Goal: Task Accomplishment & Management: Use online tool/utility

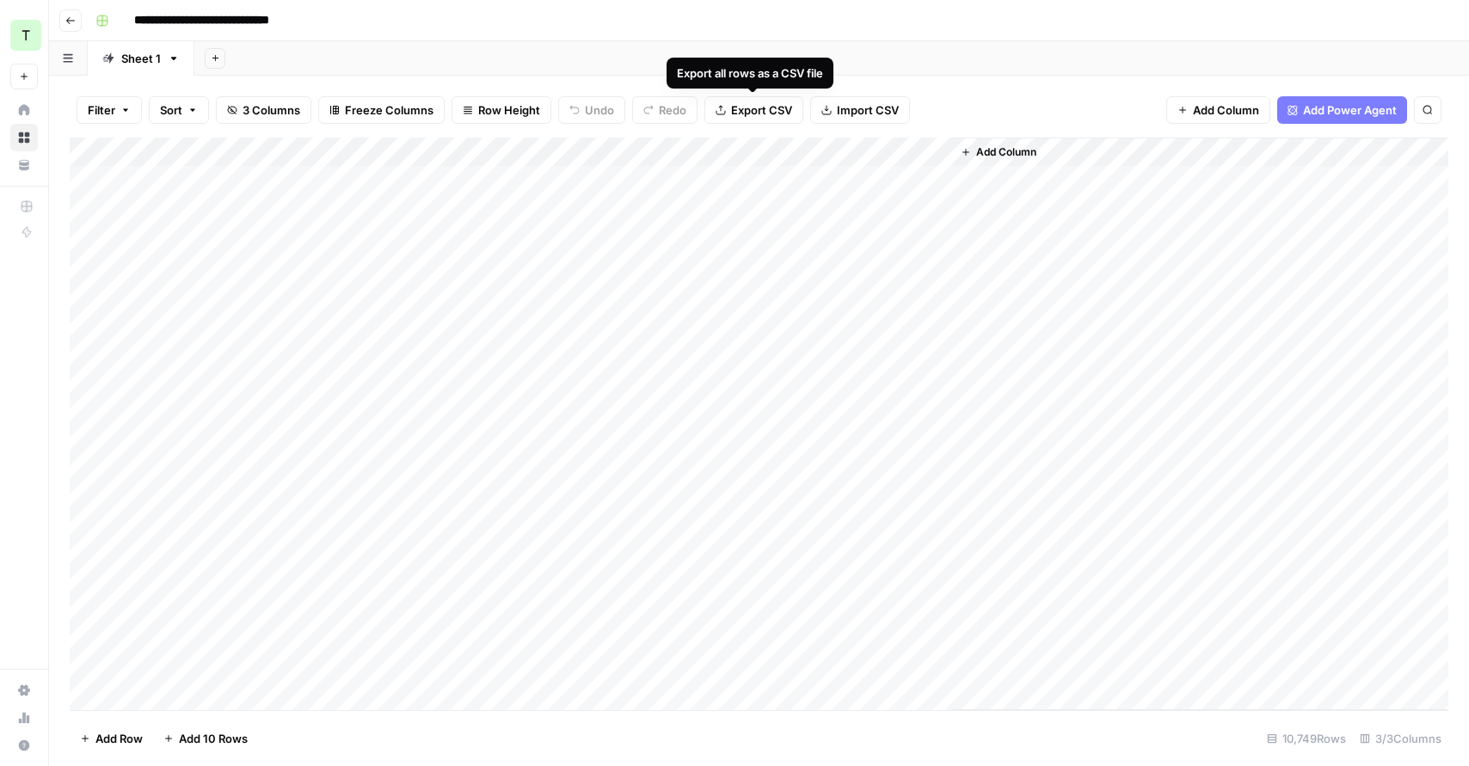
click at [752, 102] on span "Export CSV" at bounding box center [761, 110] width 61 height 17
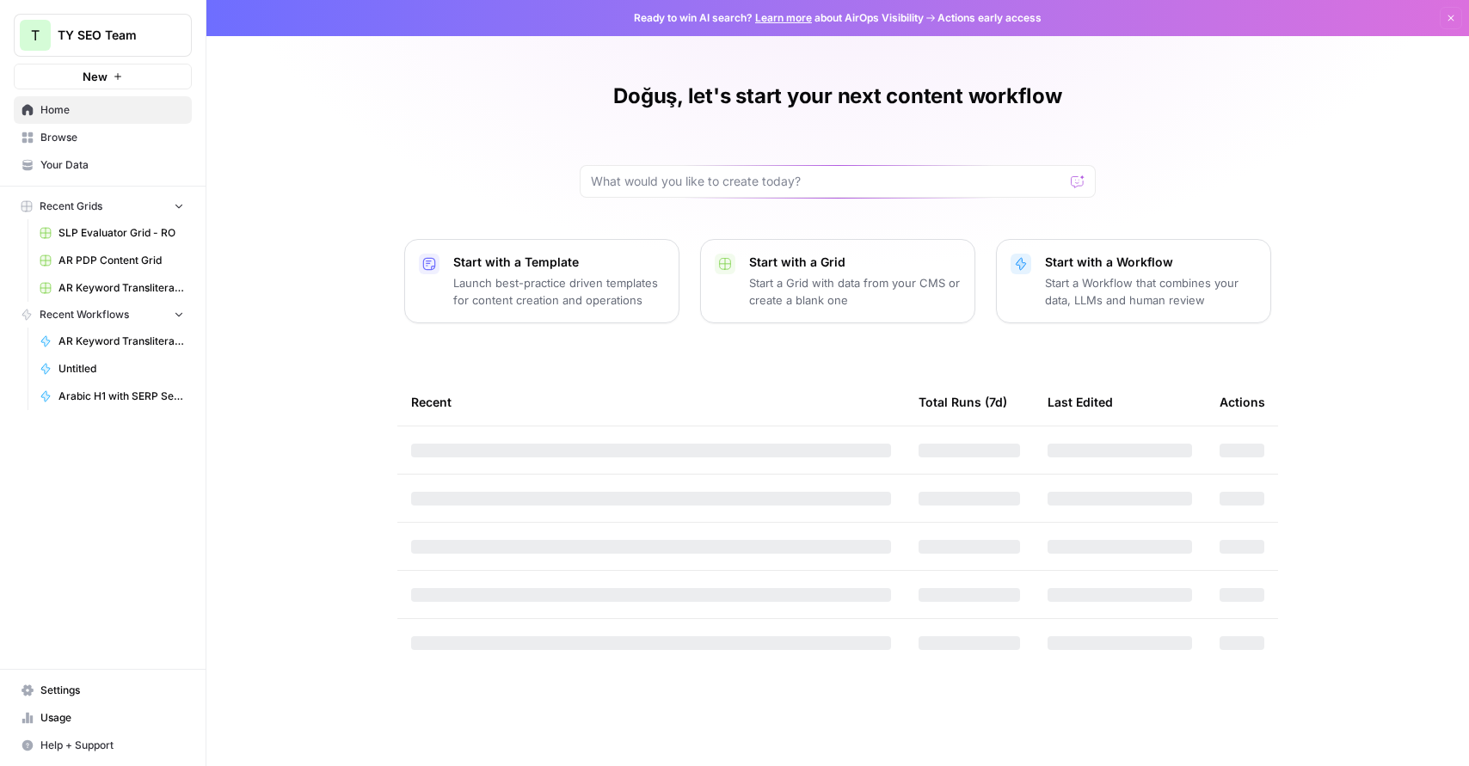
click at [84, 132] on span "Browse" at bounding box center [112, 137] width 144 height 15
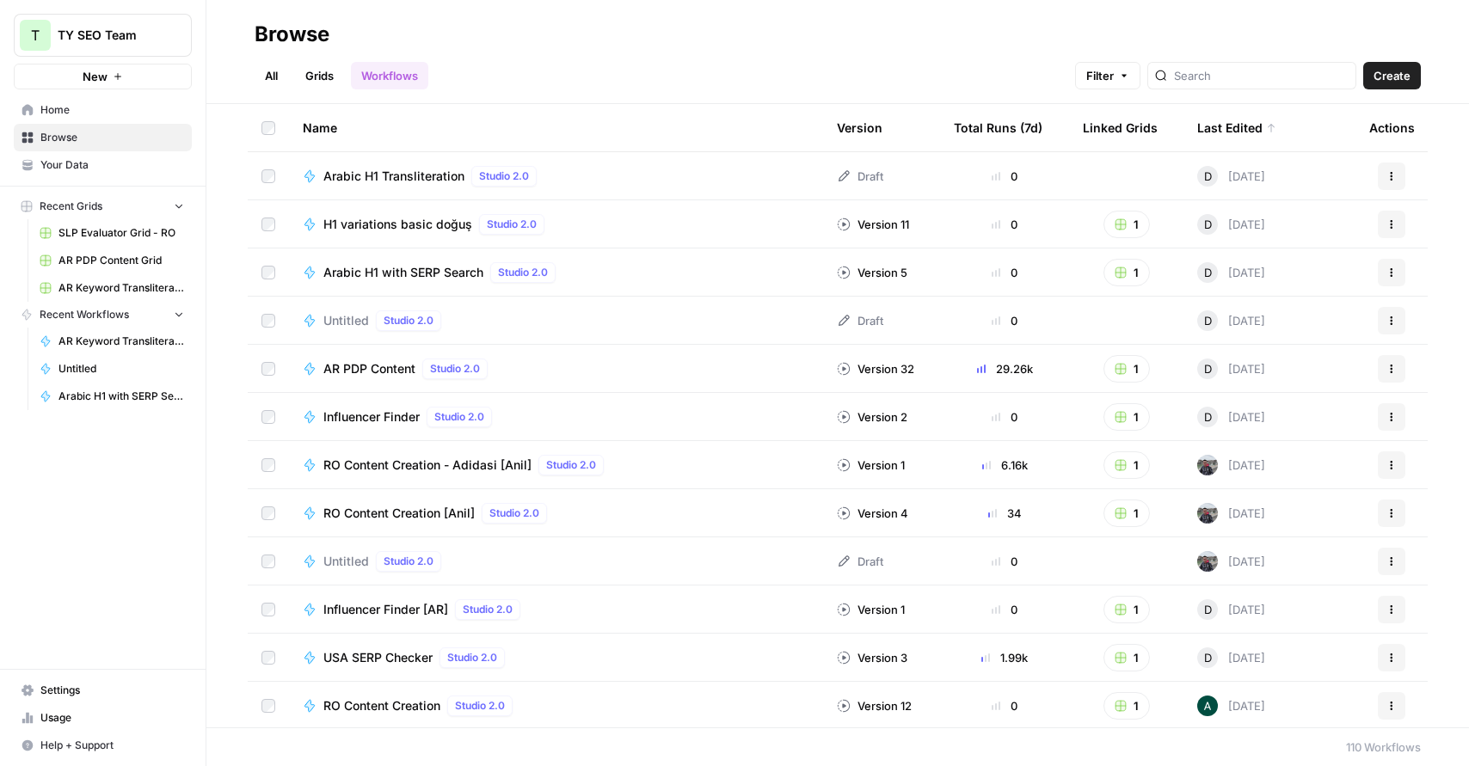
click at [1388, 658] on icon "button" at bounding box center [1392, 658] width 10 height 10
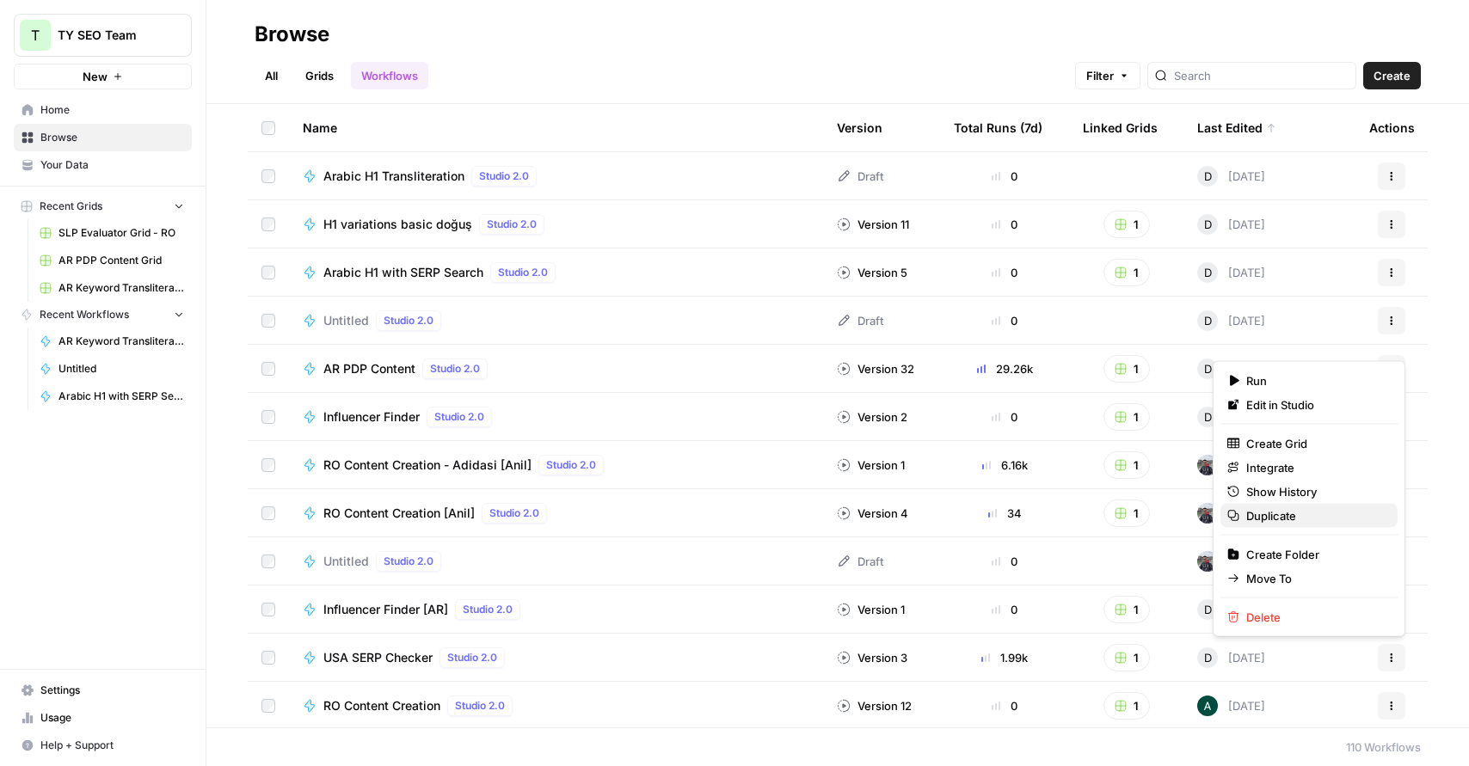
click at [1309, 525] on button "Duplicate" at bounding box center [1309, 516] width 177 height 24
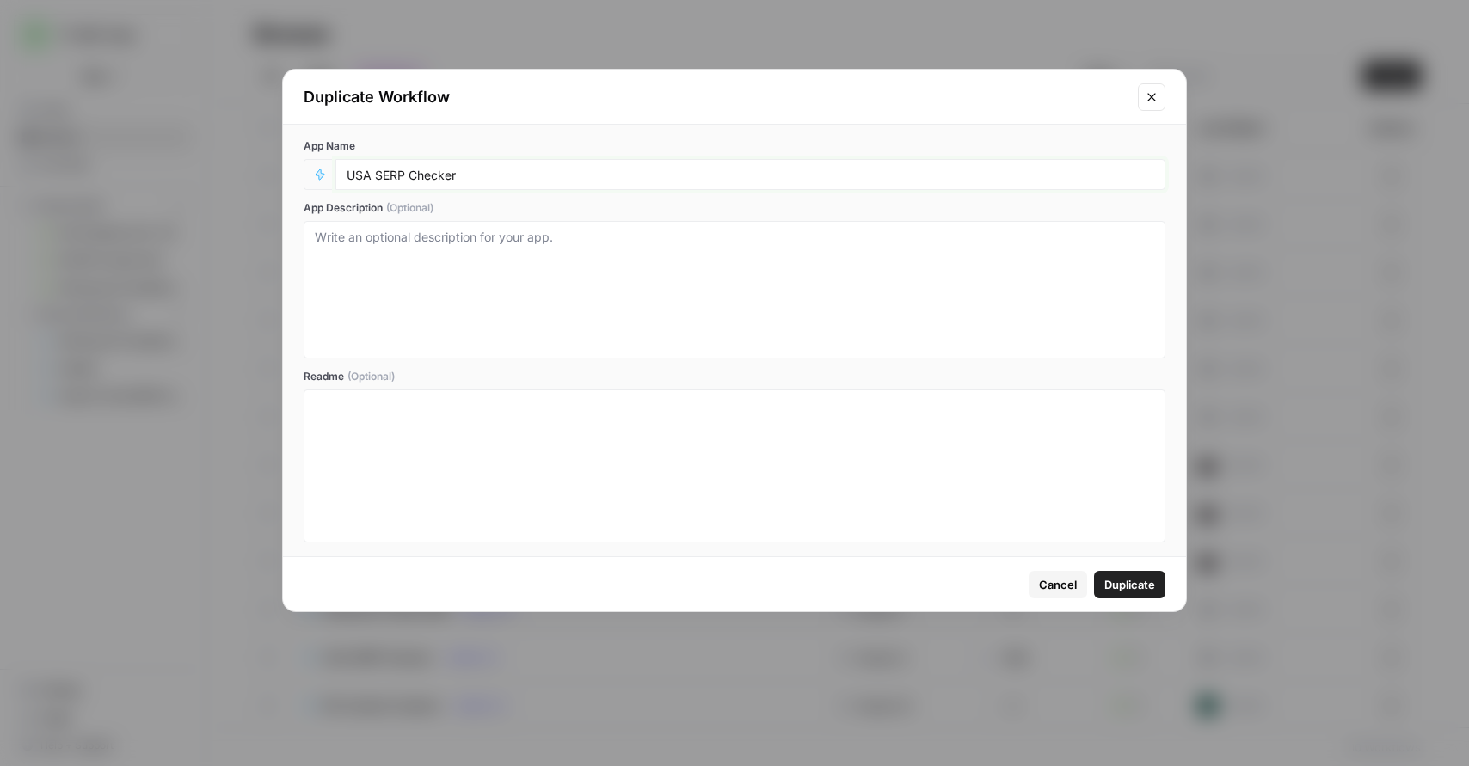
drag, startPoint x: 372, startPoint y: 177, endPoint x: 342, endPoint y: 177, distance: 30.1
click at [342, 177] on div "USA SERP Checker" at bounding box center [750, 174] width 830 height 31
type input "KSA SERP Checker"
click at [1111, 583] on span "Duplicate" at bounding box center [1130, 584] width 51 height 17
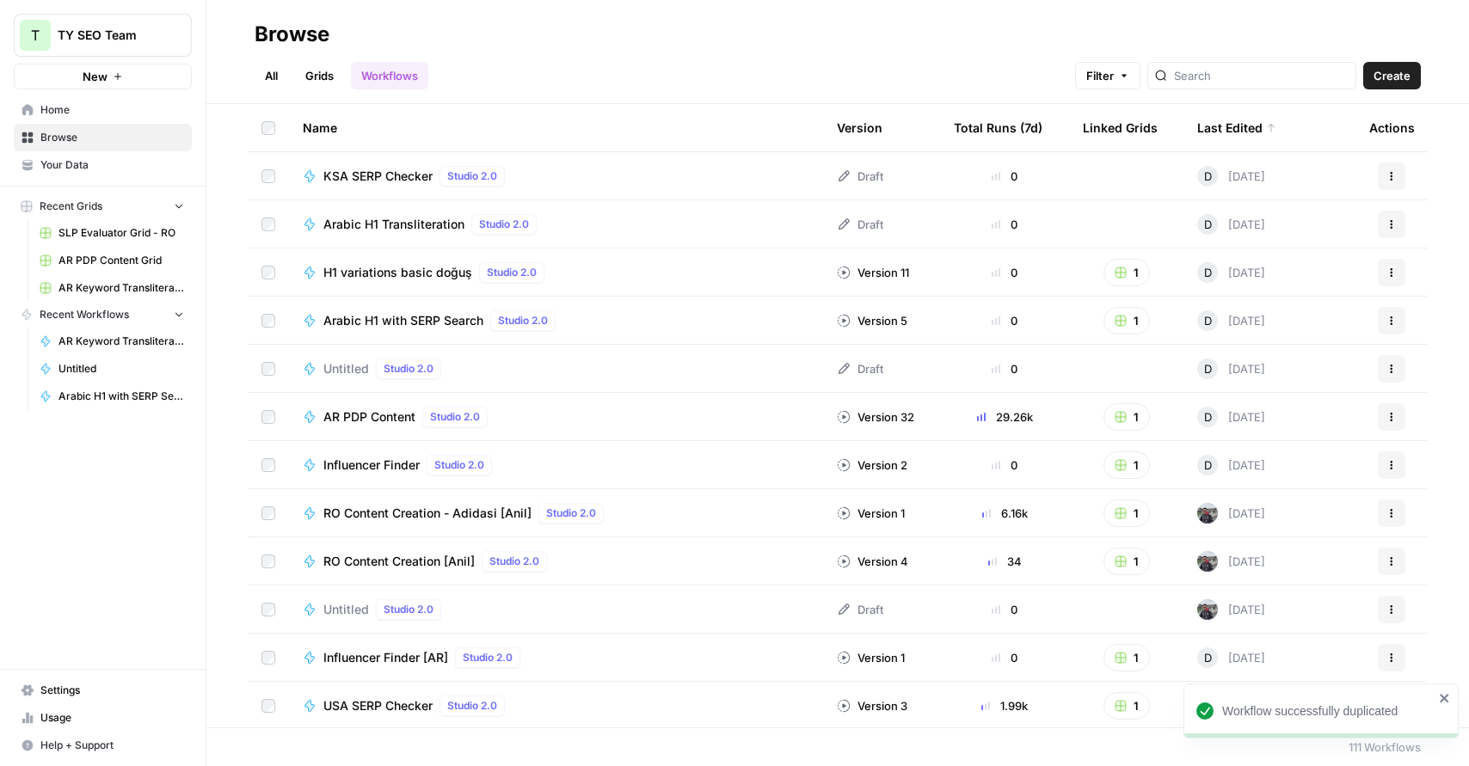
click at [371, 180] on span "KSA SERP Checker" at bounding box center [377, 176] width 109 height 17
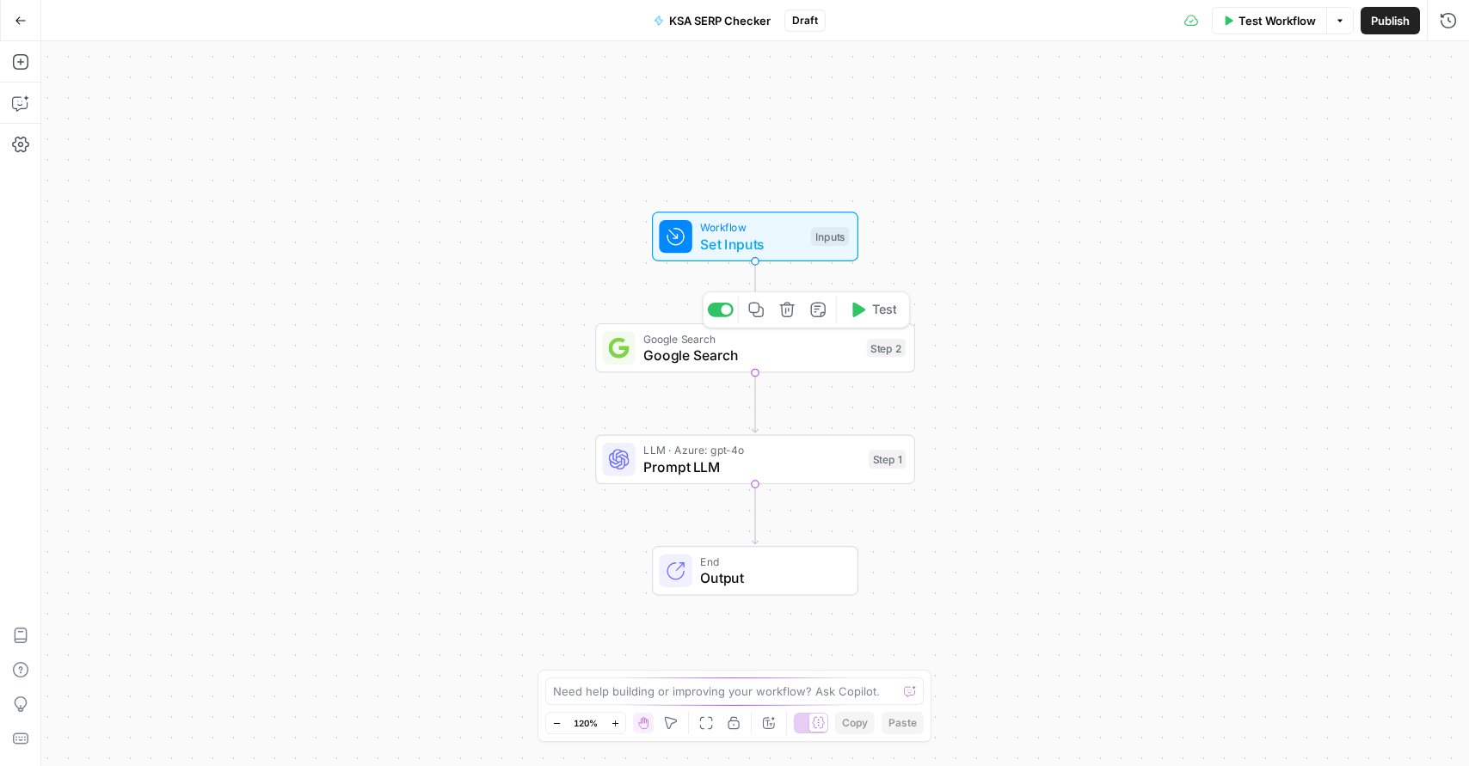
click at [746, 354] on span "Google Search" at bounding box center [750, 355] width 215 height 21
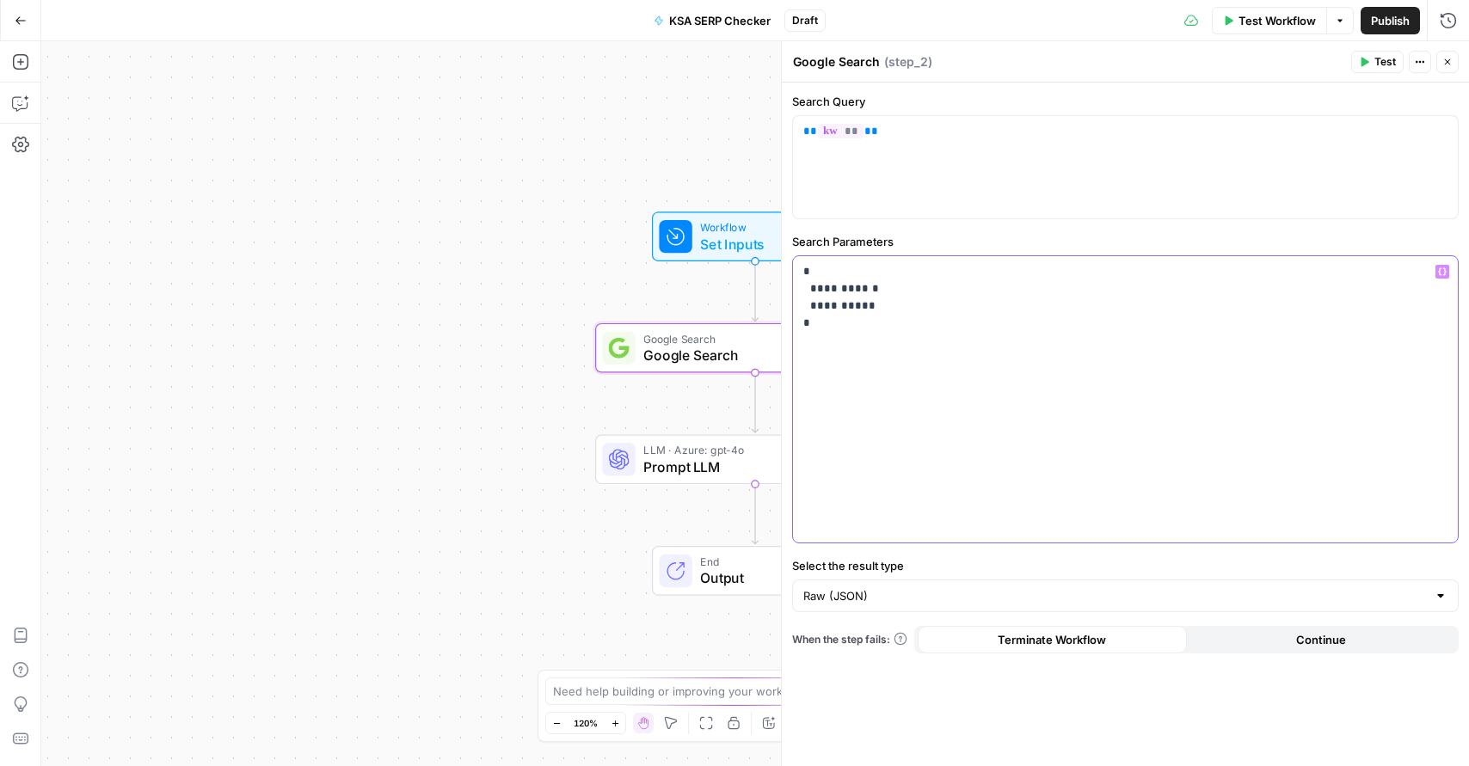
click at [873, 315] on p "**********" at bounding box center [1125, 297] width 644 height 69
drag, startPoint x: 852, startPoint y: 323, endPoint x: 790, endPoint y: 259, distance: 90.0
click at [790, 259] on div "**********" at bounding box center [1125, 403] width 688 height 725
copy p "**********"
click at [945, 315] on p "**********" at bounding box center [1125, 297] width 644 height 69
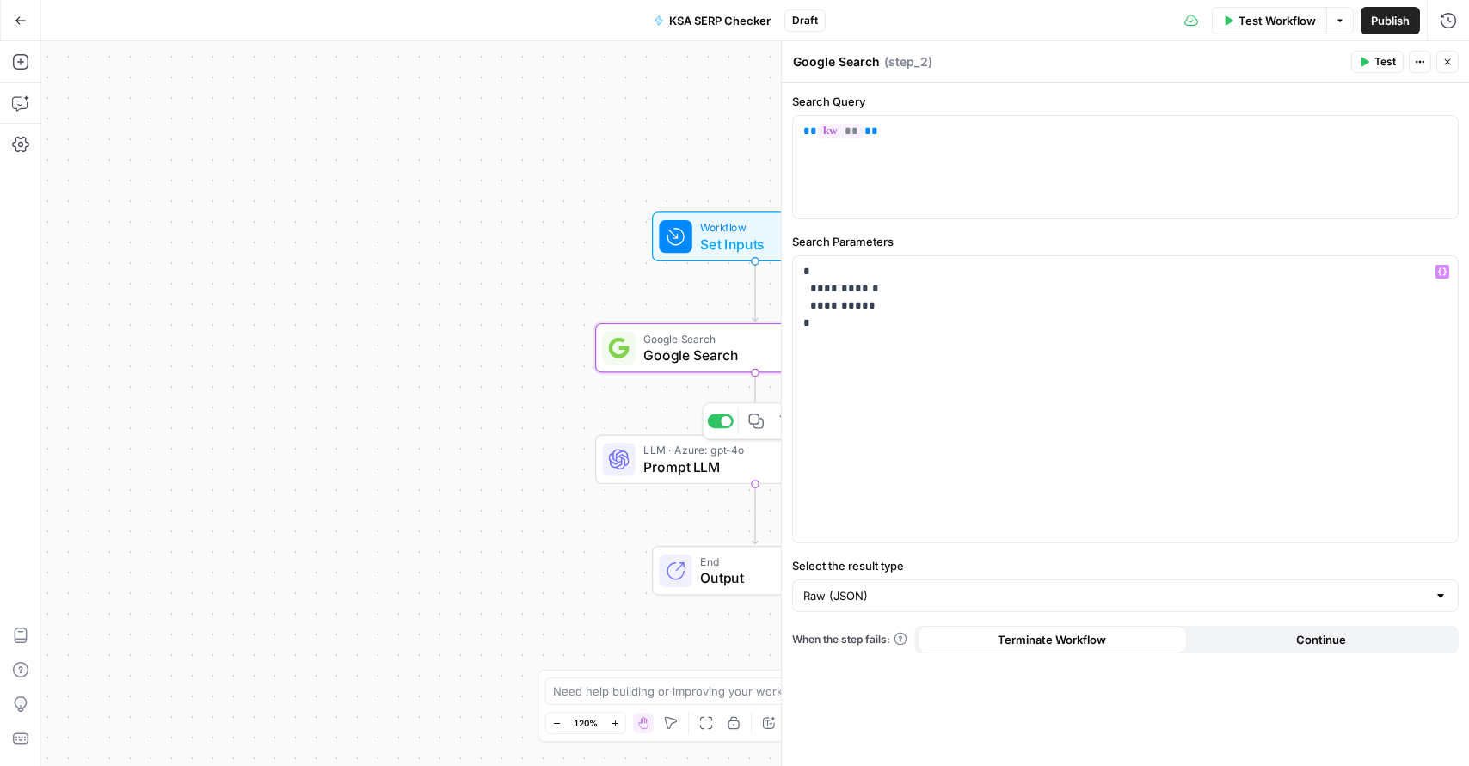
click at [725, 459] on span "Prompt LLM" at bounding box center [751, 467] width 217 height 21
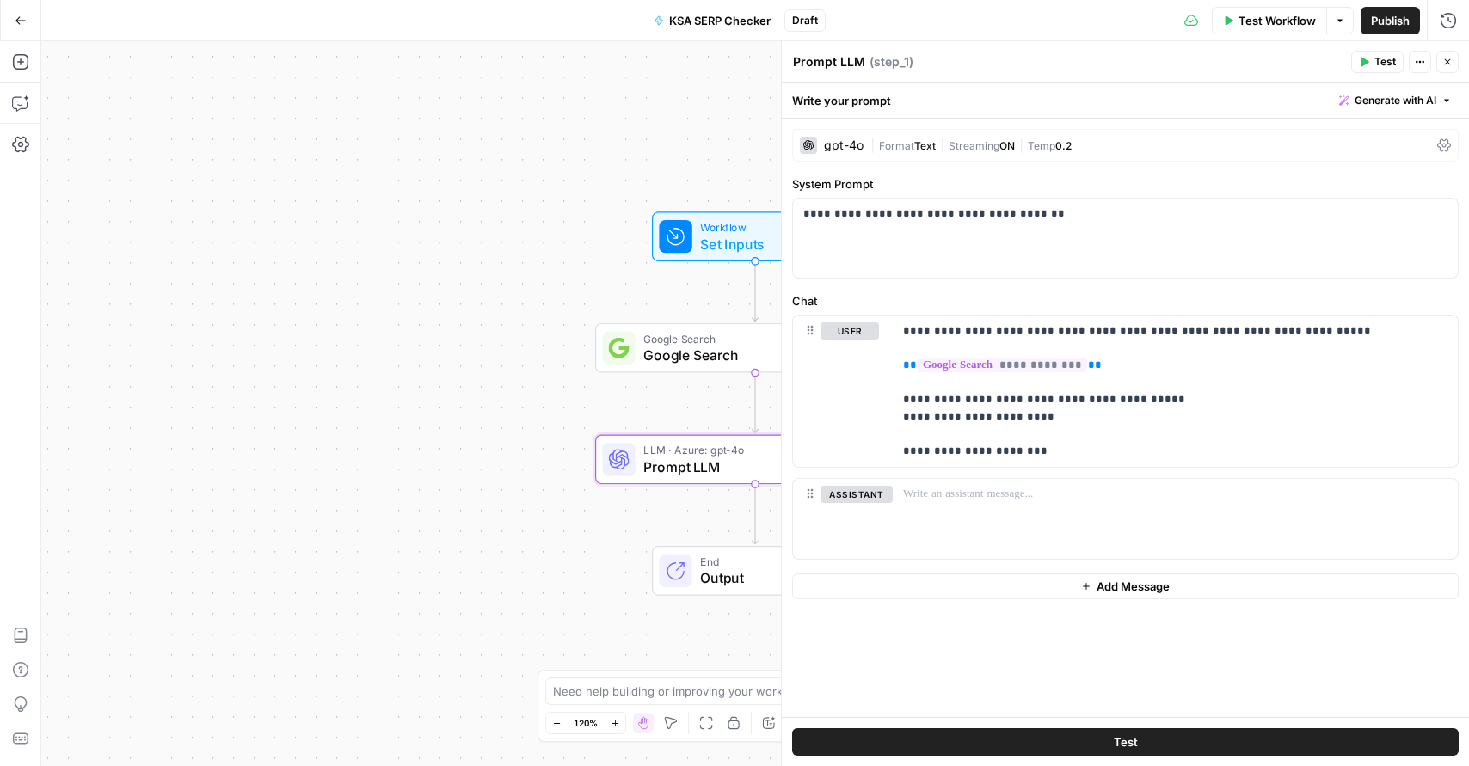
click at [1000, 149] on span "Streaming" at bounding box center [974, 145] width 51 height 13
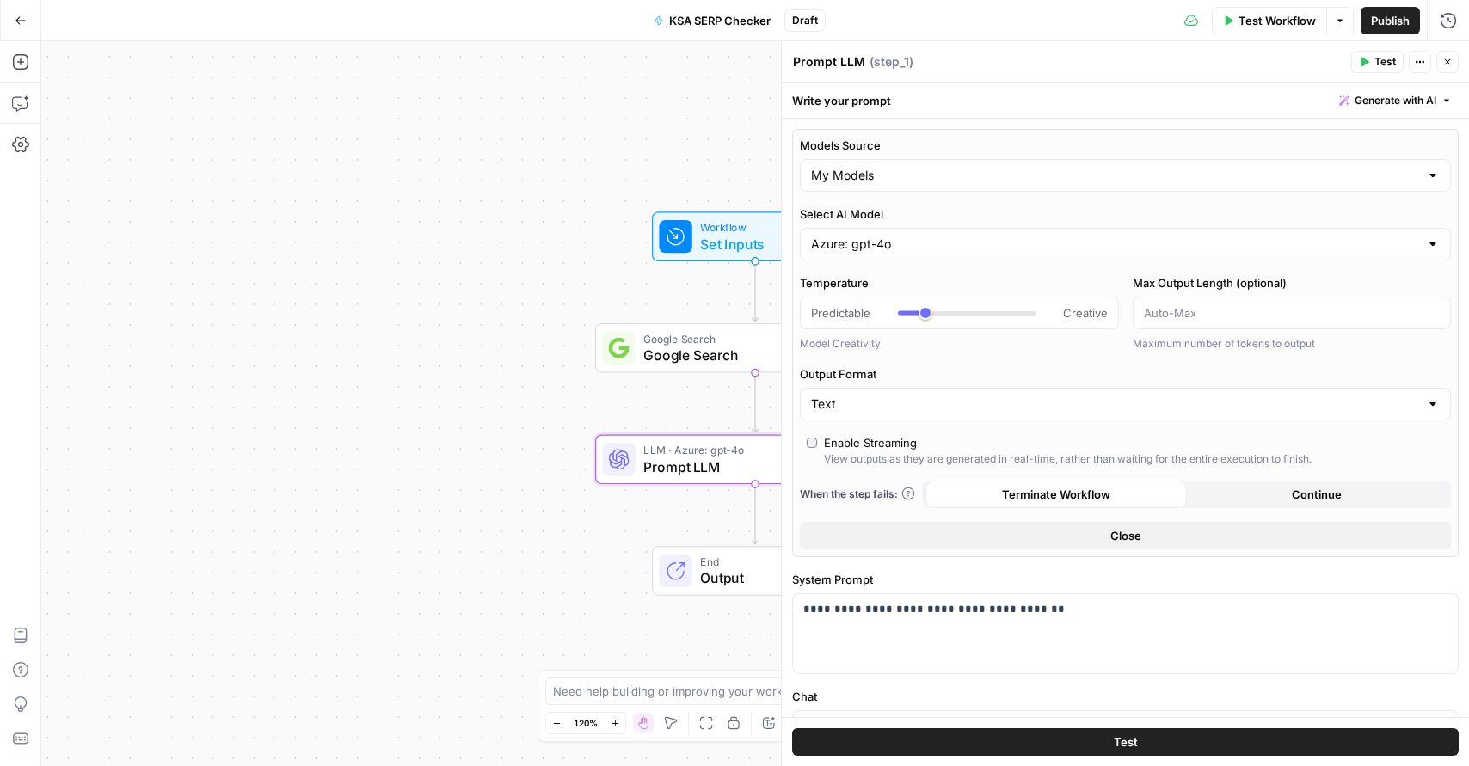
click at [1456, 59] on button "Close" at bounding box center [1448, 62] width 22 height 22
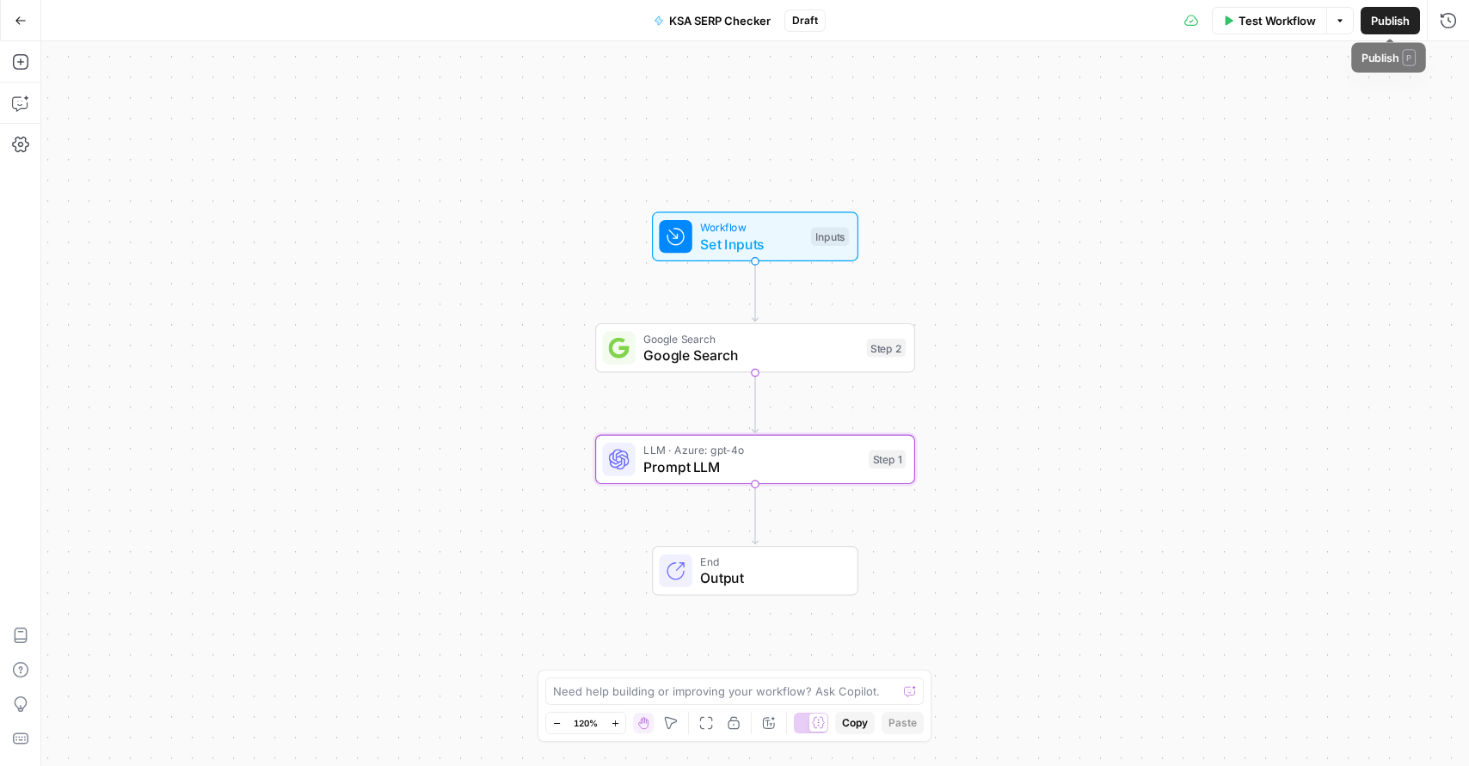
click at [1387, 30] on button "Publish" at bounding box center [1390, 21] width 59 height 28
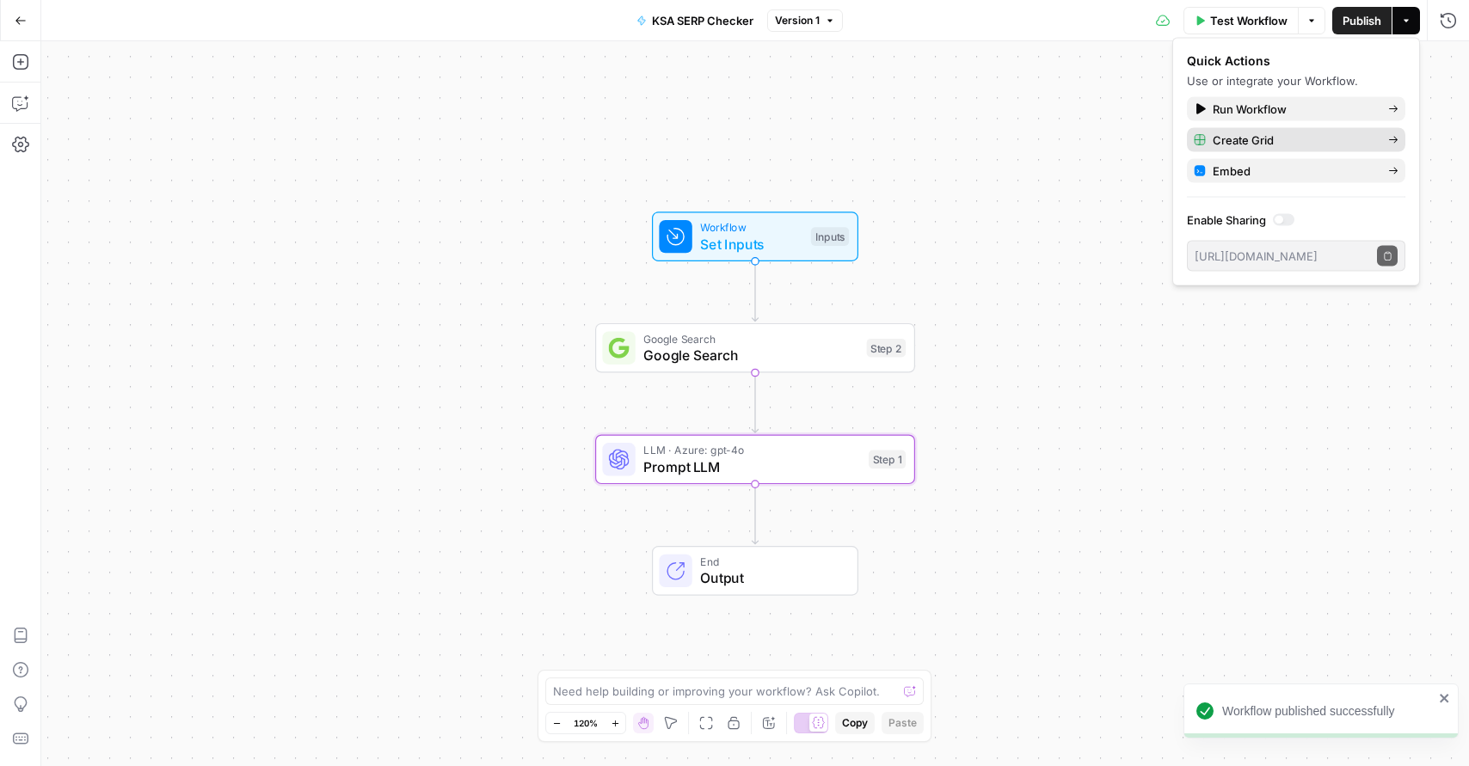
click at [1254, 139] on span "Create Grid" at bounding box center [1294, 140] width 162 height 17
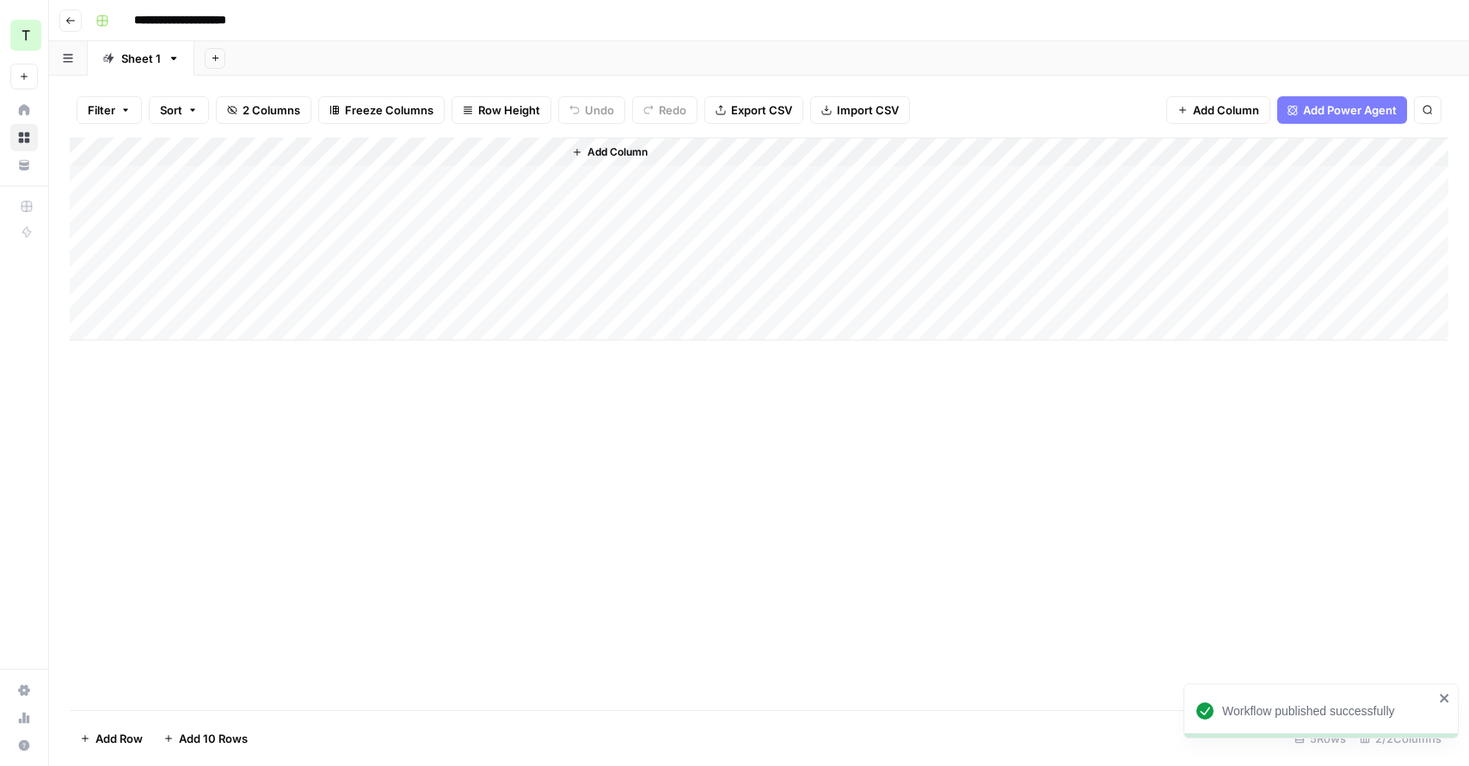
click at [307, 178] on div "Add Column" at bounding box center [759, 239] width 1379 height 203
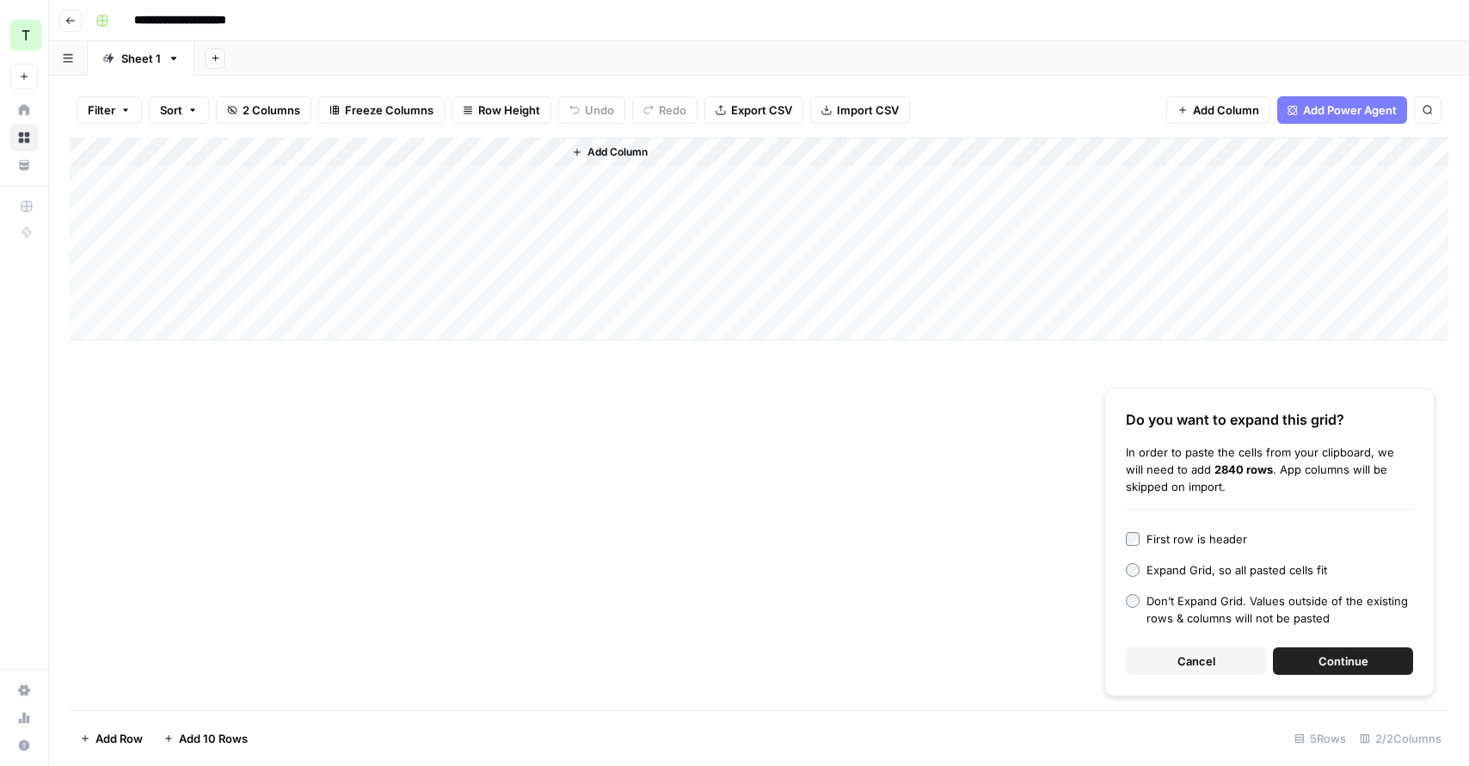
click at [1191, 656] on span "Cancel" at bounding box center [1197, 661] width 38 height 17
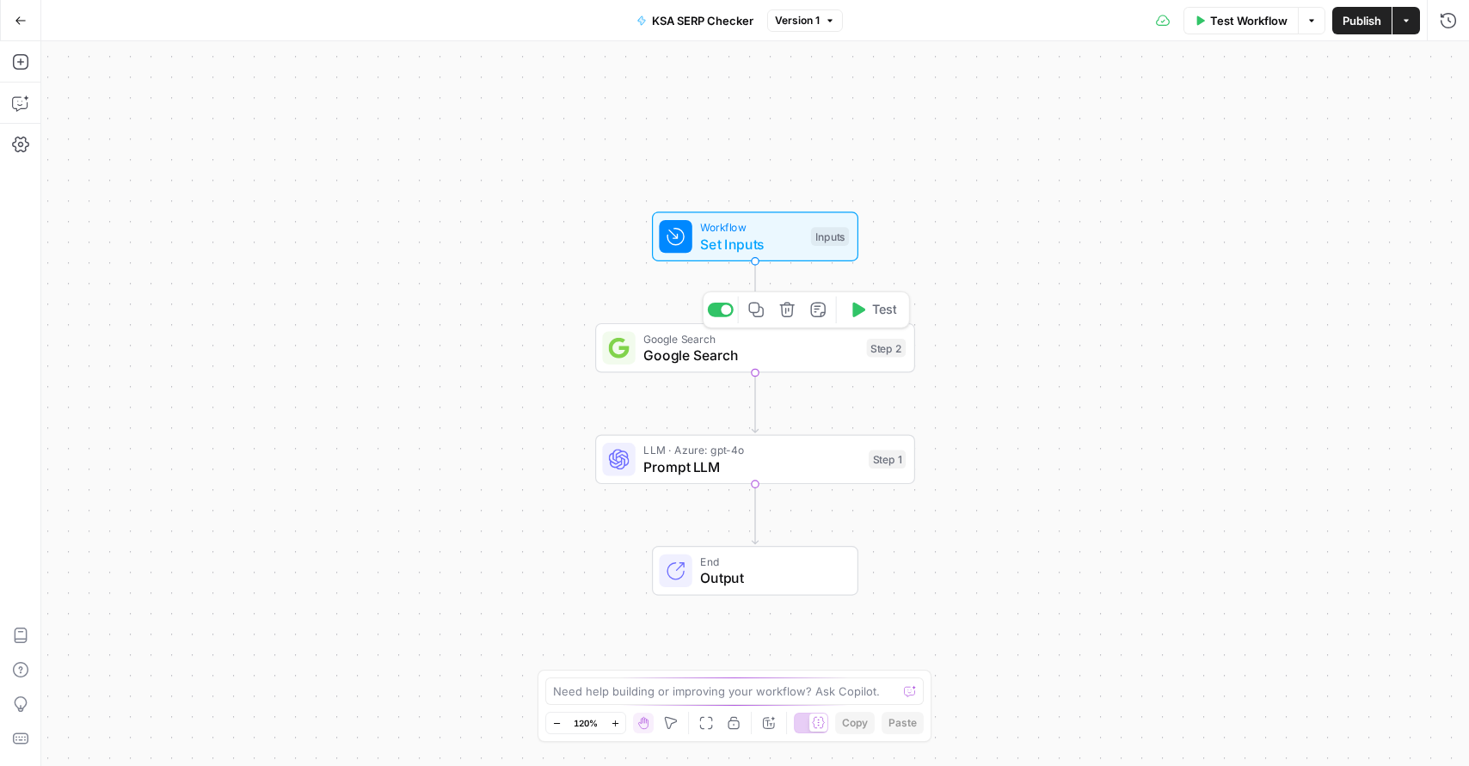
click at [759, 459] on span "Prompt LLM" at bounding box center [751, 467] width 217 height 21
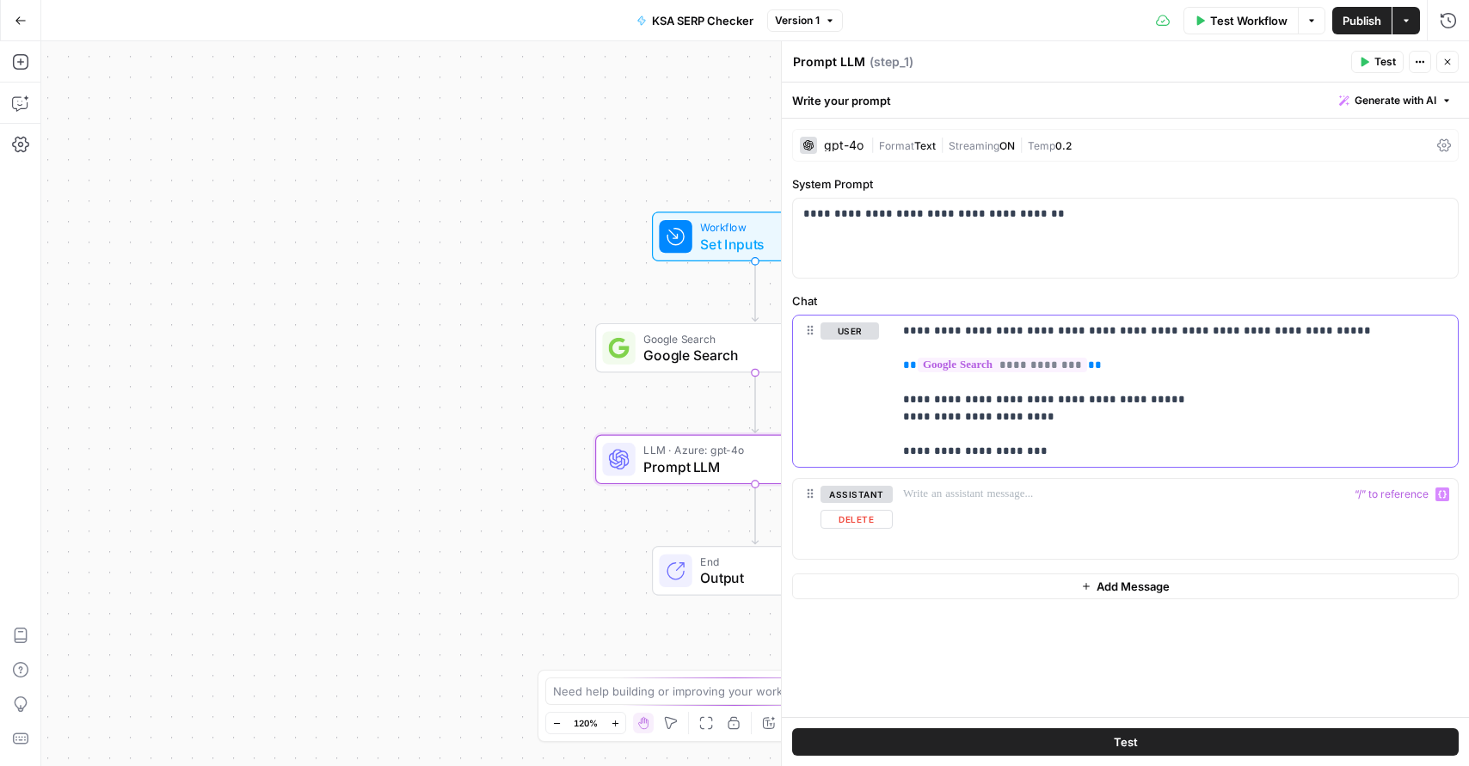
click at [1119, 444] on p "**********" at bounding box center [1175, 392] width 545 height 138
click at [1058, 417] on p "**********" at bounding box center [1175, 392] width 545 height 138
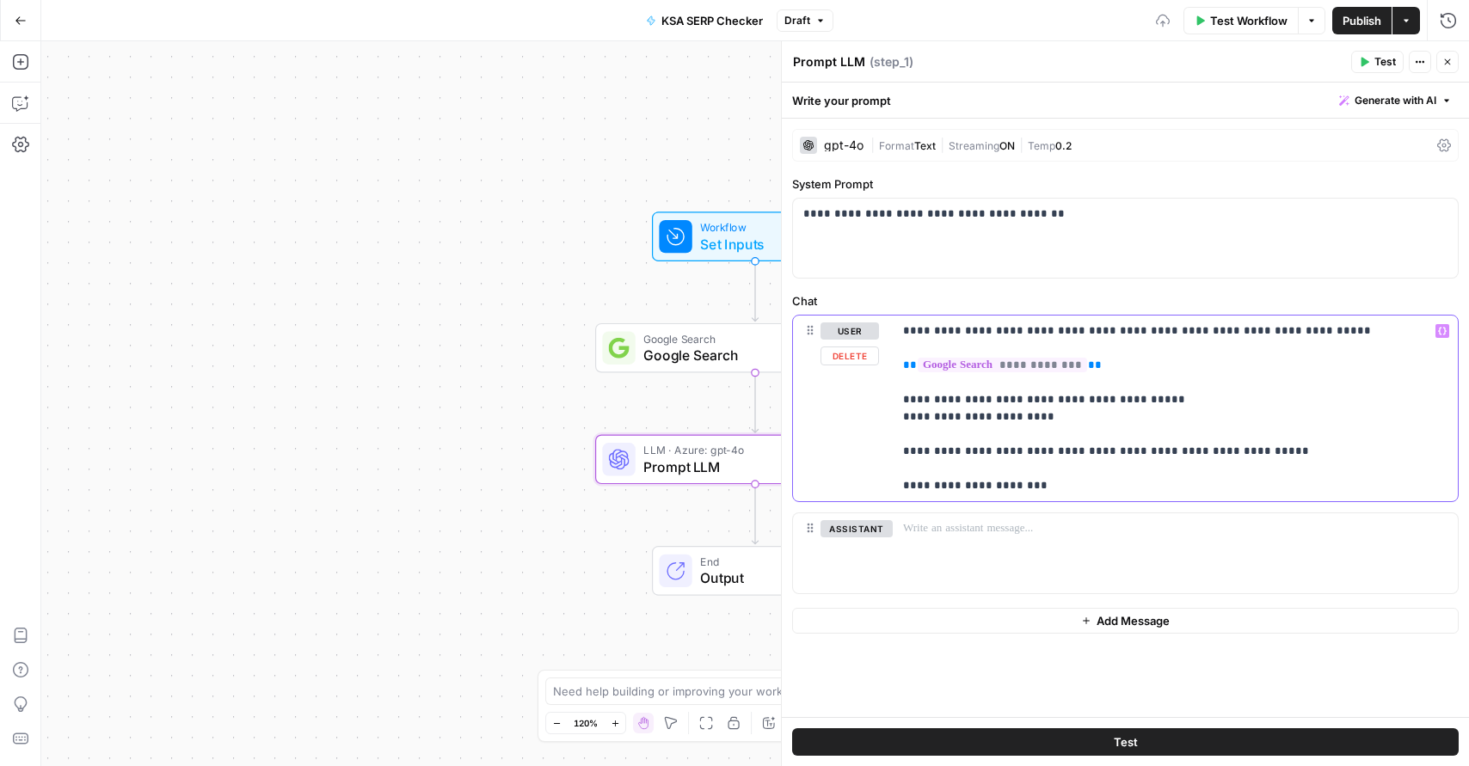
click at [1056, 481] on p "**********" at bounding box center [1175, 409] width 545 height 172
drag, startPoint x: 1065, startPoint y: 411, endPoint x: 874, endPoint y: 403, distance: 191.2
click at [874, 403] on div "**********" at bounding box center [1125, 409] width 665 height 186
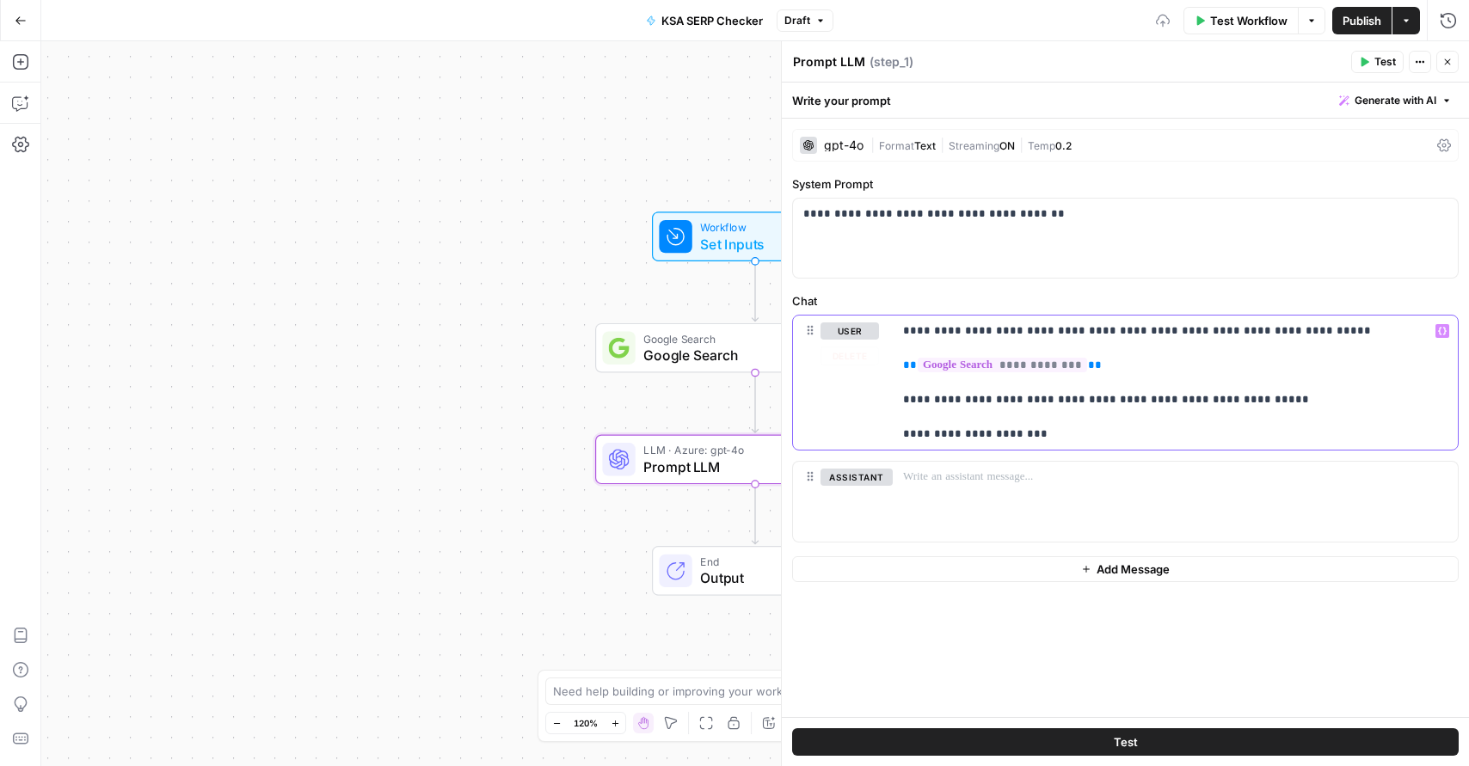
click at [1159, 418] on p "**********" at bounding box center [1175, 383] width 545 height 120
click at [1123, 400] on p "**********" at bounding box center [1175, 383] width 545 height 120
click at [1157, 435] on p "**********" at bounding box center [1175, 383] width 545 height 120
click at [1353, 27] on span "Publish" at bounding box center [1362, 20] width 39 height 17
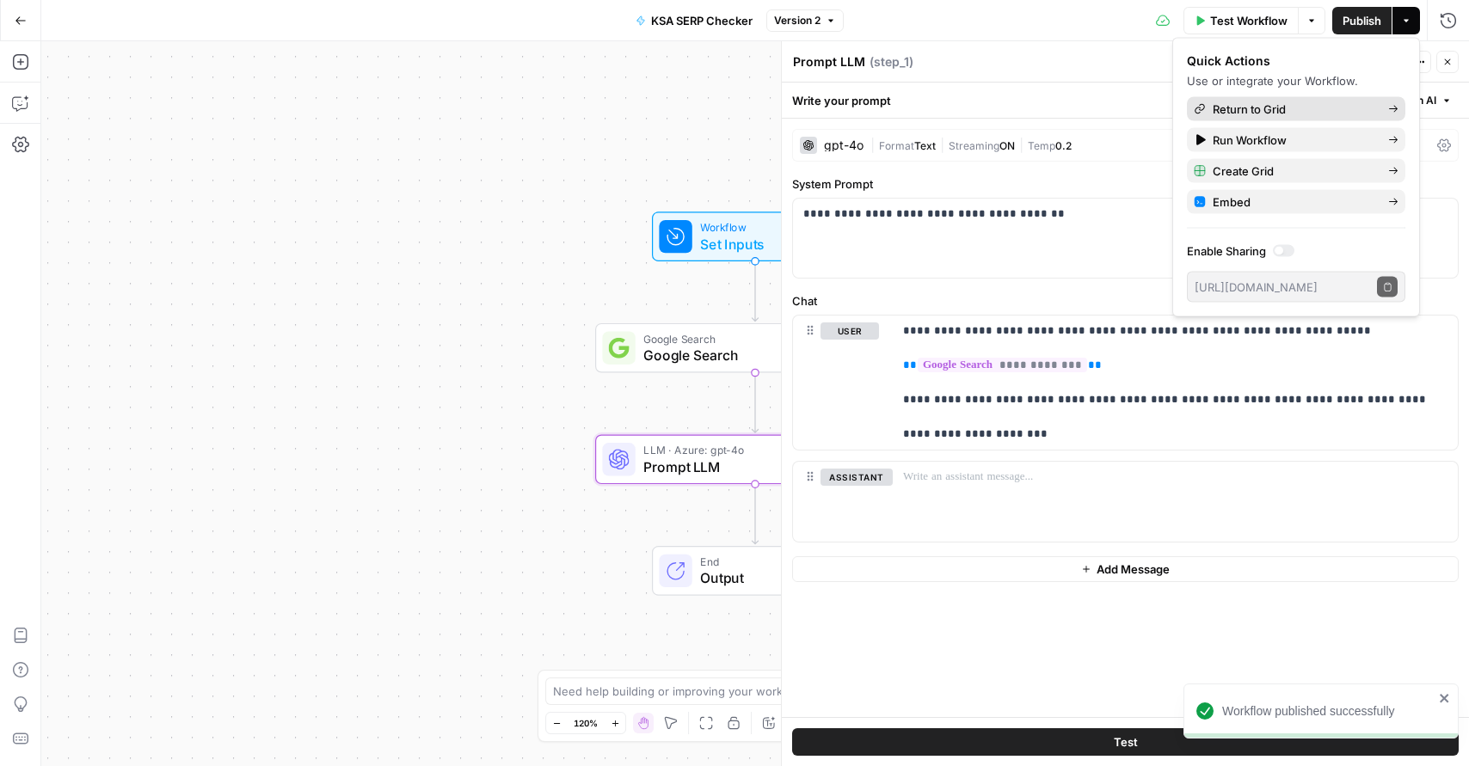
click at [1213, 102] on span "Return to Grid" at bounding box center [1294, 109] width 162 height 17
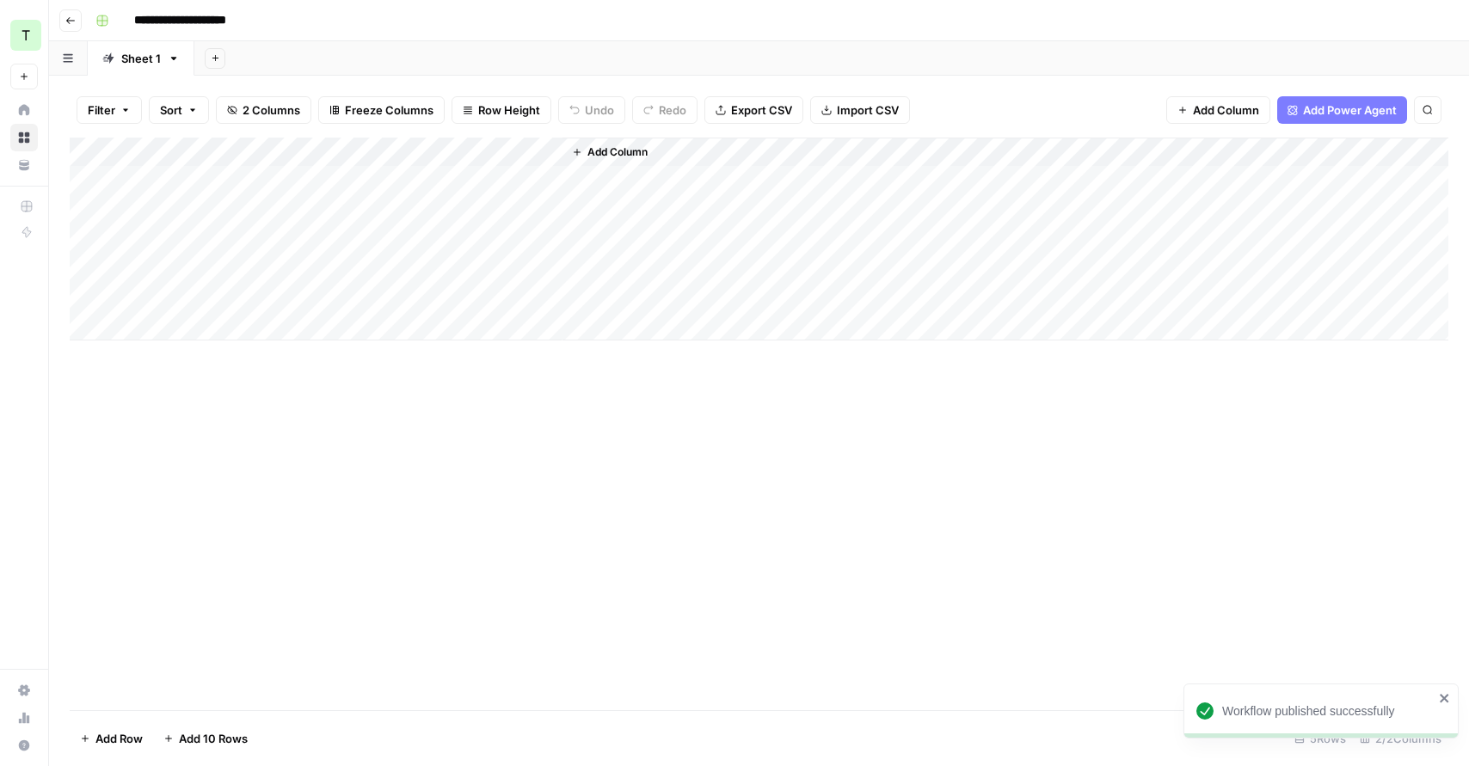
click at [257, 184] on div "Add Column" at bounding box center [759, 239] width 1379 height 203
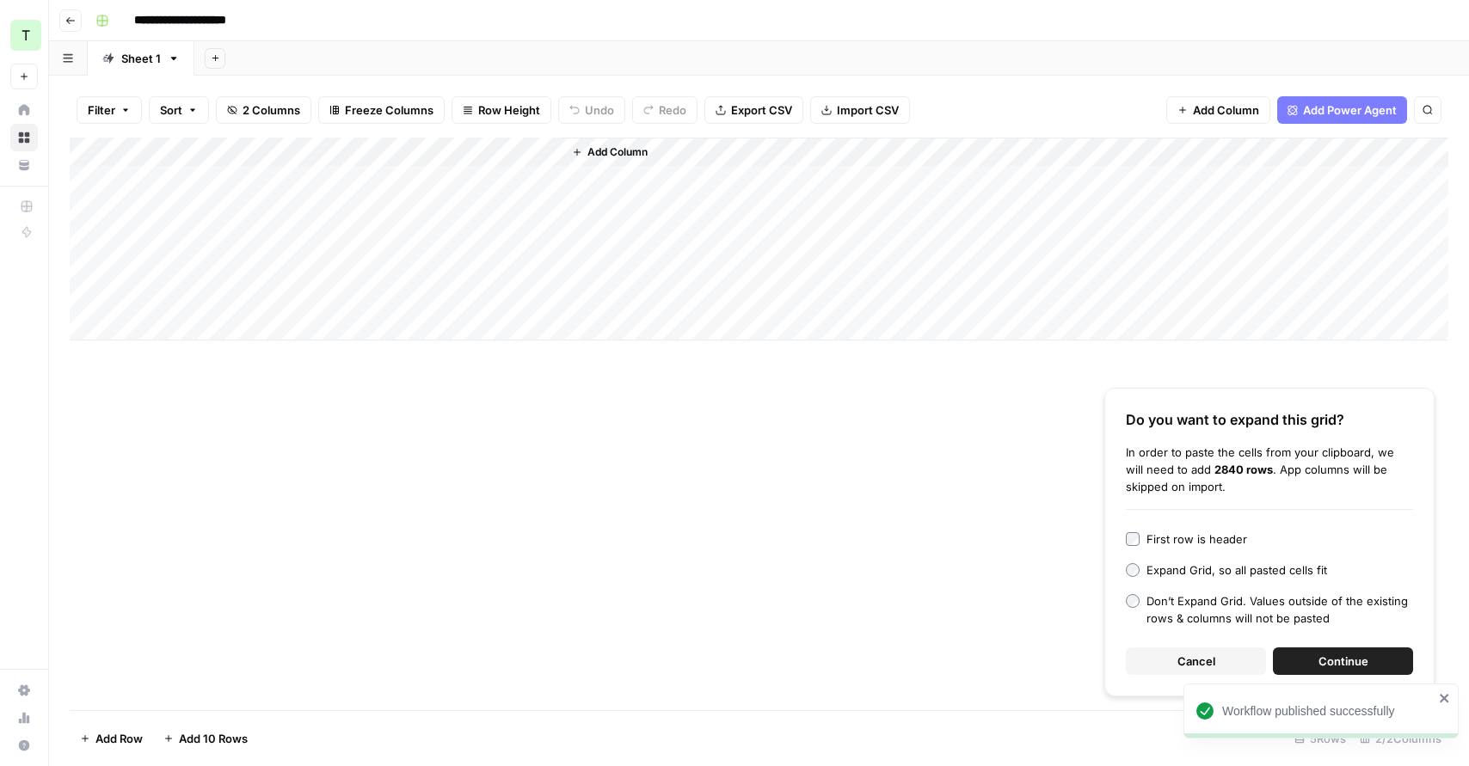
click at [1324, 658] on span "Continue" at bounding box center [1344, 661] width 50 height 17
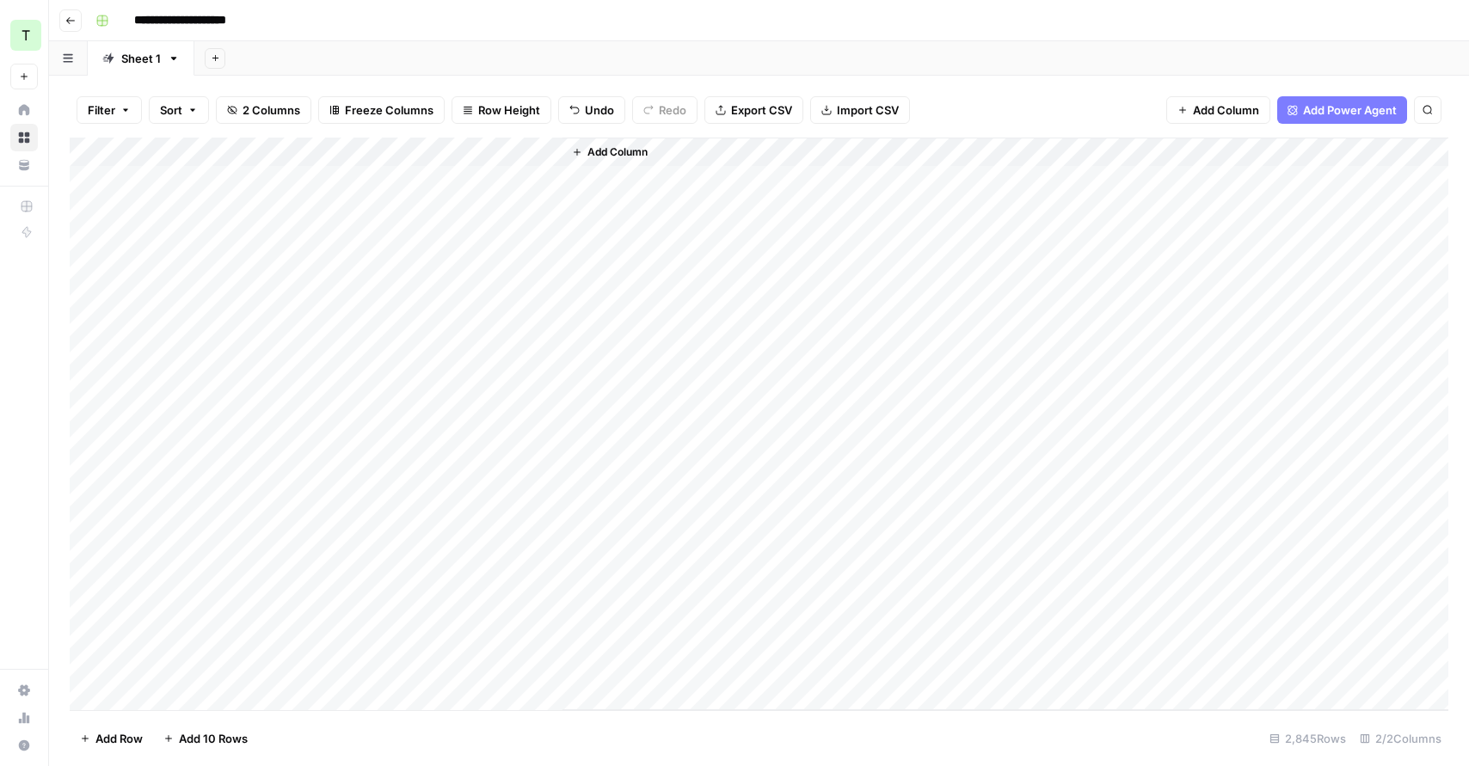
click at [546, 151] on div "Add Column" at bounding box center [759, 424] width 1379 height 573
click at [593, 191] on span "All Rows" at bounding box center [608, 191] width 108 height 17
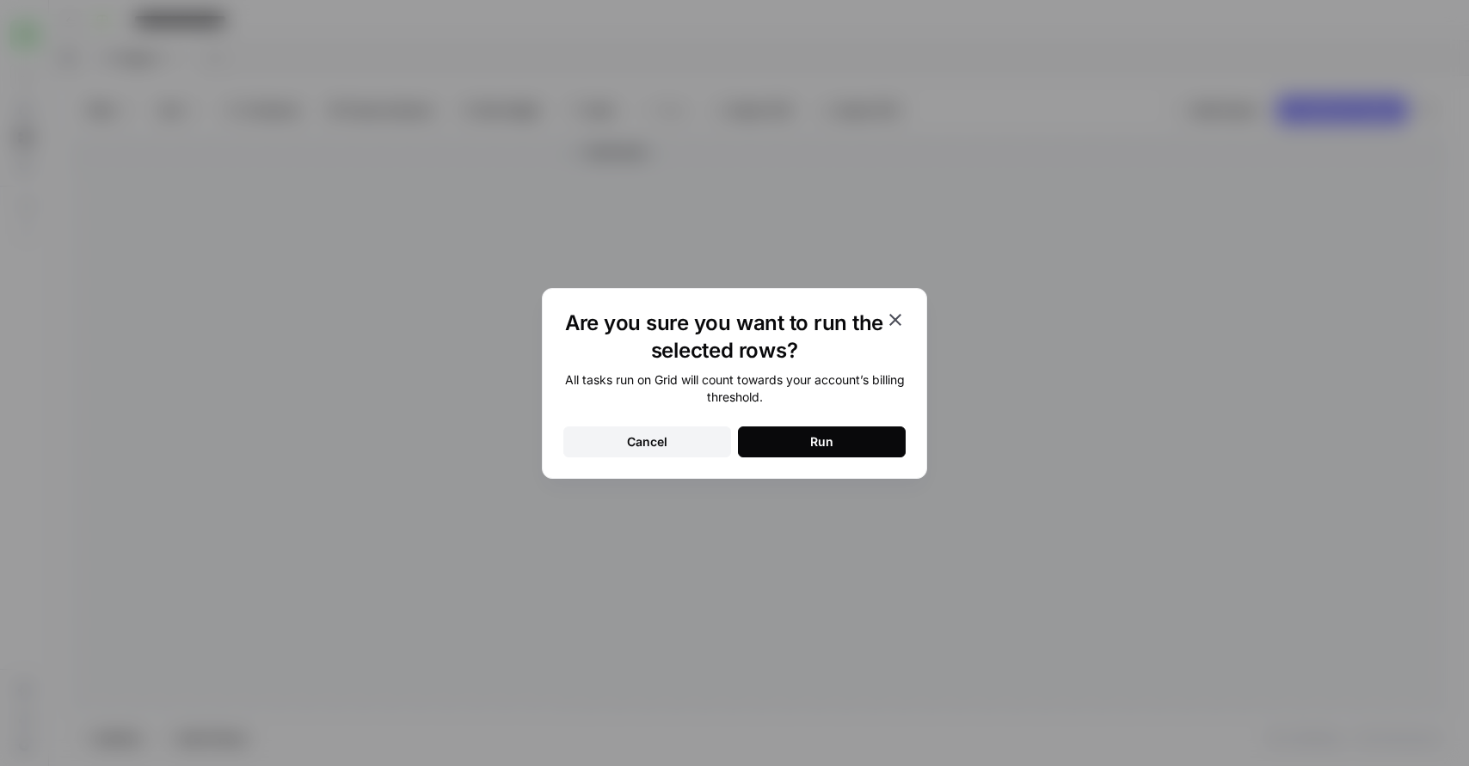
click at [779, 429] on button "Run" at bounding box center [822, 442] width 168 height 31
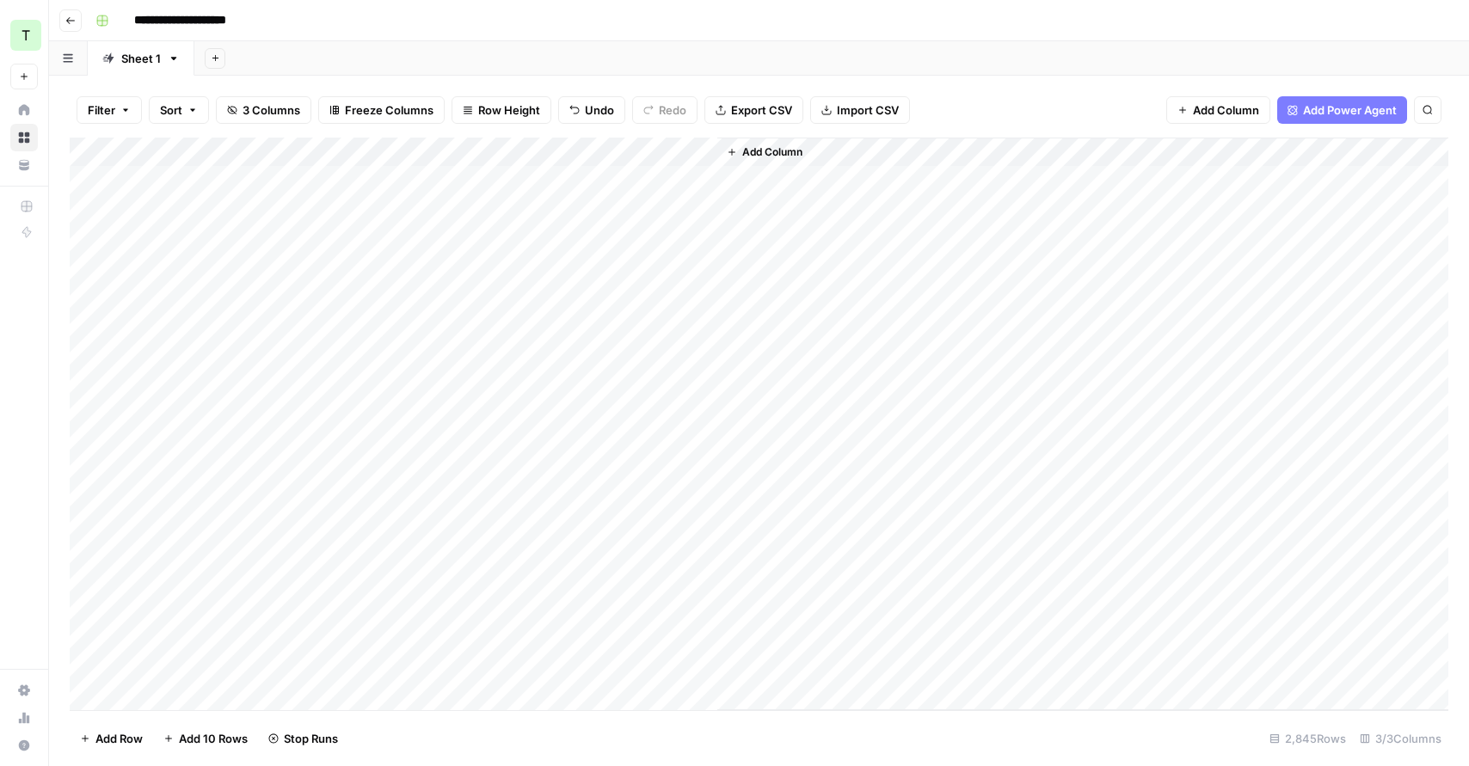
click at [550, 148] on div "Add Column" at bounding box center [759, 424] width 1379 height 573
drag, startPoint x: 561, startPoint y: 147, endPoint x: 630, endPoint y: 147, distance: 68.8
click at [630, 147] on div "Add Column" at bounding box center [759, 424] width 1379 height 573
drag, startPoint x: 784, startPoint y: 145, endPoint x: 1015, endPoint y: 150, distance: 231.4
click at [1011, 150] on div "Add Column" at bounding box center [759, 424] width 1379 height 573
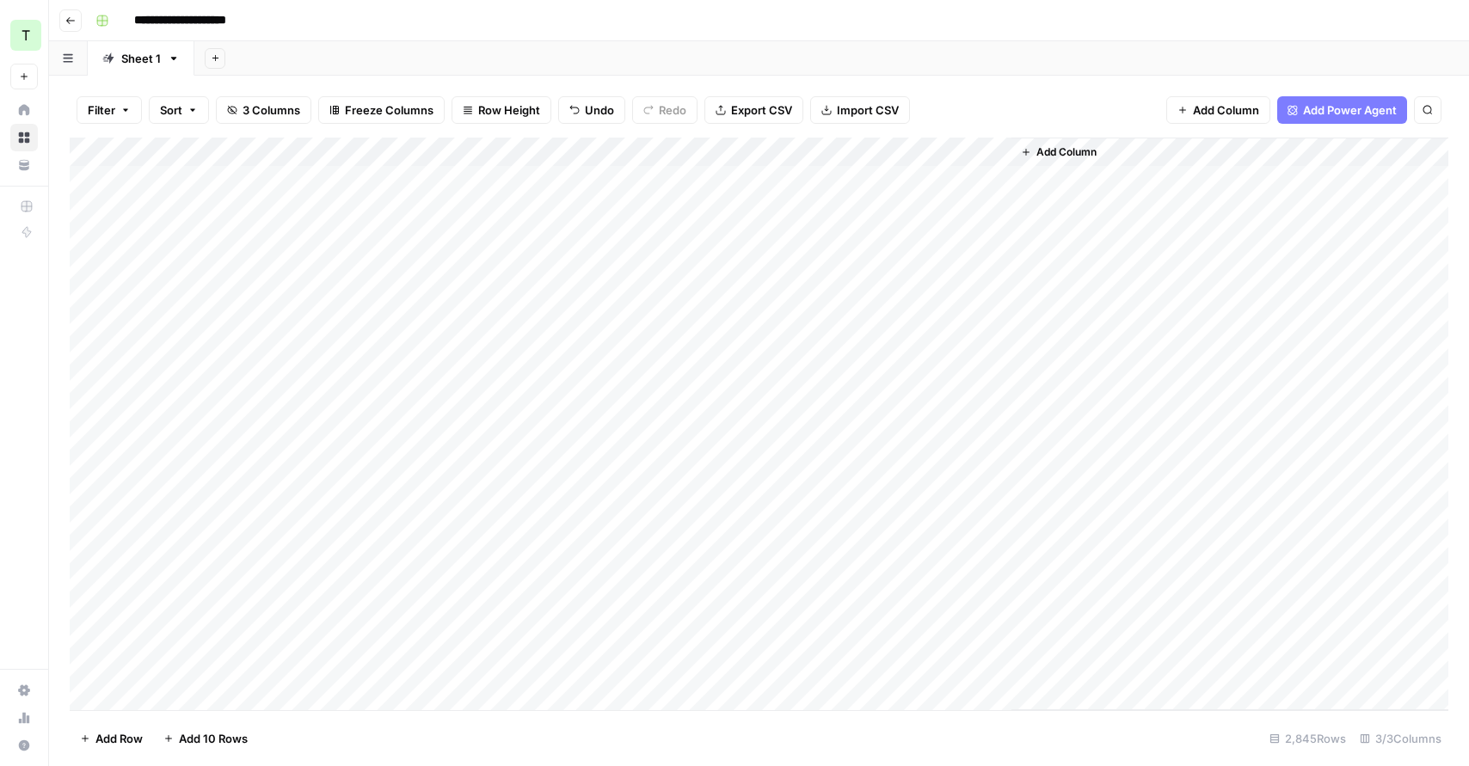
click at [248, 245] on div "Add Column" at bounding box center [759, 424] width 1379 height 573
click at [225, 423] on div "Add Column" at bounding box center [759, 424] width 1379 height 573
click at [68, 24] on icon "button" at bounding box center [70, 20] width 10 height 10
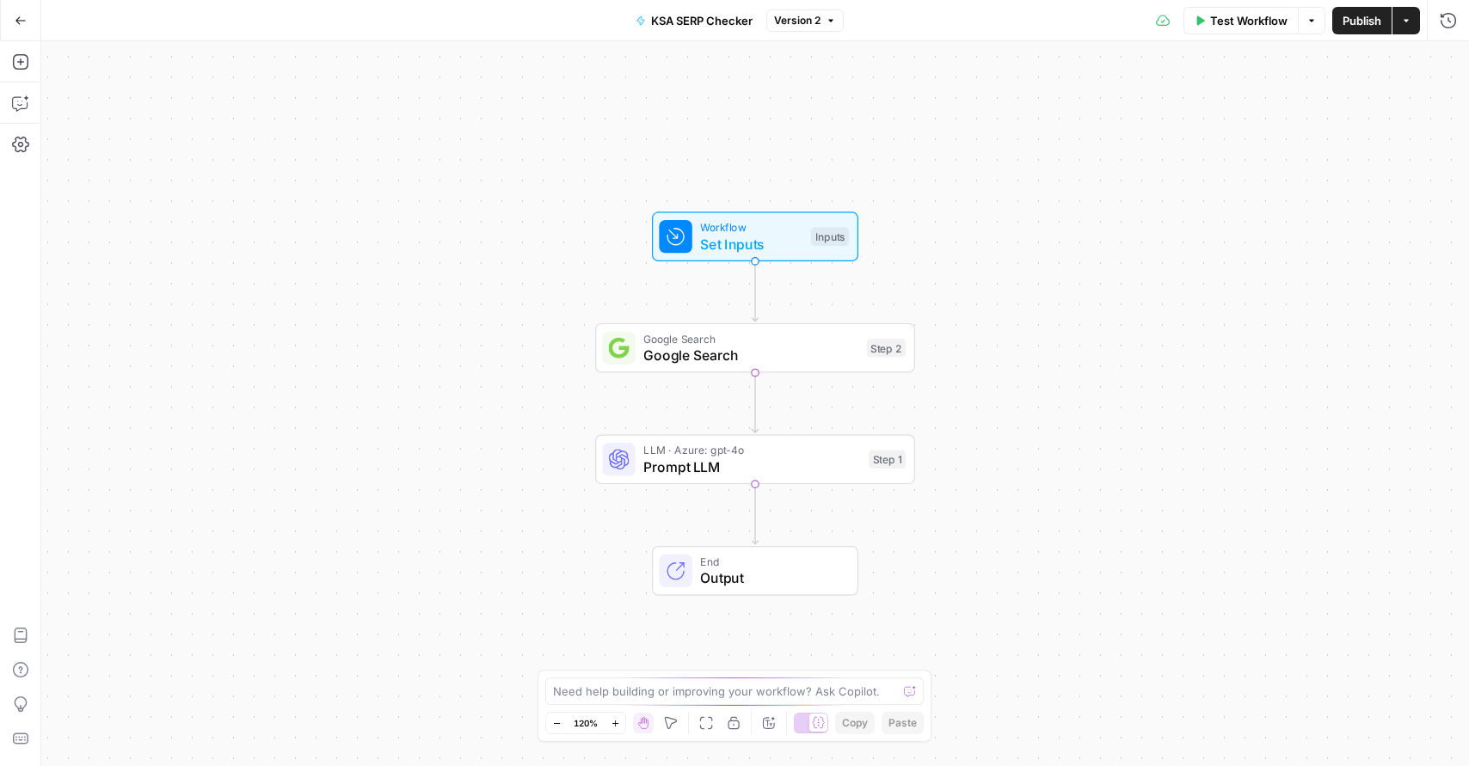
click at [742, 348] on span "Google Search" at bounding box center [750, 355] width 215 height 21
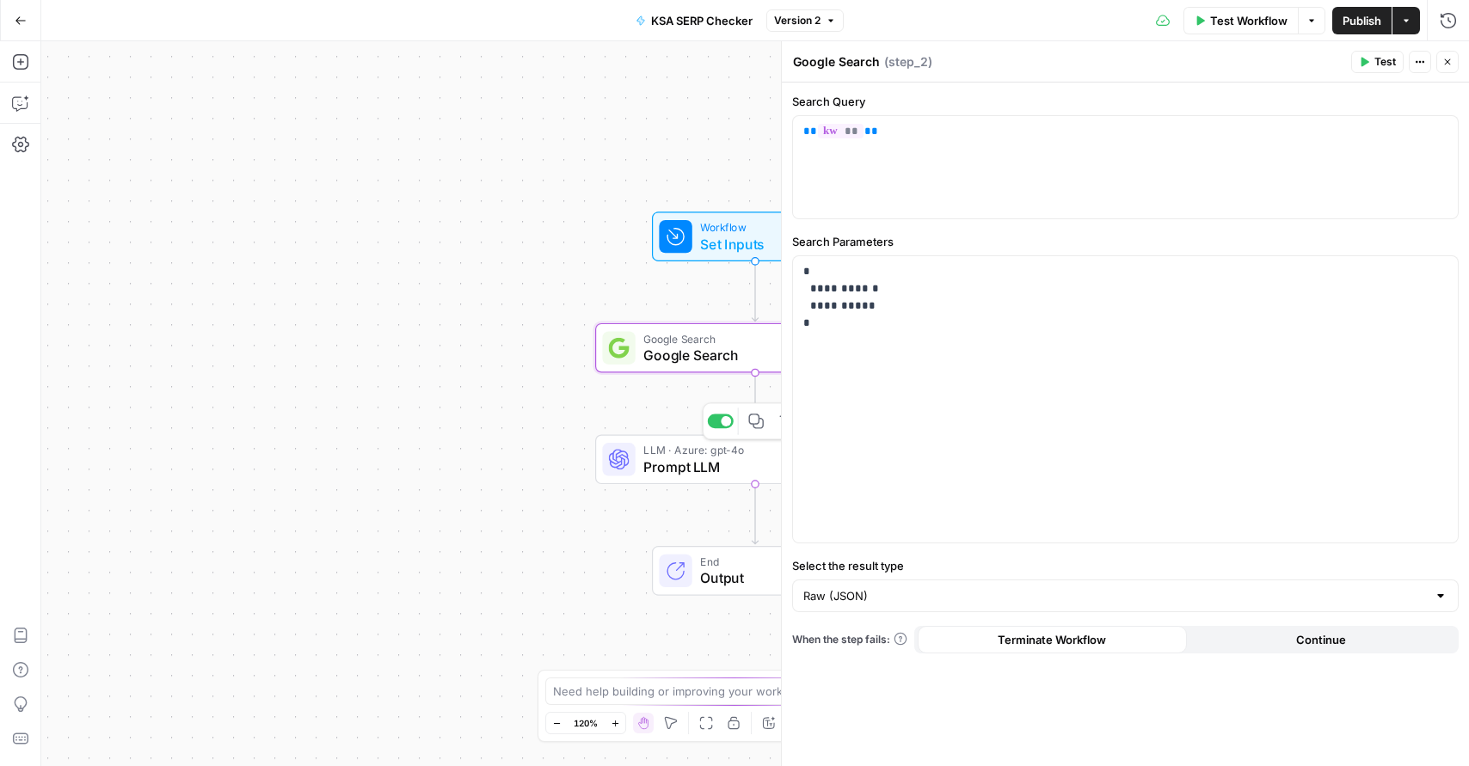
click at [692, 469] on span "Prompt LLM" at bounding box center [751, 467] width 217 height 21
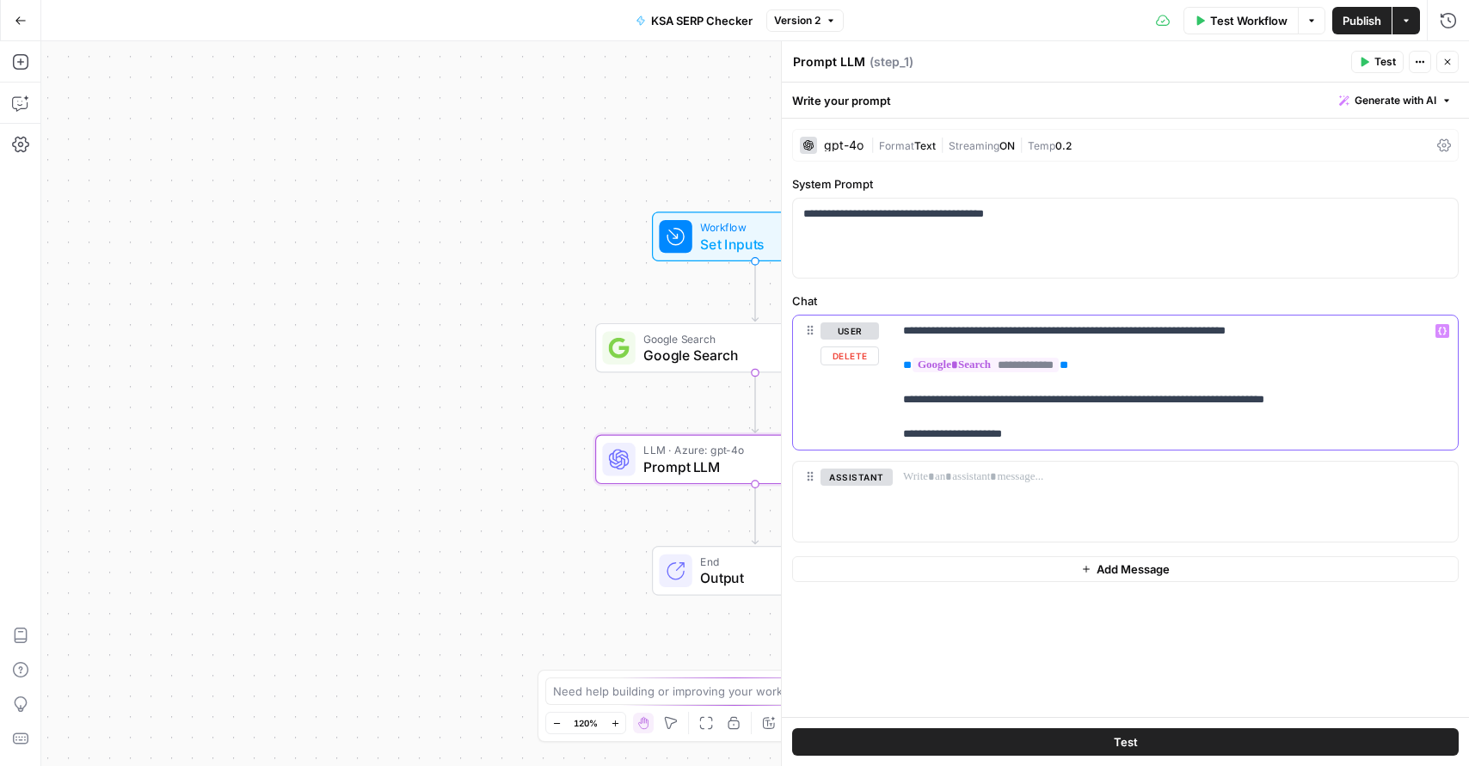
click at [926, 332] on p "**********" at bounding box center [1175, 383] width 545 height 120
drag, startPoint x: 980, startPoint y: 329, endPoint x: 952, endPoint y: 329, distance: 27.5
click at [952, 329] on p "**********" at bounding box center [1175, 383] width 545 height 120
click at [1150, 377] on p "**********" at bounding box center [1175, 383] width 545 height 120
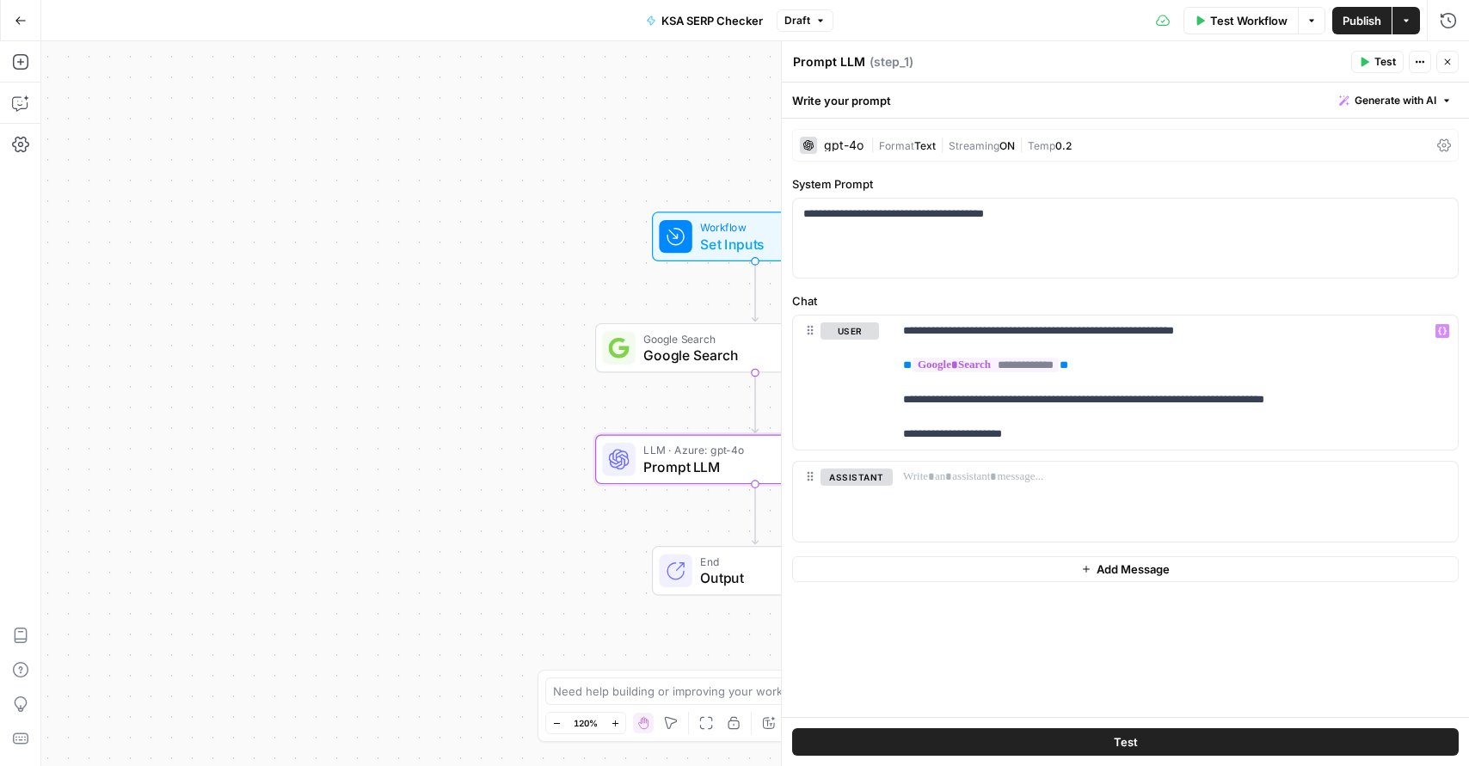
click at [1362, 18] on span "Publish" at bounding box center [1362, 20] width 39 height 17
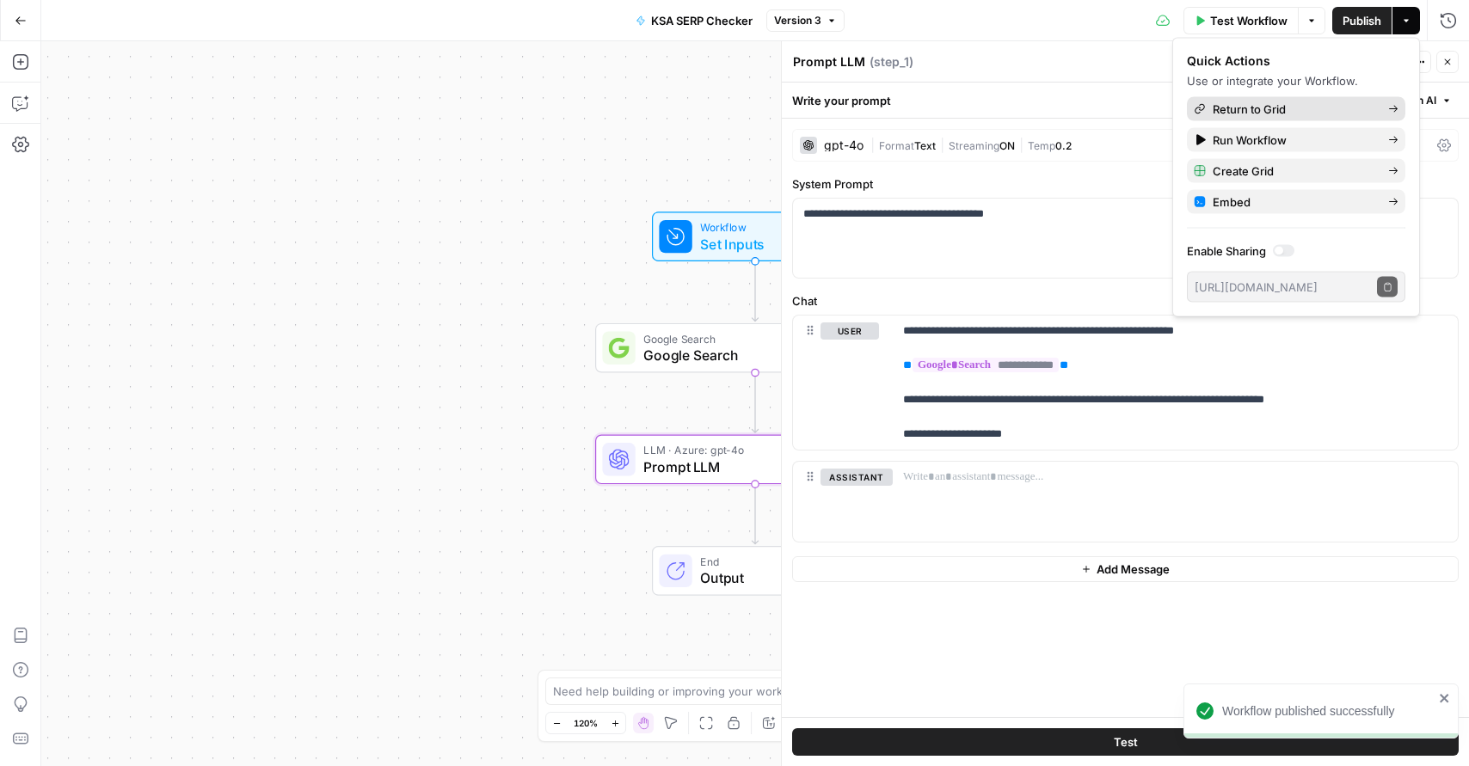
click at [1283, 103] on span "Return to Grid" at bounding box center [1294, 109] width 162 height 17
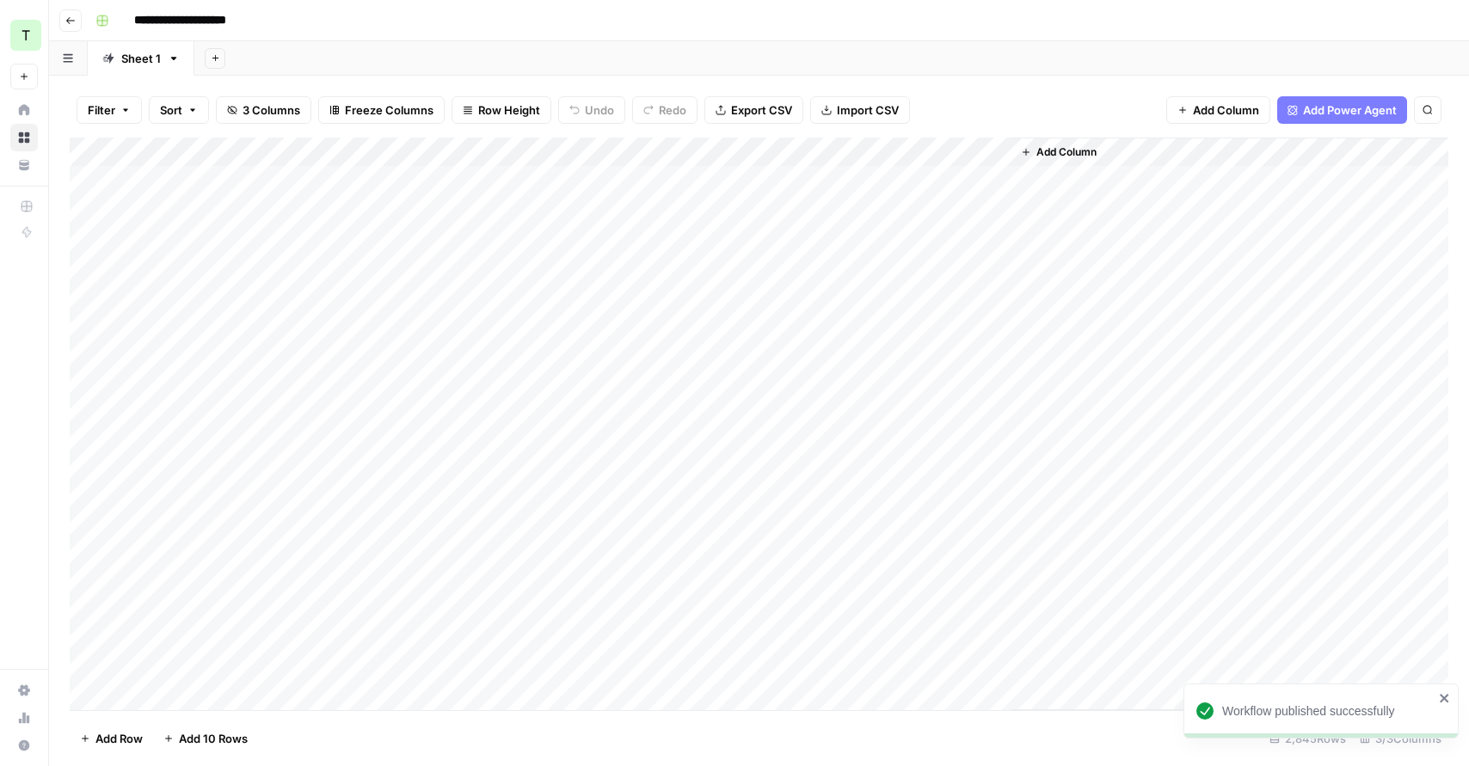
click at [65, 16] on icon "button" at bounding box center [70, 20] width 10 height 10
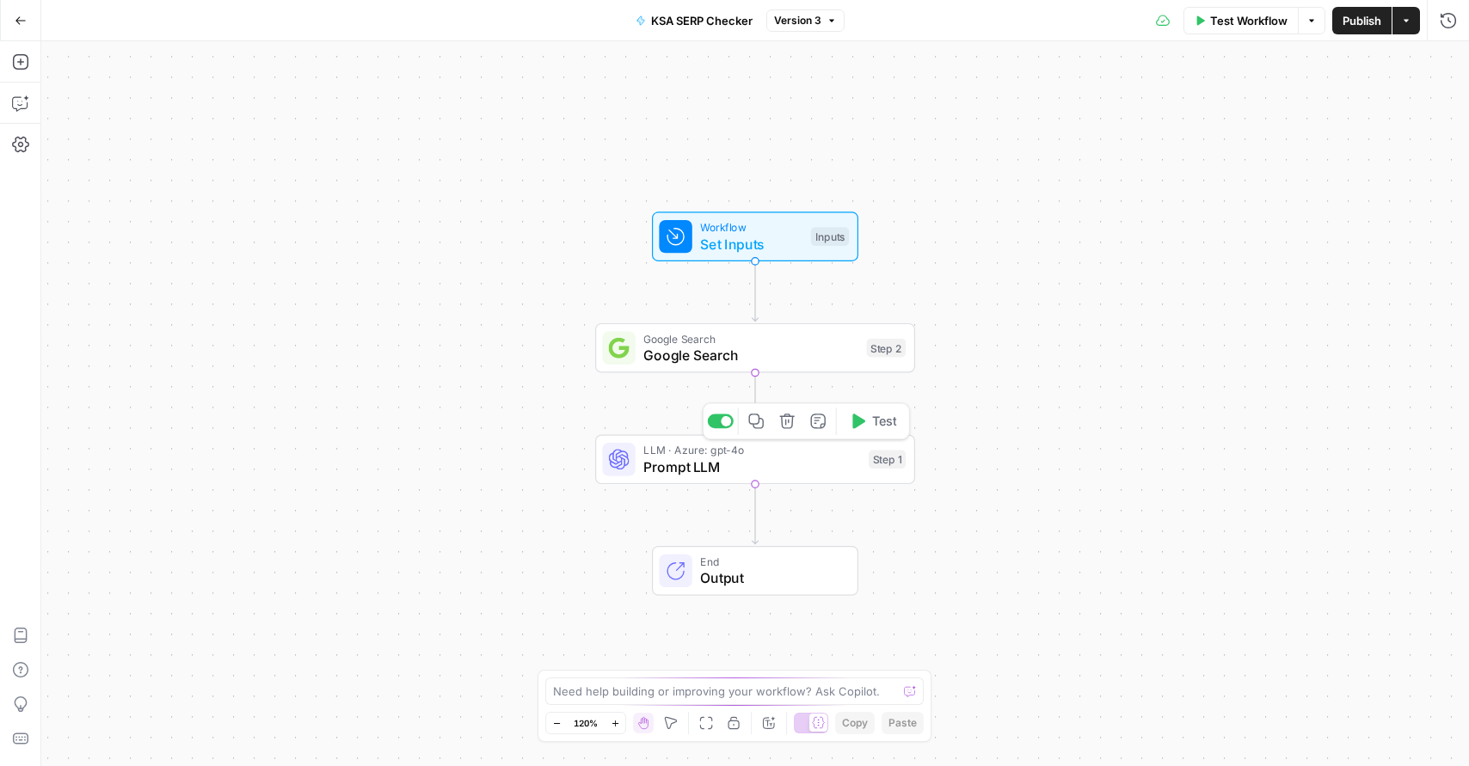
click at [748, 468] on span "Prompt LLM" at bounding box center [751, 467] width 217 height 21
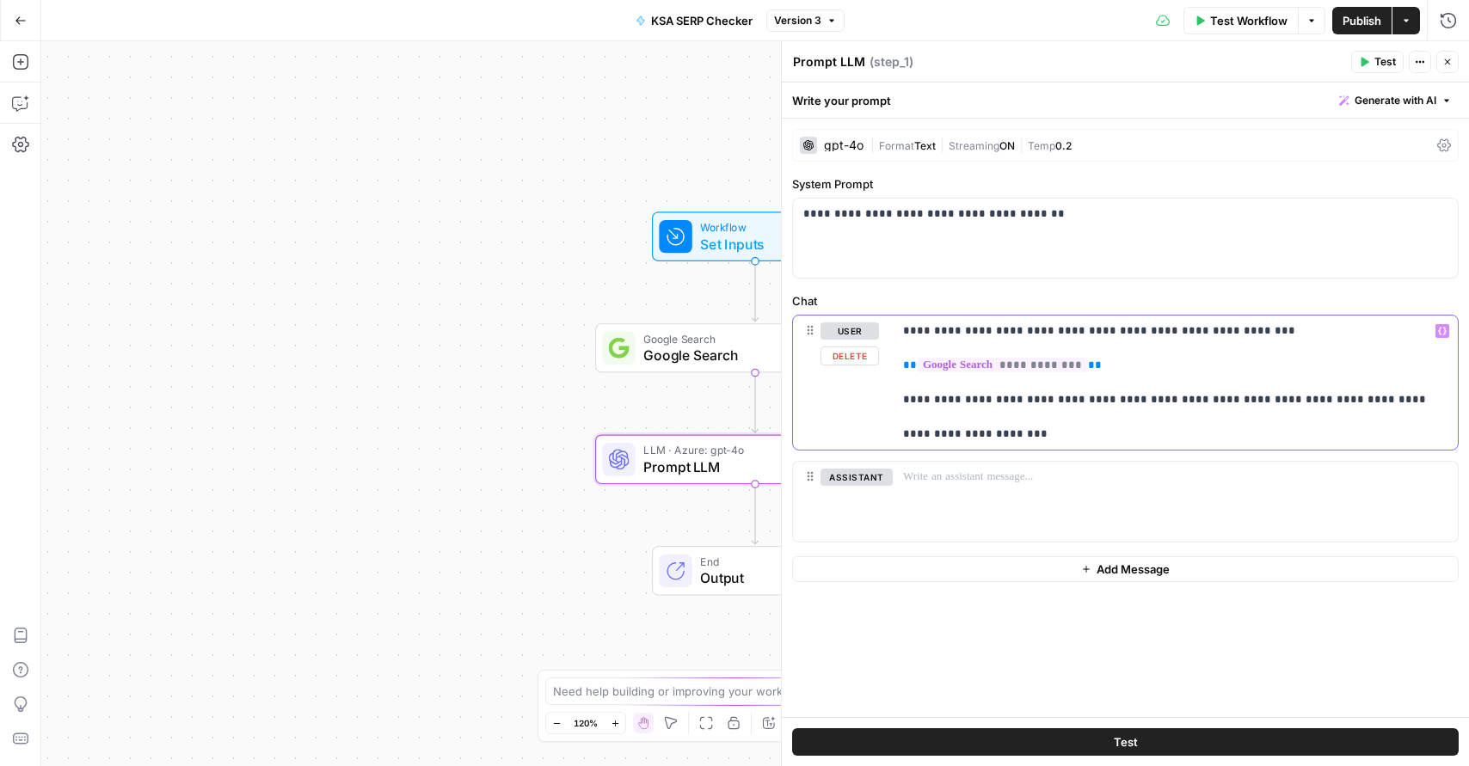
click at [1113, 397] on p "**********" at bounding box center [1175, 383] width 545 height 120
click at [1359, 31] on button "Publish" at bounding box center [1362, 21] width 59 height 28
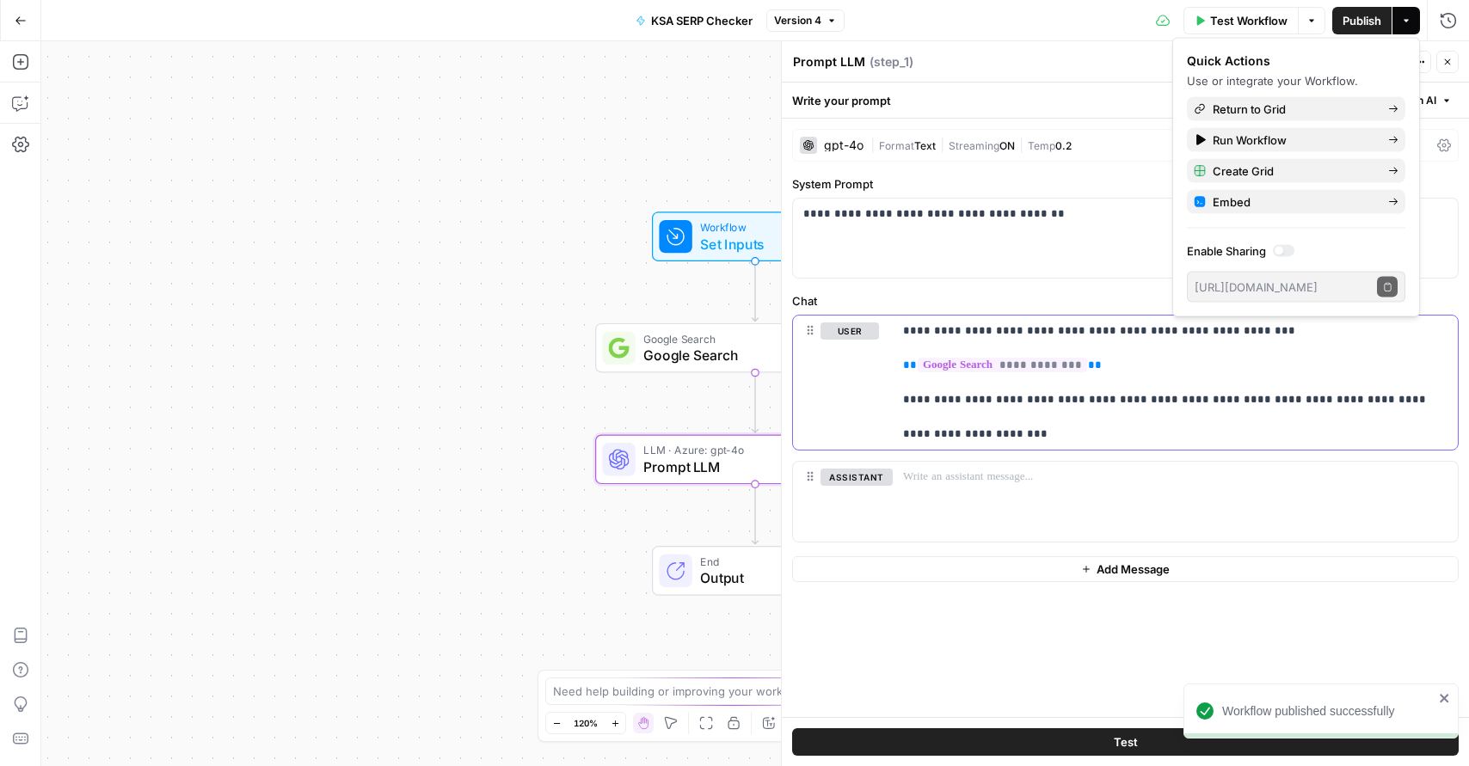
click at [1083, 405] on p "**********" at bounding box center [1175, 383] width 545 height 120
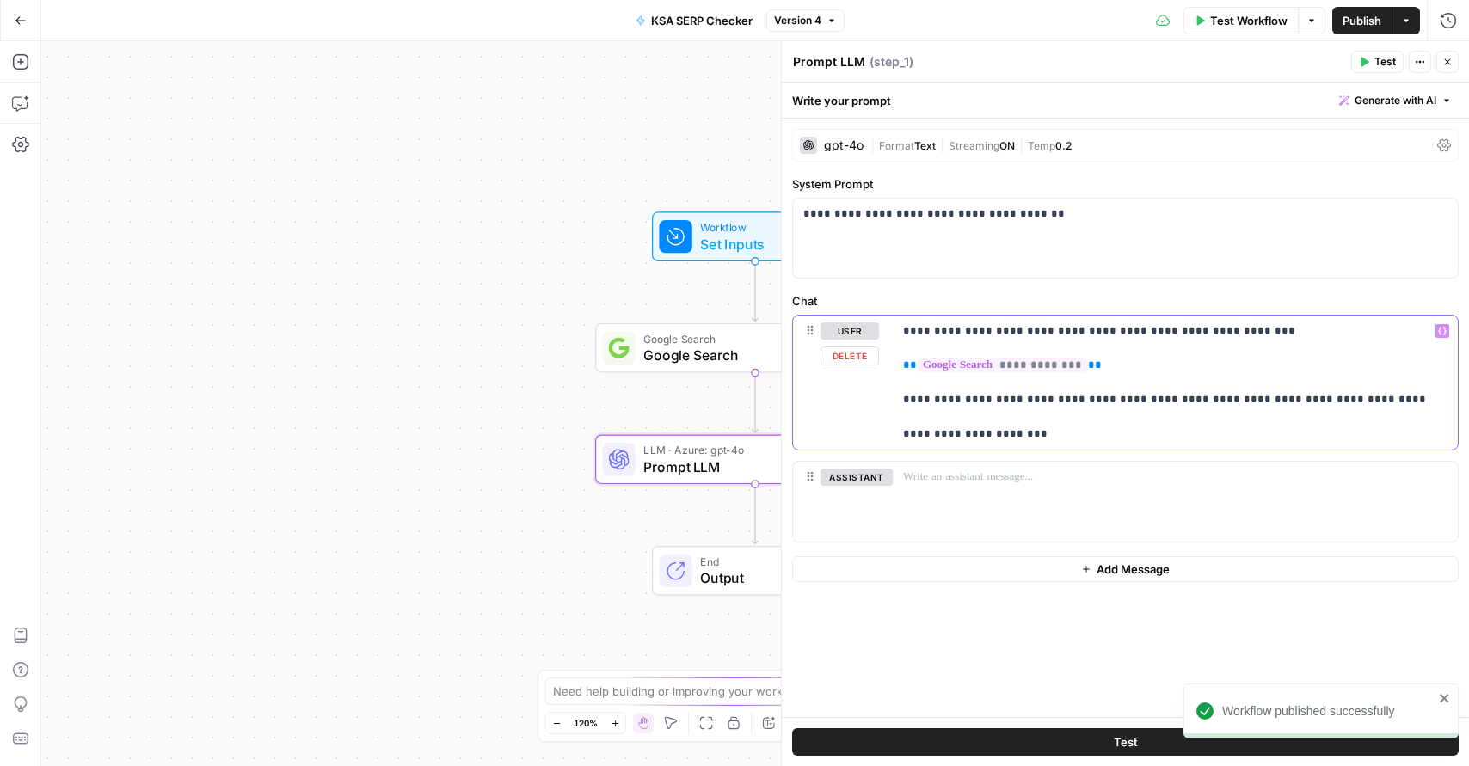
click at [1041, 399] on p "**********" at bounding box center [1175, 383] width 545 height 120
click at [1143, 409] on p "**********" at bounding box center [1175, 383] width 545 height 120
click at [1143, 432] on p "**********" at bounding box center [1175, 383] width 545 height 120
click at [1102, 398] on p "**********" at bounding box center [1175, 383] width 545 height 120
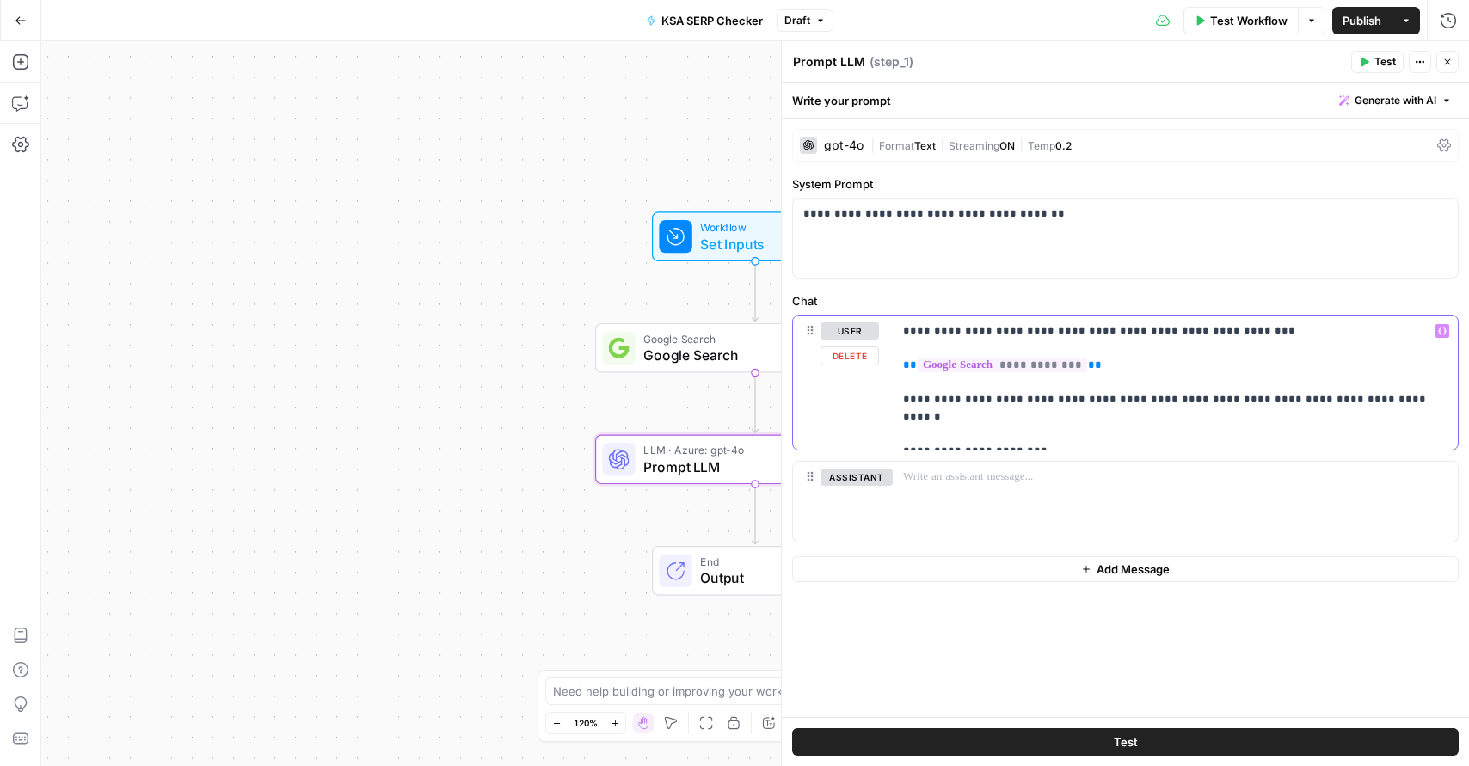
click at [1245, 420] on p "**********" at bounding box center [1175, 383] width 545 height 120
click at [1352, 22] on span "Publish" at bounding box center [1362, 20] width 39 height 17
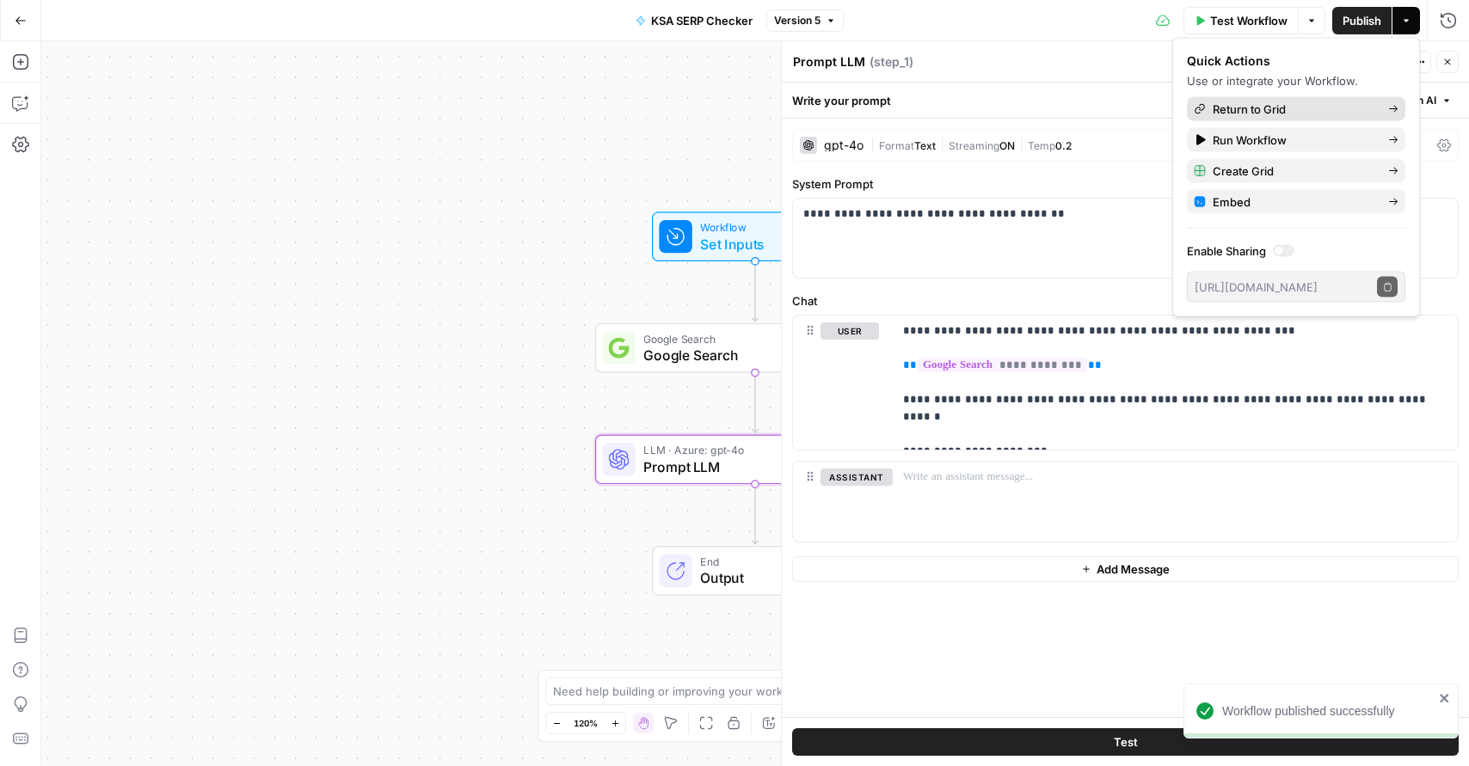
click at [1260, 112] on span "Return to Grid" at bounding box center [1294, 109] width 162 height 17
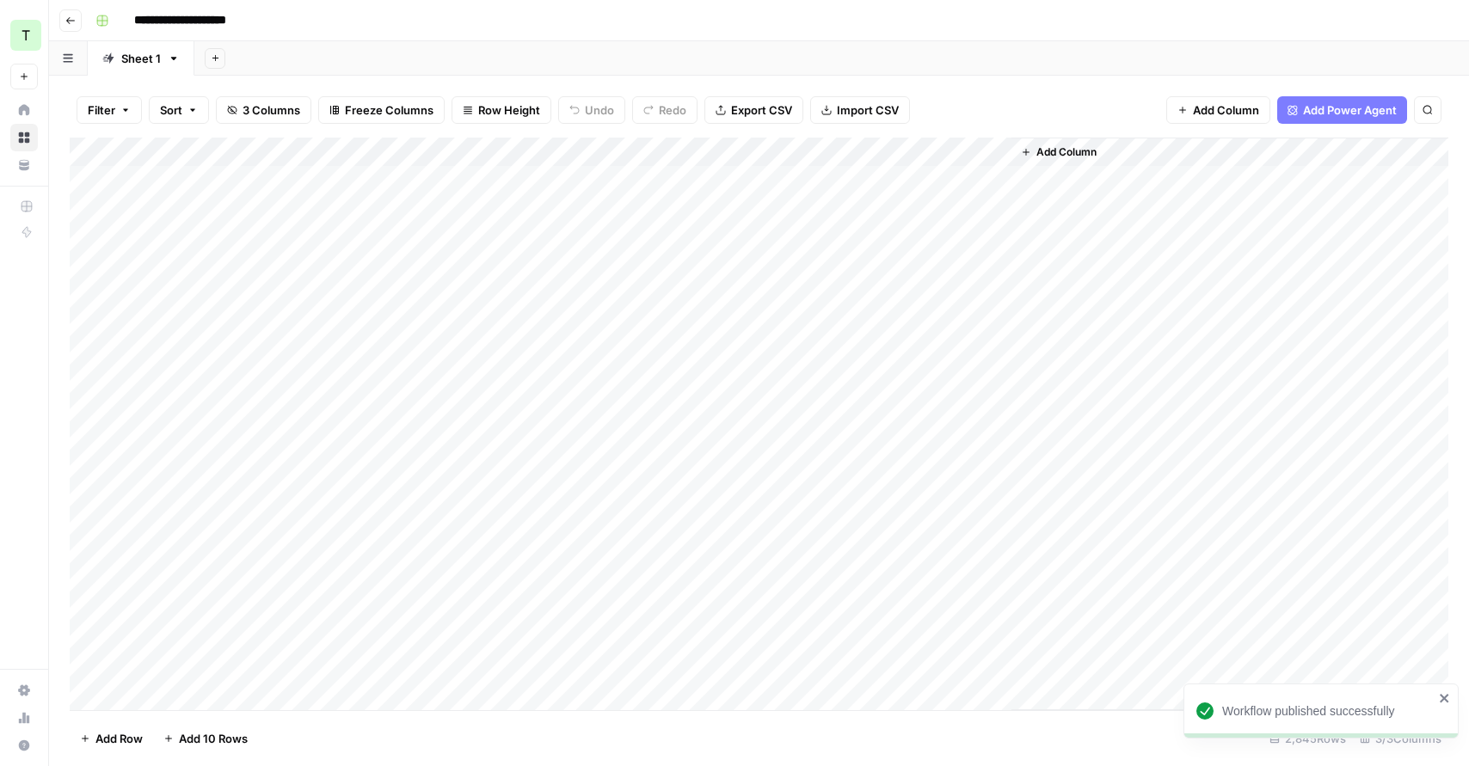
click at [612, 151] on div "Add Column" at bounding box center [759, 424] width 1379 height 573
click at [688, 196] on span "All Rows" at bounding box center [676, 191] width 108 height 17
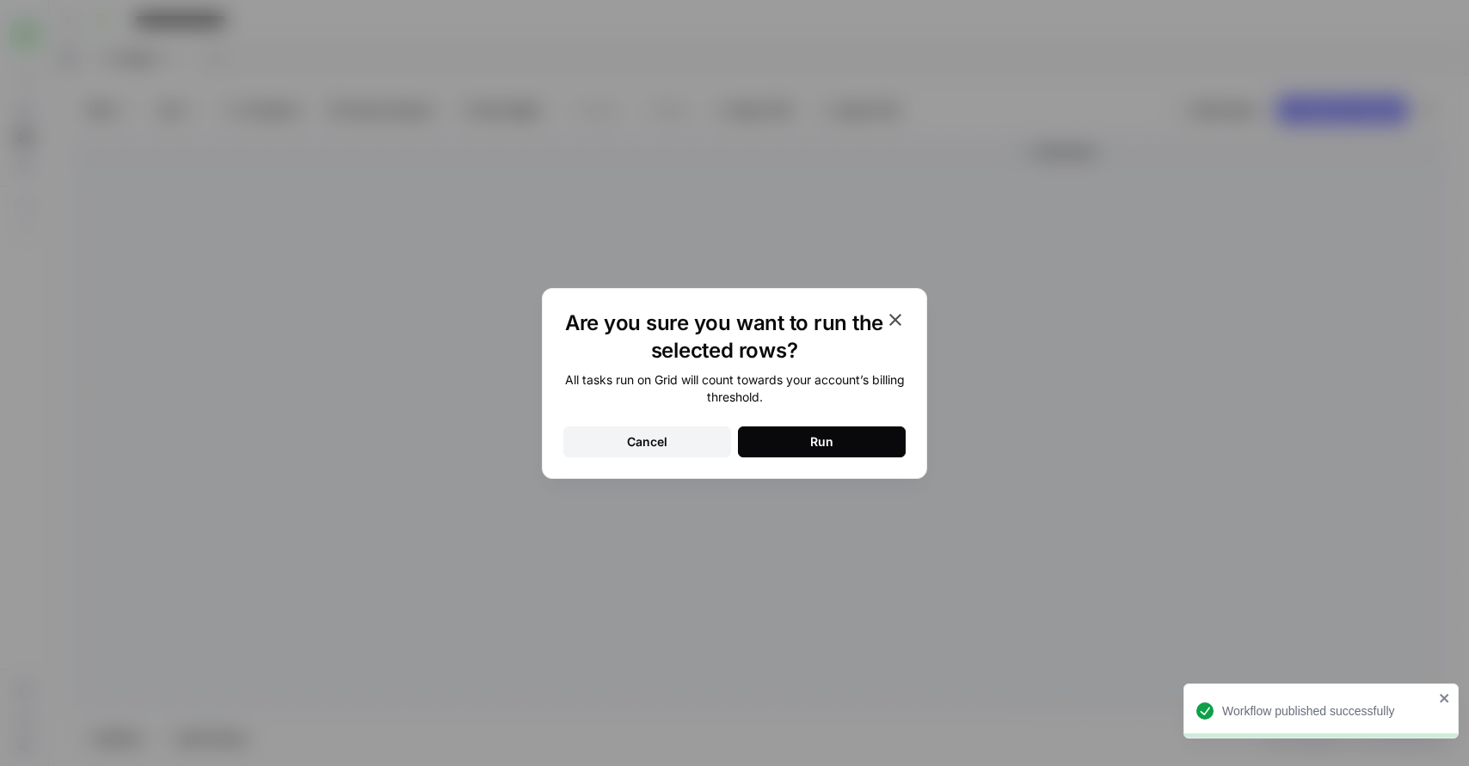
click at [815, 432] on button "Run" at bounding box center [822, 442] width 168 height 31
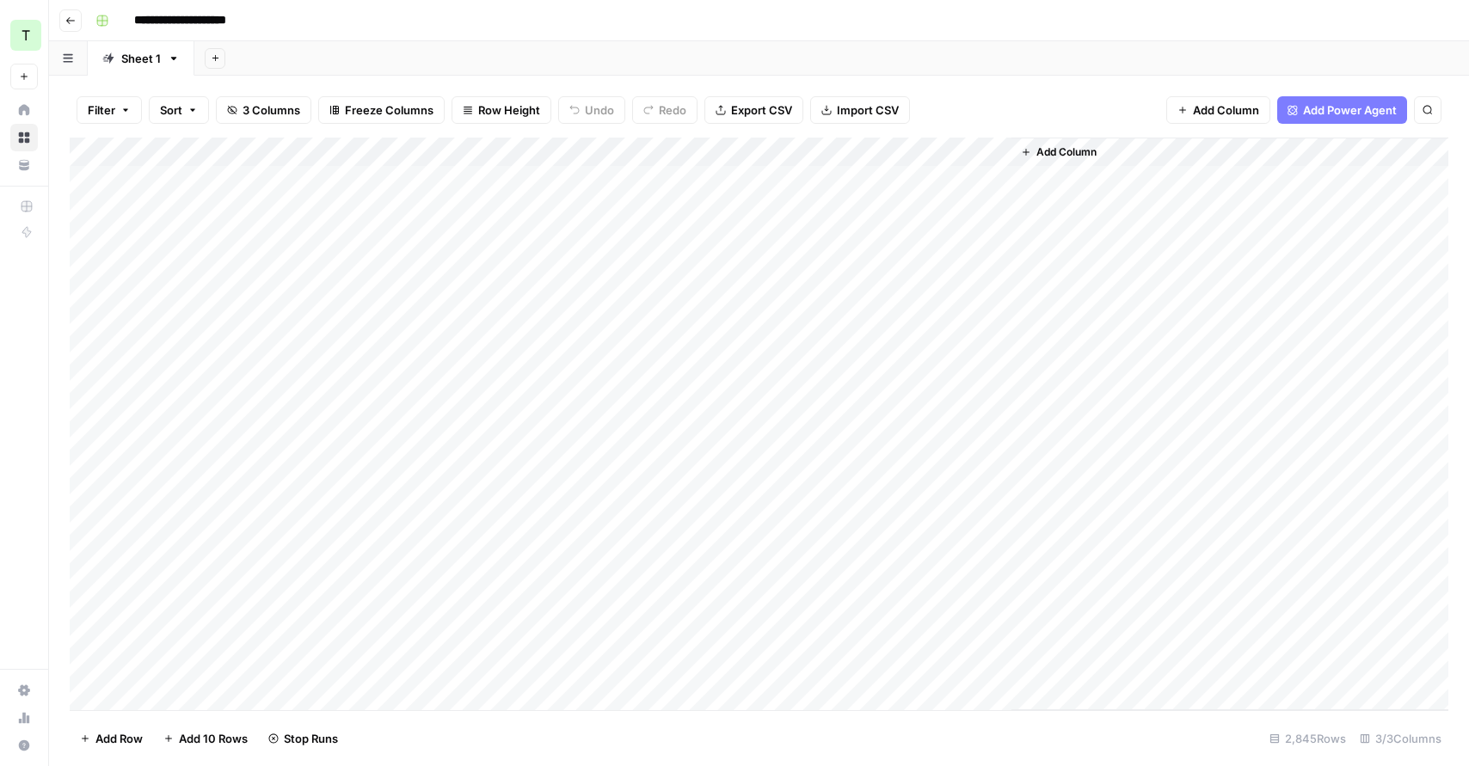
click at [234, 286] on div "Add Column" at bounding box center [759, 424] width 1379 height 573
click at [264, 411] on div "Add Column" at bounding box center [759, 424] width 1379 height 573
click at [282, 418] on div "Add Column" at bounding box center [759, 424] width 1379 height 573
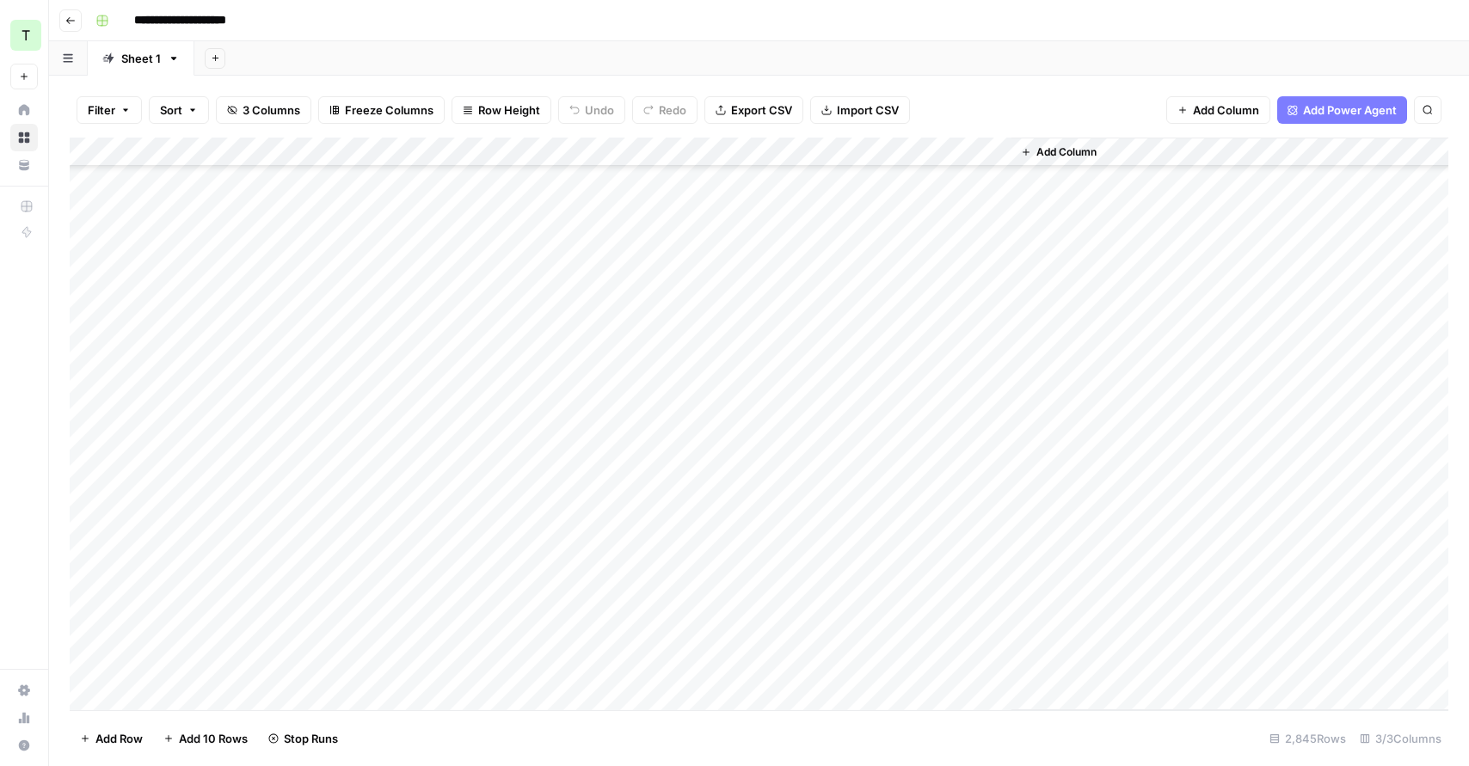
click at [285, 387] on div "Add Column" at bounding box center [759, 424] width 1379 height 573
click at [249, 372] on div "Add Column" at bounding box center [759, 424] width 1379 height 573
click at [236, 402] on div "Add Column" at bounding box center [759, 424] width 1379 height 573
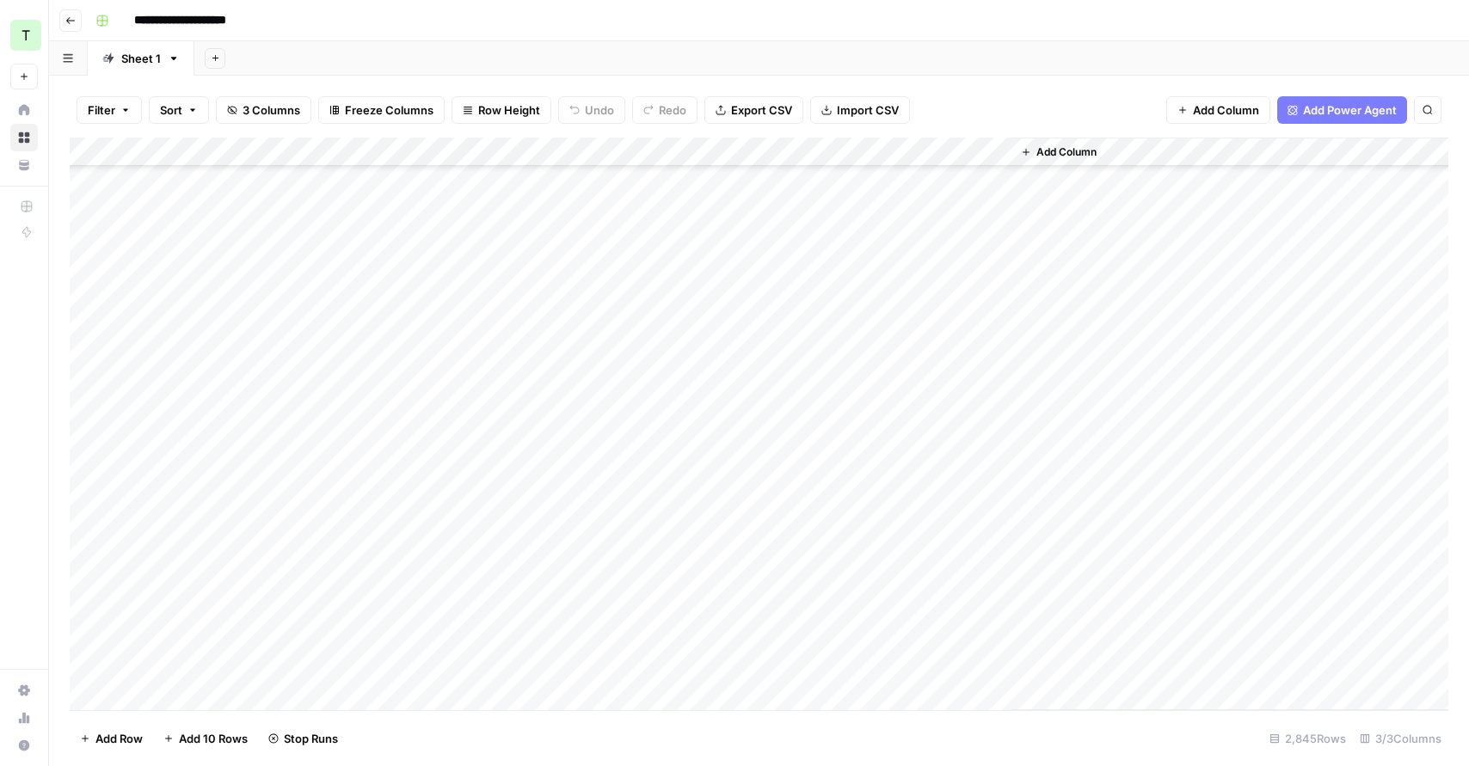
click at [300, 431] on div "Add Column" at bounding box center [759, 424] width 1379 height 573
click at [317, 528] on div "Add Column" at bounding box center [759, 424] width 1379 height 573
click at [324, 490] on div "Add Column" at bounding box center [759, 424] width 1379 height 573
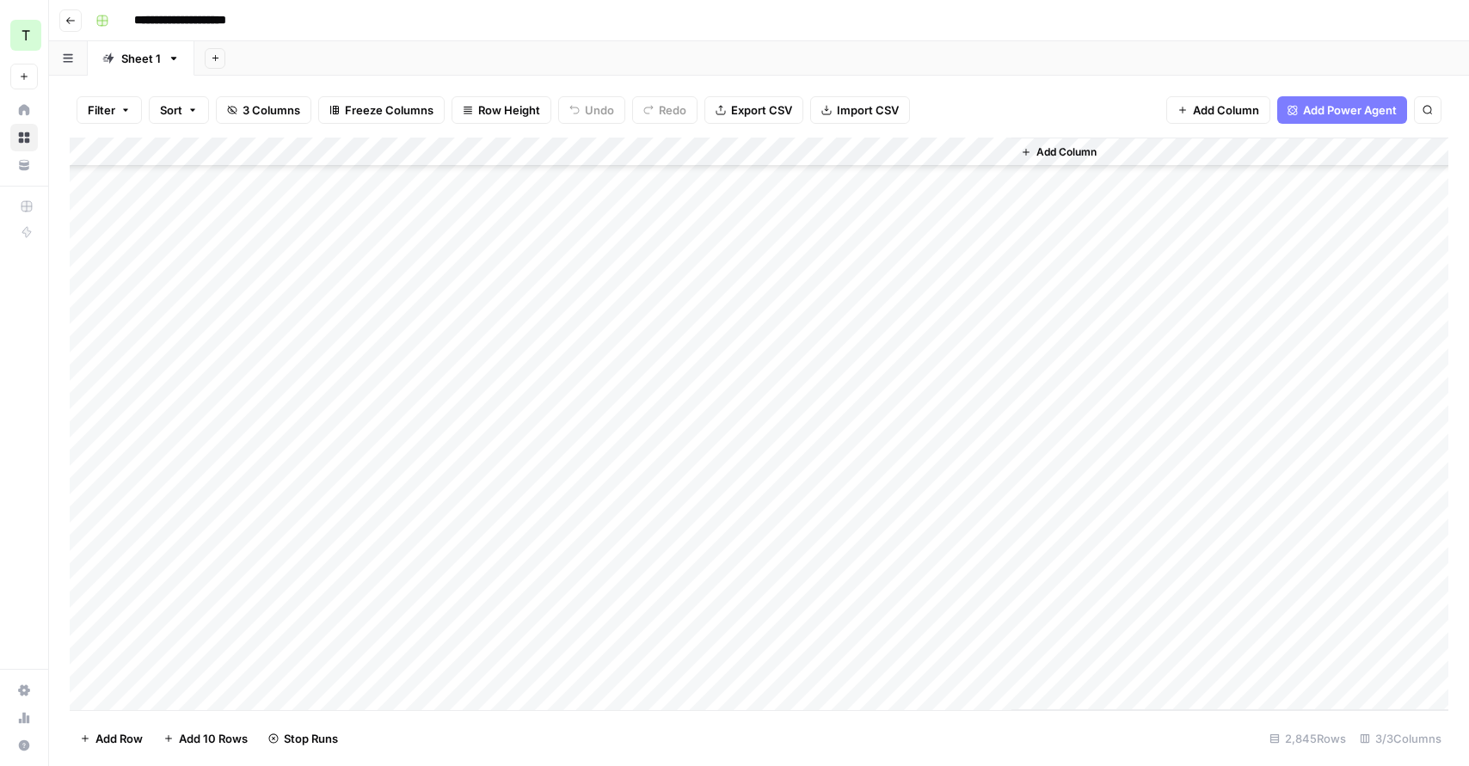
click at [267, 227] on div "Add Column" at bounding box center [759, 424] width 1379 height 573
click at [297, 354] on div "Add Column" at bounding box center [759, 424] width 1379 height 573
click at [295, 374] on div "Add Column" at bounding box center [759, 424] width 1379 height 573
click at [596, 381] on div "Add Column" at bounding box center [759, 424] width 1379 height 573
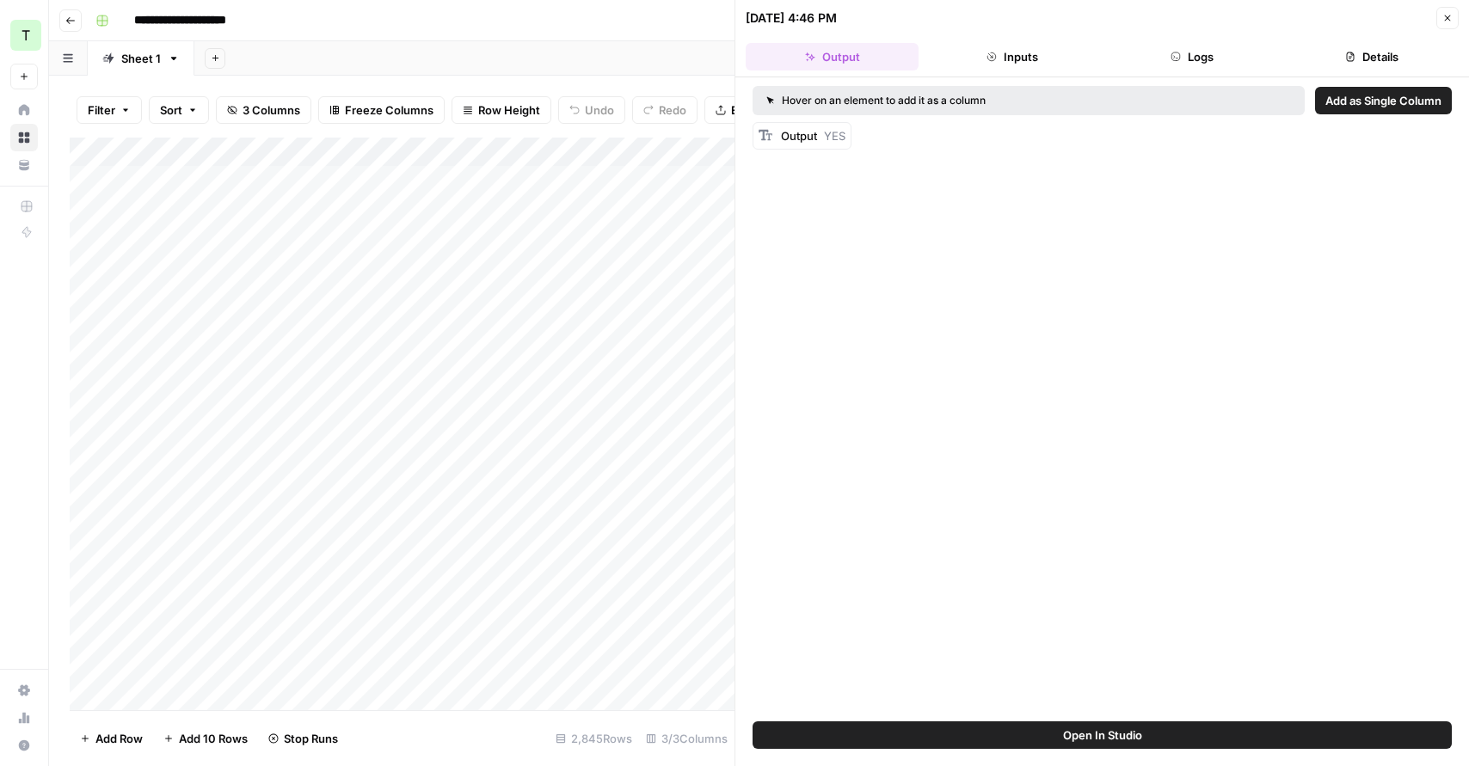
click at [1185, 46] on button "Logs" at bounding box center [1192, 57] width 173 height 28
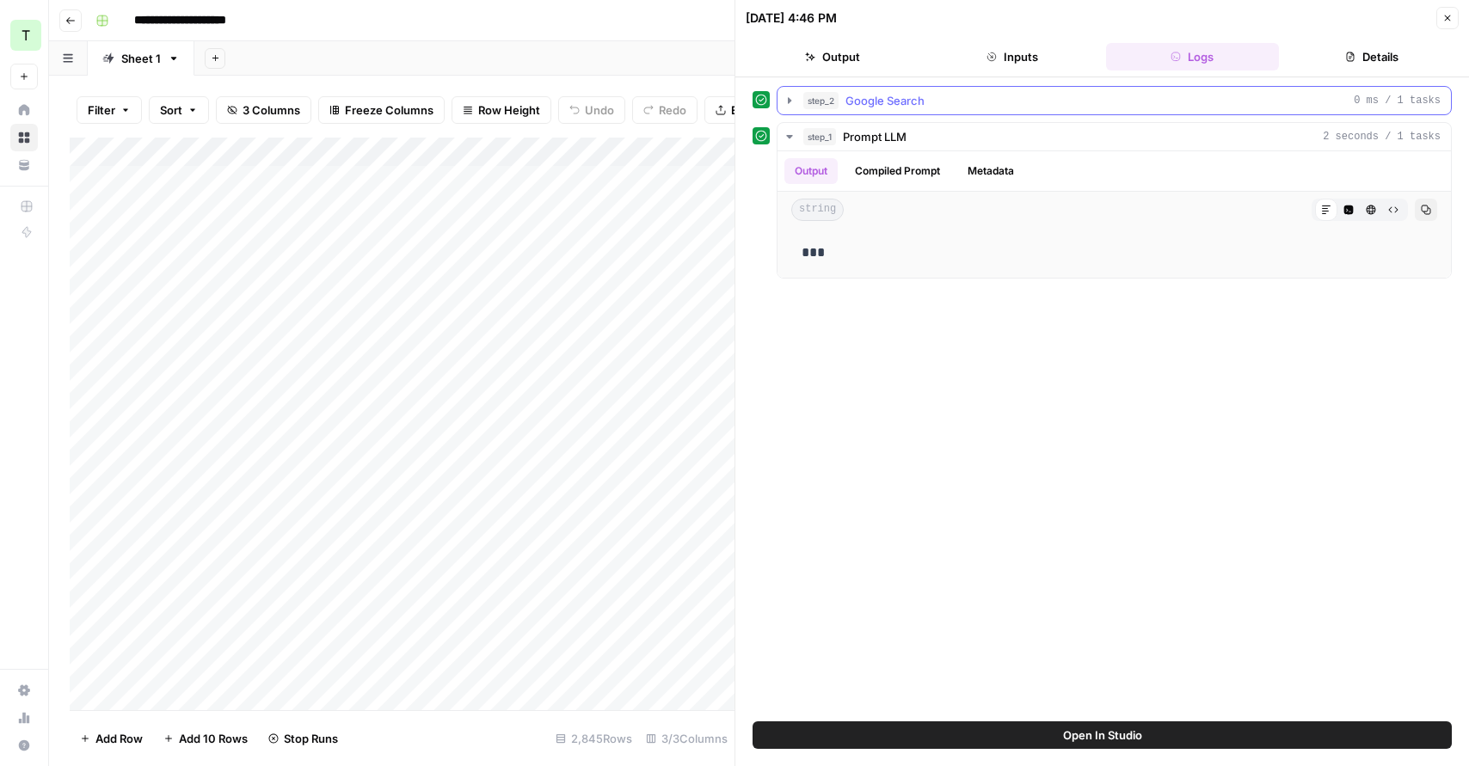
click at [785, 105] on icon "button" at bounding box center [790, 101] width 14 height 14
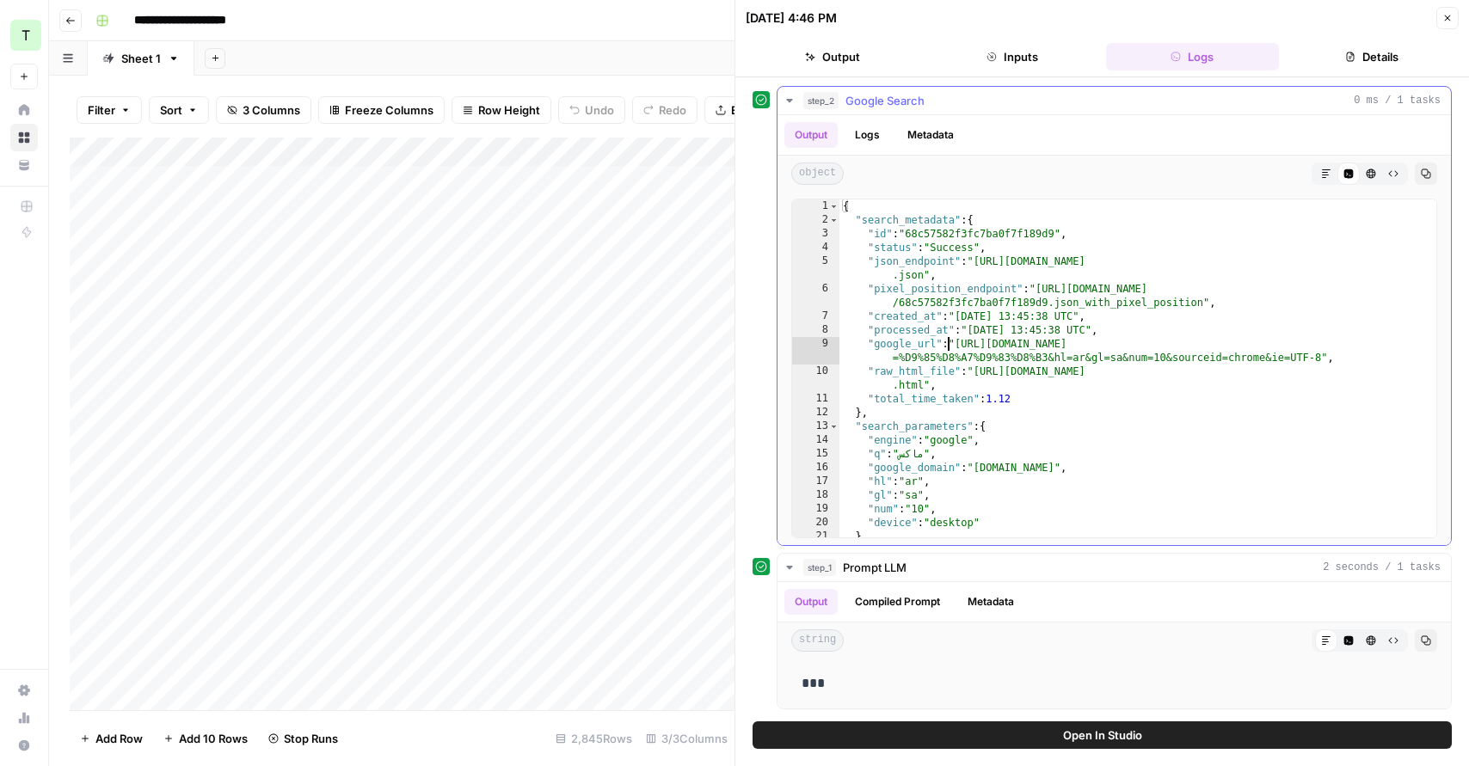
click at [951, 342] on div "{ "search_metadata" : { "id" : "68c57582f3fc7ba0f7f189d9" , "status" : "Success…" at bounding box center [1138, 383] width 597 height 366
type textarea "* *"
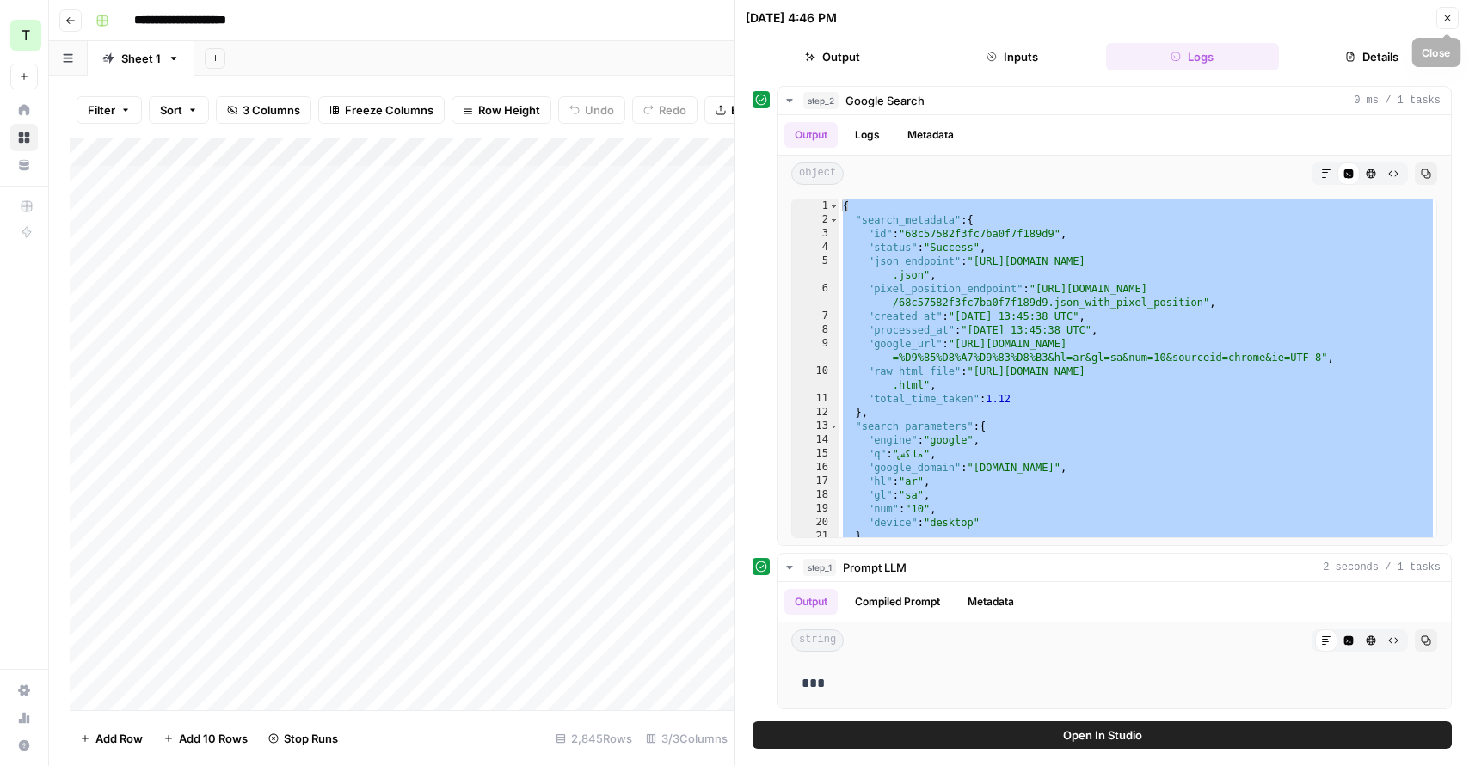
click at [1450, 17] on icon "button" at bounding box center [1448, 18] width 10 height 10
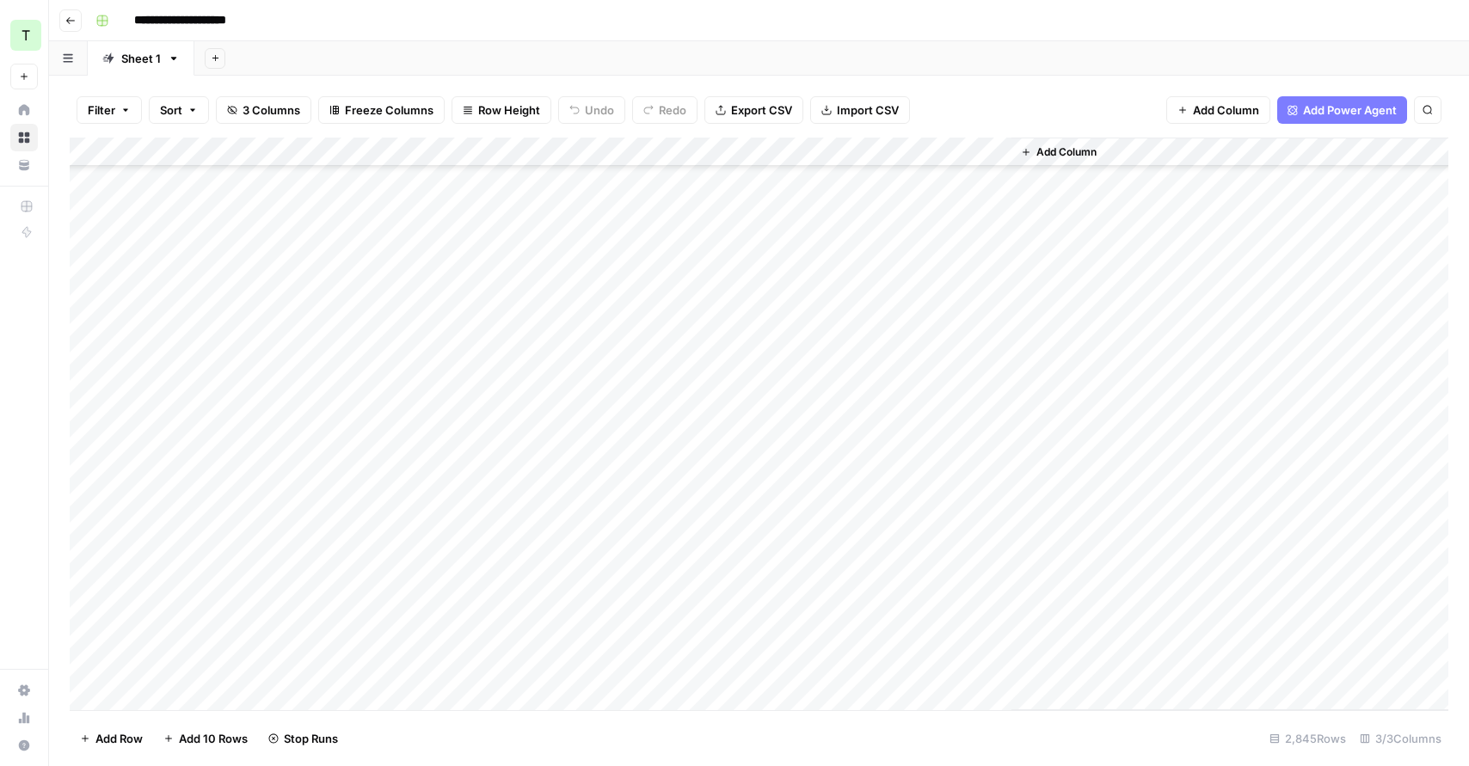
scroll to position [23365, 0]
click at [282, 286] on div "Add Column" at bounding box center [759, 424] width 1379 height 573
click at [995, 61] on div "Add Sheet" at bounding box center [831, 58] width 1275 height 34
click at [990, 7] on div "**********" at bounding box center [770, 21] width 1363 height 28
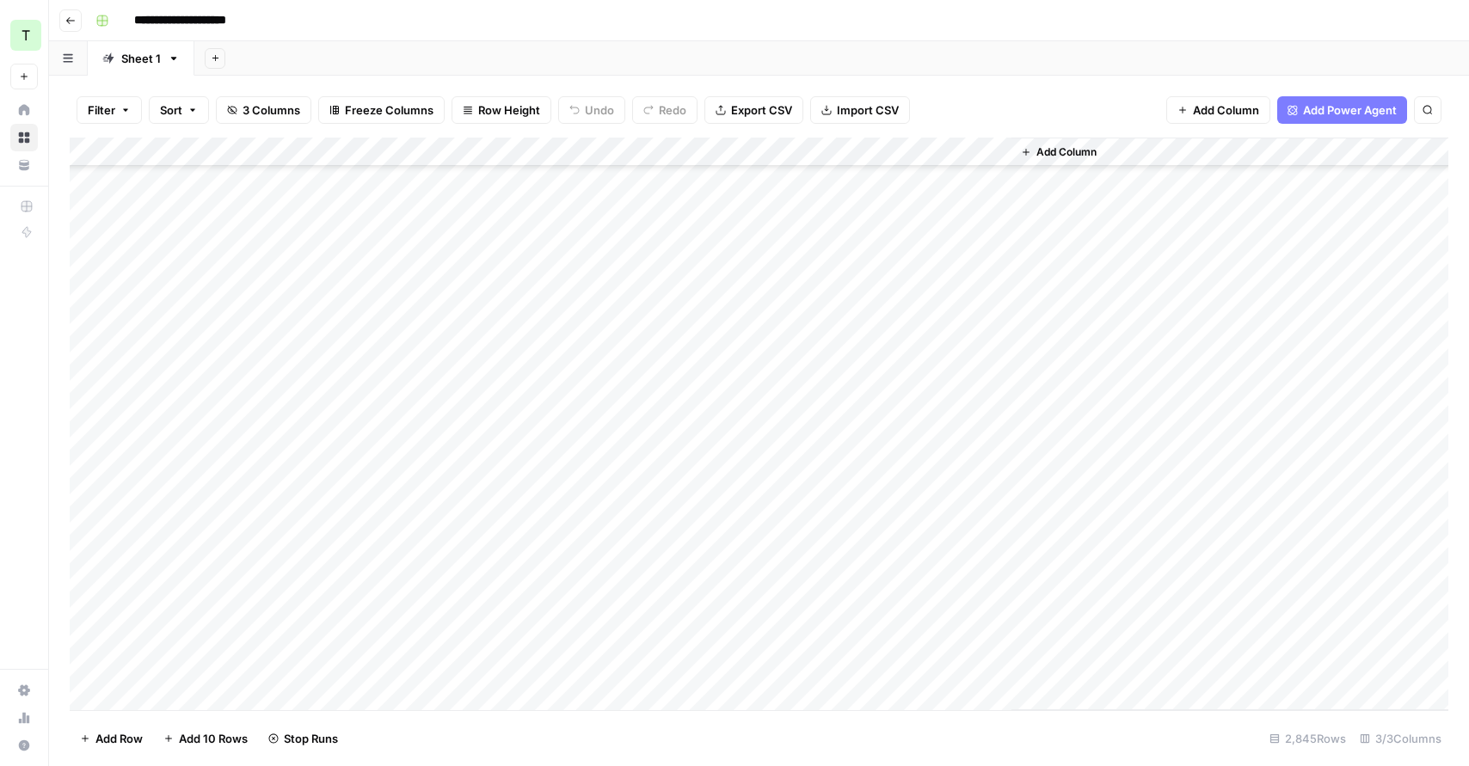
click at [262, 315] on div "Add Column" at bounding box center [759, 424] width 1379 height 573
click at [197, 226] on div "Add Column" at bounding box center [759, 424] width 1379 height 573
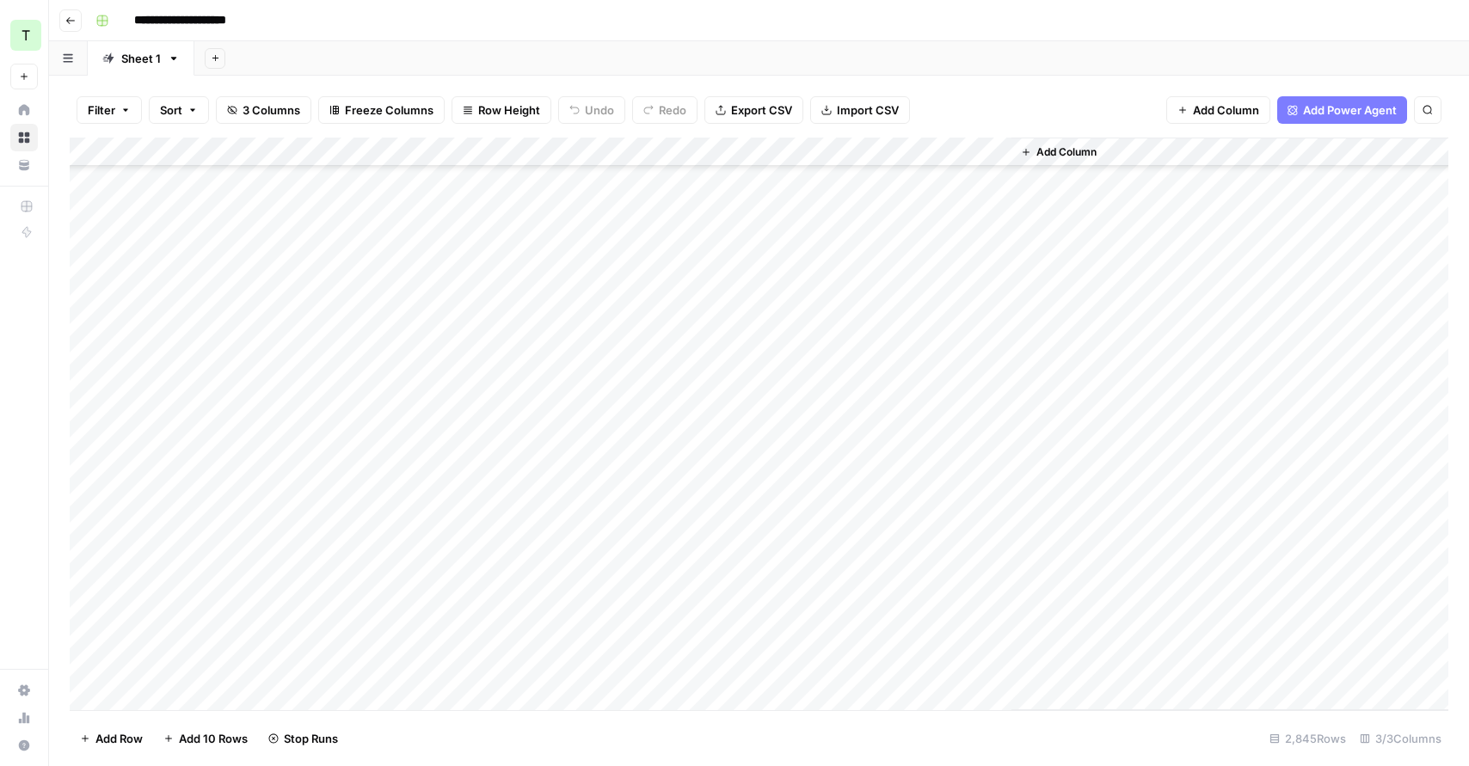
scroll to position [82695, 0]
click at [778, 110] on span "Export CSV" at bounding box center [761, 110] width 61 height 17
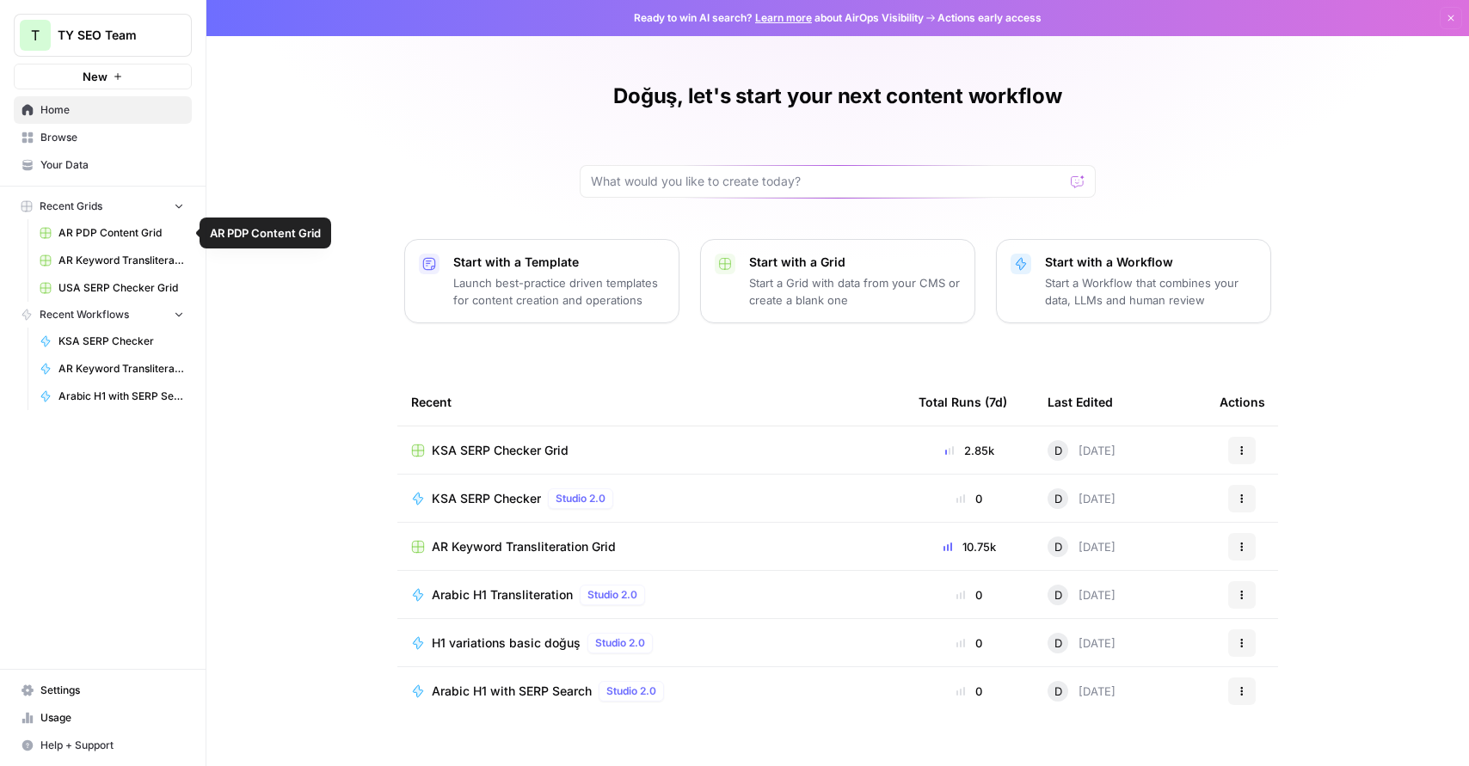
click at [92, 137] on span "Browse" at bounding box center [112, 137] width 144 height 15
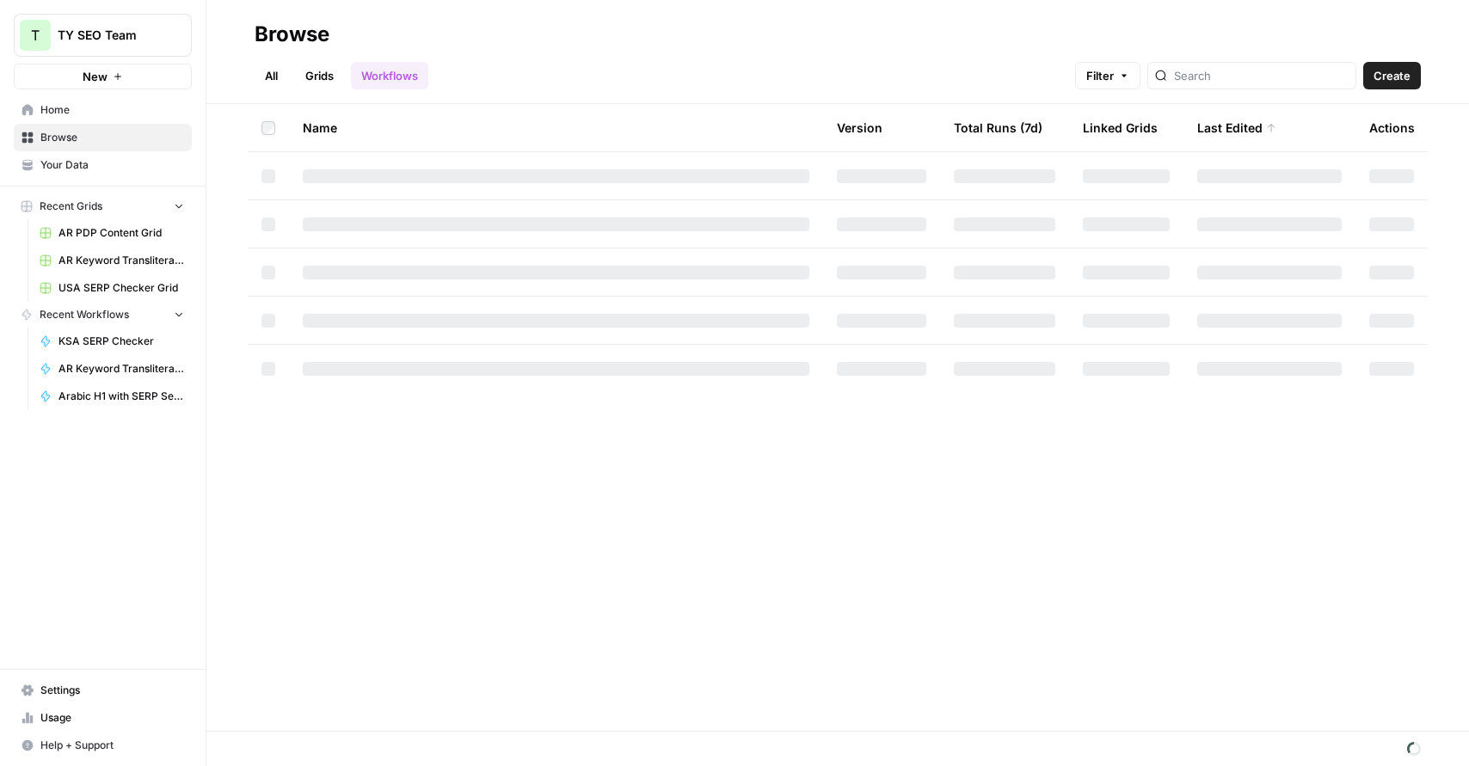
click at [399, 77] on link "Workflows" at bounding box center [389, 76] width 77 height 28
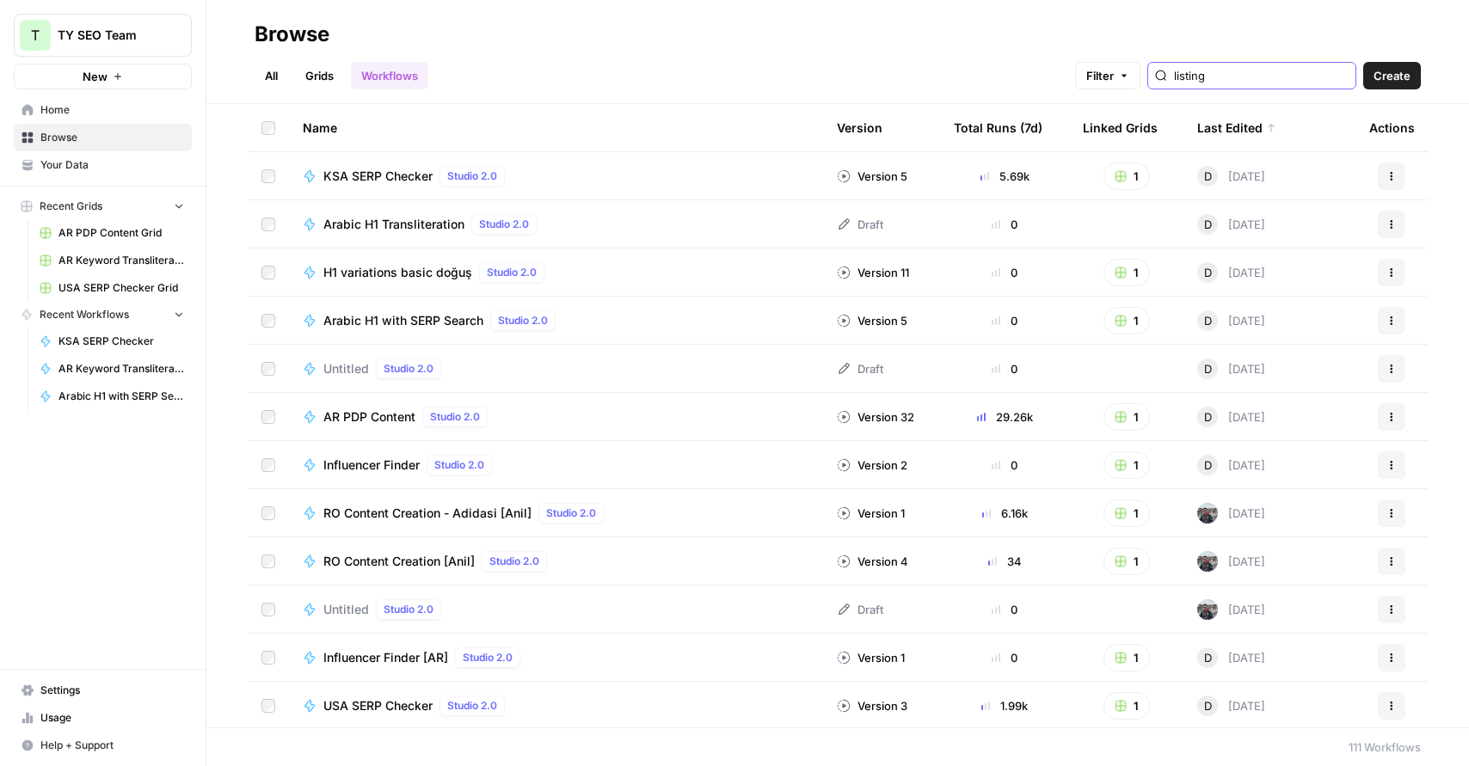
type input "listing"
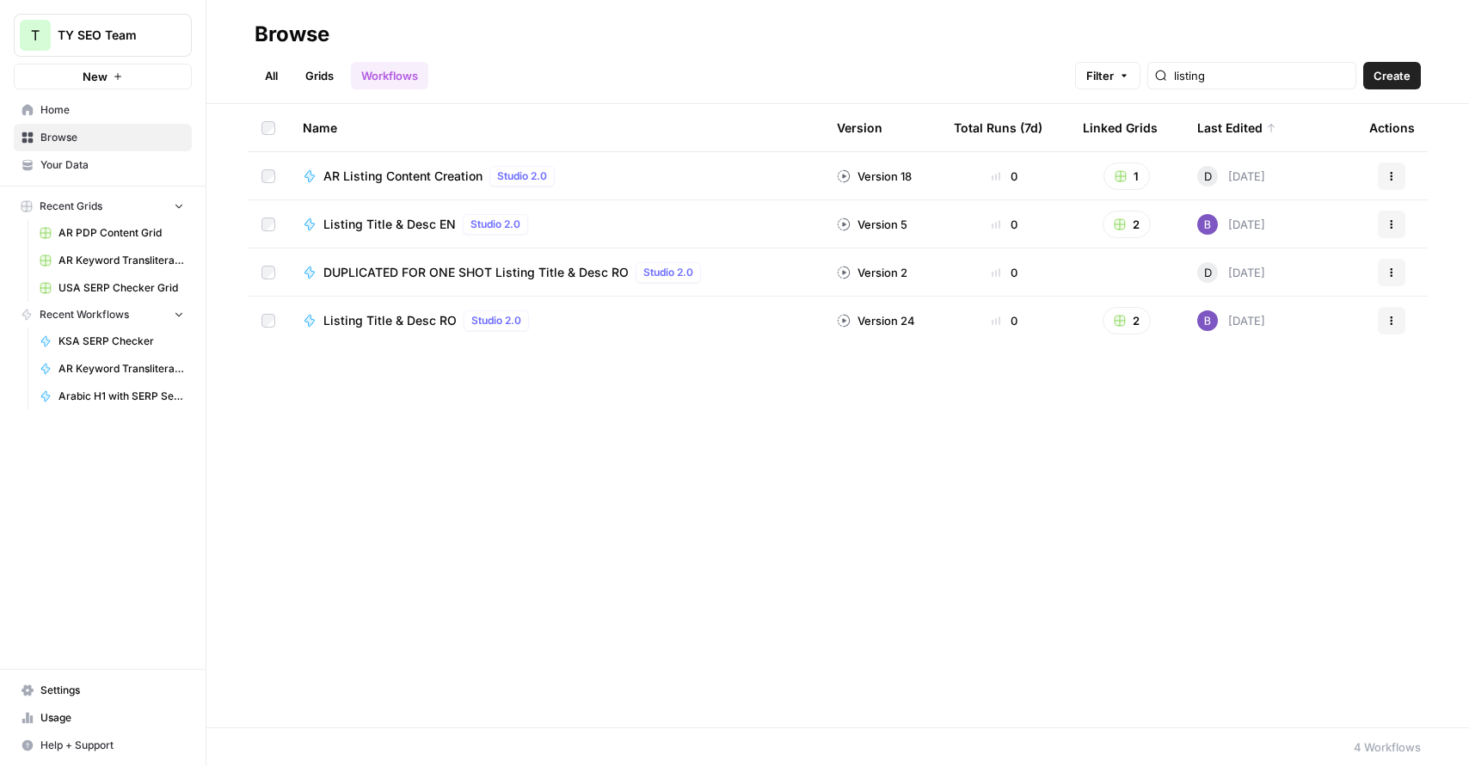
click at [413, 170] on span "AR Listing Content Creation" at bounding box center [402, 176] width 159 height 17
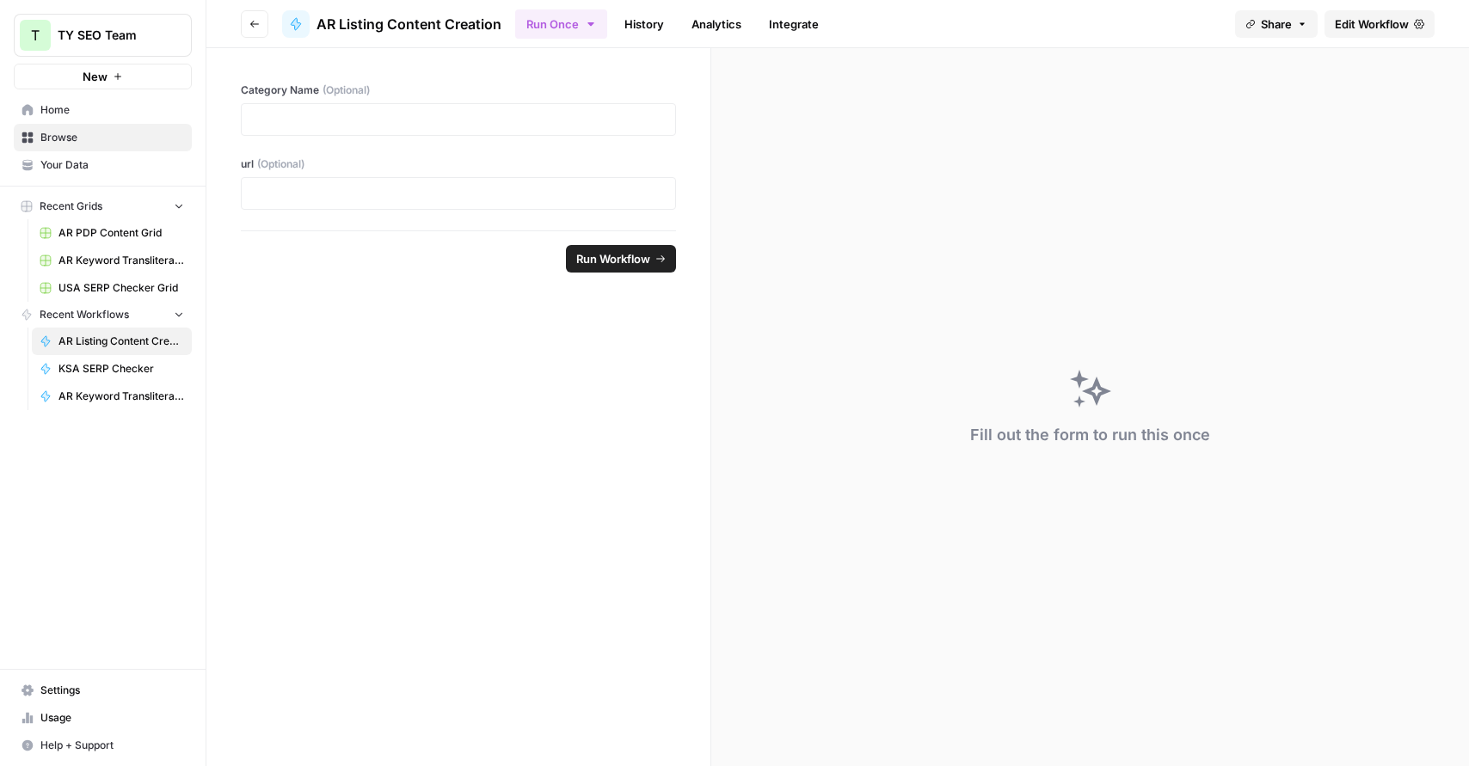
click at [1370, 28] on span "Edit Workflow" at bounding box center [1372, 23] width 74 height 17
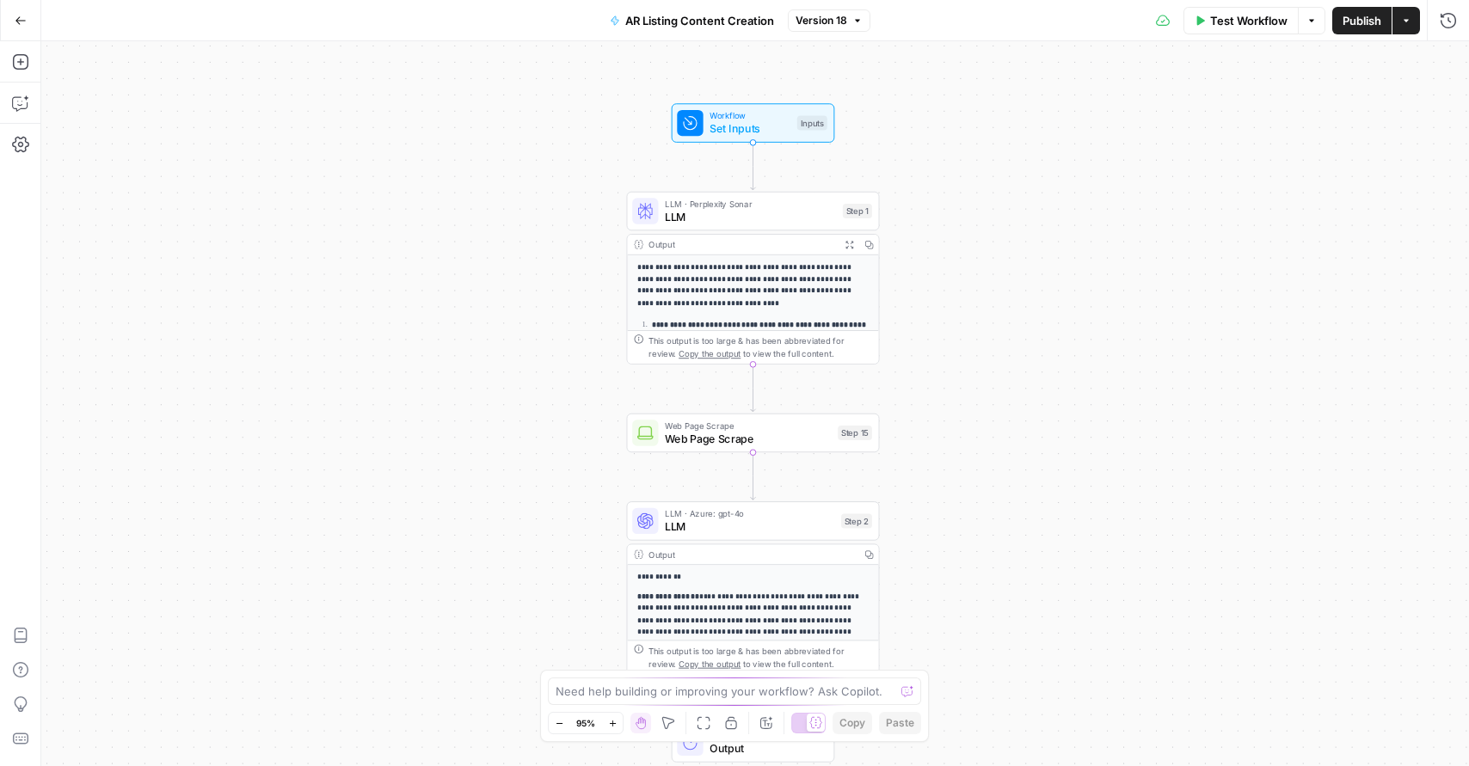
click at [755, 250] on div "Output Expand Output Copy" at bounding box center [752, 245] width 251 height 21
click at [754, 269] on p "**********" at bounding box center [753, 285] width 232 height 47
click at [751, 220] on span "LLM" at bounding box center [750, 217] width 171 height 16
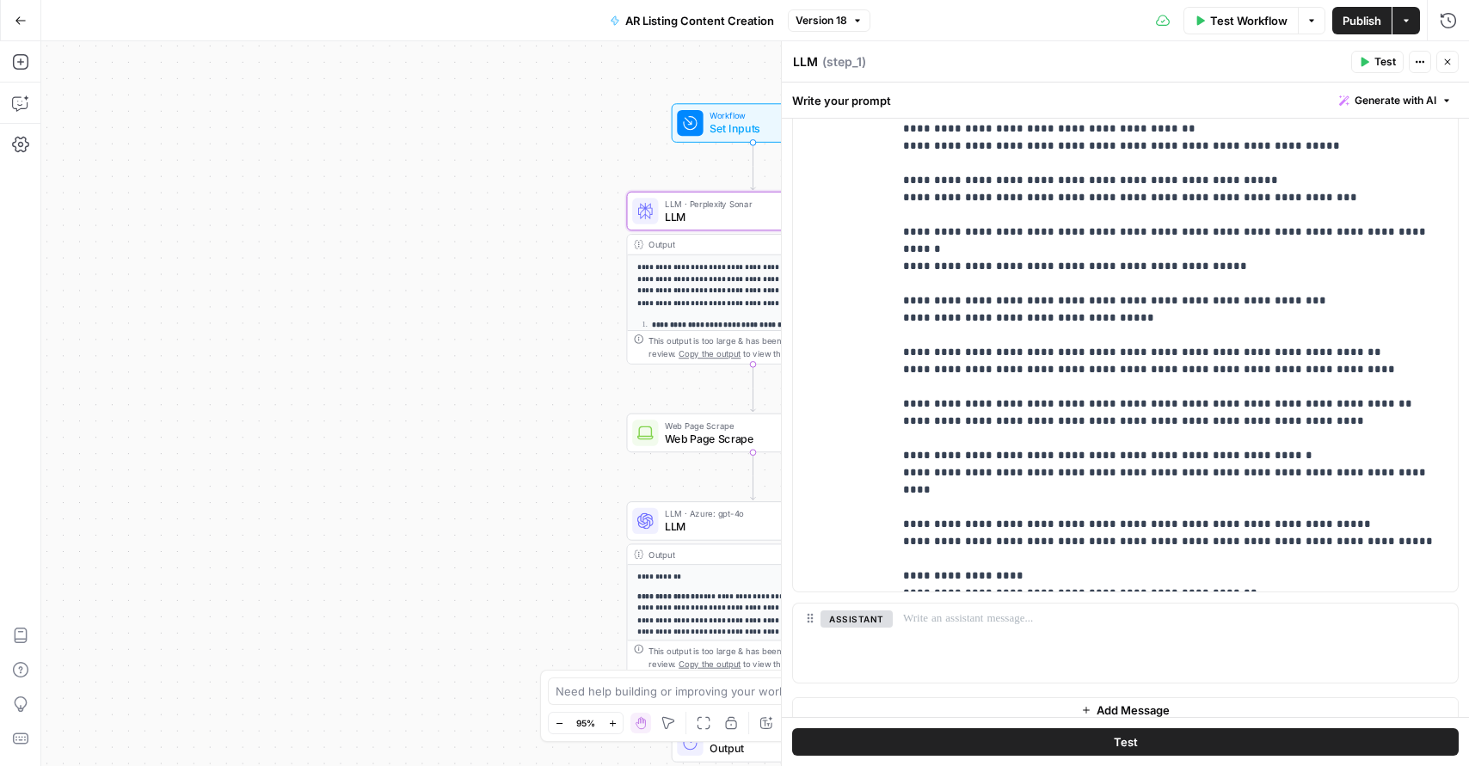
scroll to position [441, 0]
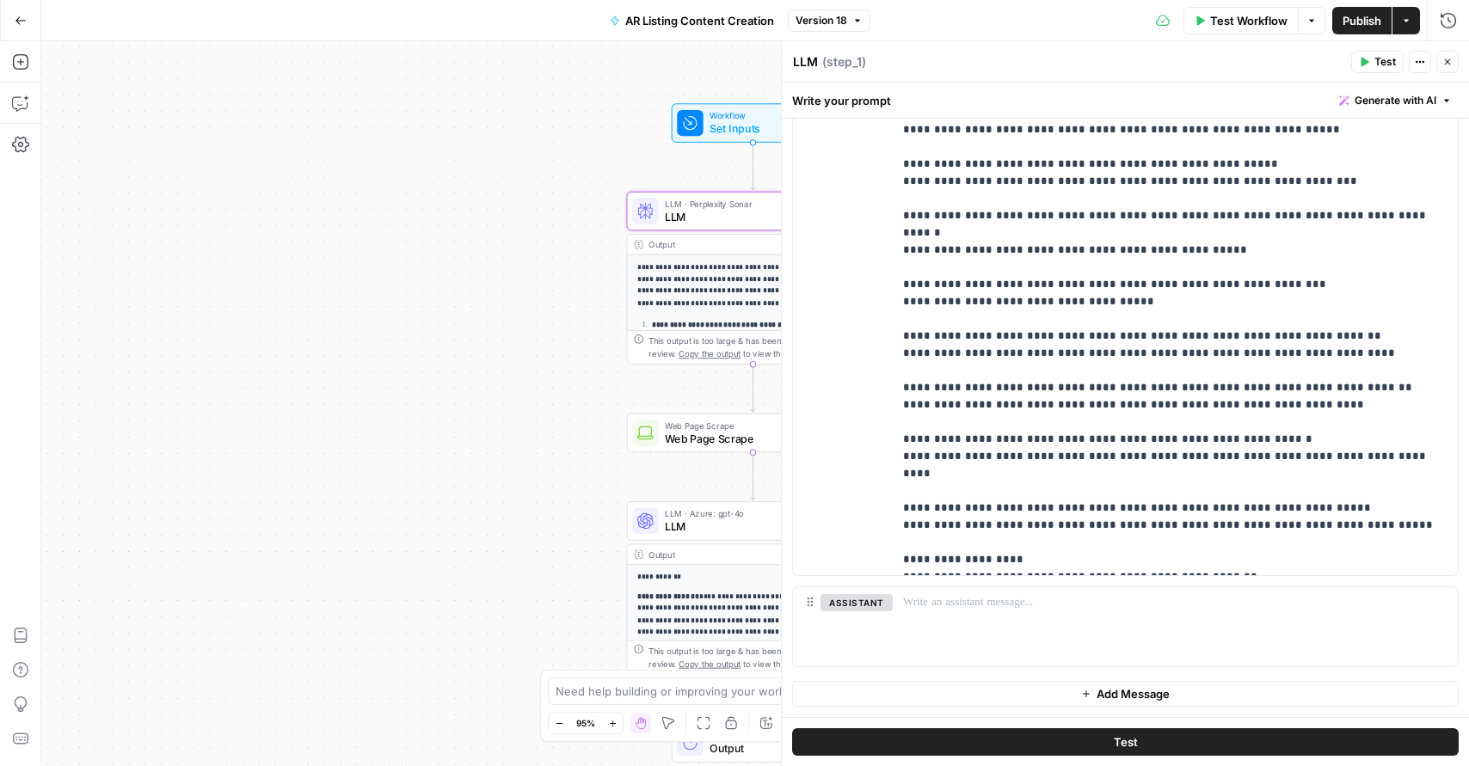
click at [705, 437] on span "Web Page Scrape" at bounding box center [748, 439] width 166 height 16
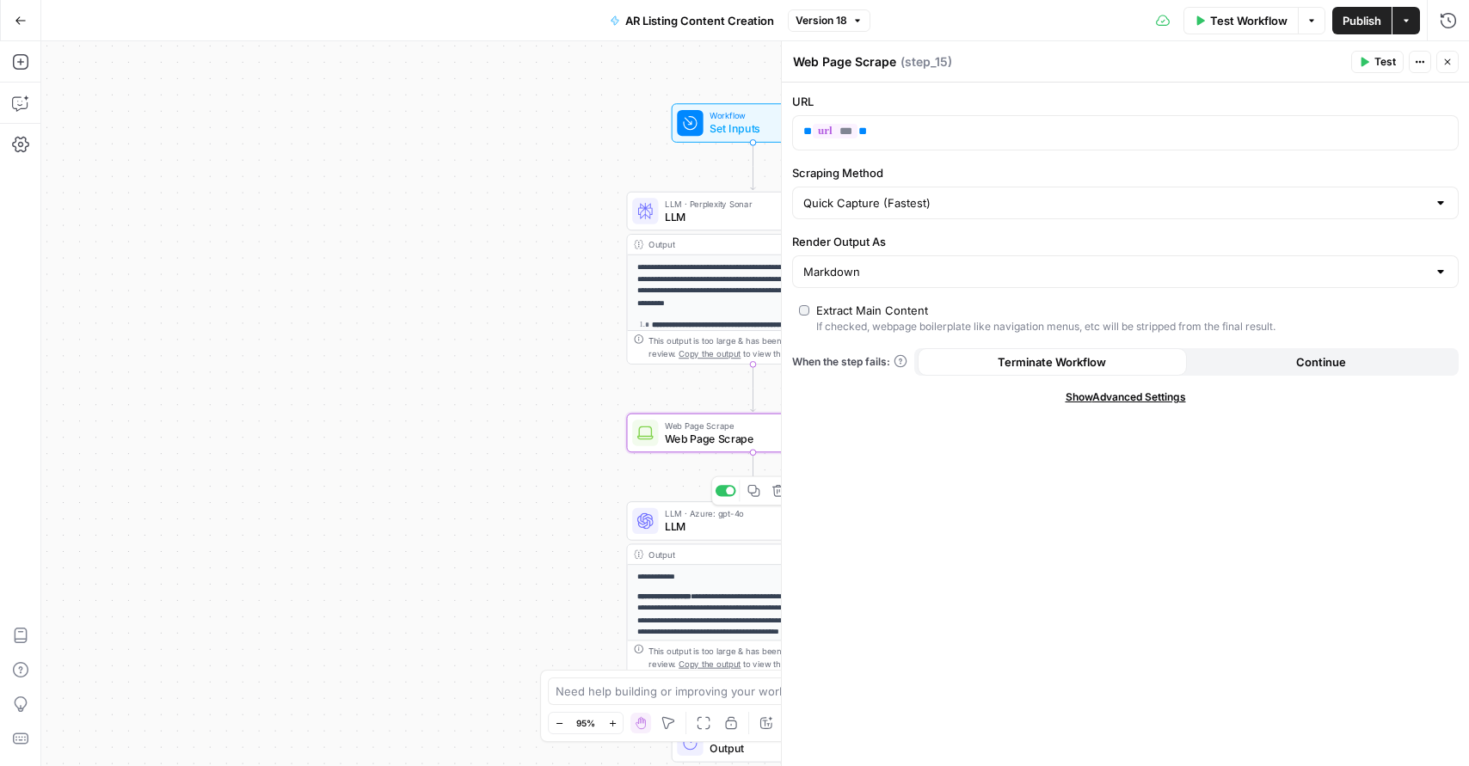
click at [703, 534] on span "LLM" at bounding box center [749, 527] width 169 height 16
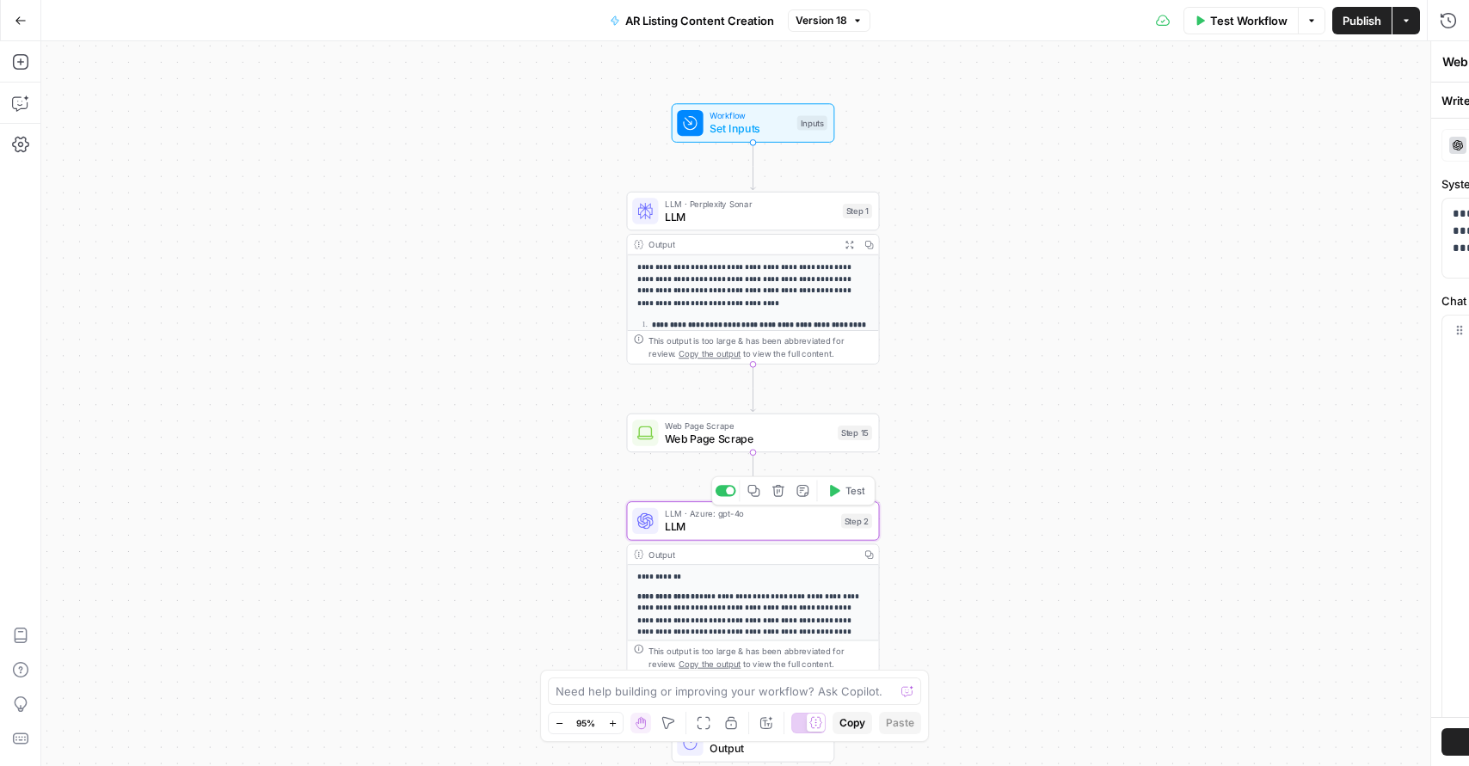
type textarea "LLM"
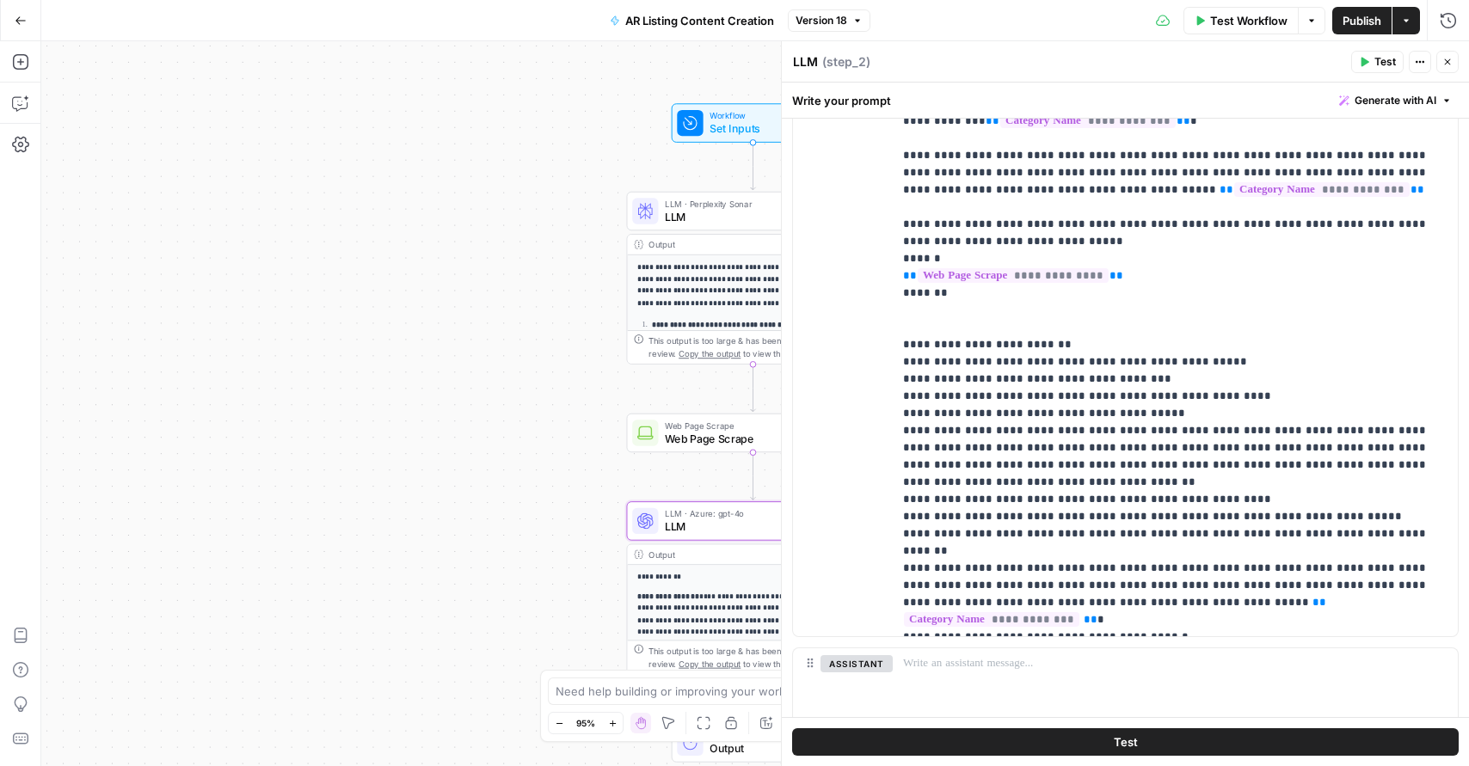
scroll to position [0, 0]
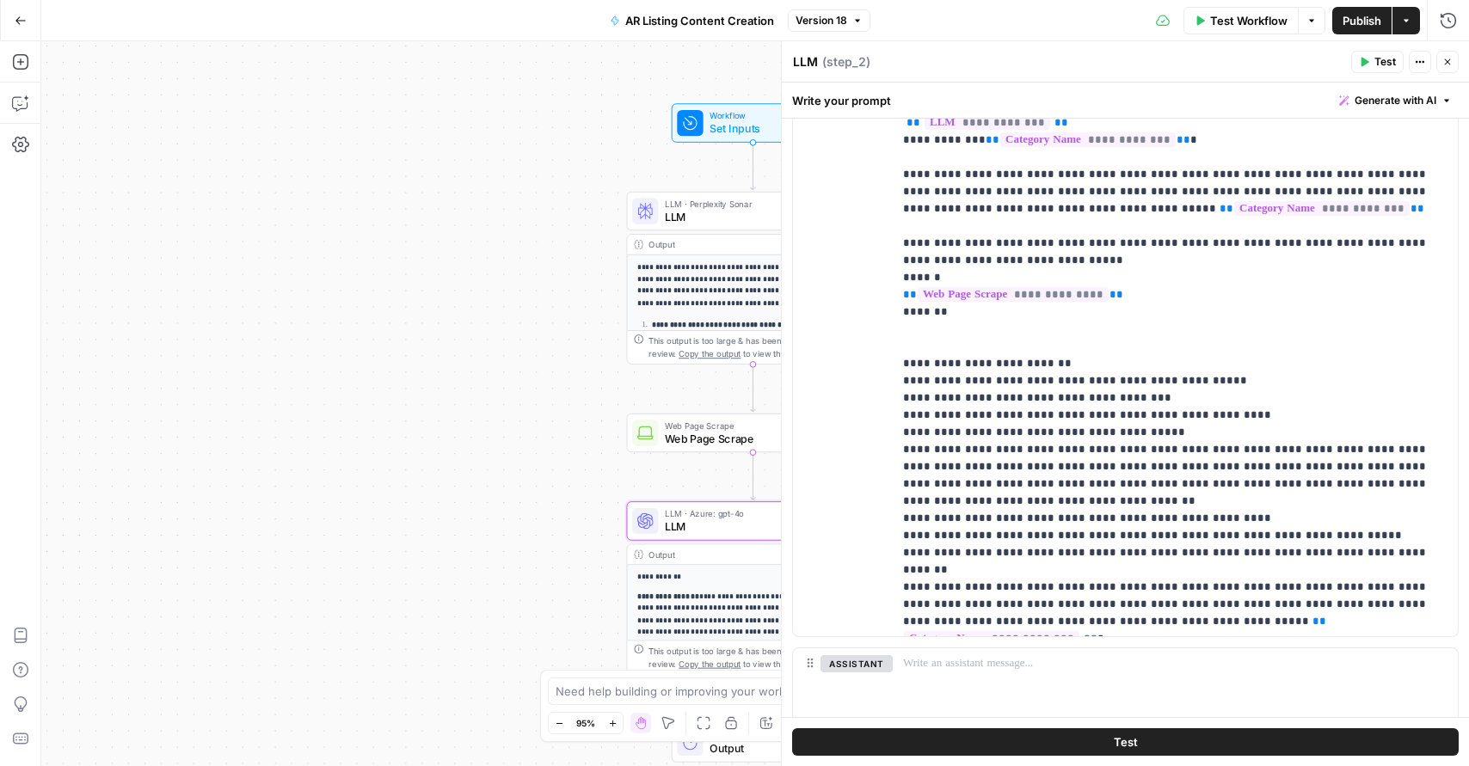
click at [1367, 22] on span "Publish" at bounding box center [1362, 20] width 39 height 17
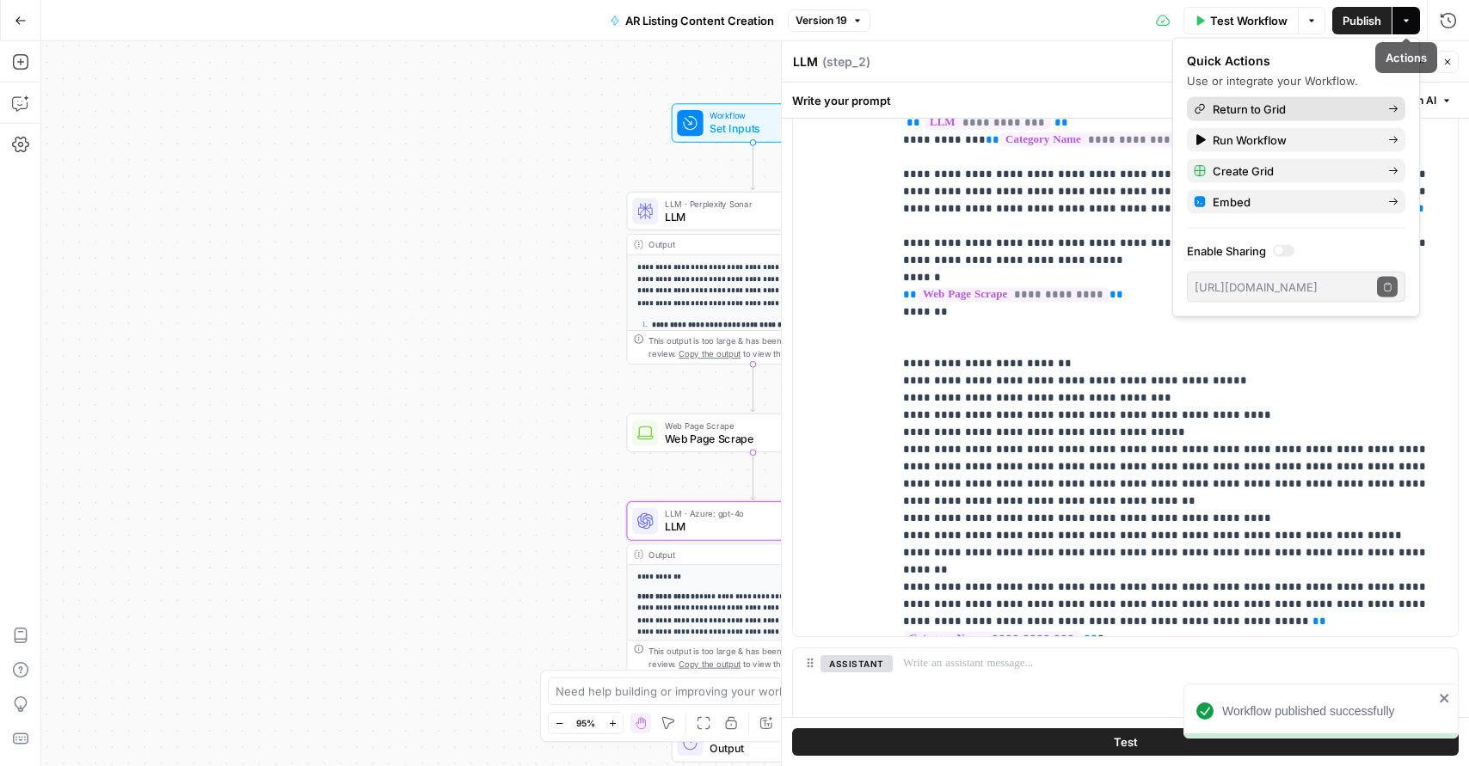
click at [1244, 112] on span "Return to Grid" at bounding box center [1294, 109] width 162 height 17
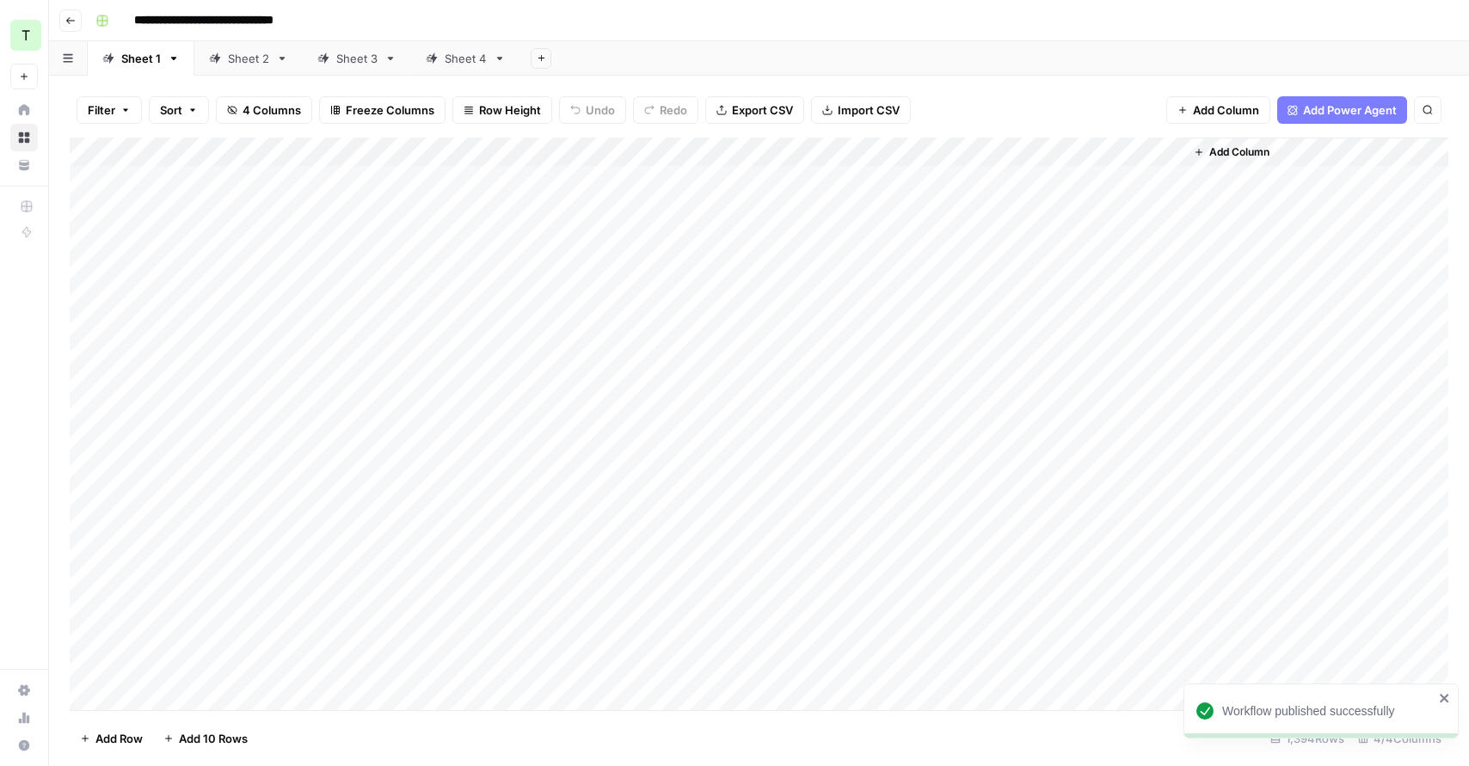
click at [412, 173] on div "Add Column" at bounding box center [759, 424] width 1379 height 573
click at [543, 53] on icon "button" at bounding box center [541, 57] width 9 height 9
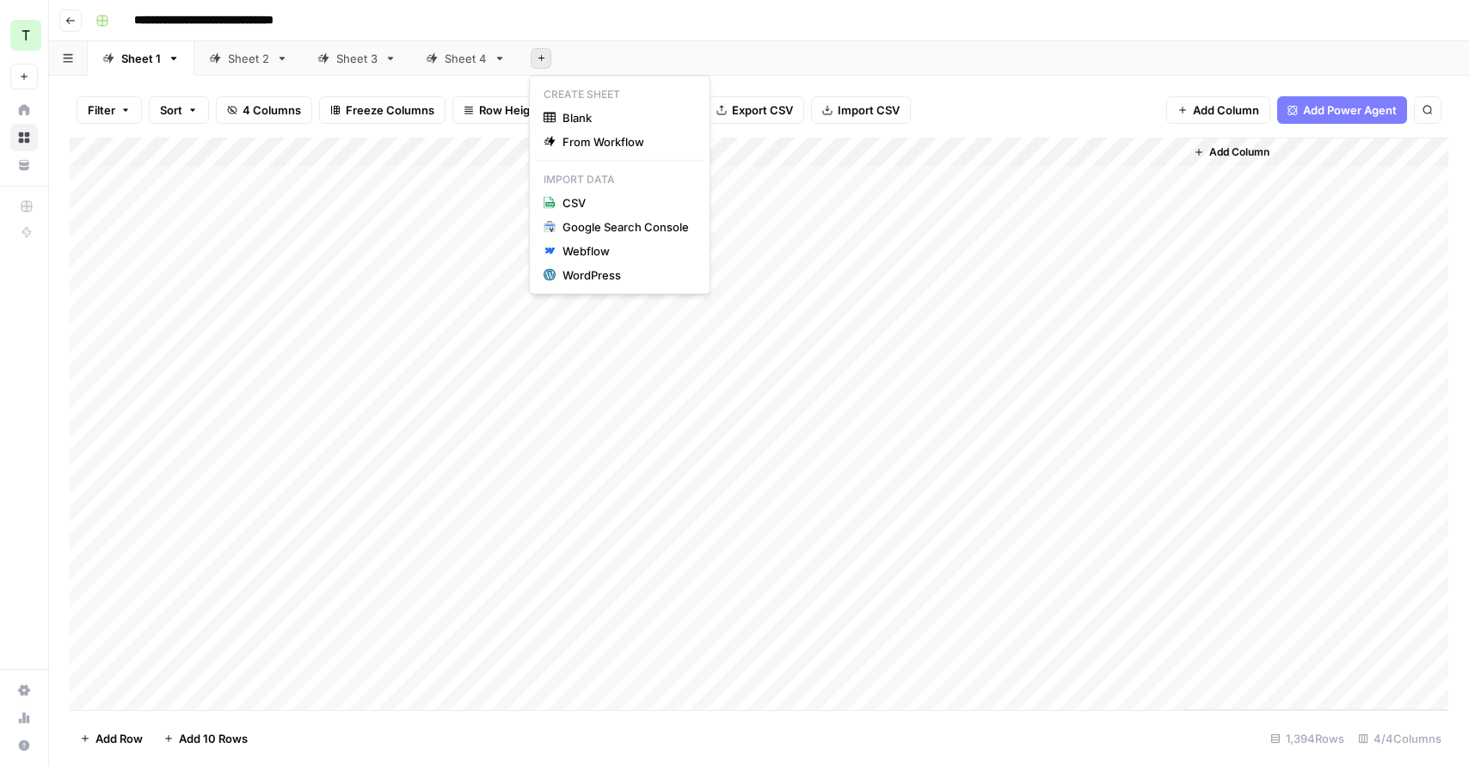
click at [448, 225] on div "Add Column" at bounding box center [759, 424] width 1379 height 573
click at [486, 170] on div "Add Column" at bounding box center [759, 424] width 1379 height 573
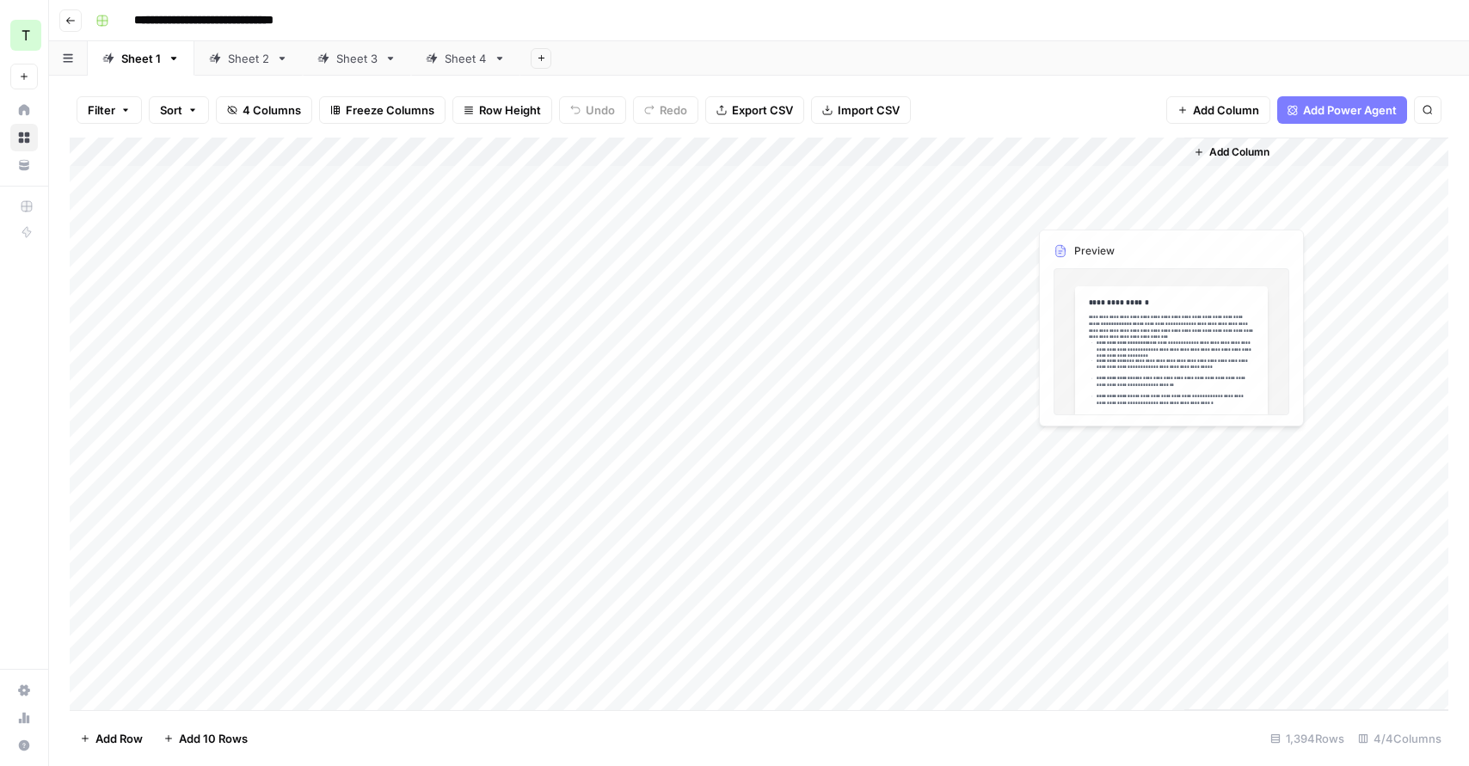
click at [1112, 189] on div "Add Column" at bounding box center [759, 424] width 1379 height 573
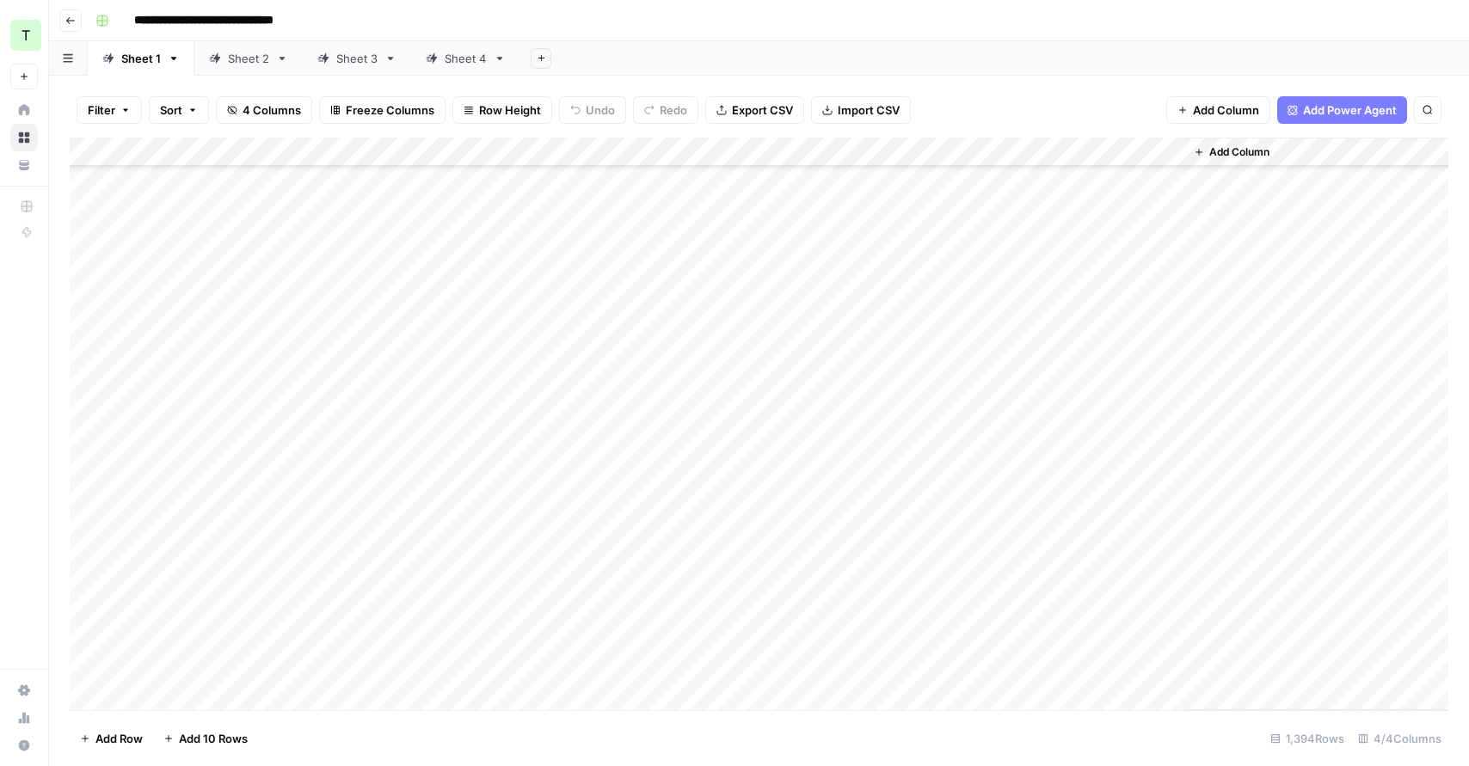
scroll to position [40256, 0]
click at [378, 345] on div "Add Column" at bounding box center [759, 424] width 1379 height 573
click at [408, 489] on div "Add Column" at bounding box center [759, 424] width 1379 height 573
click at [1110, 177] on div "Add Column" at bounding box center [759, 424] width 1379 height 573
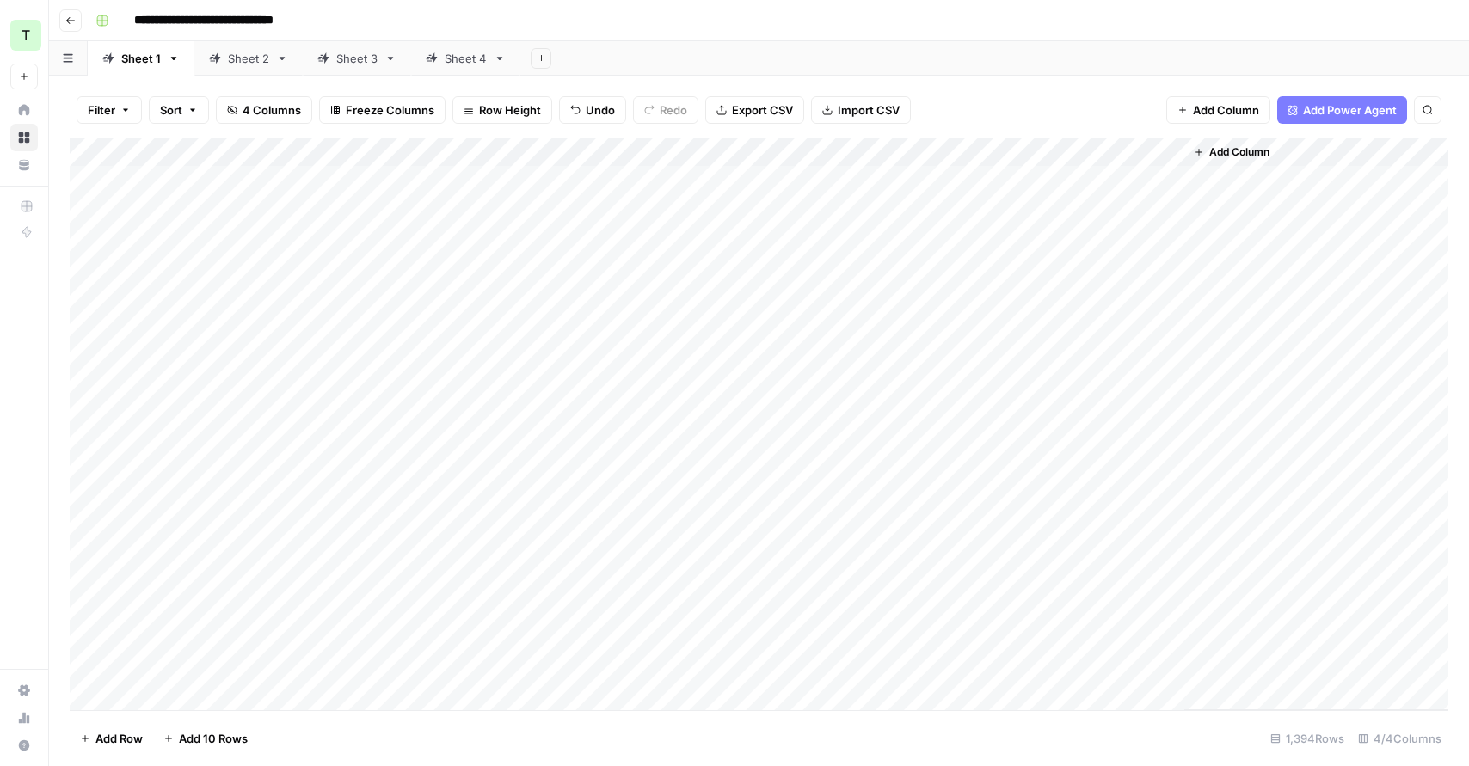
click at [100, 151] on div "Add Column" at bounding box center [759, 424] width 1379 height 573
click at [140, 738] on span "Delete 1394 Rows" at bounding box center [128, 738] width 96 height 17
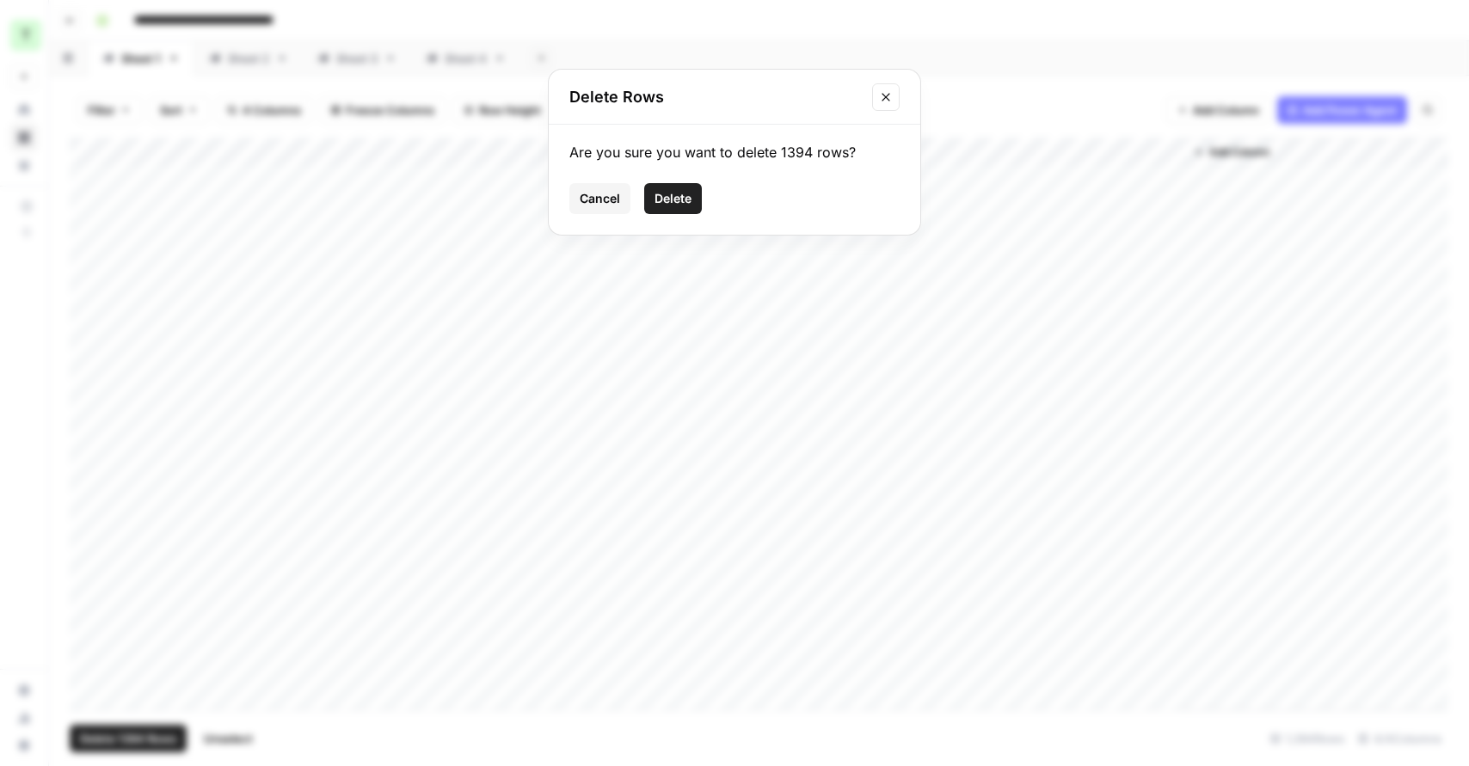
click at [666, 201] on span "Delete" at bounding box center [673, 198] width 37 height 17
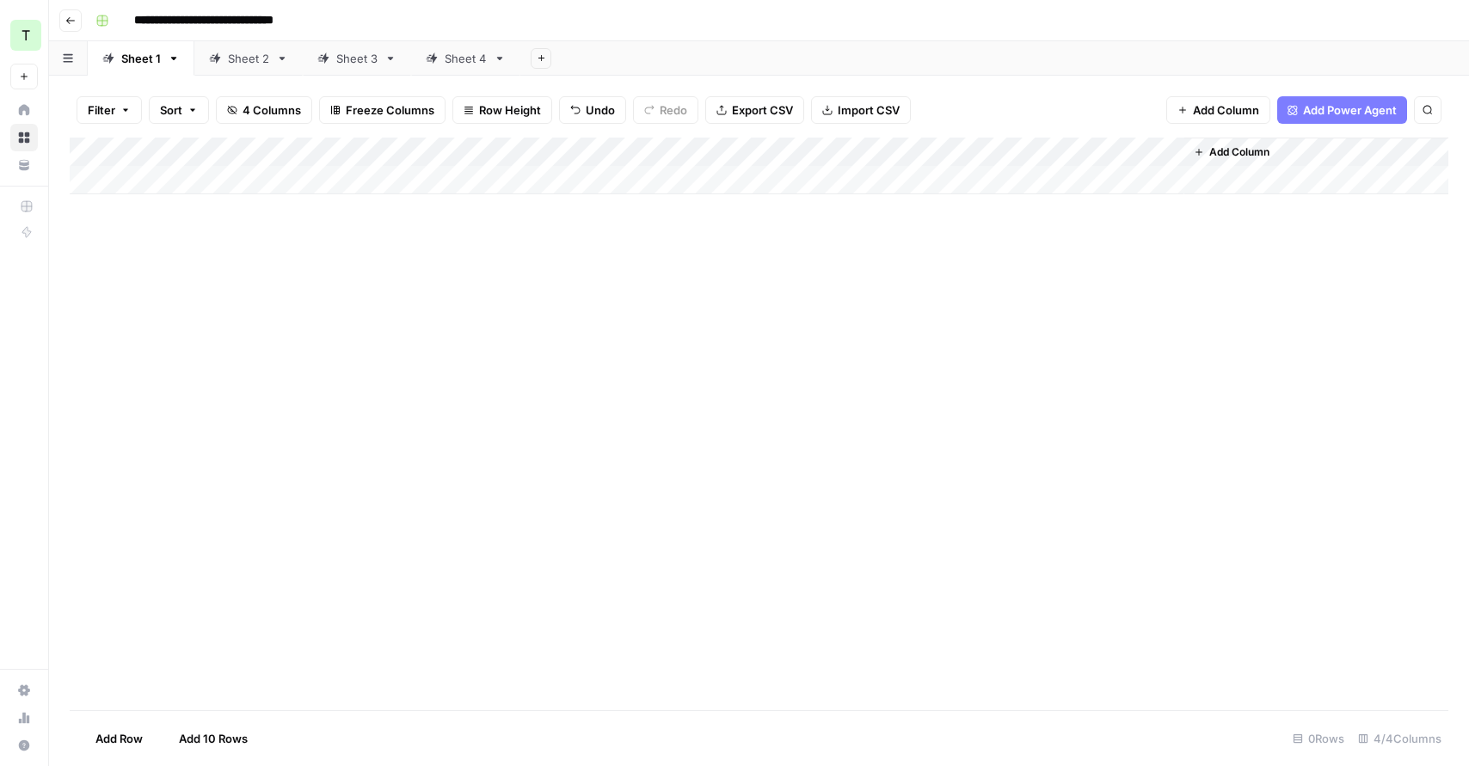
click at [153, 726] on footer "Add Row Add 10 Rows 0 Rows 4/4 Columns" at bounding box center [759, 739] width 1379 height 56
click at [206, 174] on div "Add Column" at bounding box center [759, 166] width 1379 height 57
click at [278, 381] on div "Add Column" at bounding box center [759, 424] width 1379 height 573
drag, startPoint x: 397, startPoint y: 344, endPoint x: 442, endPoint y: 274, distance: 83.5
click at [397, 344] on div "Add Column" at bounding box center [759, 424] width 1379 height 573
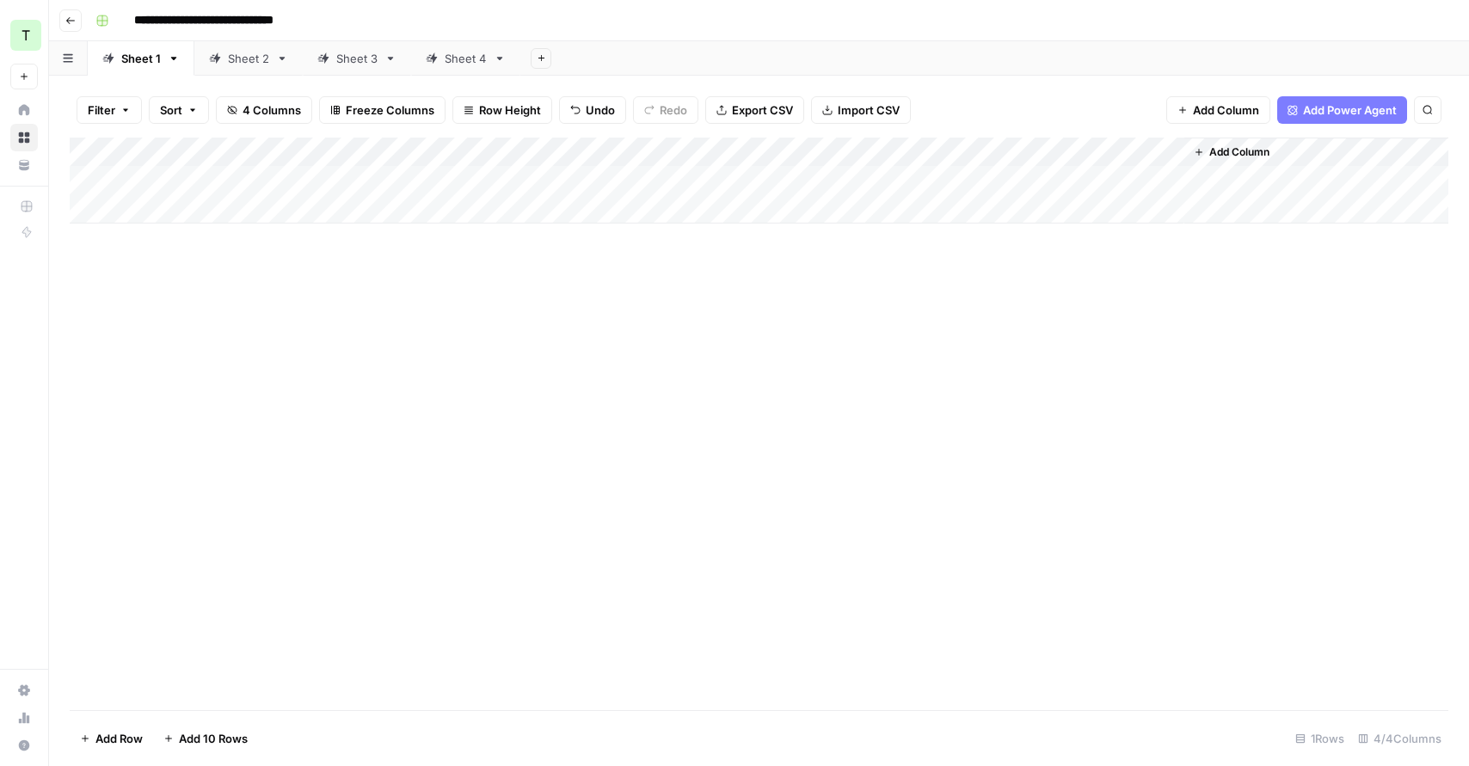
click at [643, 182] on div "Add Column" at bounding box center [759, 181] width 1379 height 86
click at [470, 191] on div "Add Column" at bounding box center [759, 181] width 1379 height 86
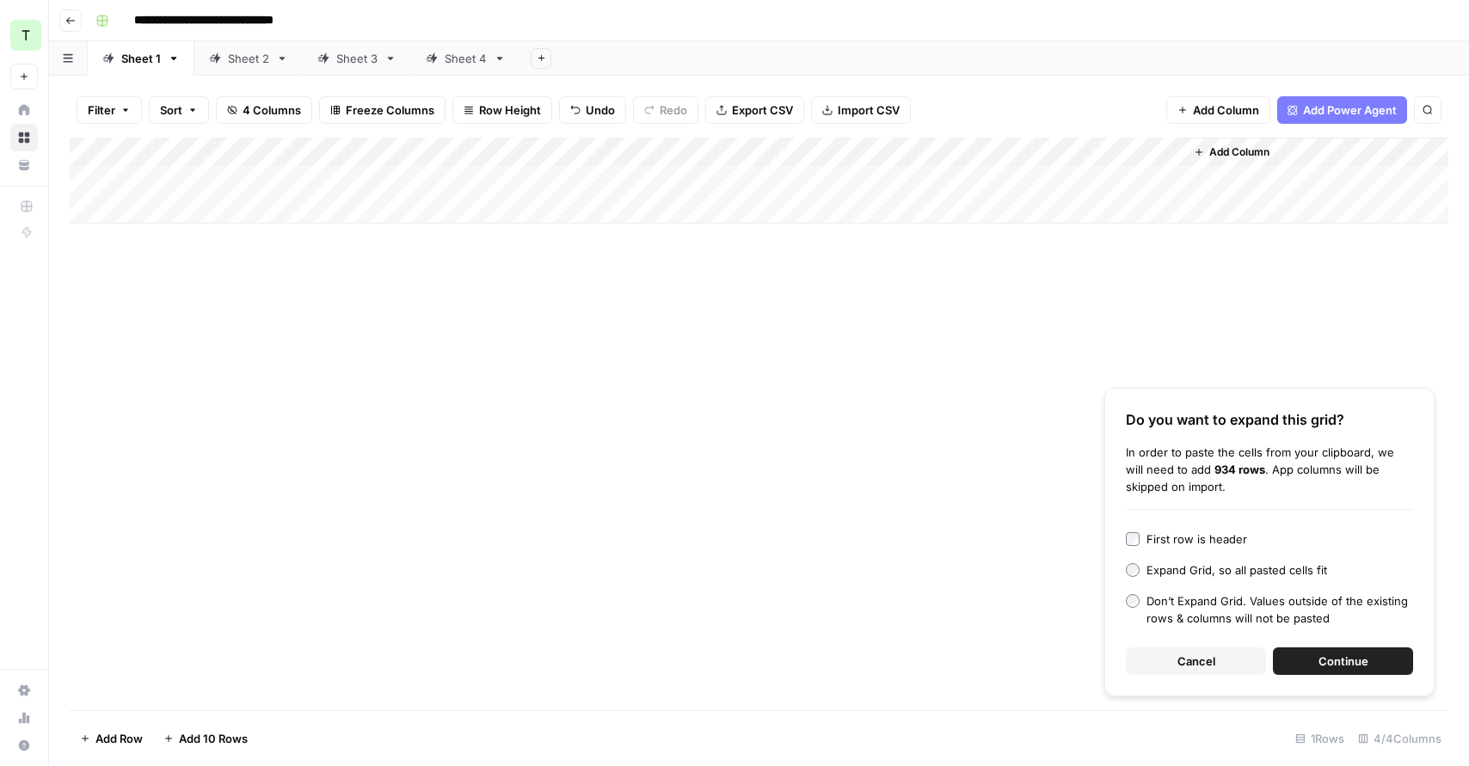
click at [1319, 658] on span "Continue" at bounding box center [1344, 661] width 50 height 17
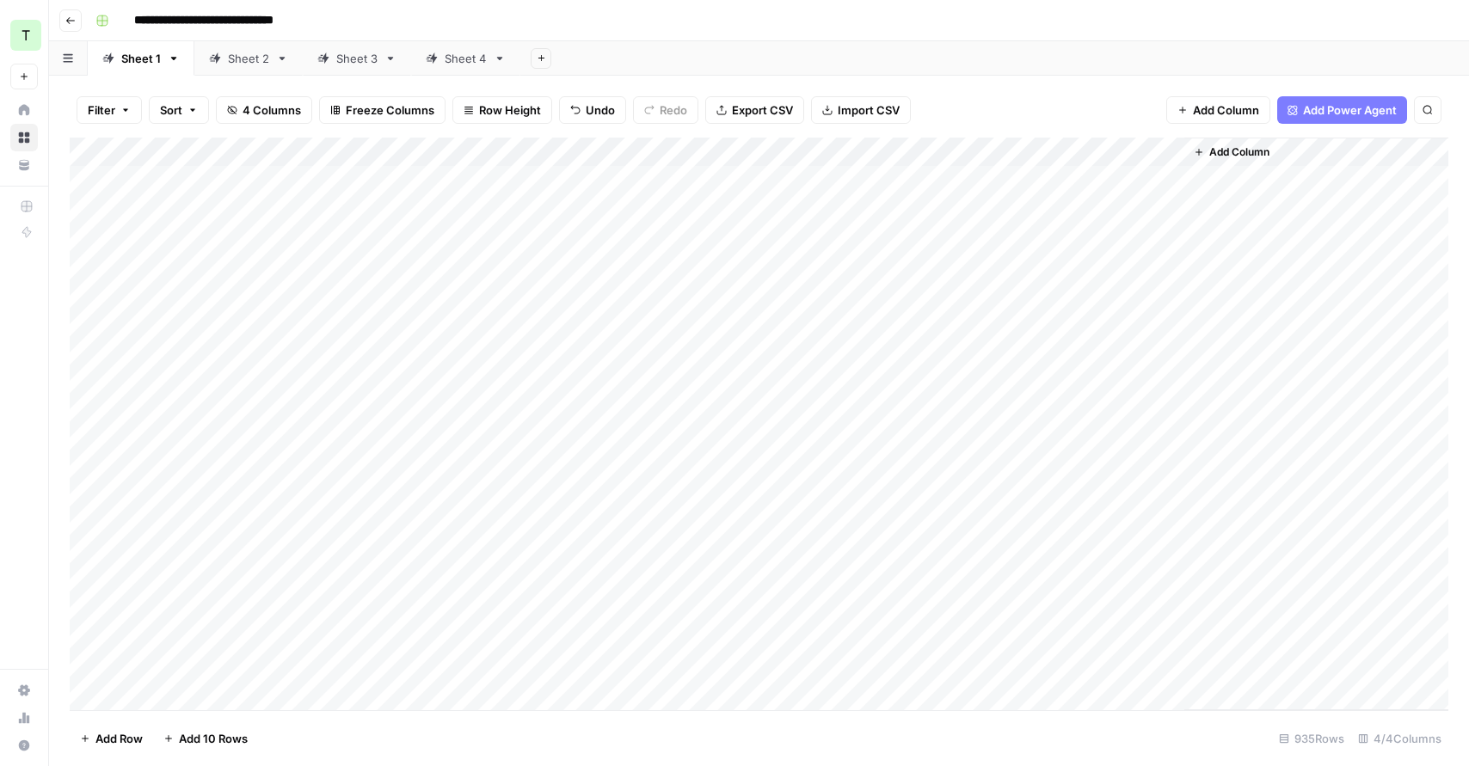
click at [653, 184] on div "Add Column" at bounding box center [759, 424] width 1379 height 573
click at [631, 416] on div "Add Column" at bounding box center [759, 424] width 1379 height 573
click at [1019, 156] on div "Add Column" at bounding box center [759, 424] width 1379 height 573
click at [1065, 283] on span "First 10 Rows" at bounding box center [1075, 276] width 108 height 17
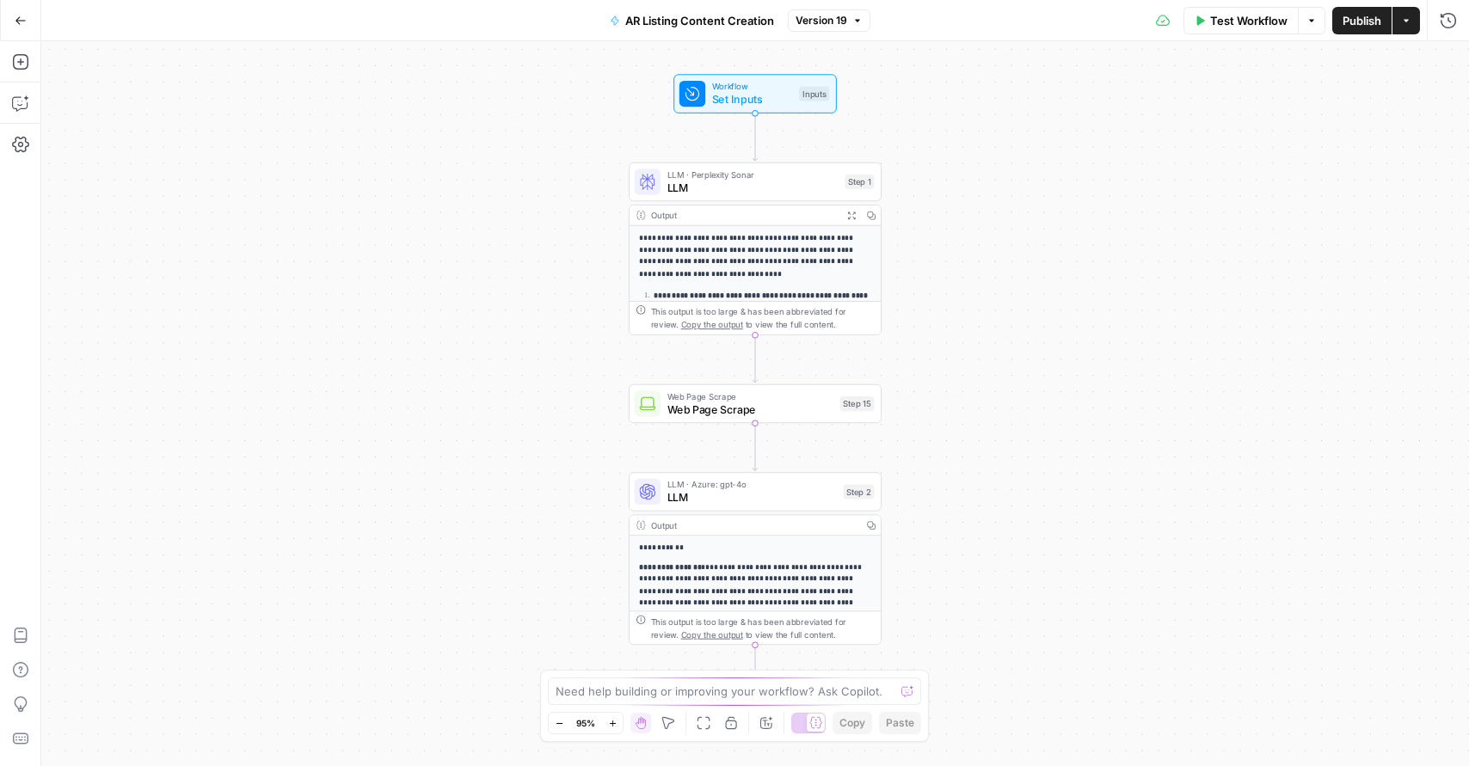
click at [769, 492] on span "LLM" at bounding box center [752, 497] width 169 height 16
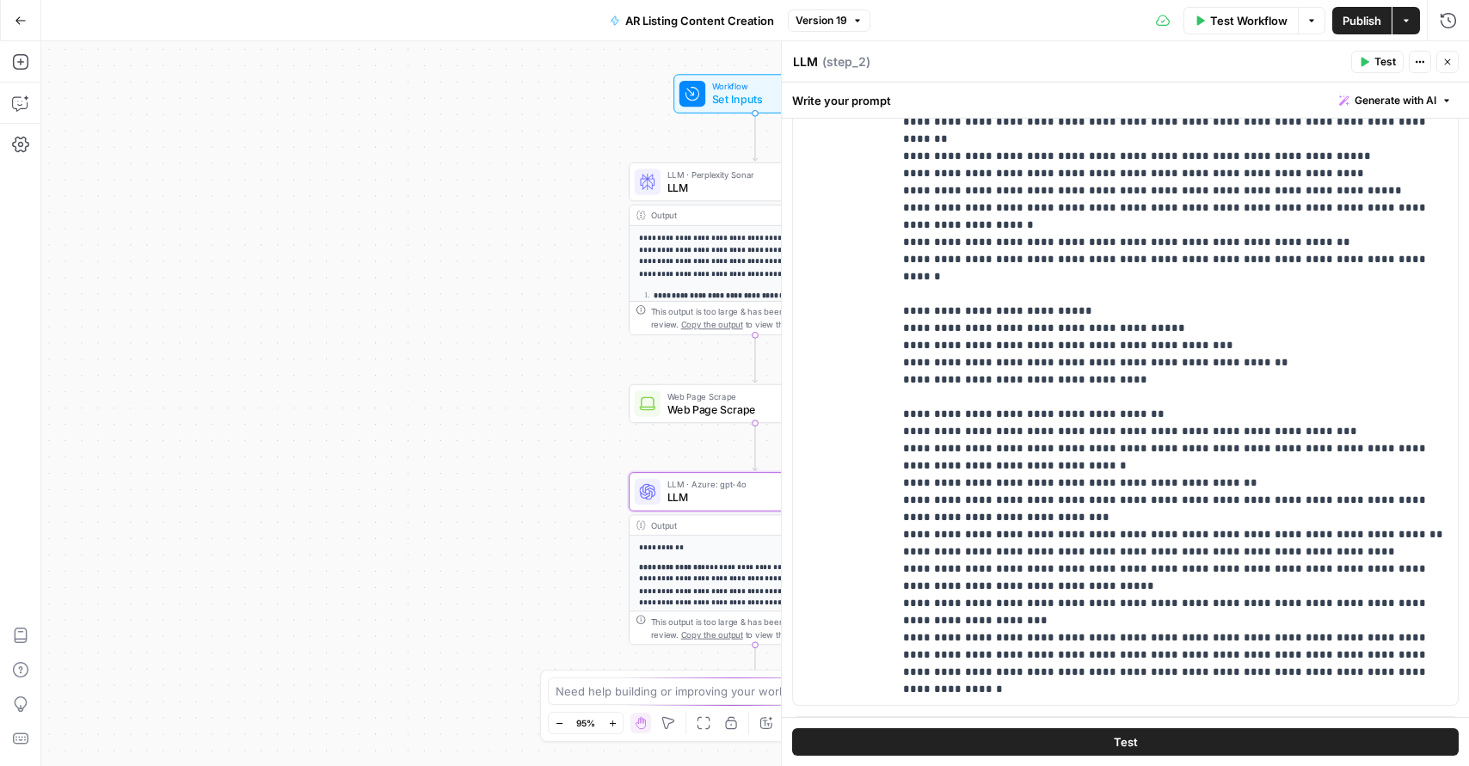
scroll to position [441, 0]
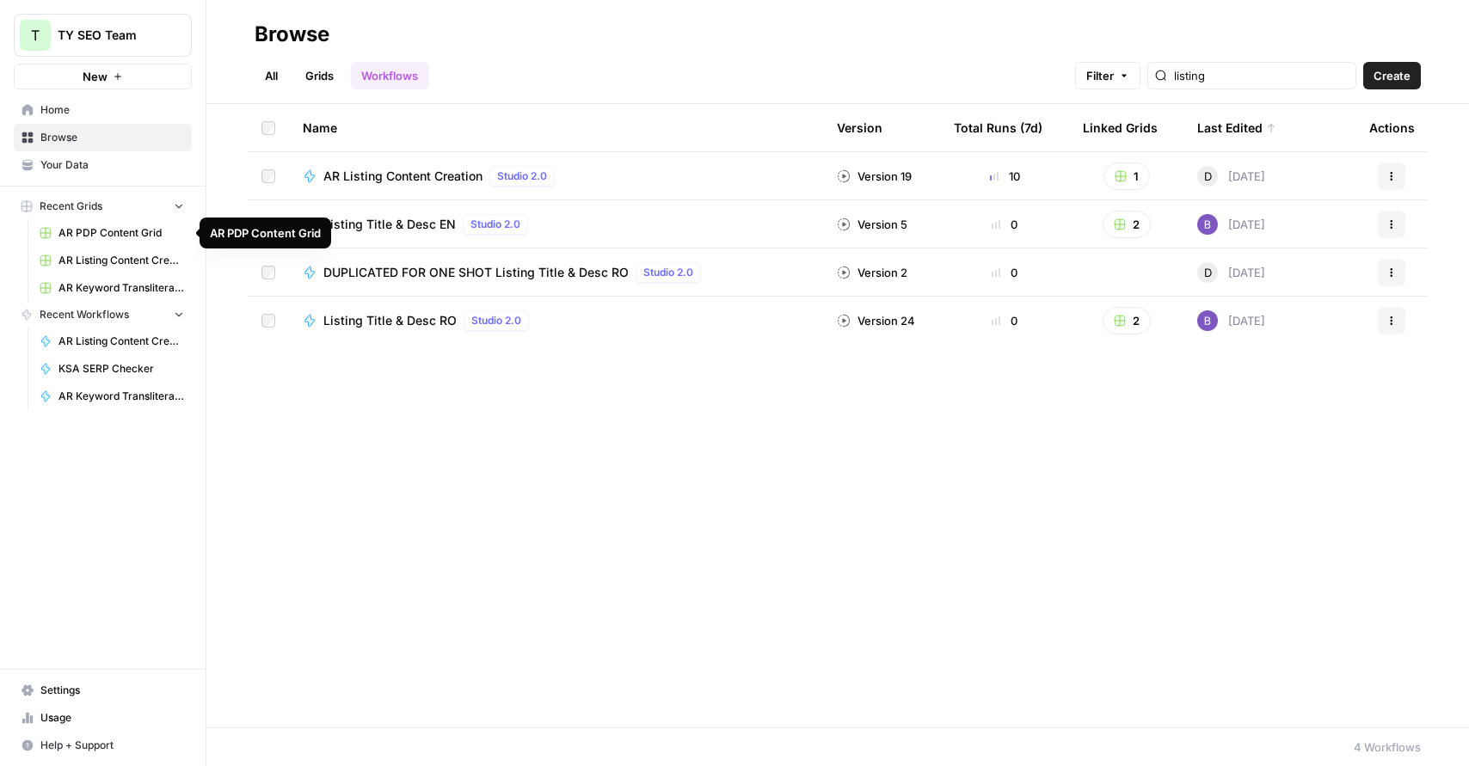
click at [125, 258] on span "AR Listing Content Creation Grid" at bounding box center [121, 260] width 126 height 15
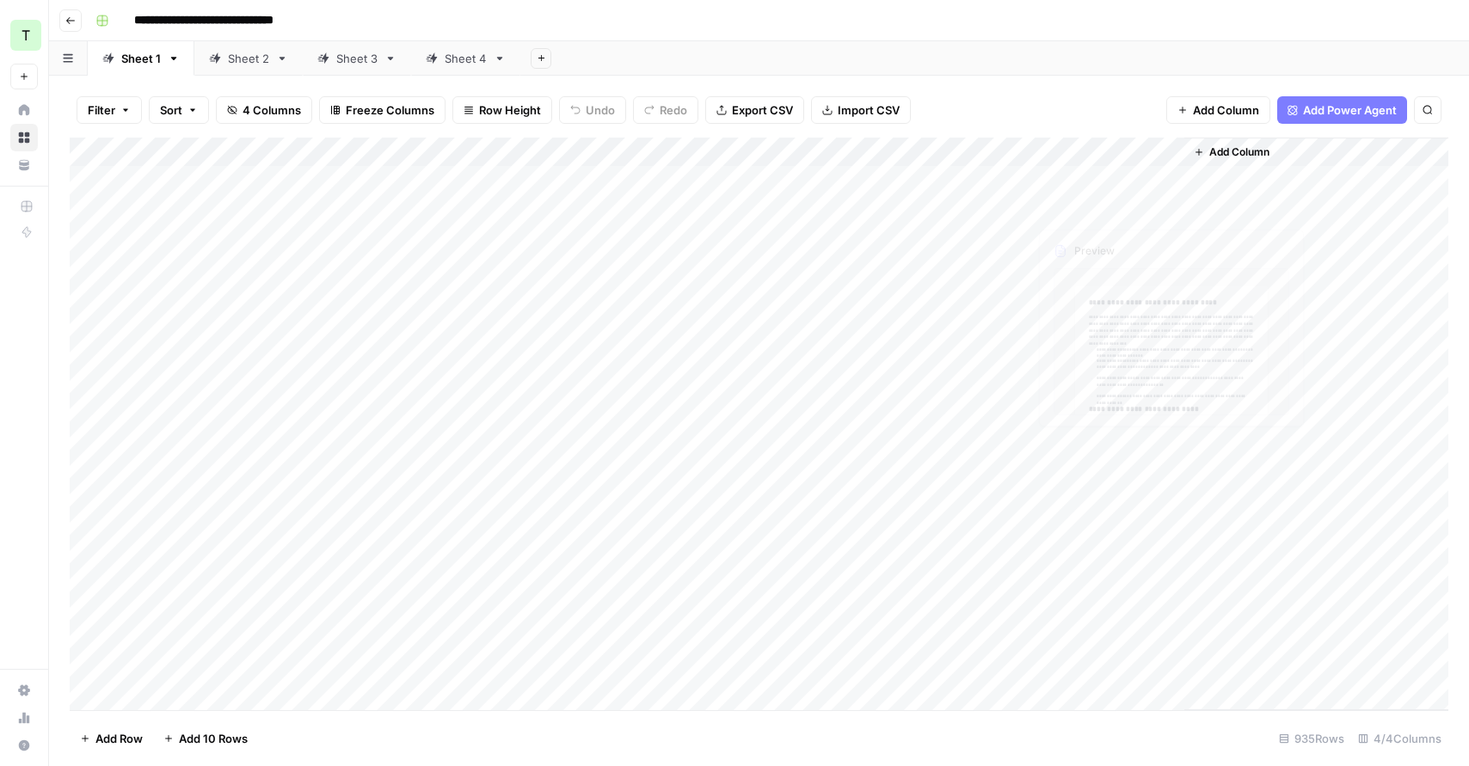
click at [1085, 171] on div "Add Column" at bounding box center [759, 424] width 1379 height 573
click at [1165, 178] on div "Add Column" at bounding box center [759, 424] width 1379 height 573
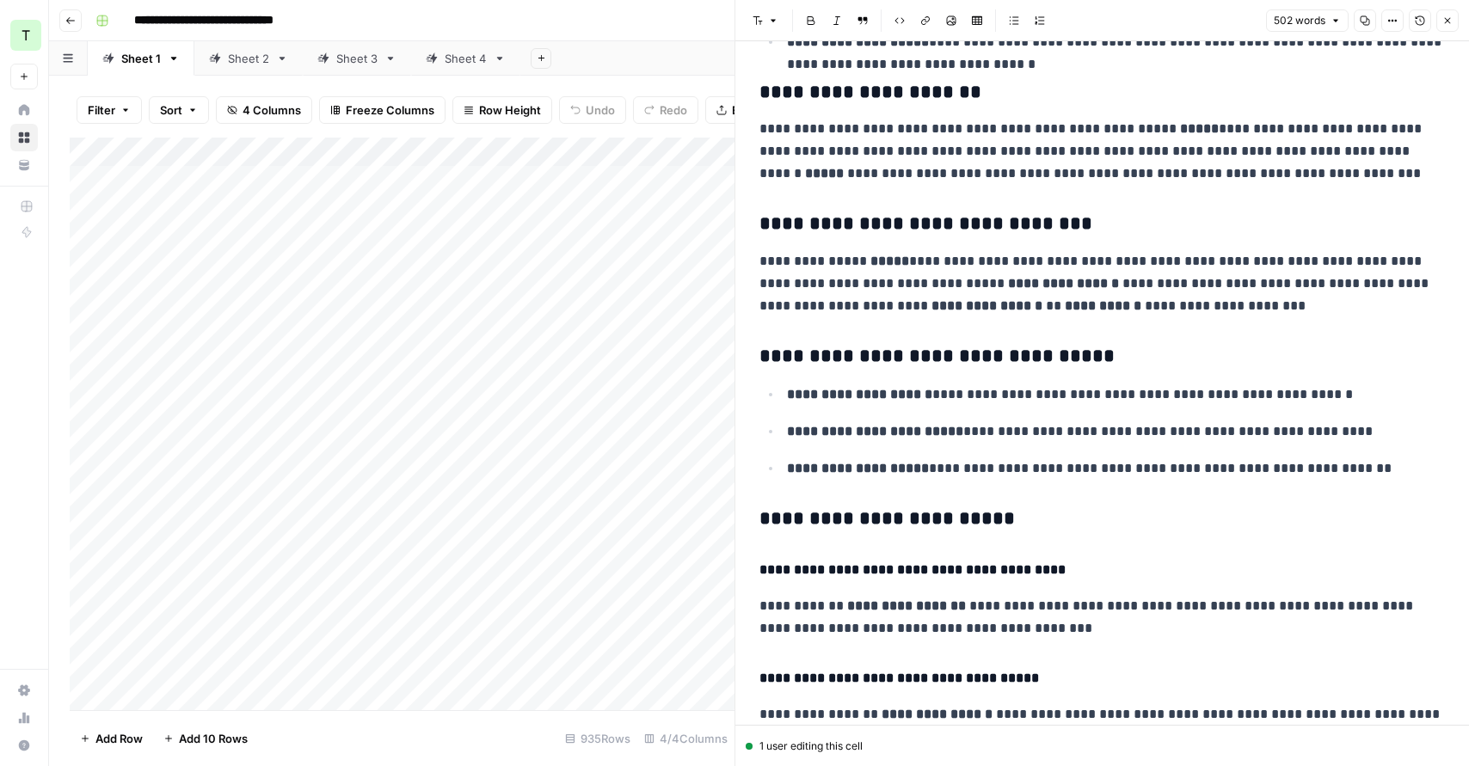
scroll to position [889, 0]
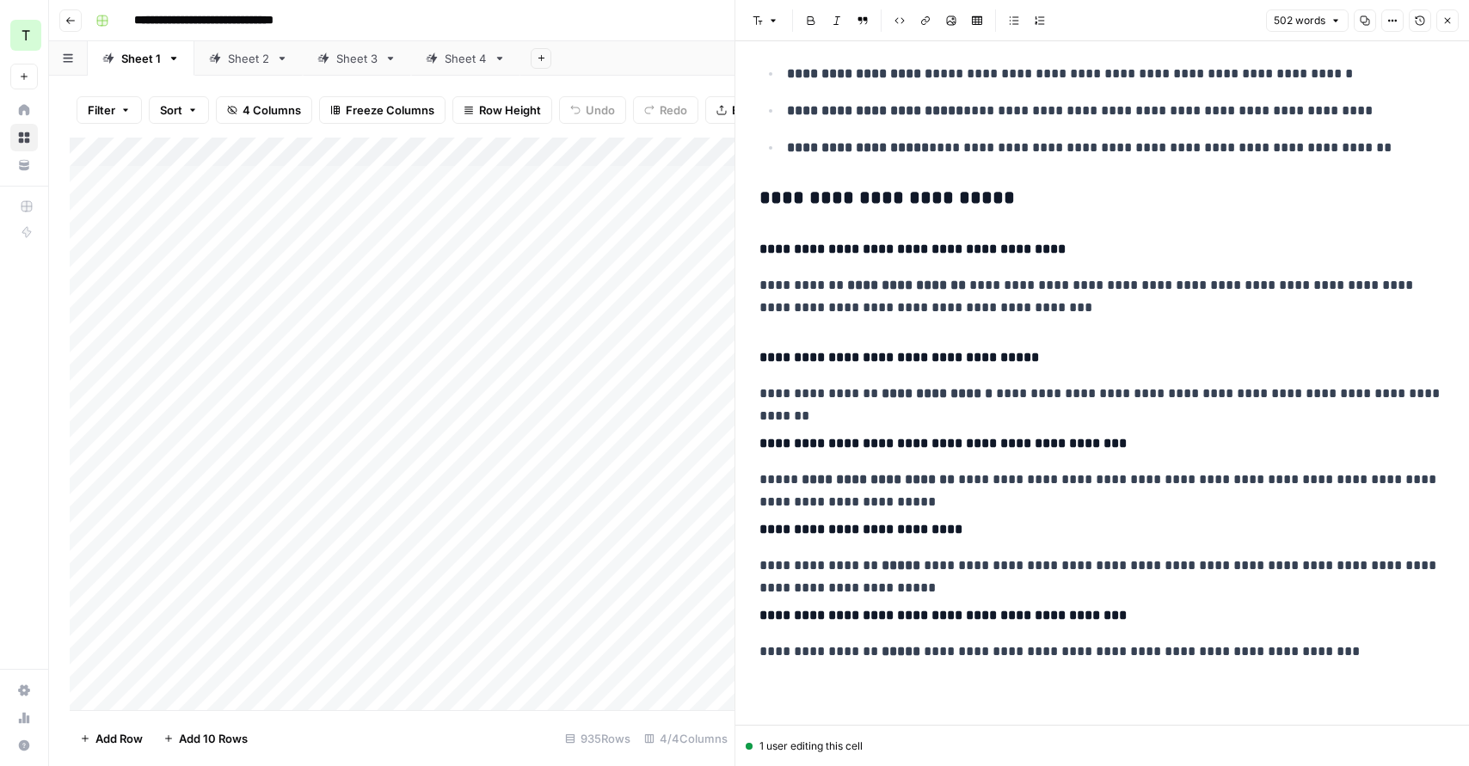
click at [1444, 25] on icon "button" at bounding box center [1448, 20] width 10 height 10
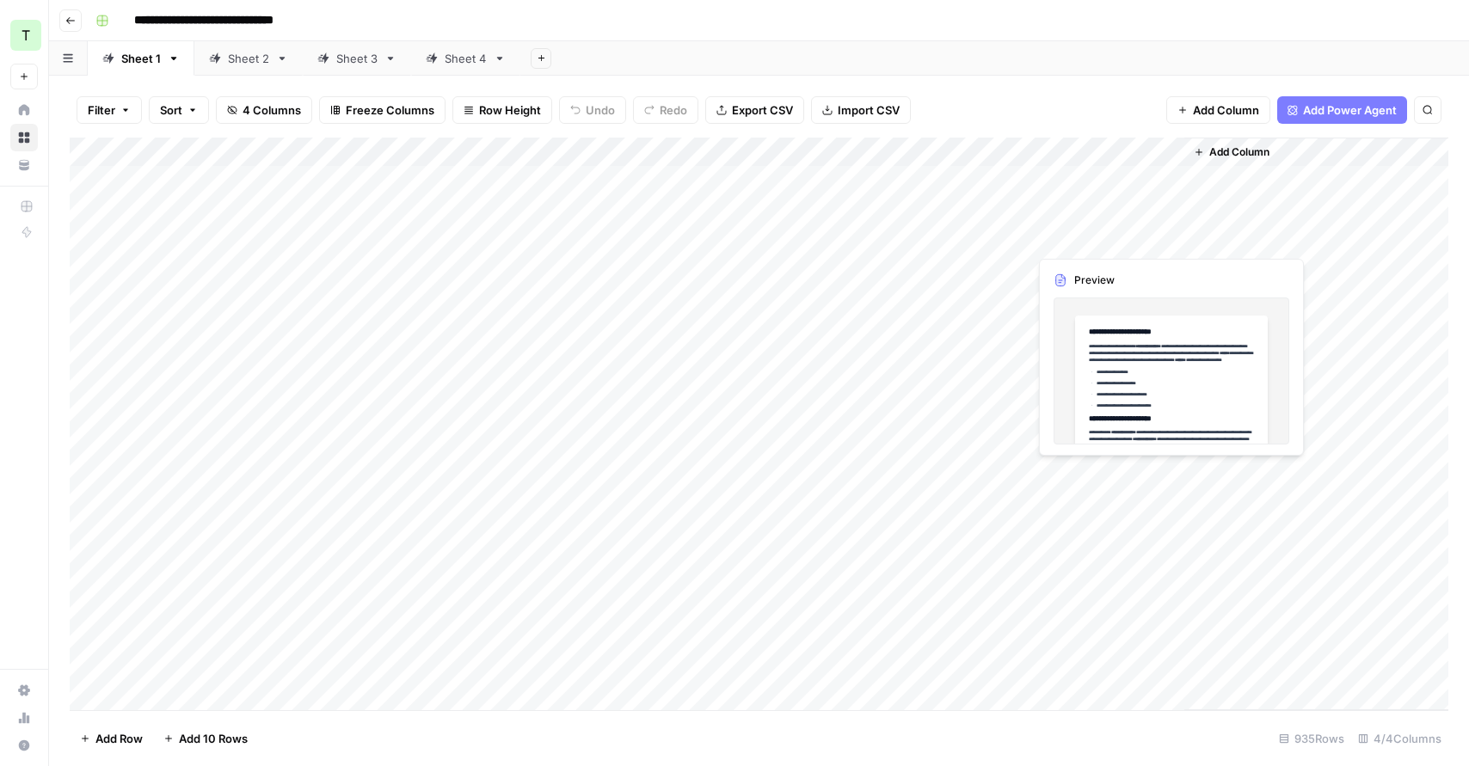
click at [1098, 227] on div "Add Column" at bounding box center [759, 424] width 1379 height 573
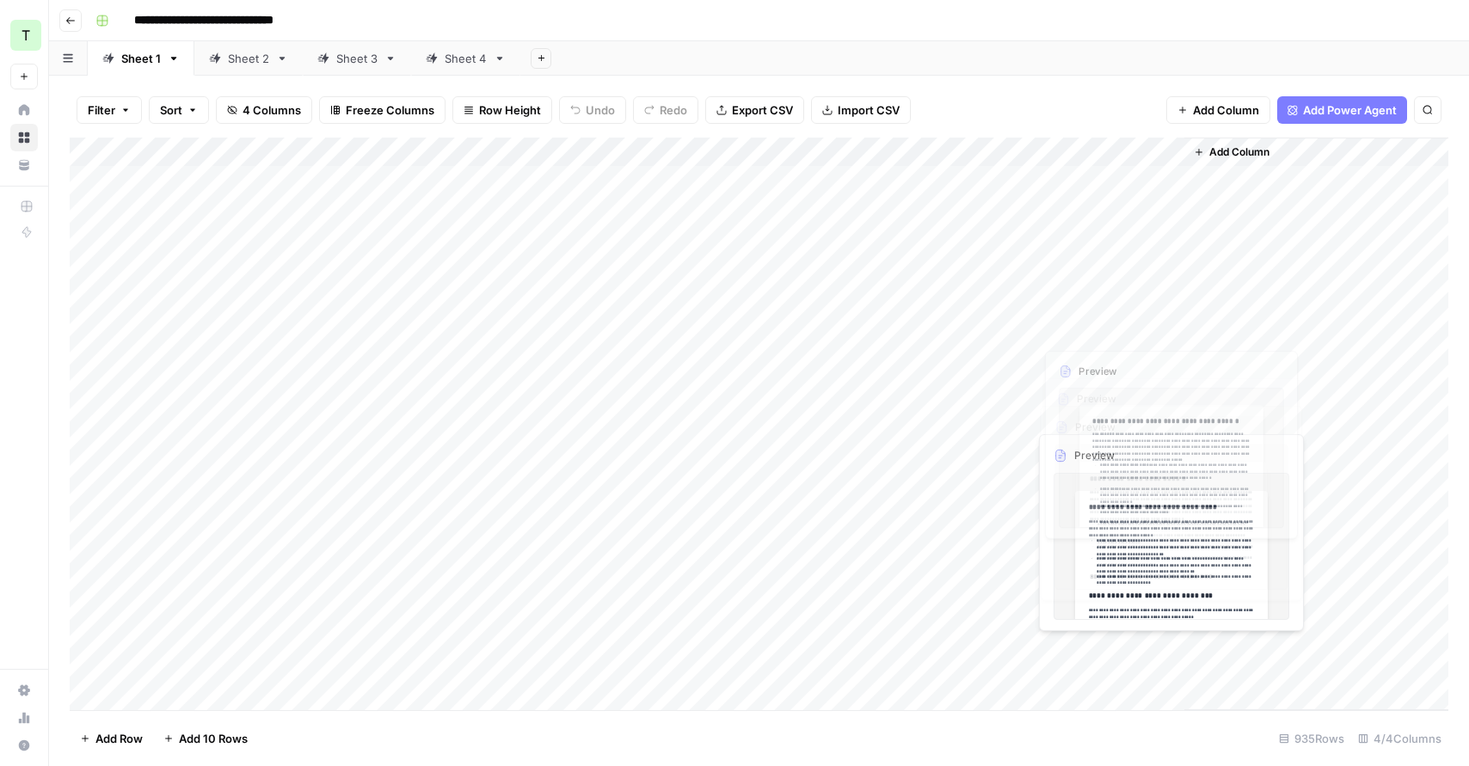
click at [1110, 304] on div "Add Column" at bounding box center [759, 424] width 1379 height 573
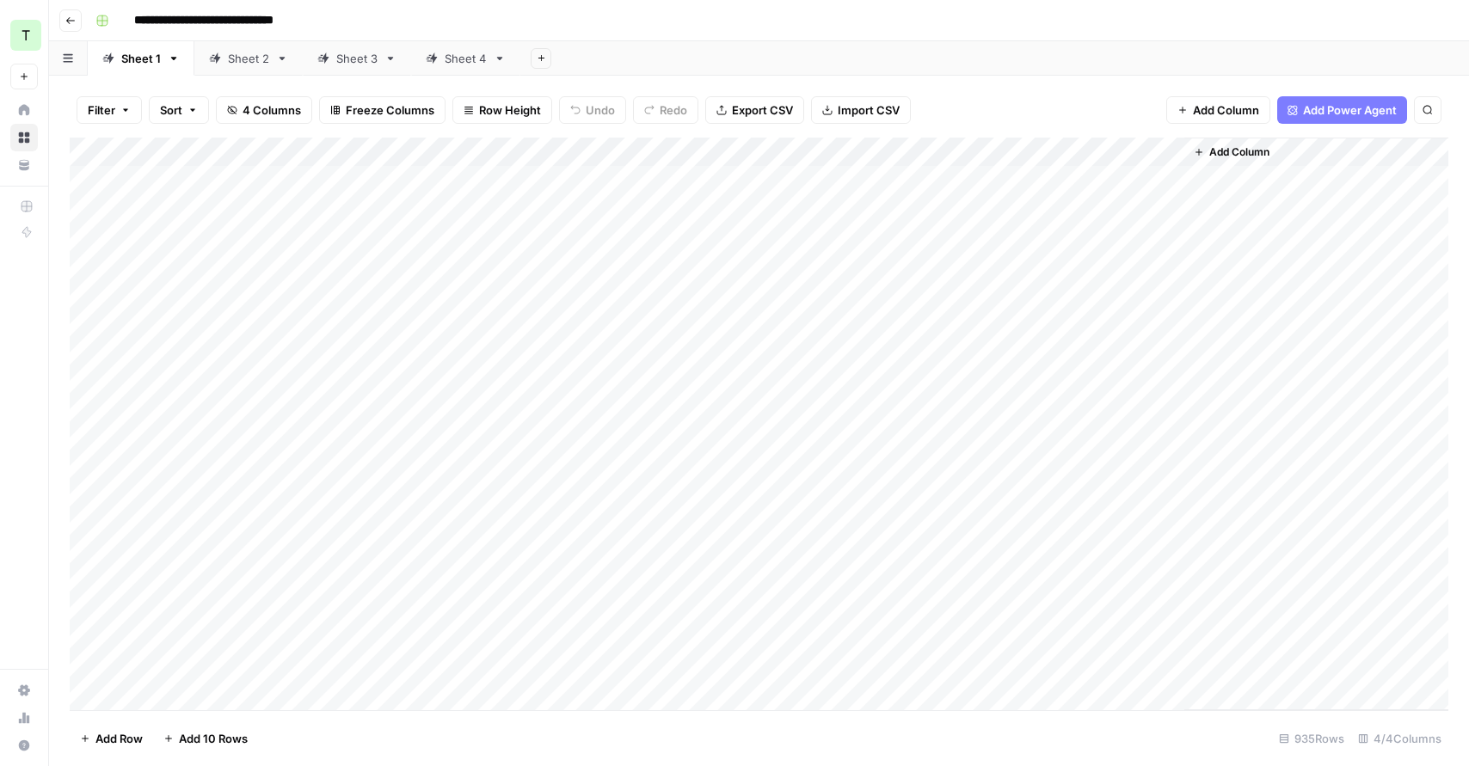
click at [70, 21] on icon "button" at bounding box center [70, 20] width 10 height 10
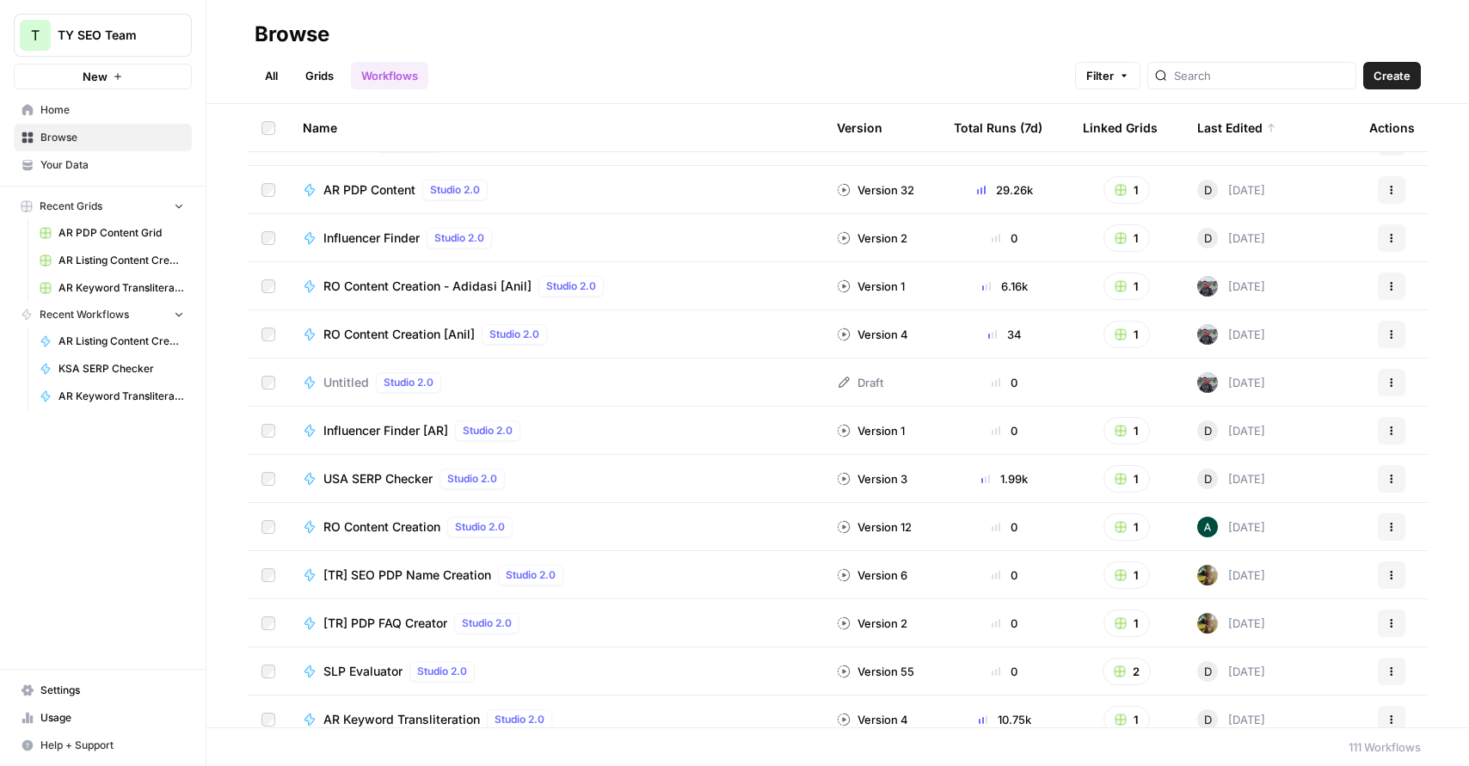
scroll to position [310, 0]
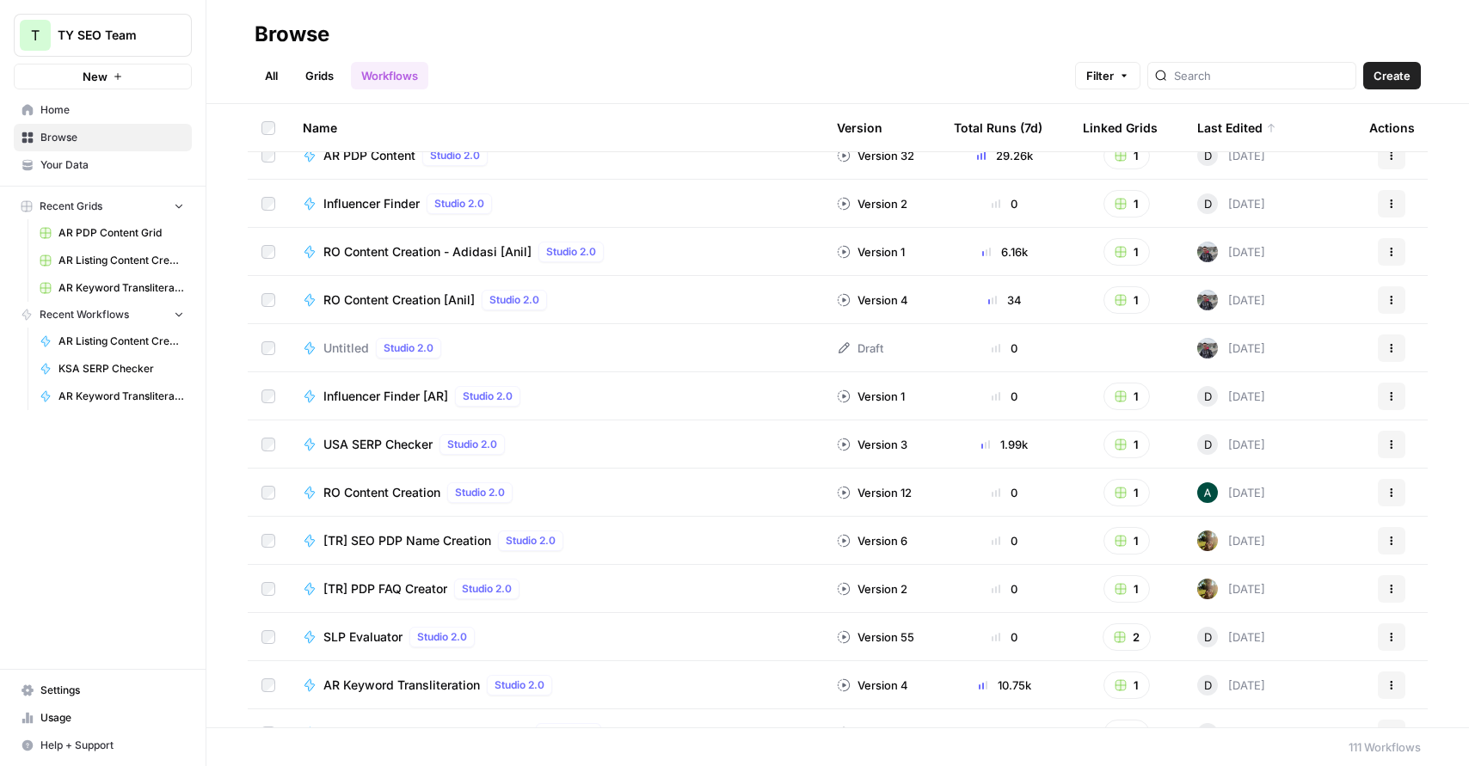
click at [1246, 92] on header "Browse All Grids Workflows Filter Create" at bounding box center [837, 52] width 1263 height 104
click at [1246, 83] on input "search" at bounding box center [1261, 75] width 175 height 17
type input "listing"
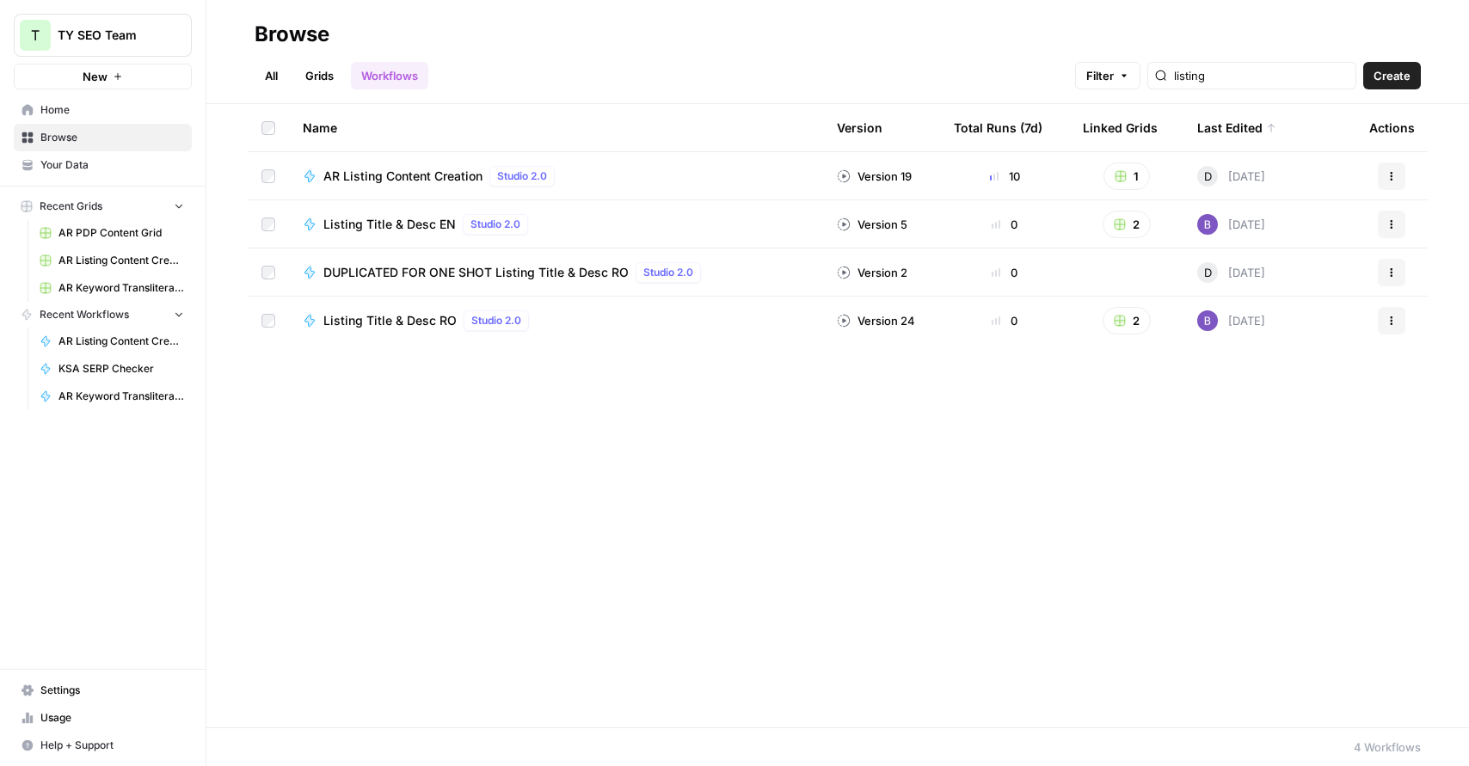
click at [333, 74] on link "Grids" at bounding box center [319, 76] width 49 height 28
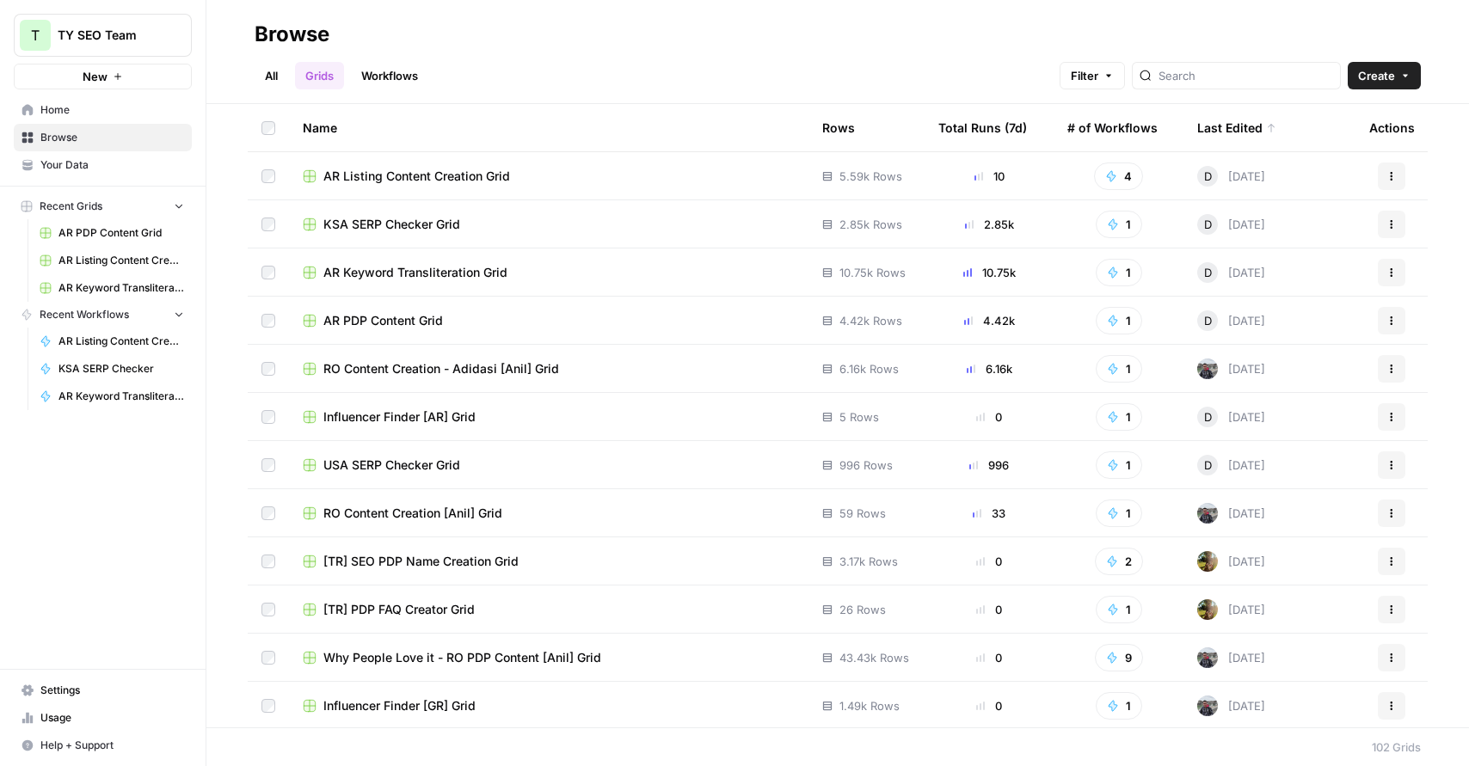
click at [1280, 85] on div at bounding box center [1236, 76] width 209 height 28
type input "listing"
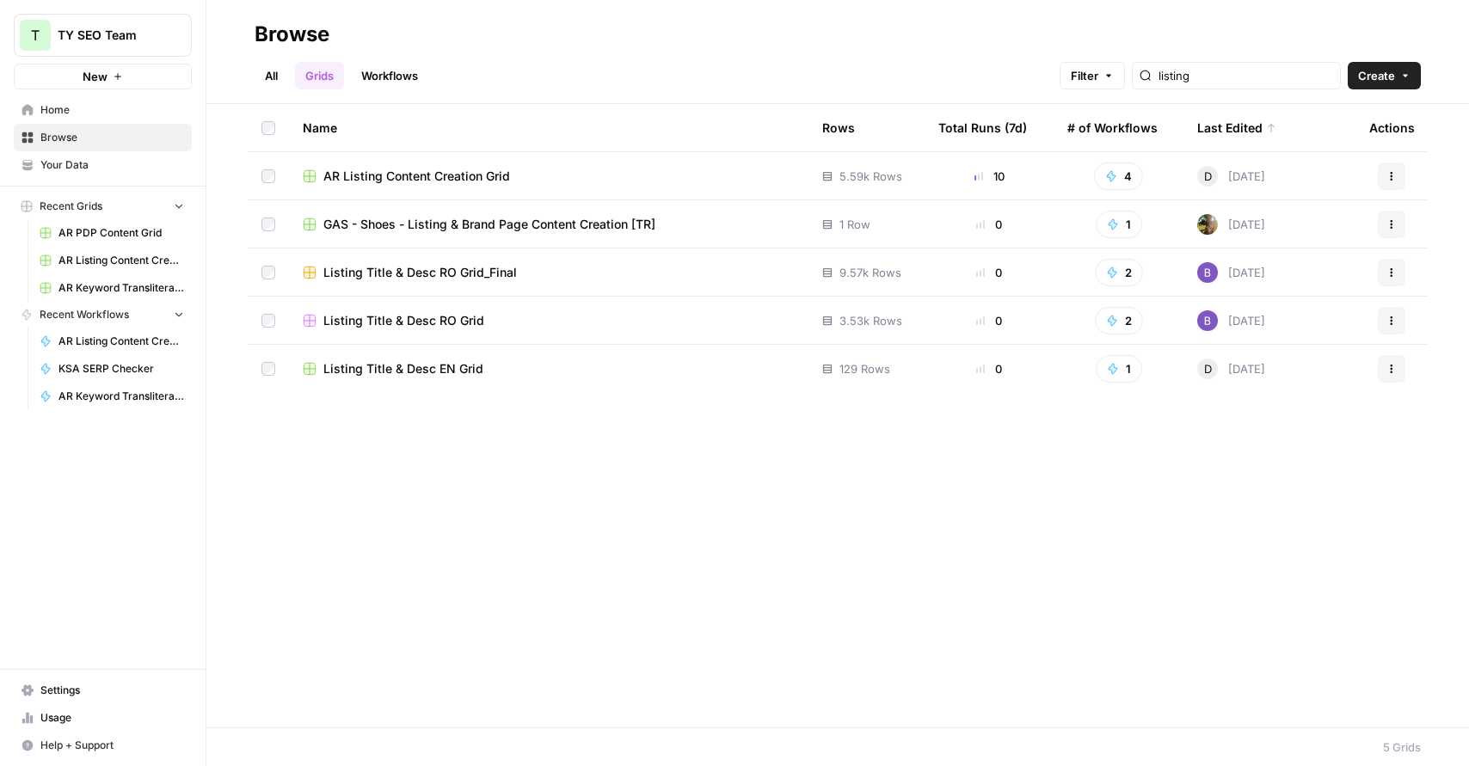
click at [473, 177] on span "AR Listing Content Creation Grid" at bounding box center [416, 176] width 187 height 17
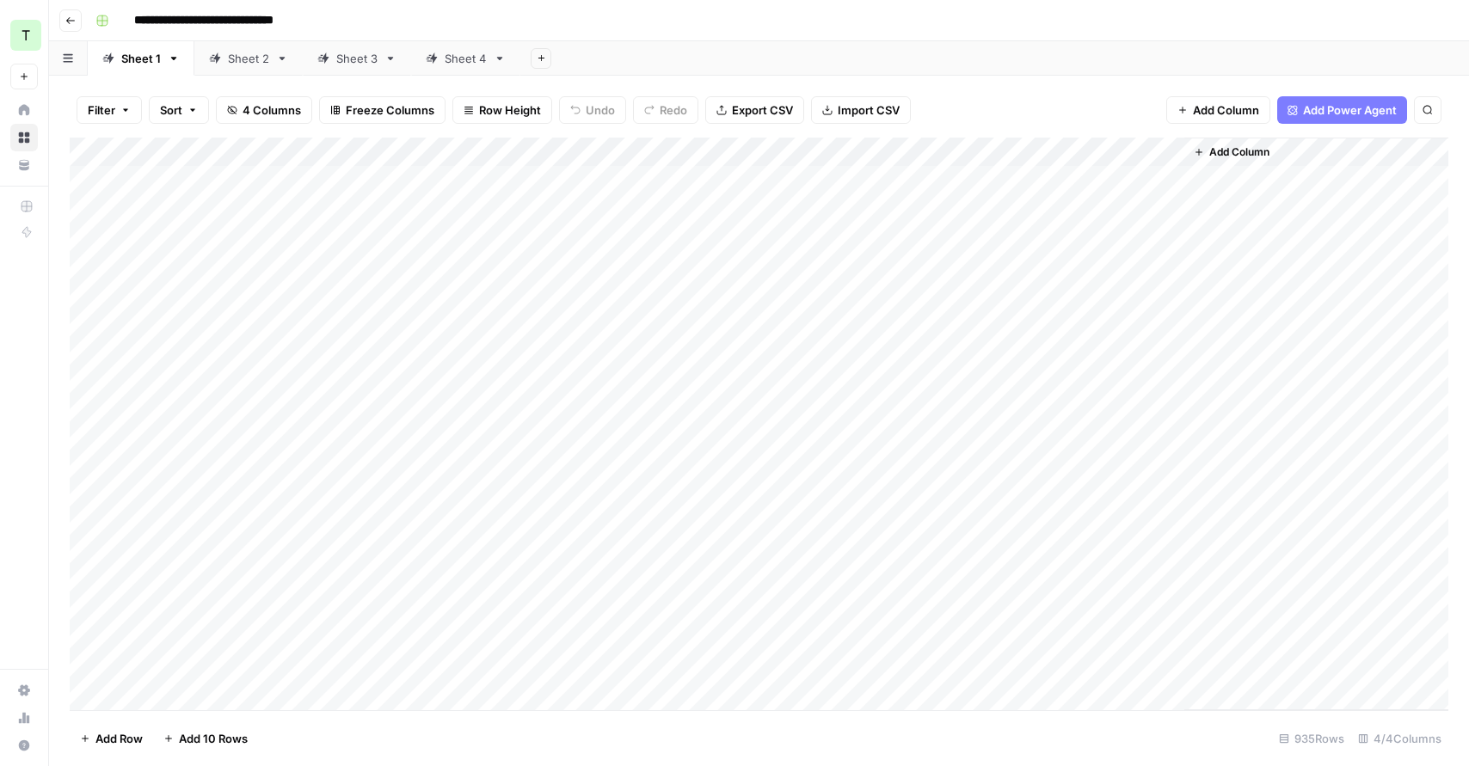
click at [242, 62] on div "Sheet 2" at bounding box center [248, 58] width 41 height 17
click at [1107, 179] on div "Add Column" at bounding box center [759, 424] width 1379 height 573
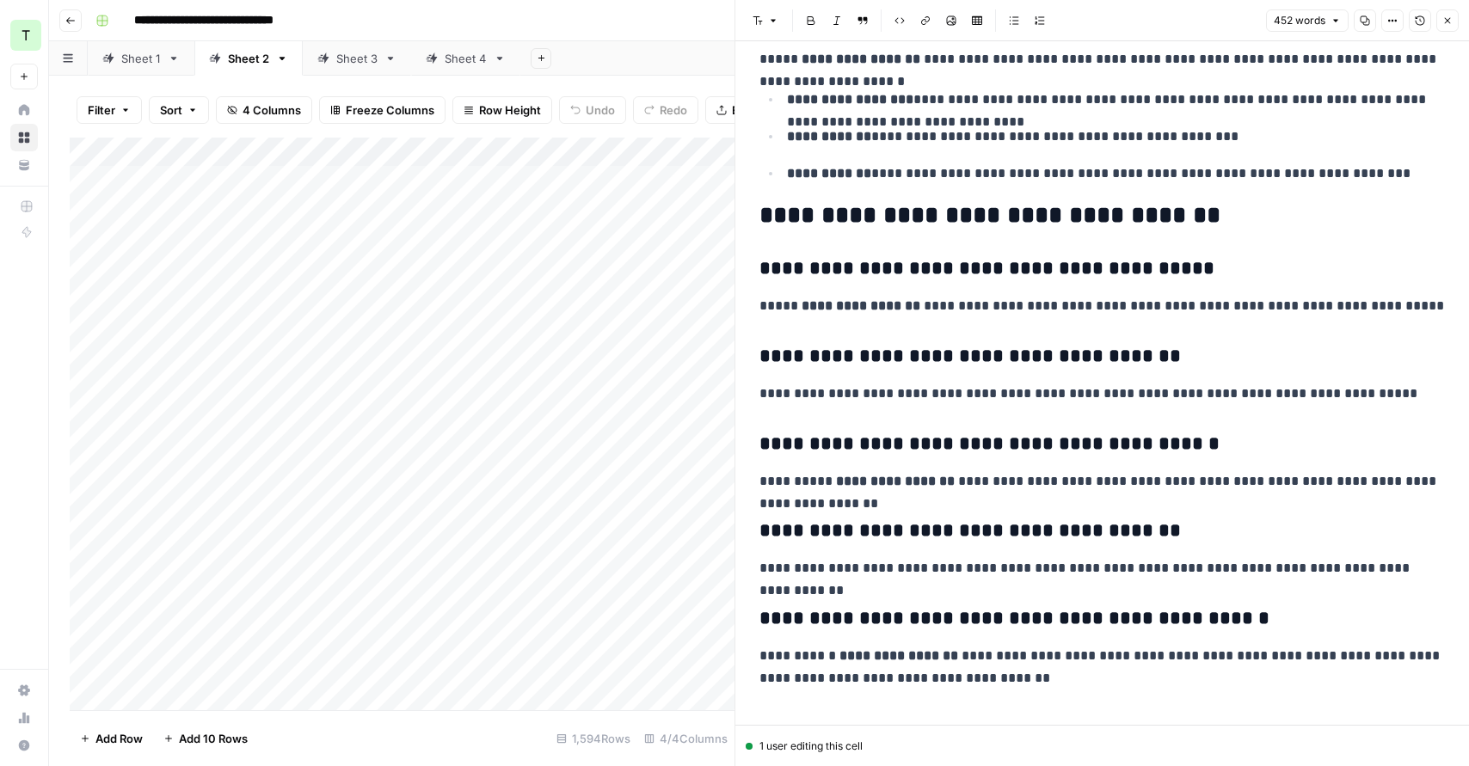
scroll to position [830, 0]
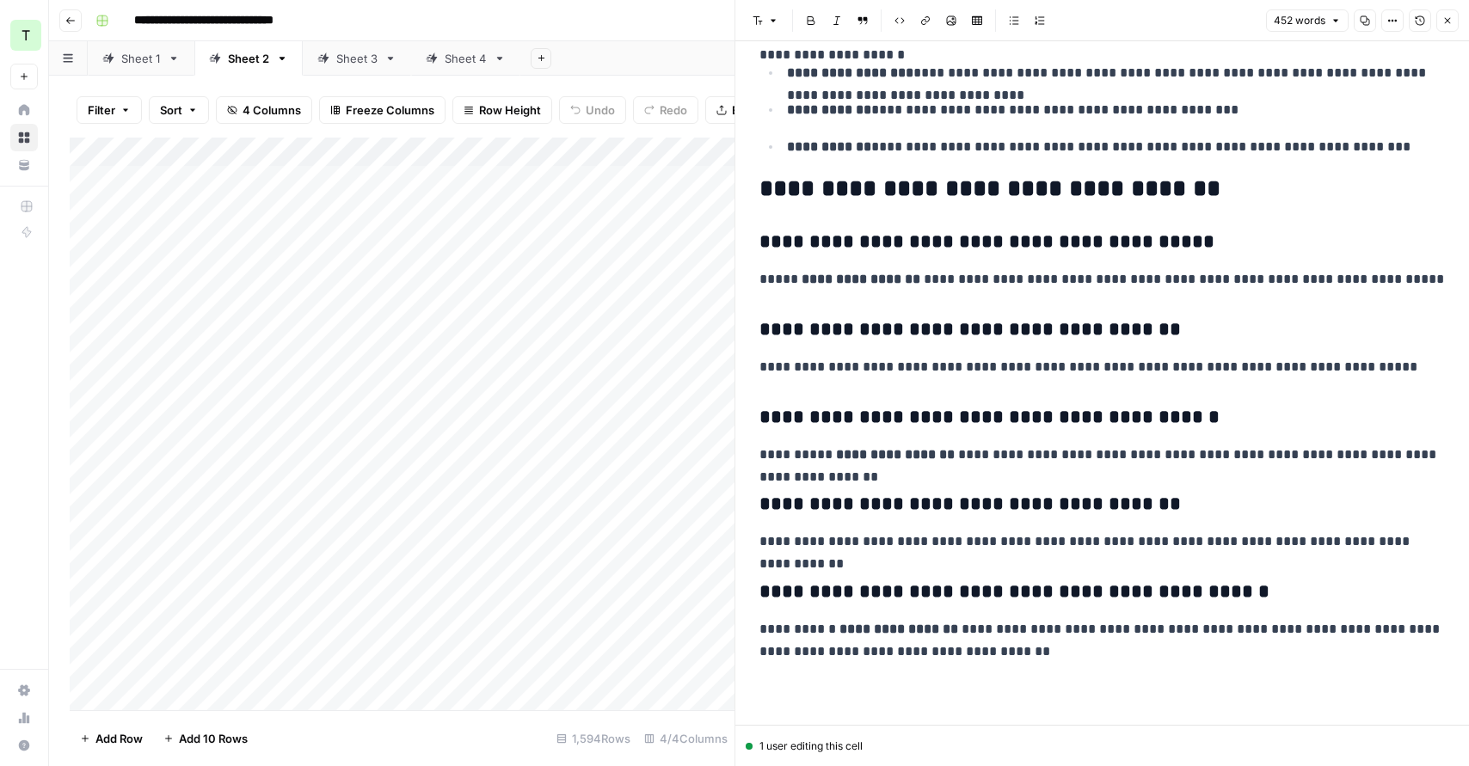
click at [275, 170] on div "Add Column" at bounding box center [402, 424] width 665 height 573
click at [285, 171] on div "Add Column" at bounding box center [402, 424] width 665 height 573
click at [587, 39] on header "**********" at bounding box center [759, 20] width 1420 height 41
click at [139, 57] on div "Sheet 1" at bounding box center [141, 58] width 40 height 17
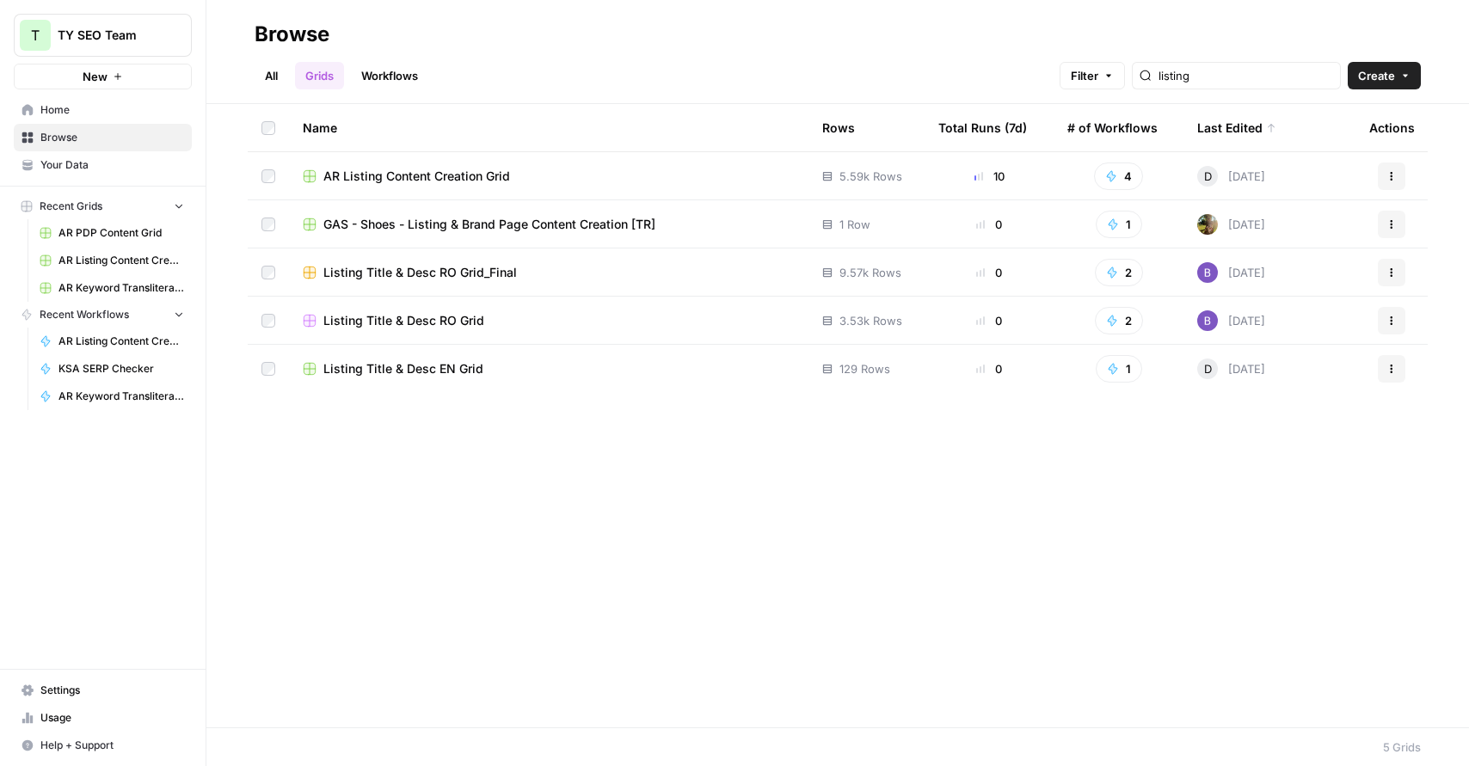
click at [403, 67] on link "Workflows" at bounding box center [389, 76] width 77 height 28
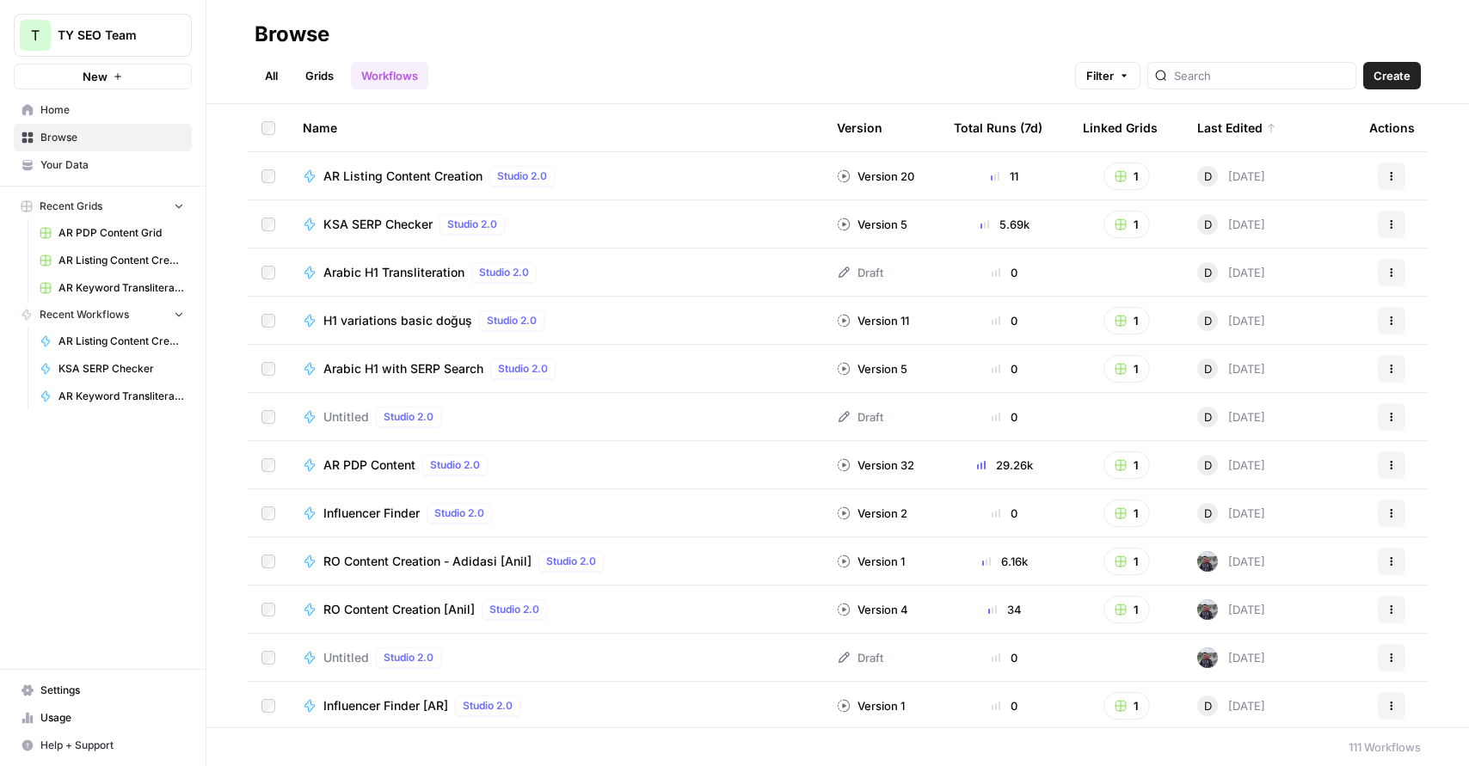
click at [447, 180] on span "AR Listing Content Creation" at bounding box center [402, 176] width 159 height 17
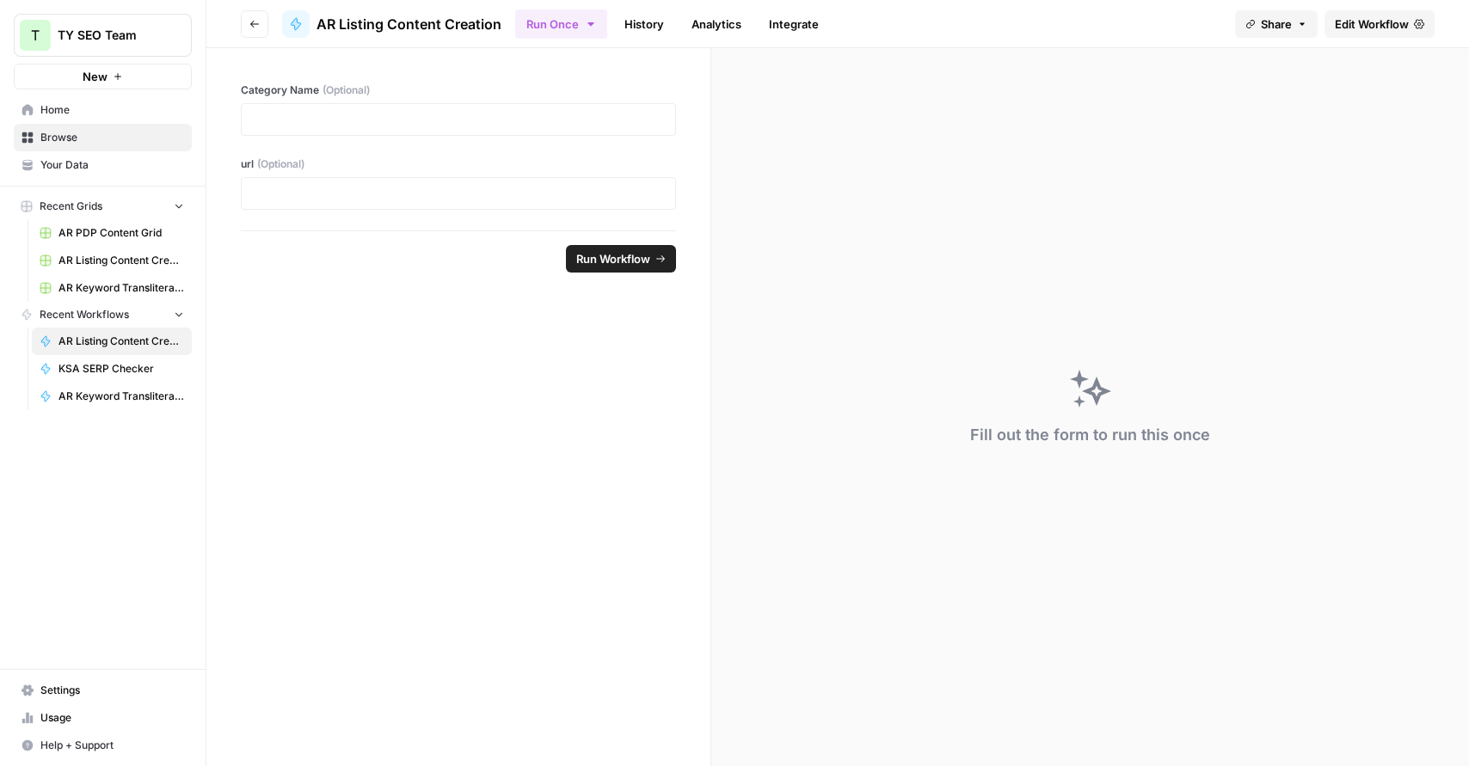
click at [1345, 22] on span "Edit Workflow" at bounding box center [1372, 23] width 74 height 17
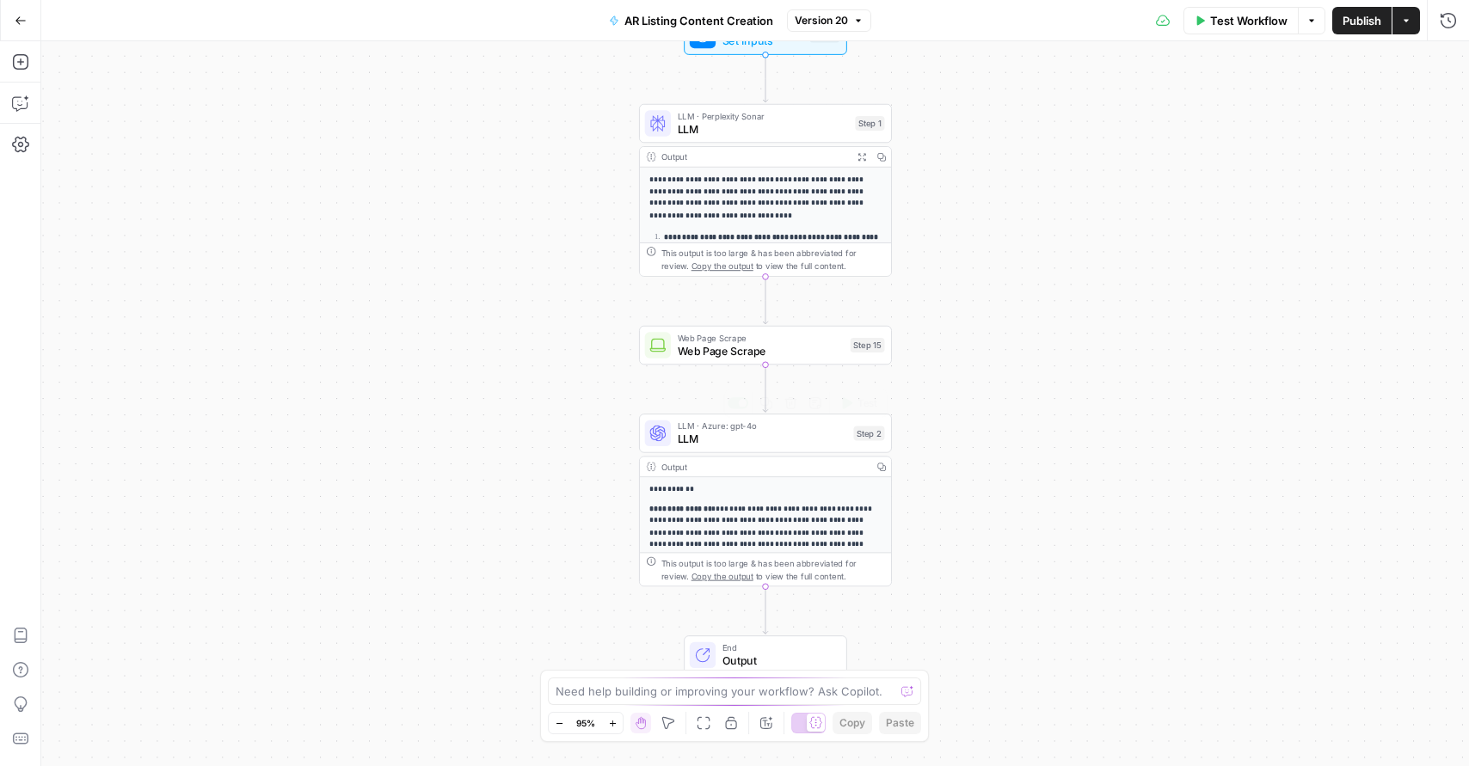
click at [753, 434] on span "LLM" at bounding box center [762, 439] width 169 height 16
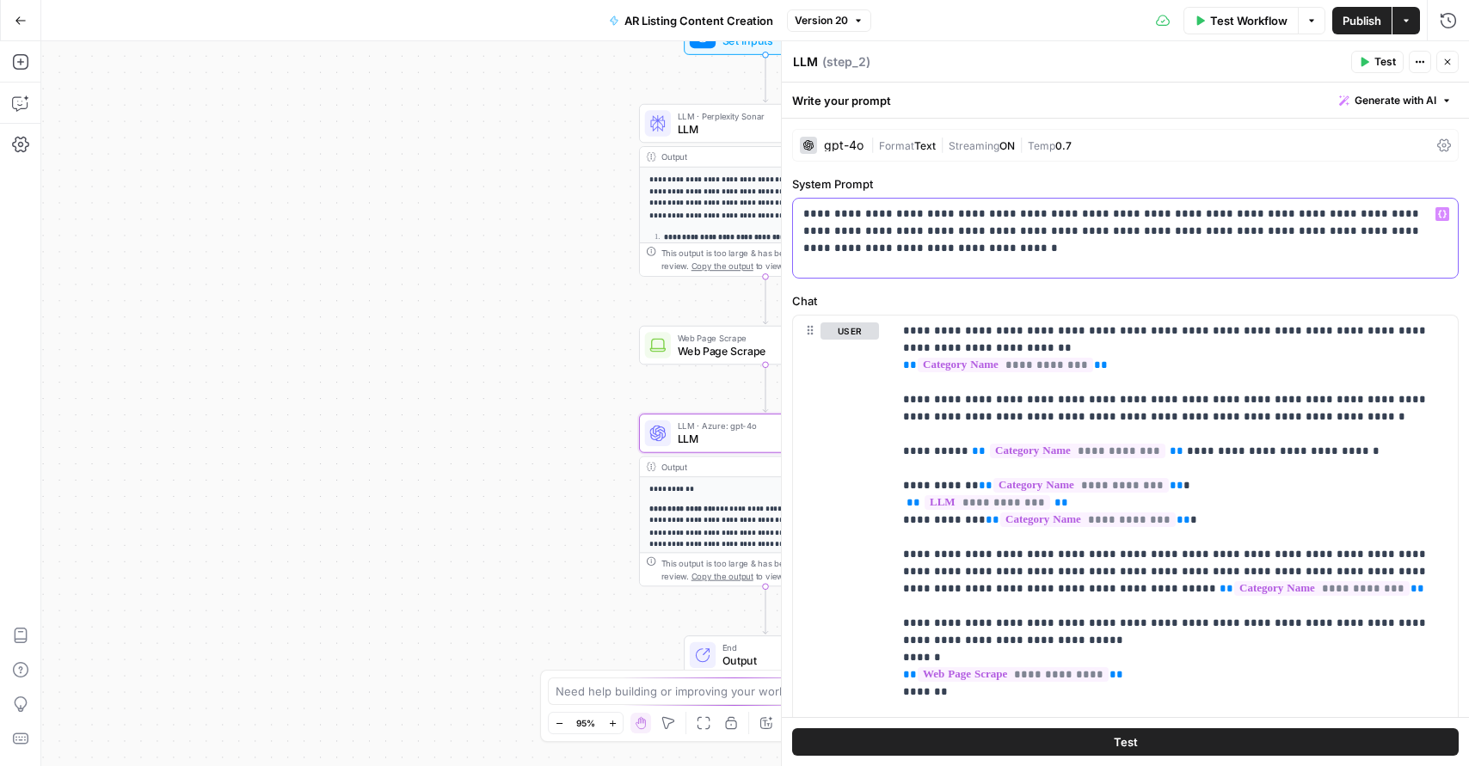
click at [1019, 252] on p "**********" at bounding box center [1125, 232] width 644 height 52
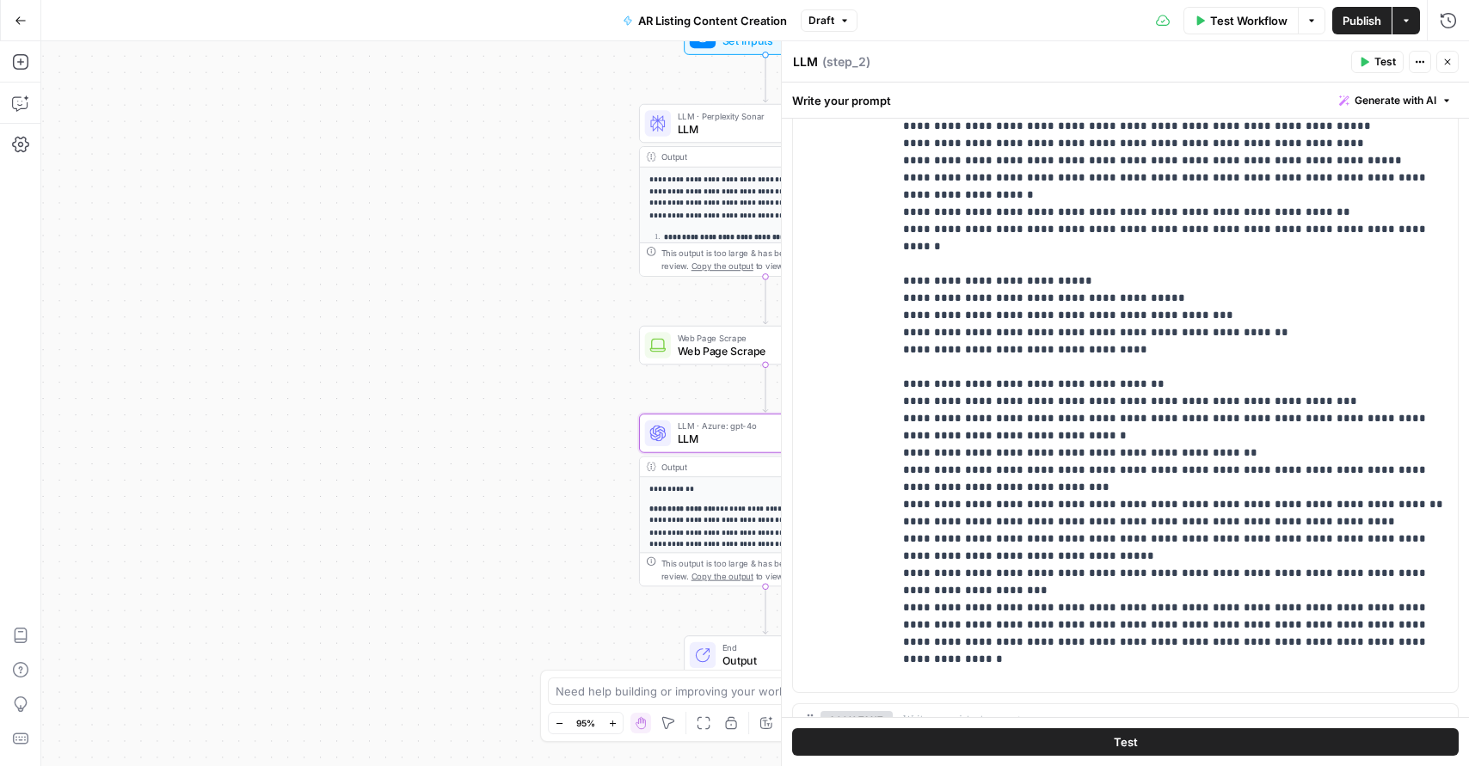
scroll to position [362, 0]
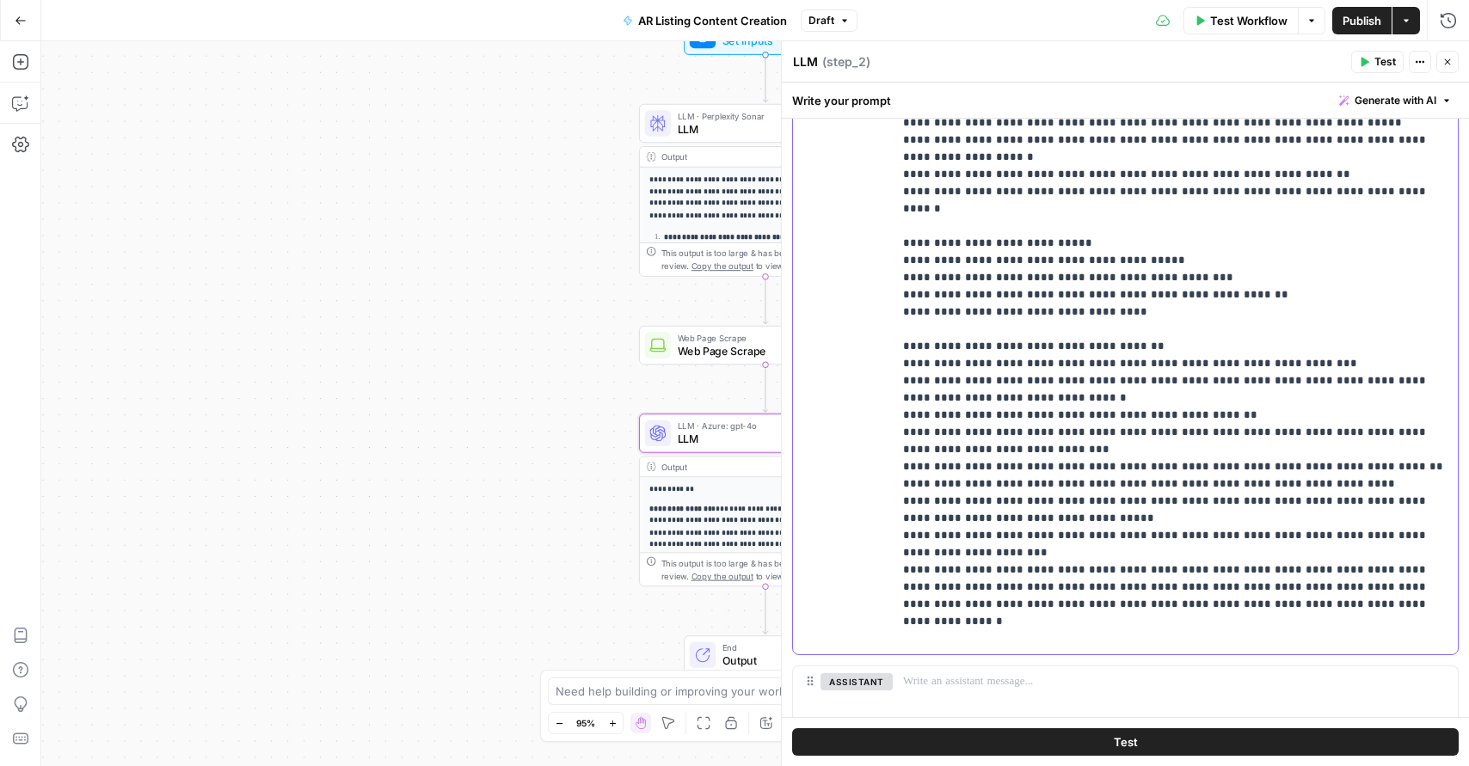
drag, startPoint x: 1240, startPoint y: 553, endPoint x: 895, endPoint y: 481, distance: 353.3
click at [895, 481] on div "**********" at bounding box center [1175, 304] width 565 height 701
copy p "**********"
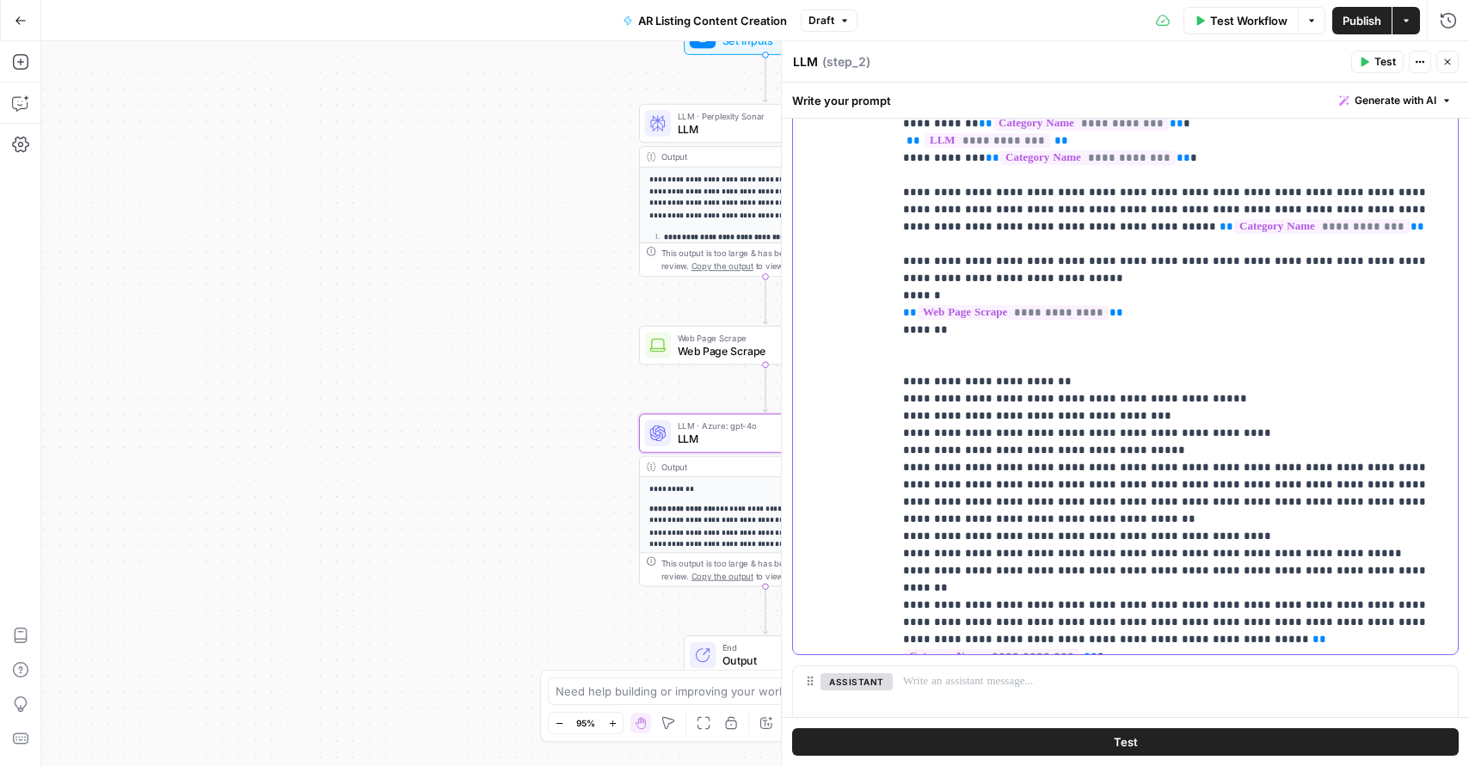
scroll to position [0, 0]
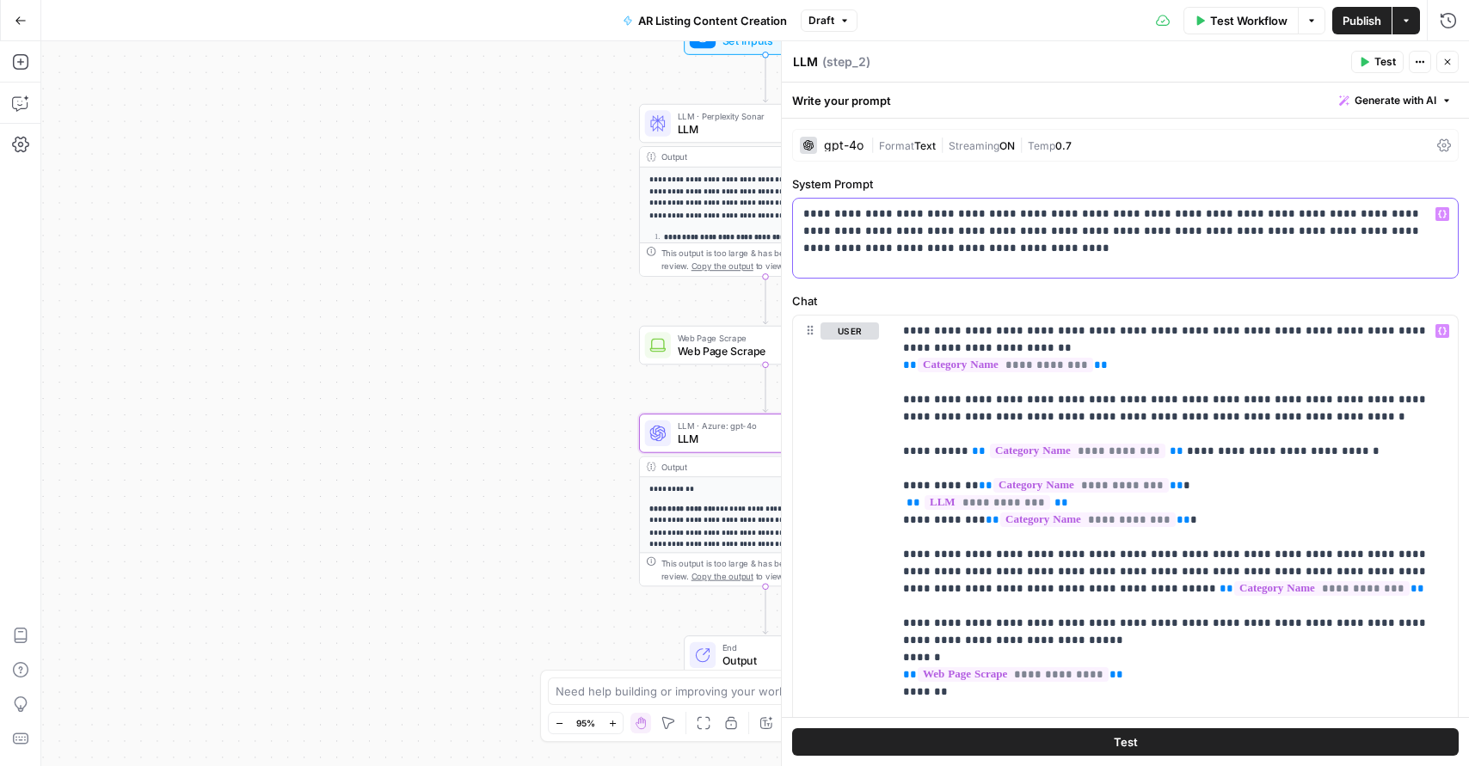
click at [1039, 247] on p "**********" at bounding box center [1125, 232] width 644 height 52
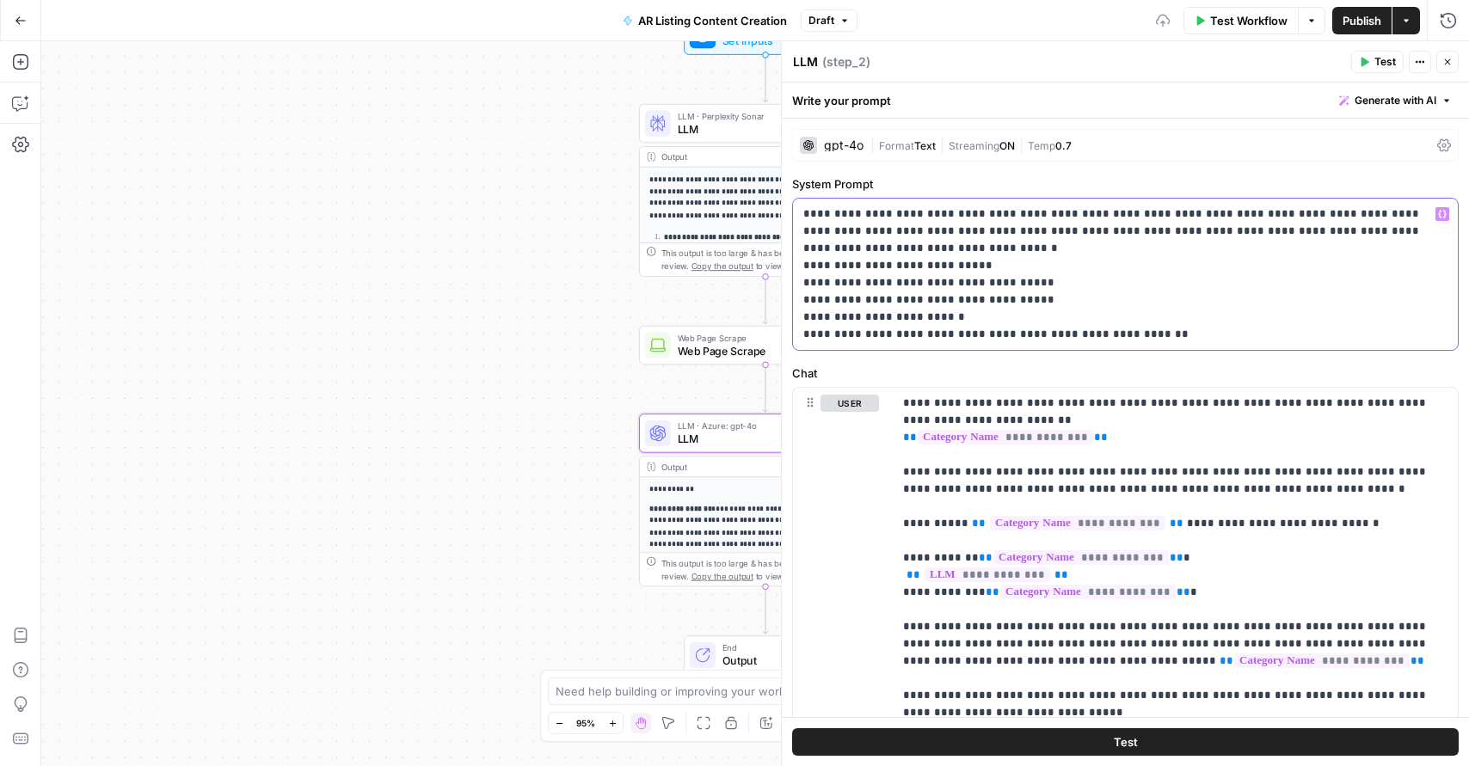
click at [912, 251] on p "**********" at bounding box center [1125, 275] width 644 height 138
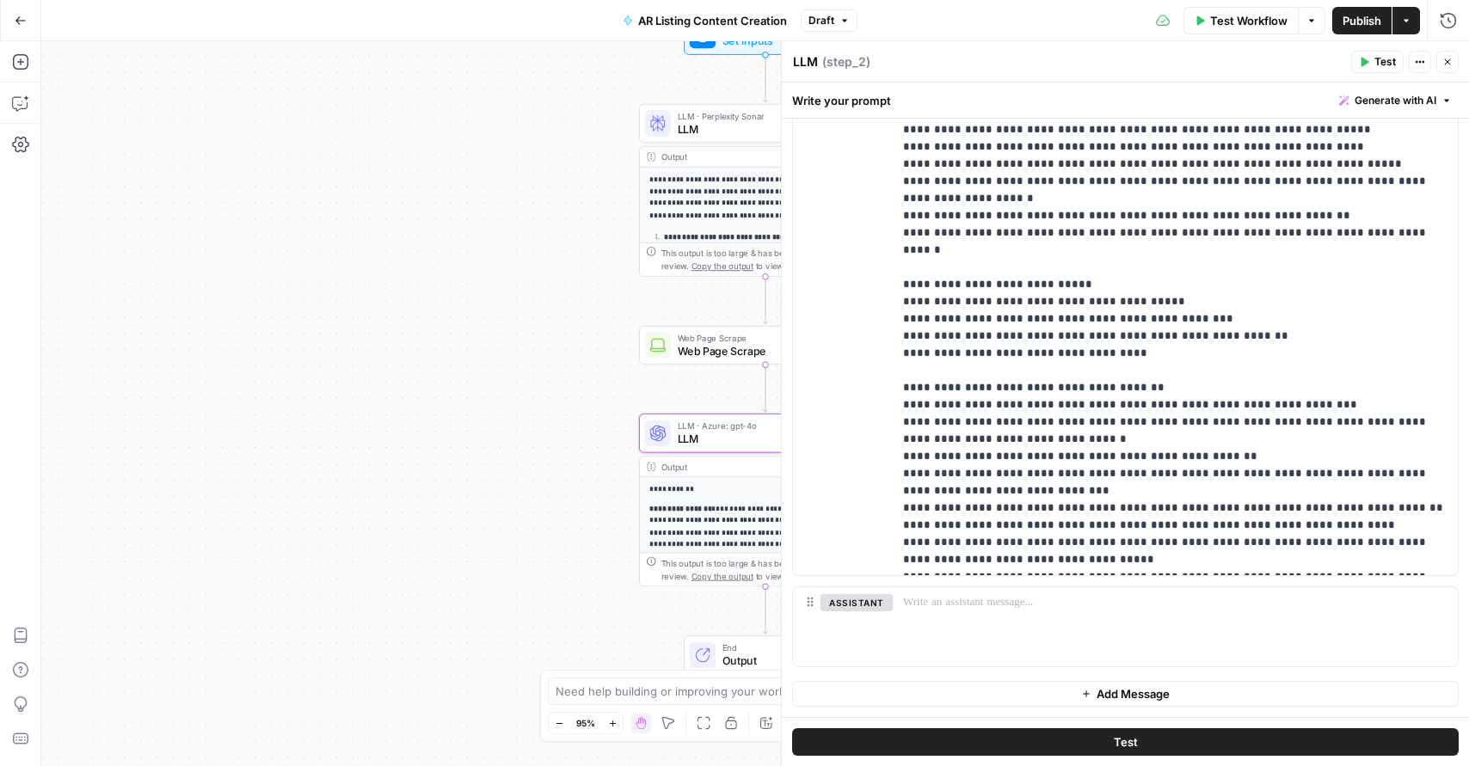
scroll to position [172, 0]
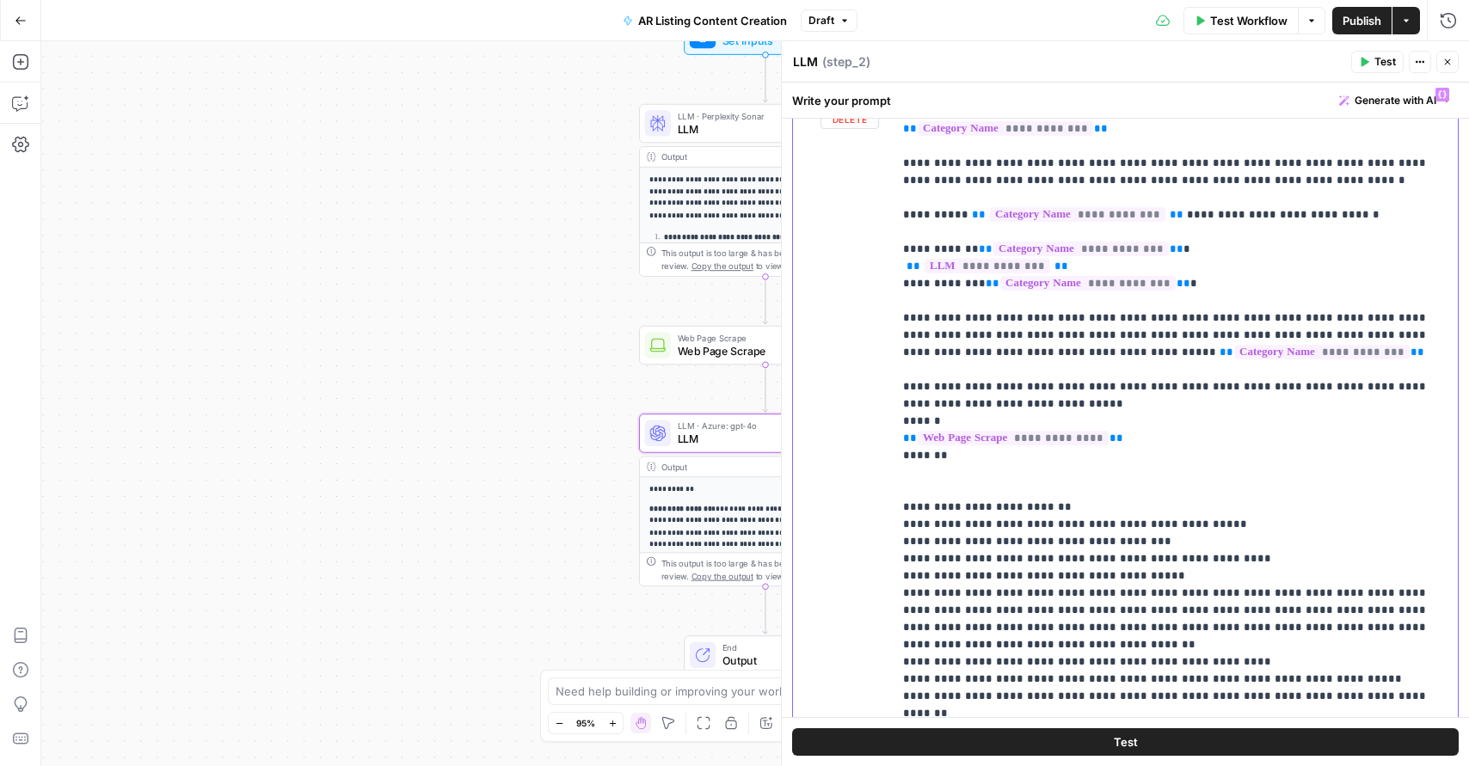
scroll to position [0, 0]
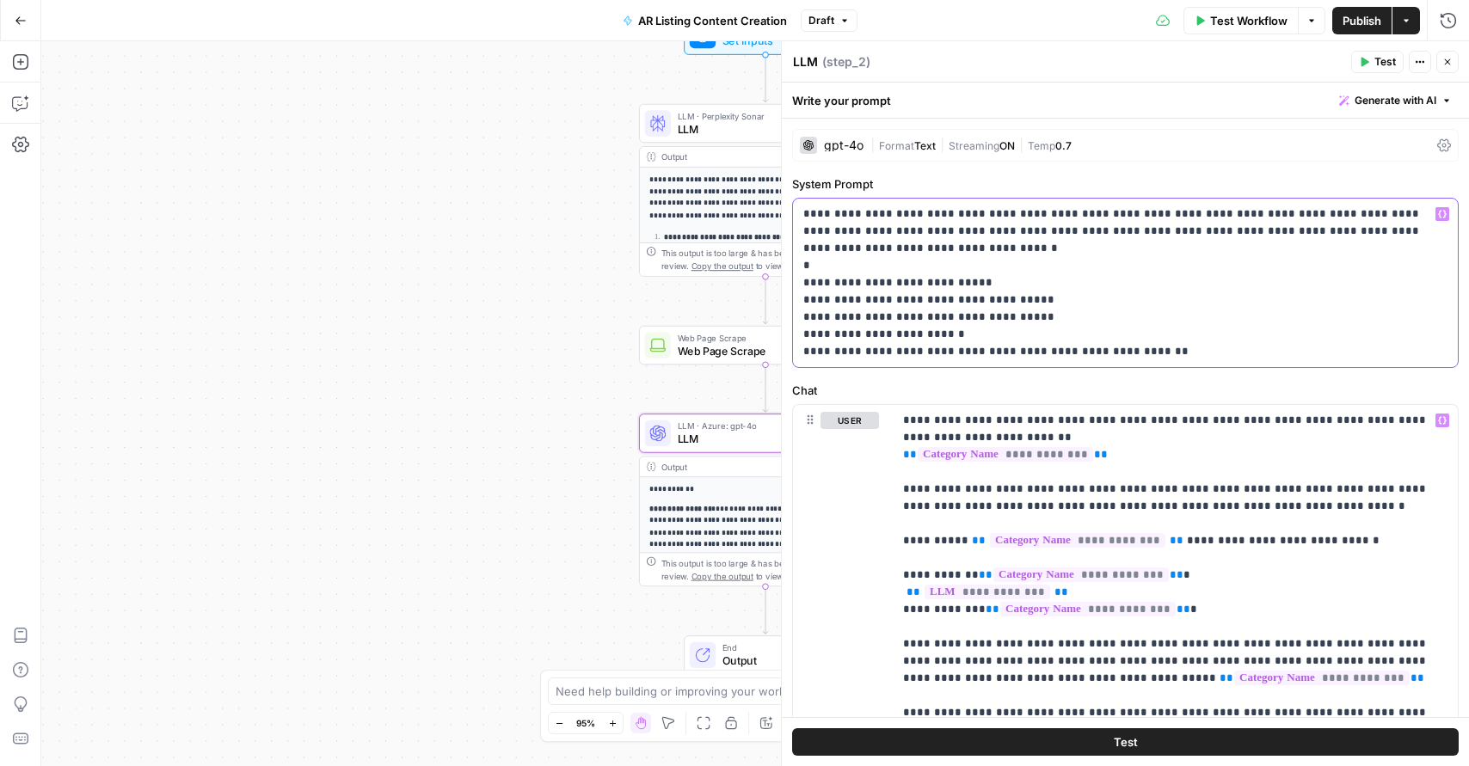
click at [1126, 339] on p "**********" at bounding box center [1125, 283] width 644 height 155
click at [1350, 22] on span "Publish" at bounding box center [1362, 20] width 39 height 17
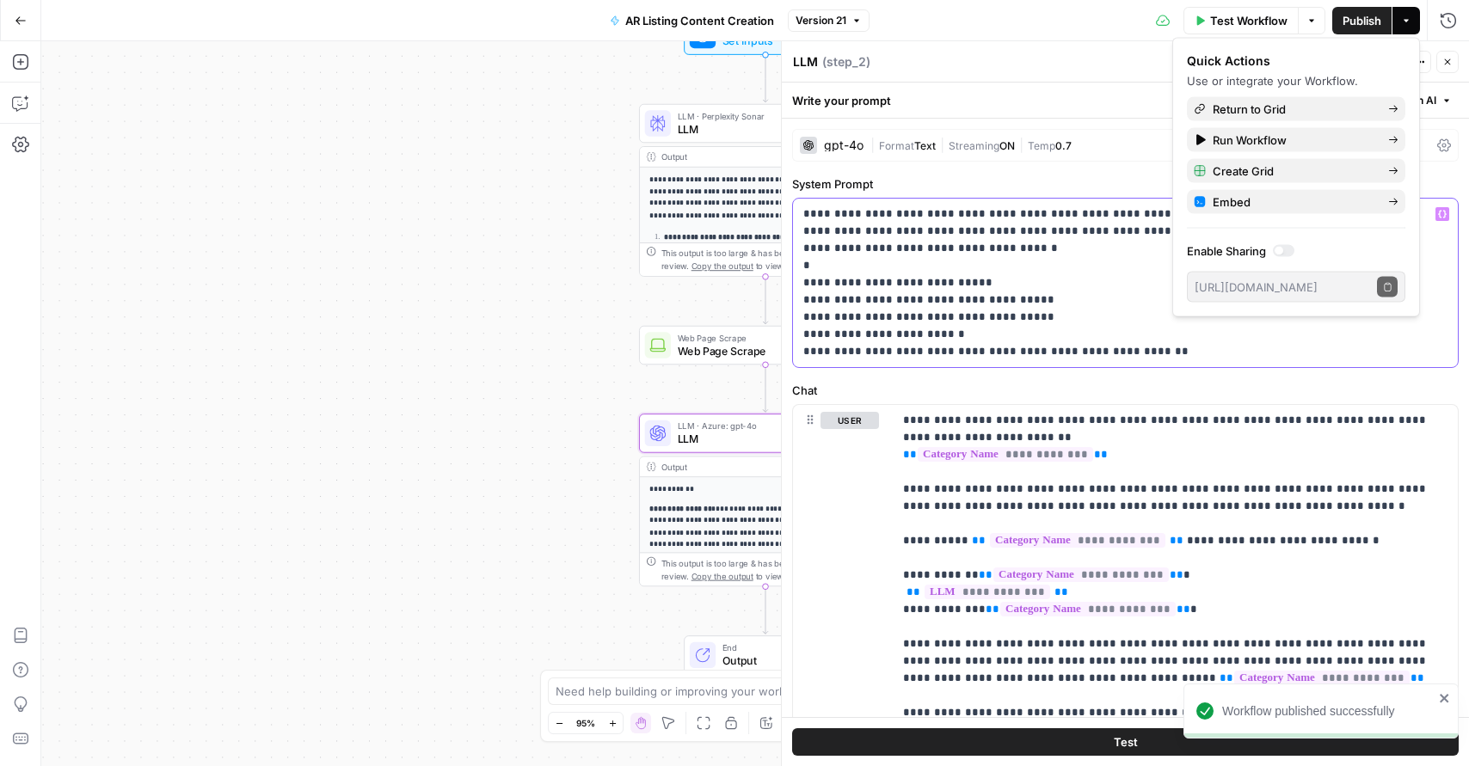
click at [1105, 326] on p "**********" at bounding box center [1125, 283] width 644 height 155
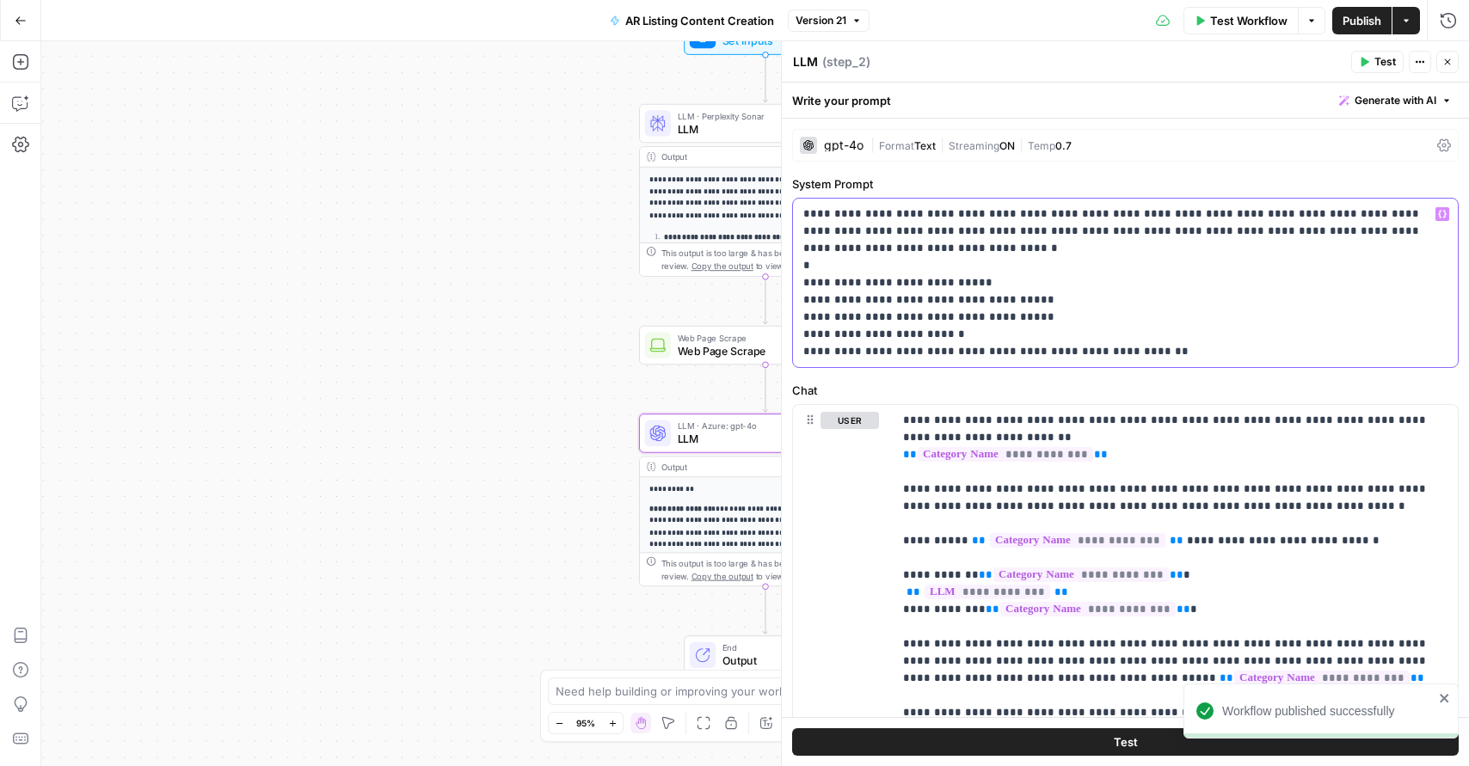
click at [860, 264] on p "**********" at bounding box center [1125, 283] width 644 height 155
click at [1345, 22] on span "Publish" at bounding box center [1362, 20] width 39 height 17
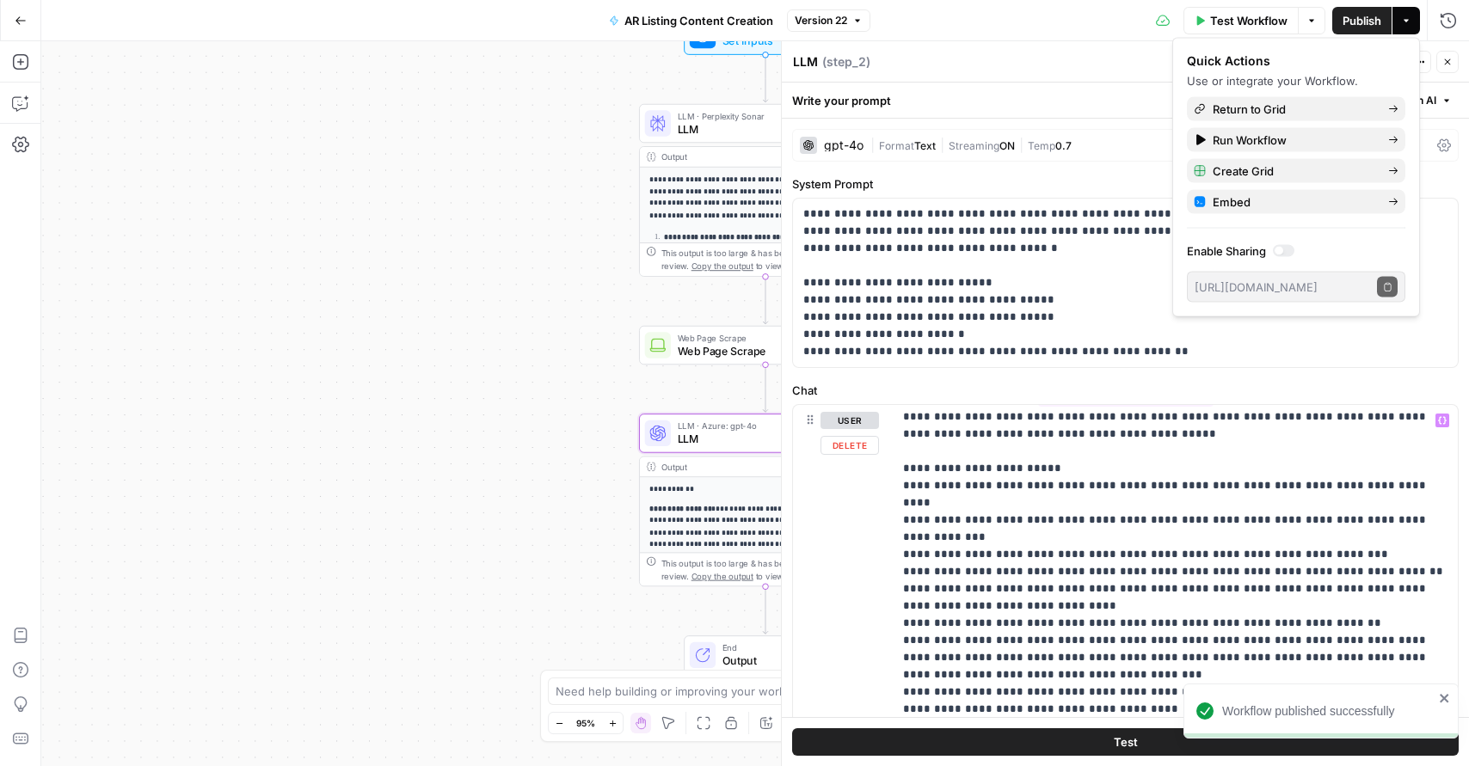
scroll to position [1111, 0]
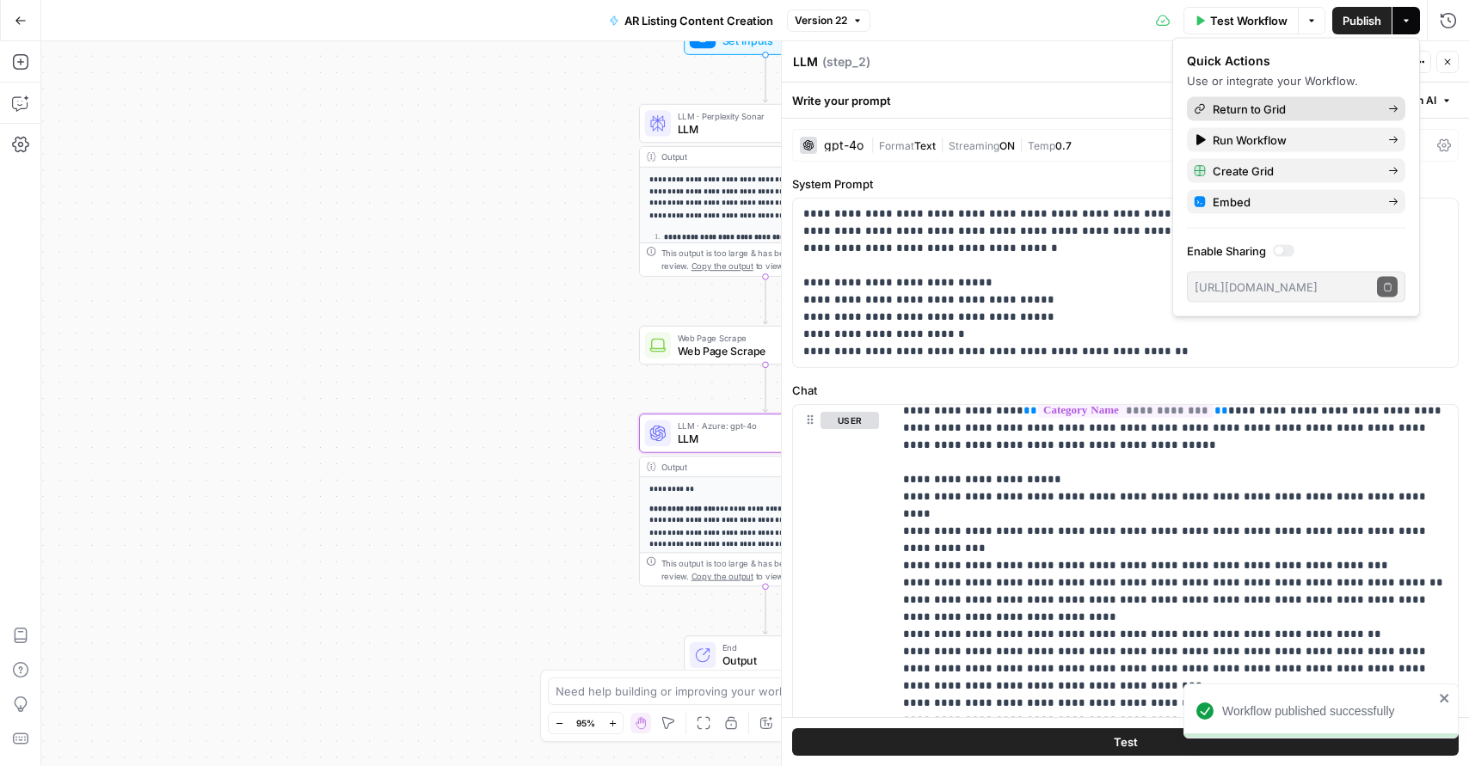
click at [1288, 114] on span "Return to Grid" at bounding box center [1294, 109] width 162 height 17
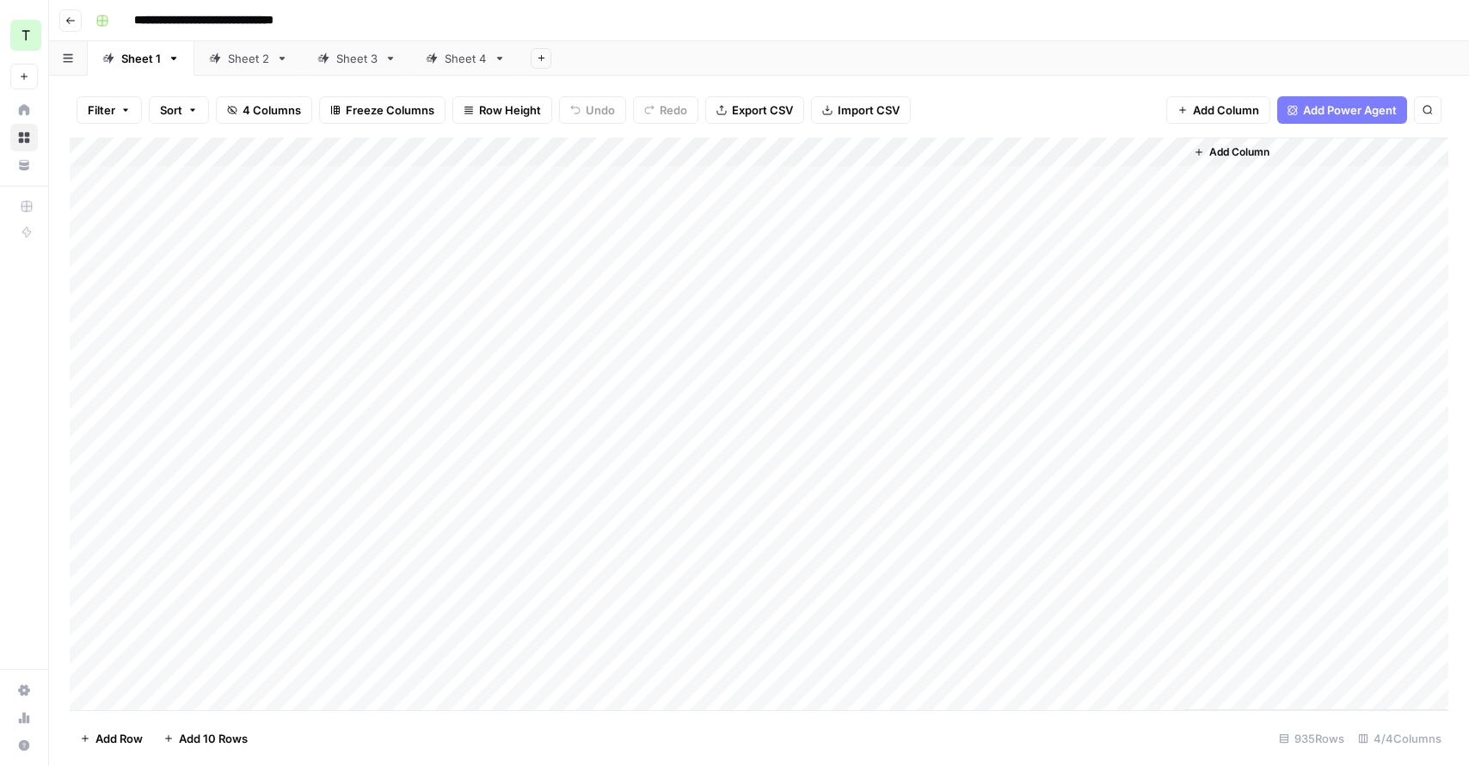
click at [1013, 178] on div "Add Column" at bounding box center [759, 424] width 1379 height 573
click at [1101, 187] on div "Add Column" at bounding box center [759, 424] width 1379 height 573
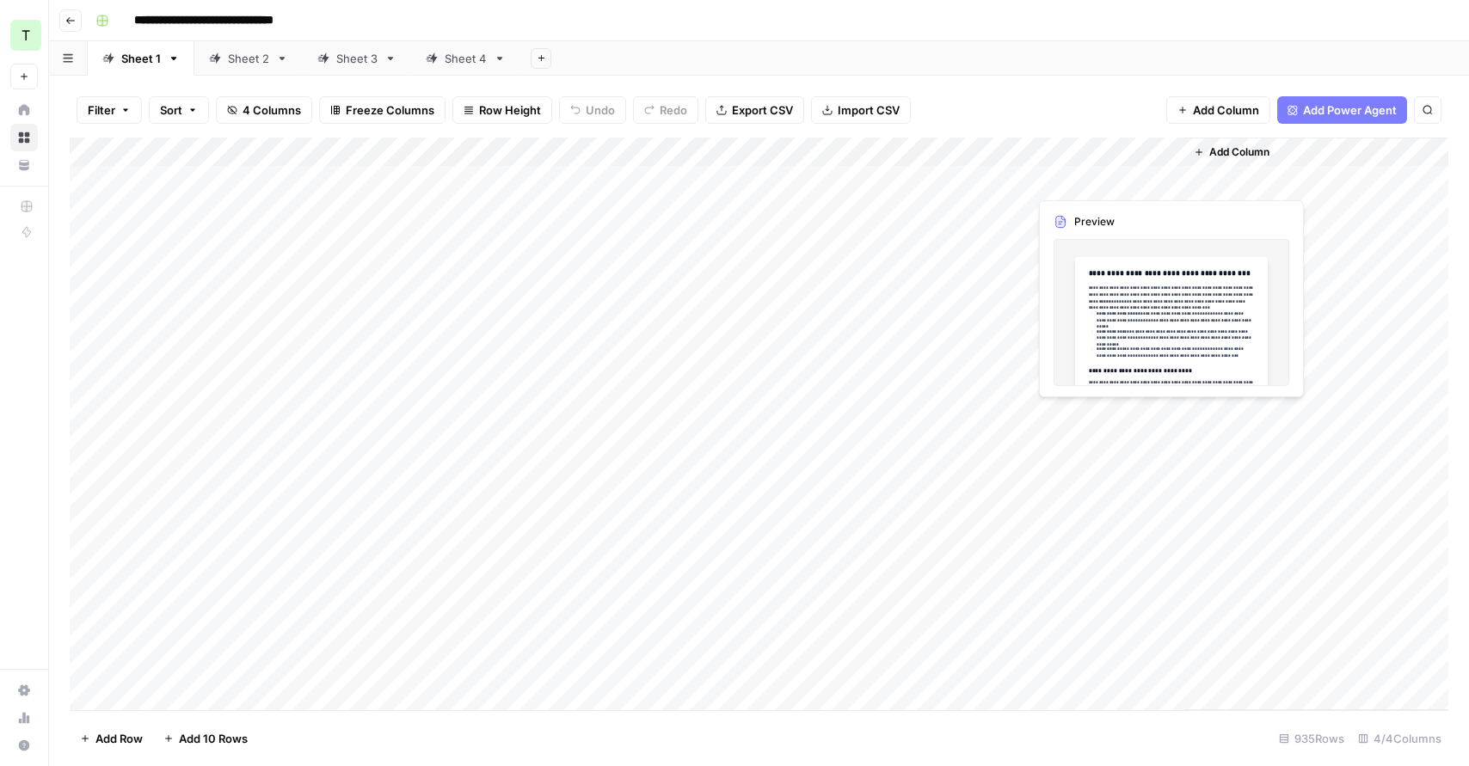
click at [1101, 187] on div "Add Column" at bounding box center [759, 424] width 1379 height 573
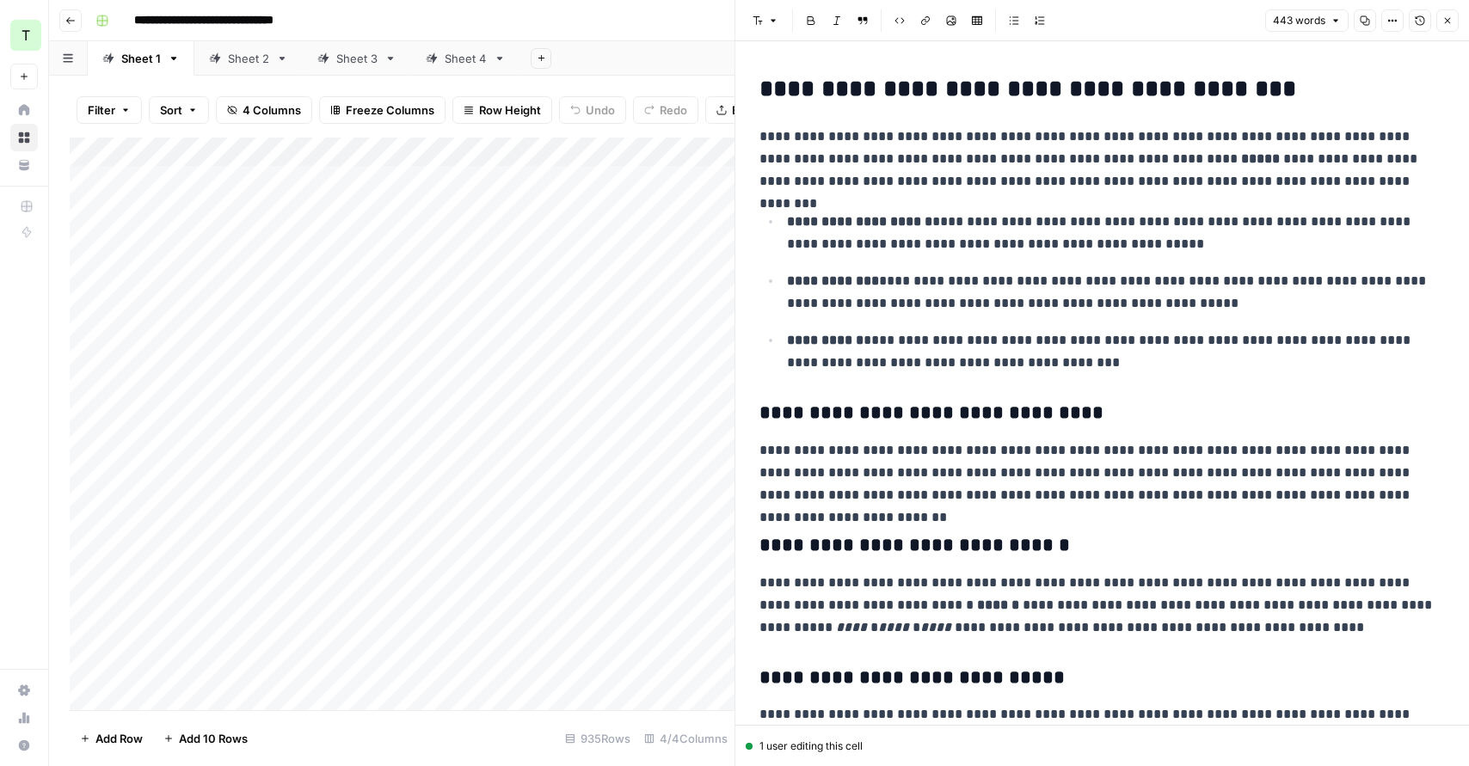
scroll to position [730, 0]
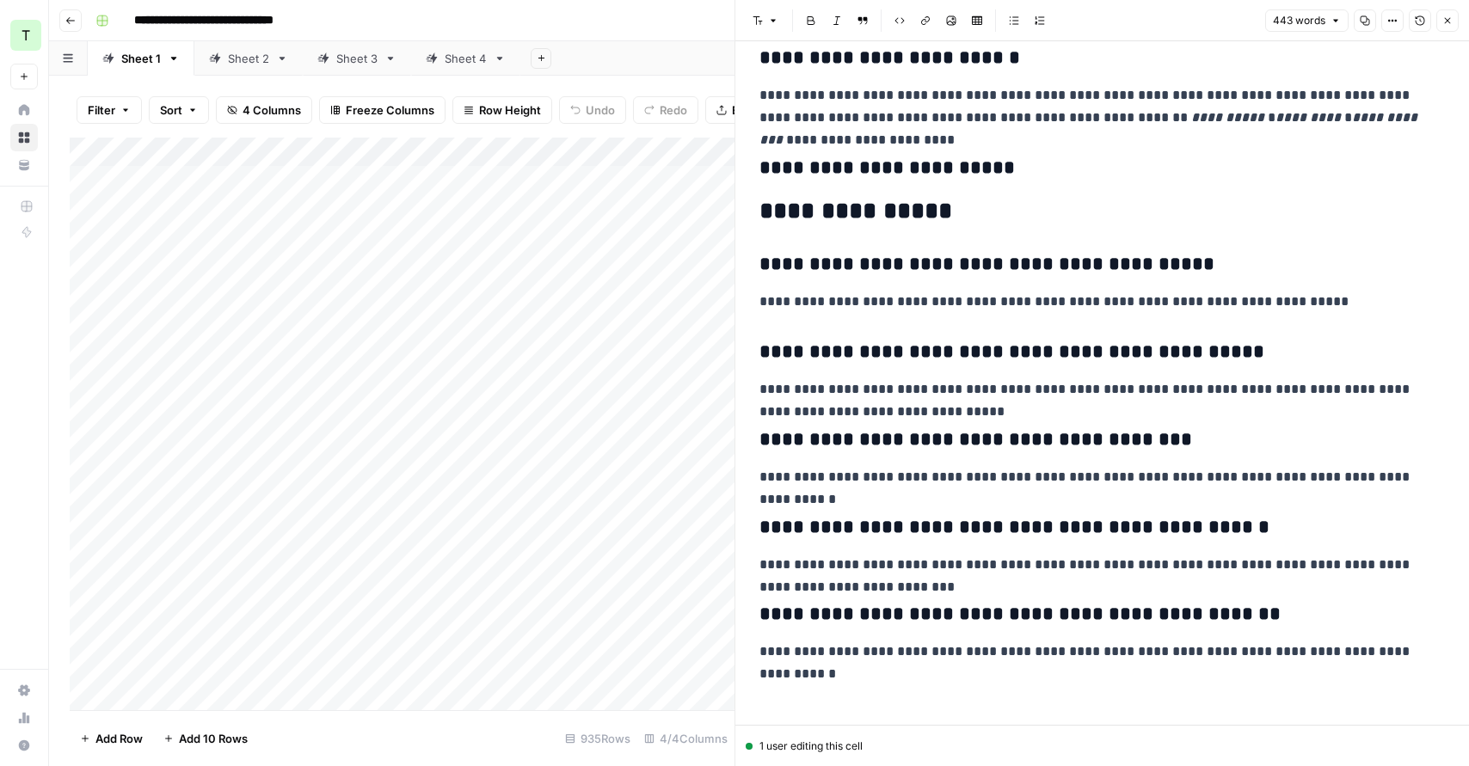
click at [1441, 25] on button "Close" at bounding box center [1448, 20] width 22 height 22
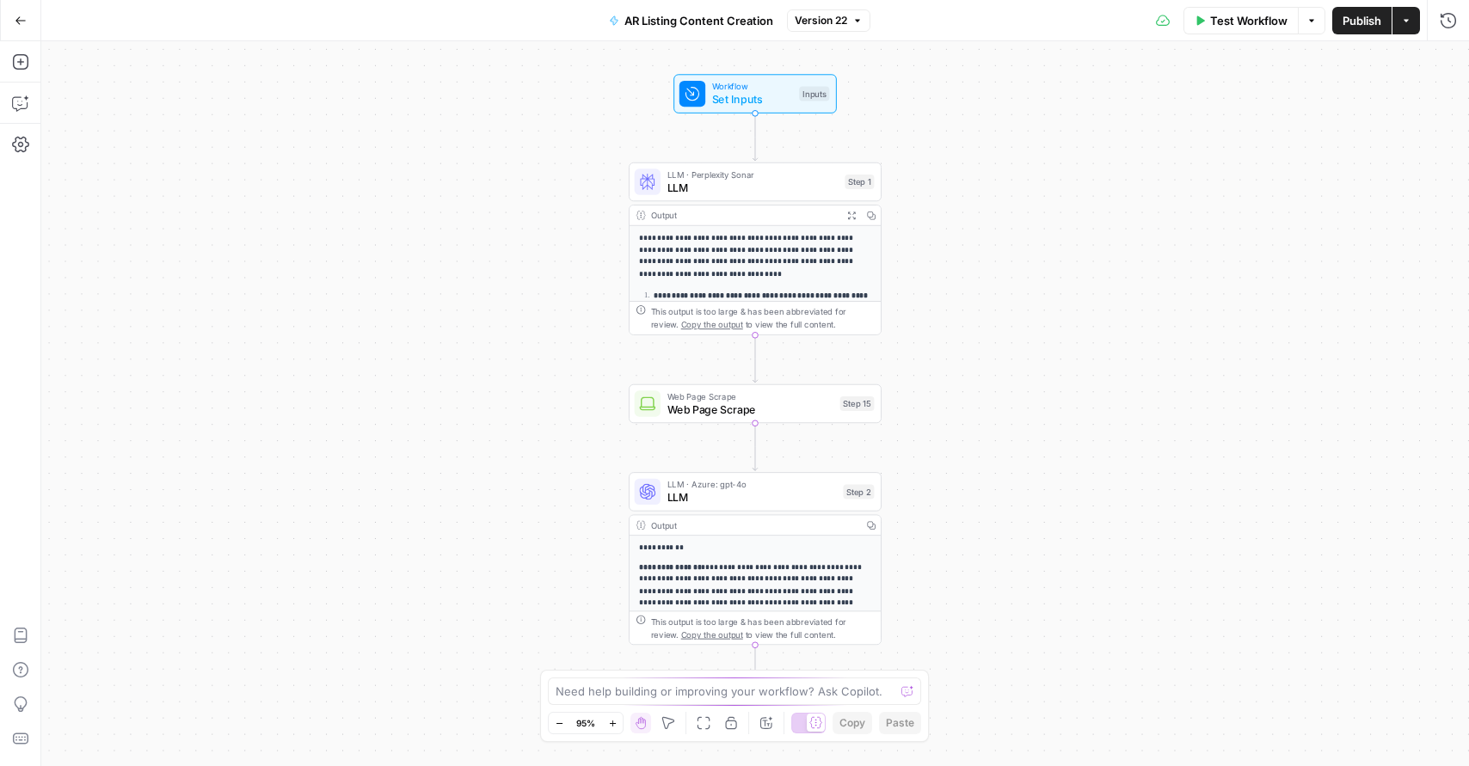
click at [710, 498] on span "LLM" at bounding box center [752, 497] width 169 height 16
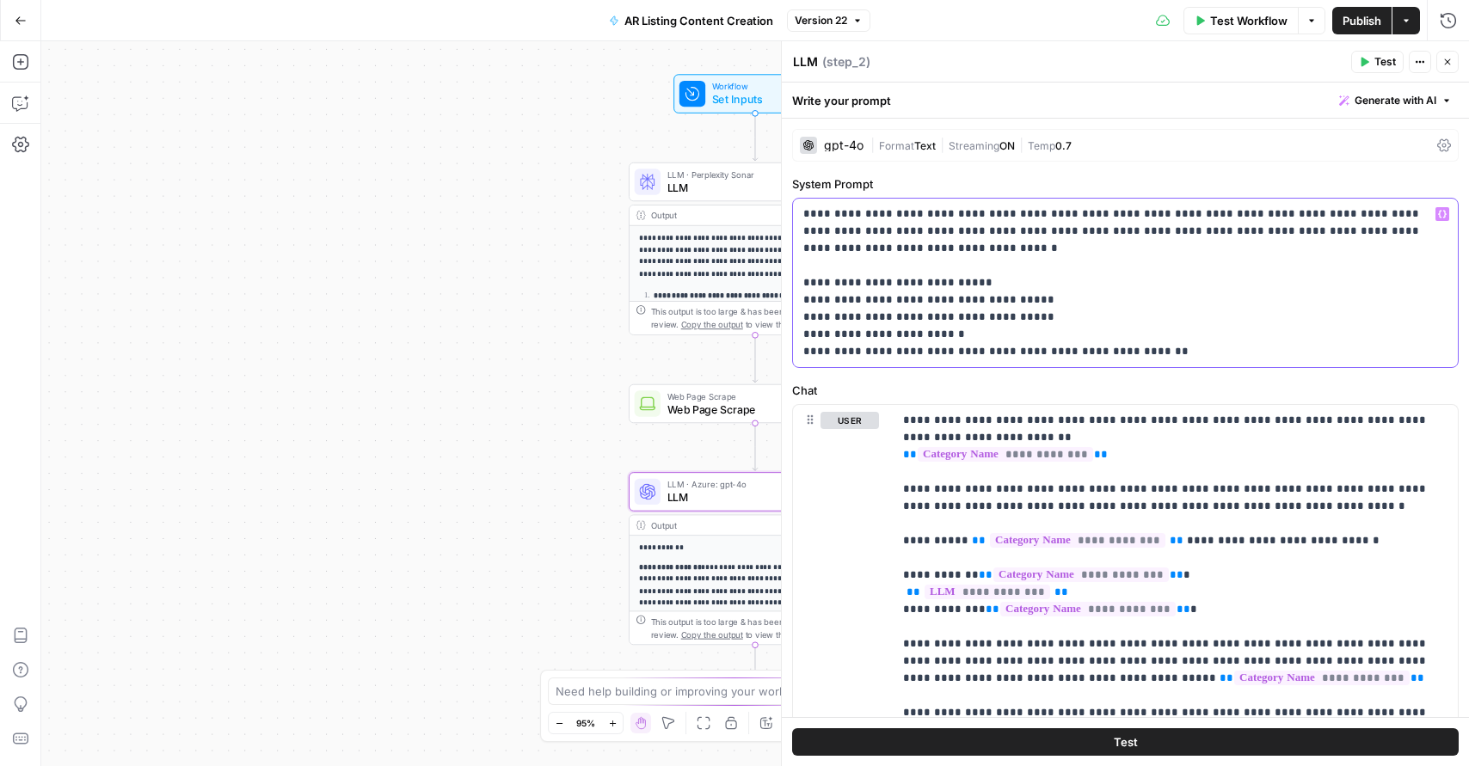
drag, startPoint x: 804, startPoint y: 279, endPoint x: 1131, endPoint y: 387, distance: 344.4
click at [0, 0] on form "**********" at bounding box center [0, 0] width 0 height 0
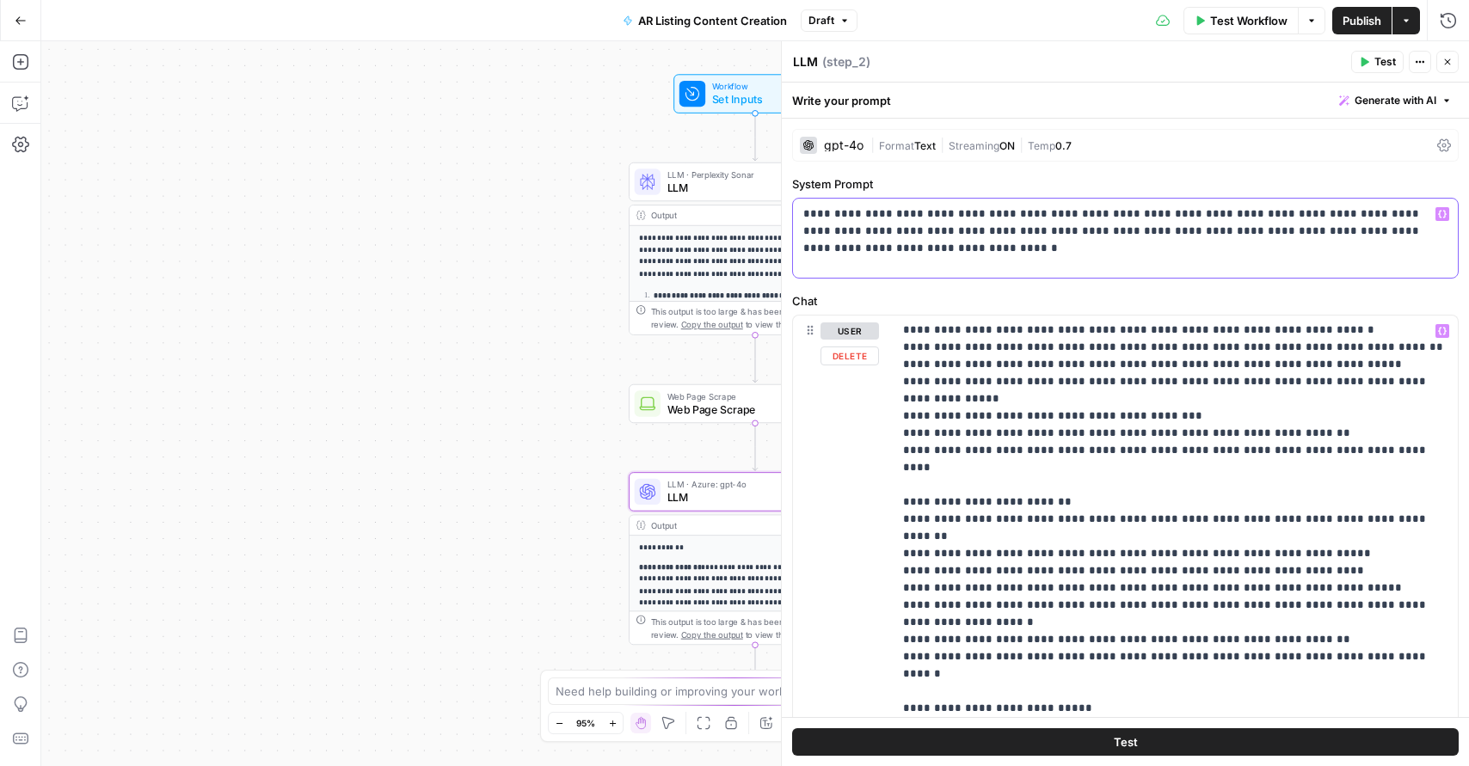
scroll to position [441, 0]
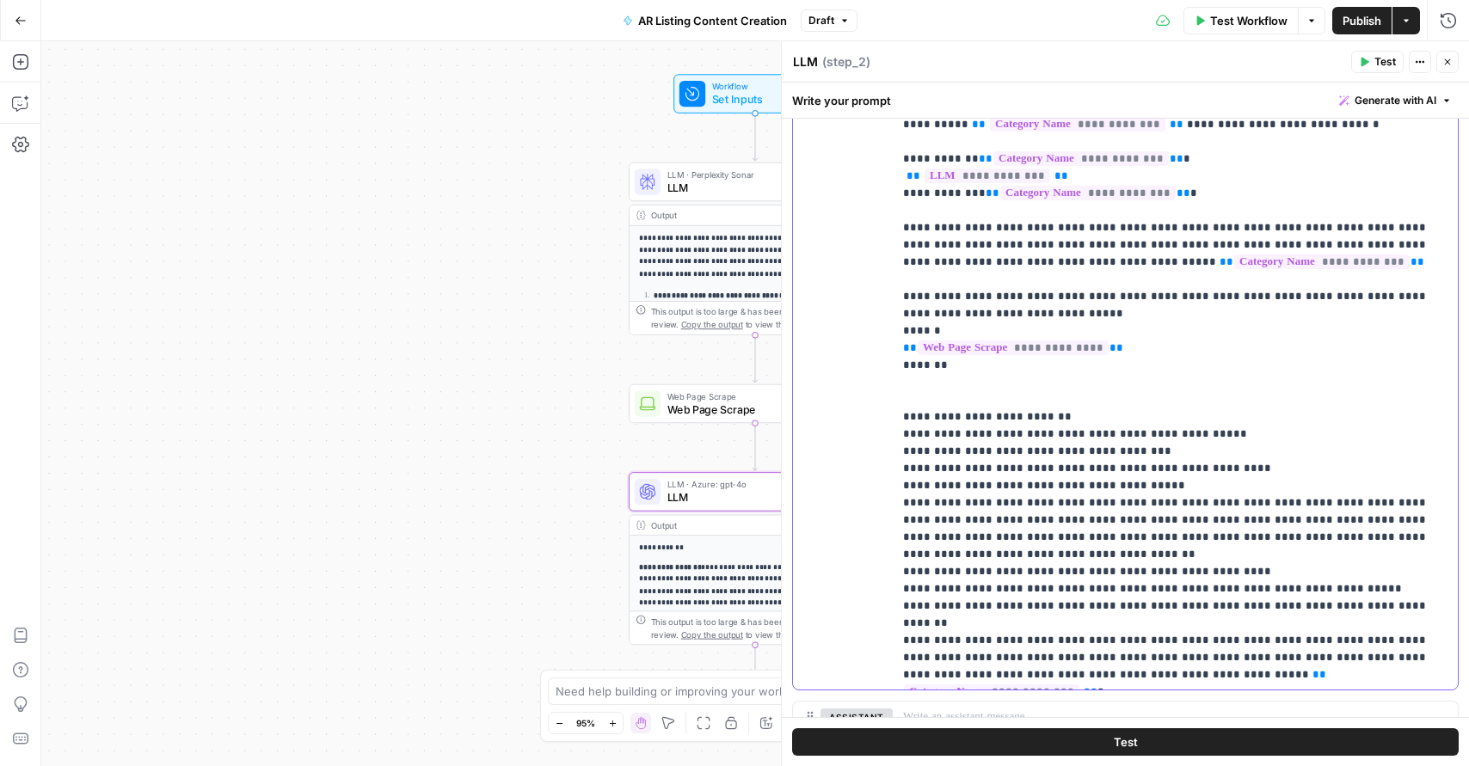
scroll to position [102, 0]
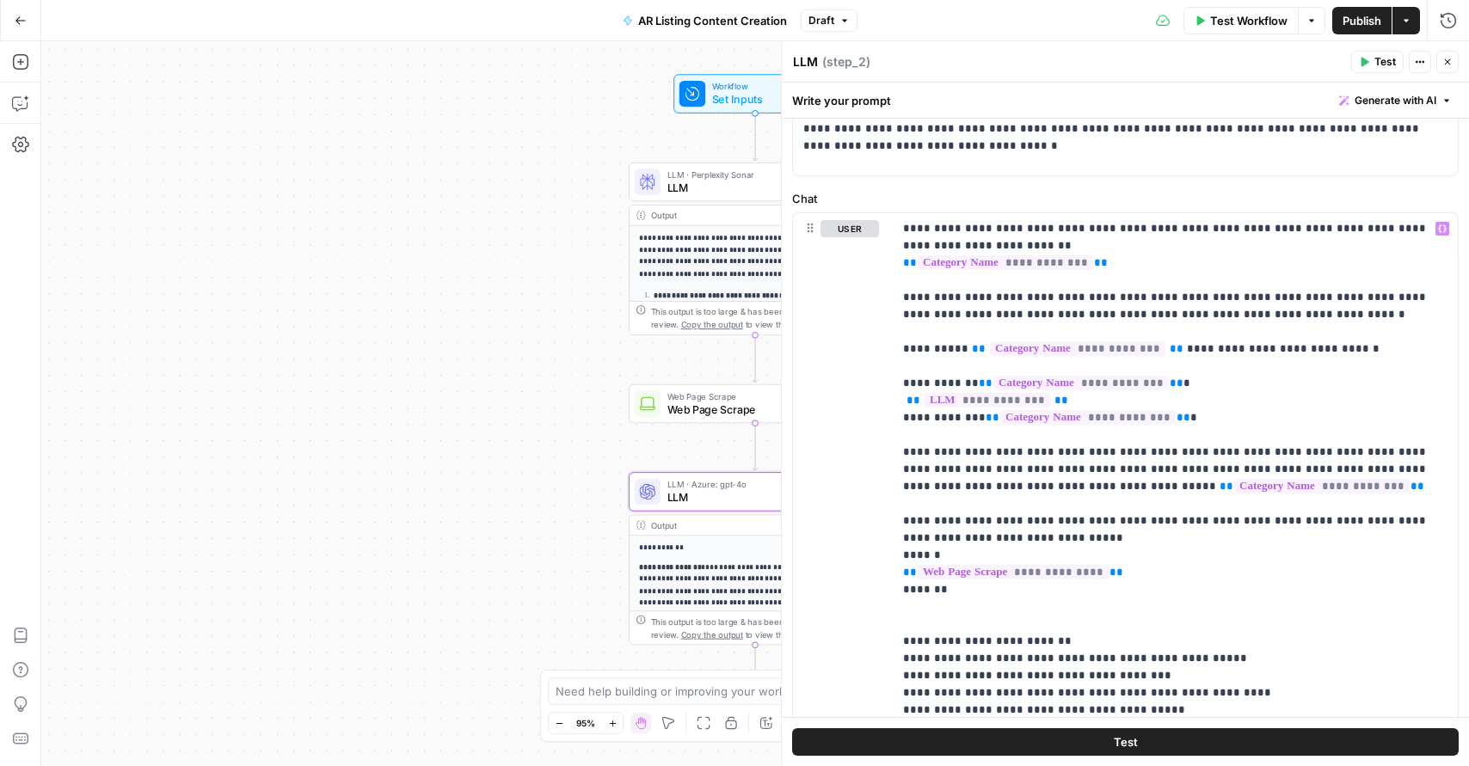
click at [1350, 14] on span "Publish" at bounding box center [1362, 20] width 39 height 17
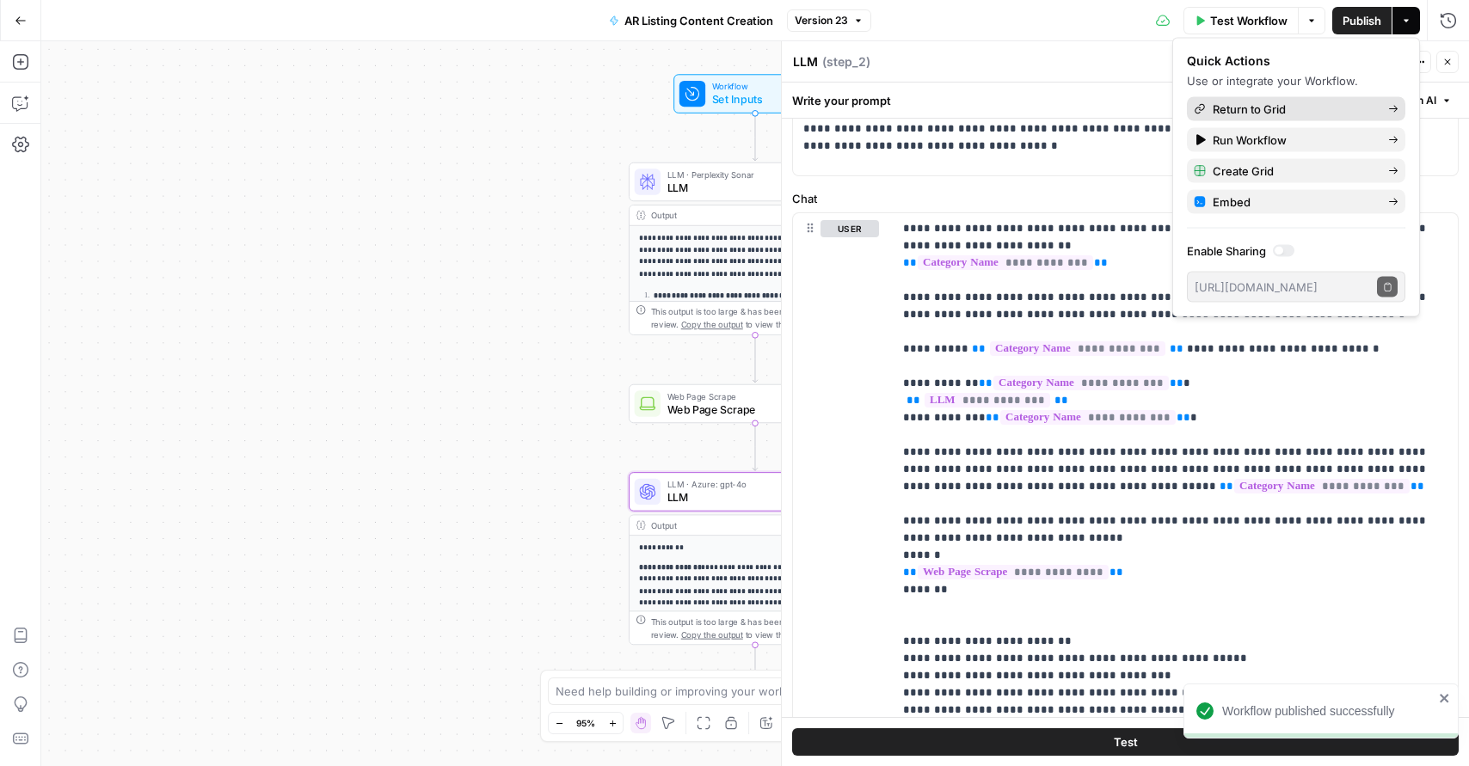
click at [1289, 109] on span "Return to Grid" at bounding box center [1294, 109] width 162 height 17
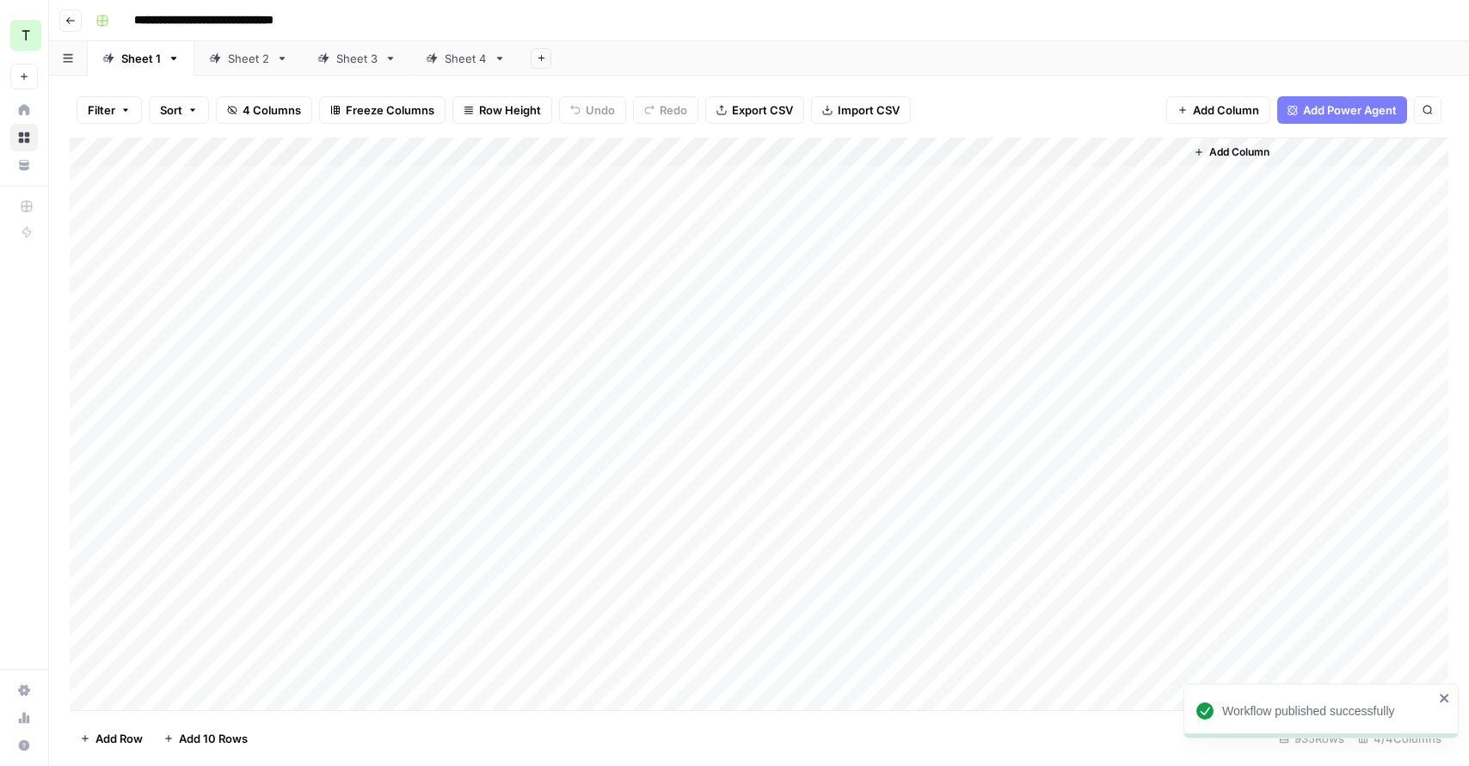
click at [1018, 147] on div "Add Column" at bounding box center [759, 424] width 1379 height 573
click at [1074, 200] on button "All Rows" at bounding box center [1078, 192] width 129 height 24
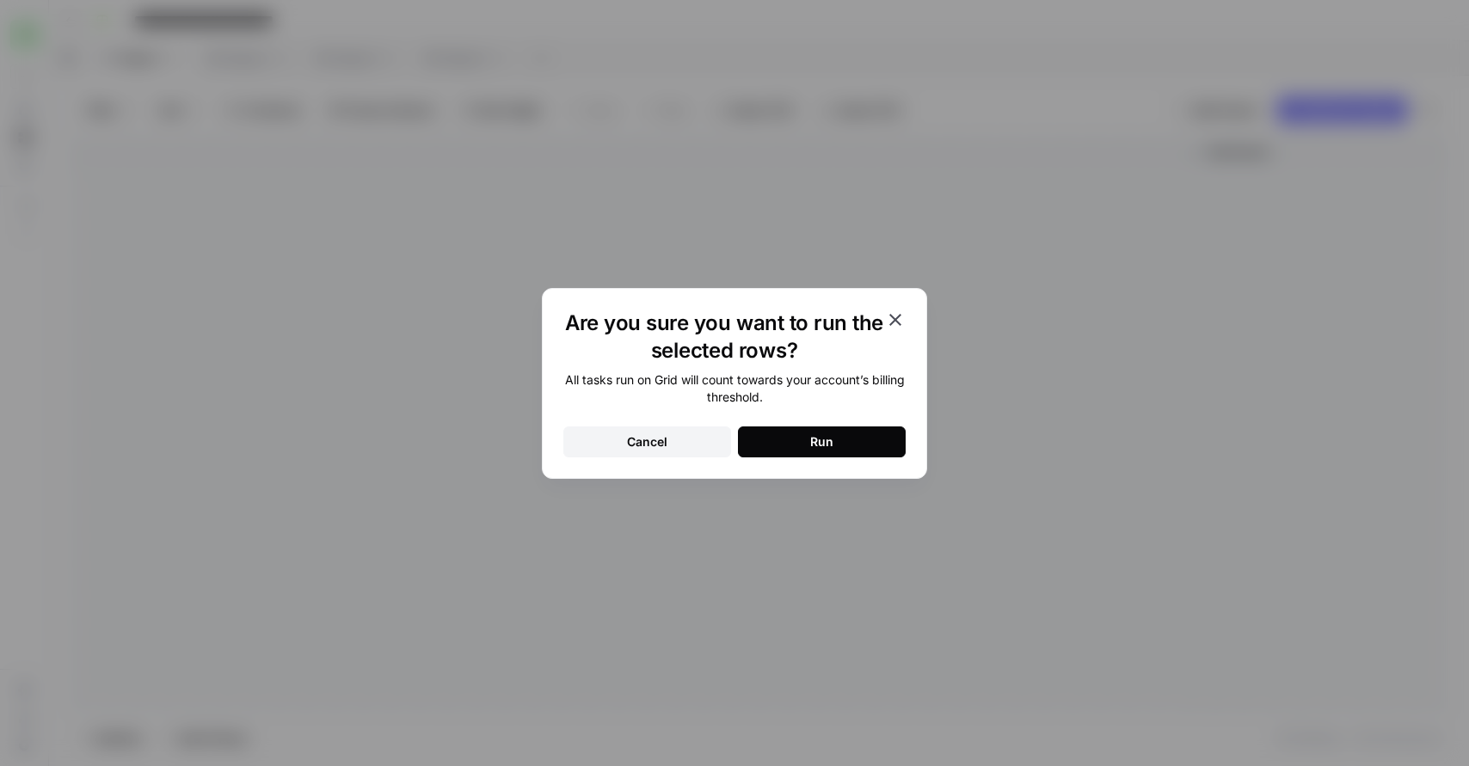
click at [849, 438] on button "Run" at bounding box center [822, 442] width 168 height 31
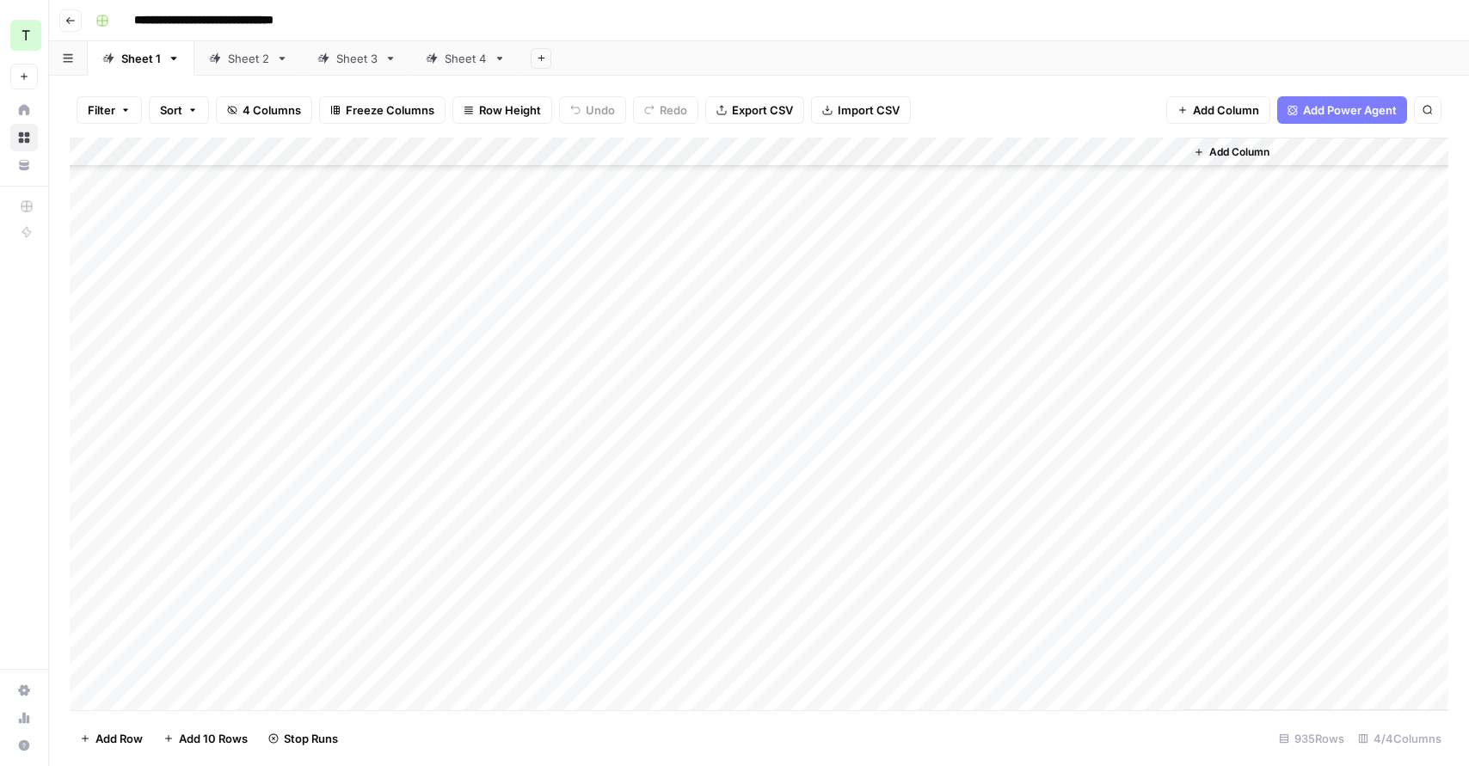
scroll to position [26831, 0]
click at [64, 18] on button "Go back" at bounding box center [70, 20] width 22 height 22
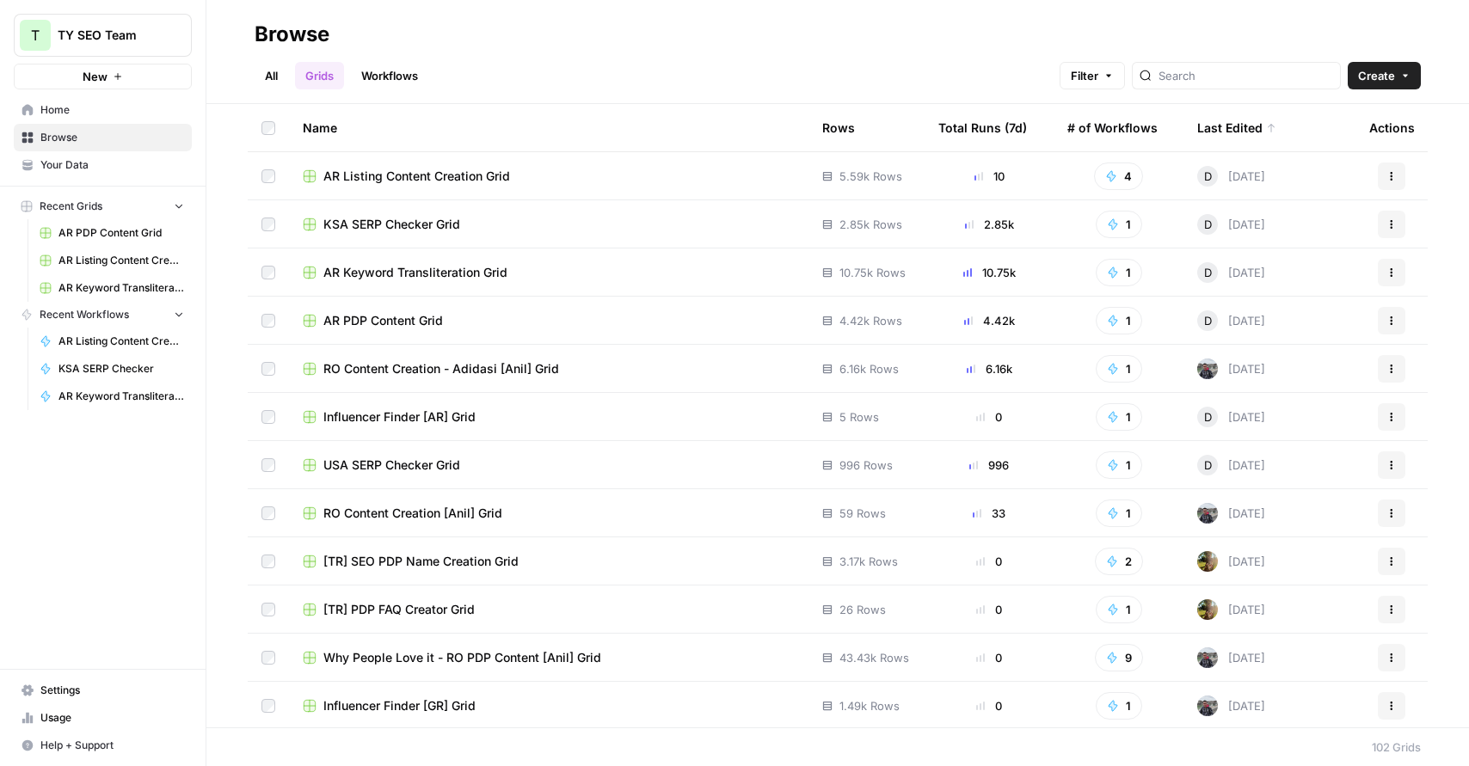
click at [134, 348] on span "AR Listing Content Creation" at bounding box center [121, 341] width 126 height 15
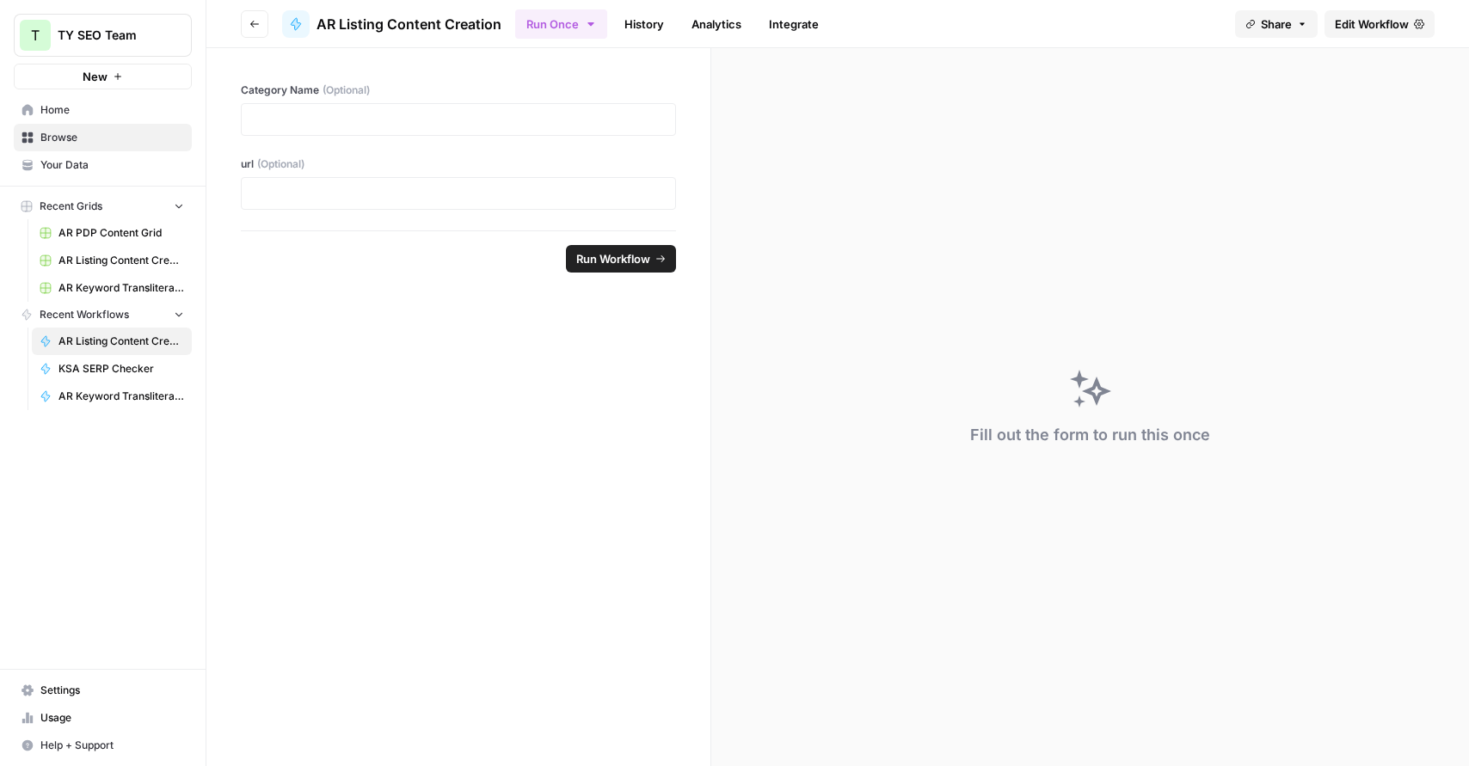
click at [1351, 28] on span "Edit Workflow" at bounding box center [1372, 23] width 74 height 17
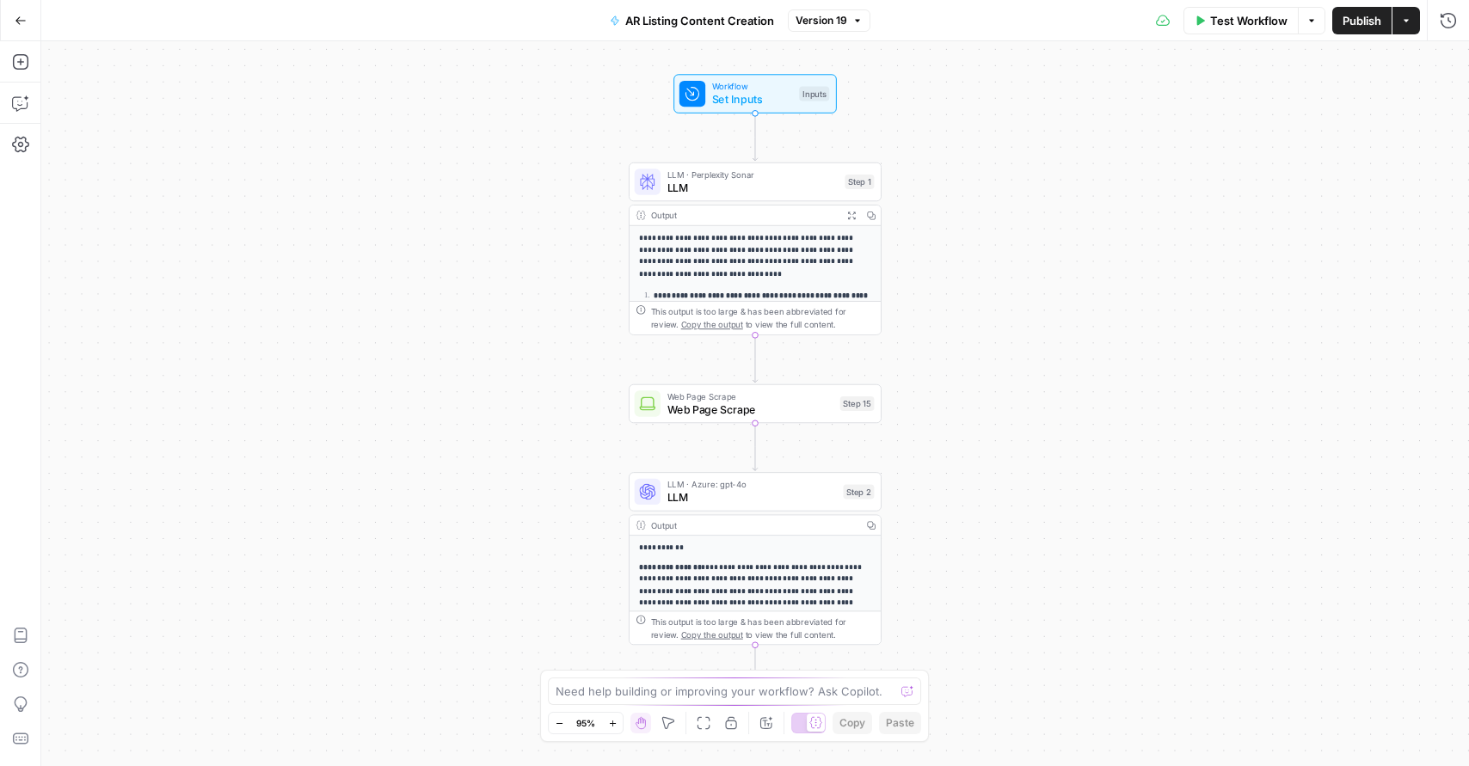
click at [742, 194] on span "LLM" at bounding box center [753, 188] width 171 height 16
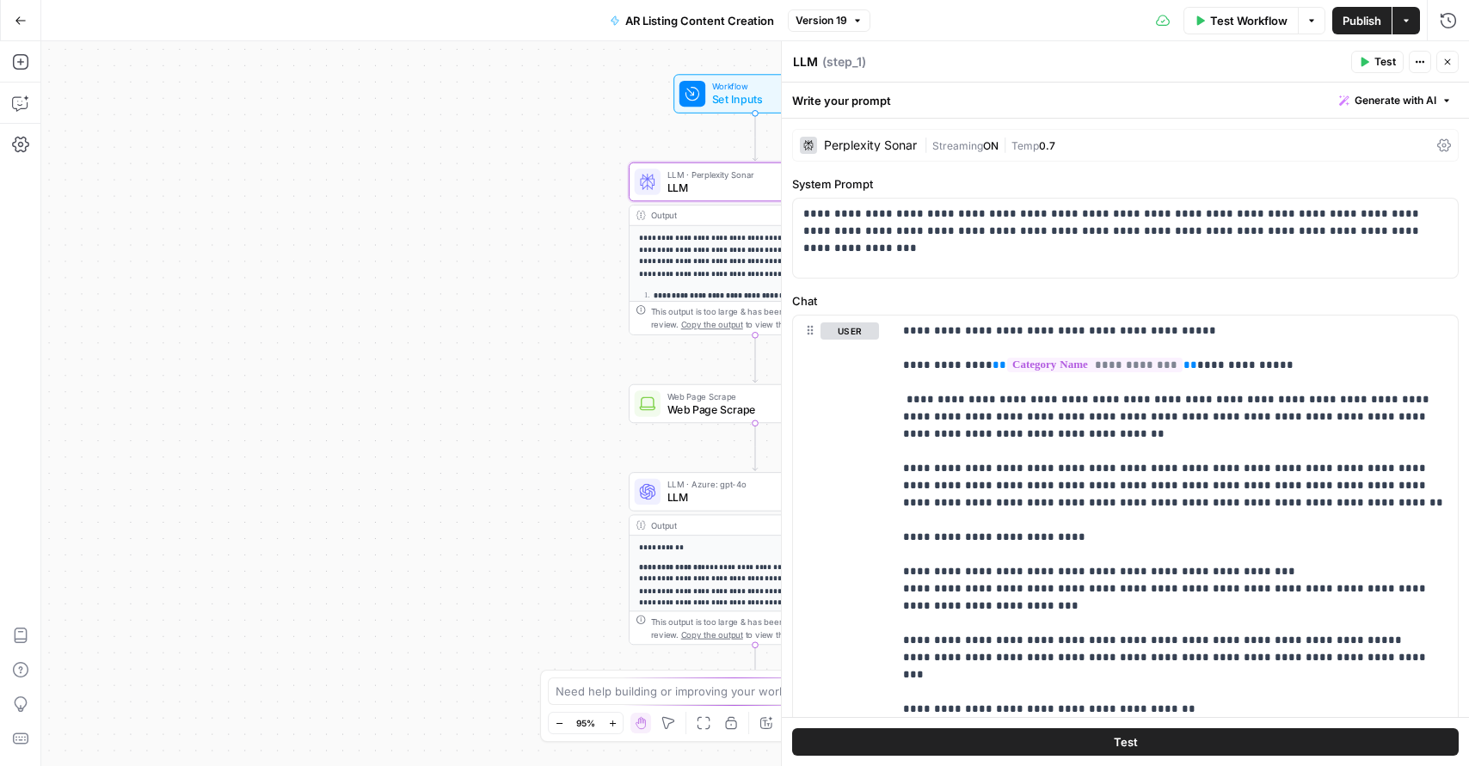
click at [699, 411] on span "Web Page Scrape" at bounding box center [751, 410] width 166 height 16
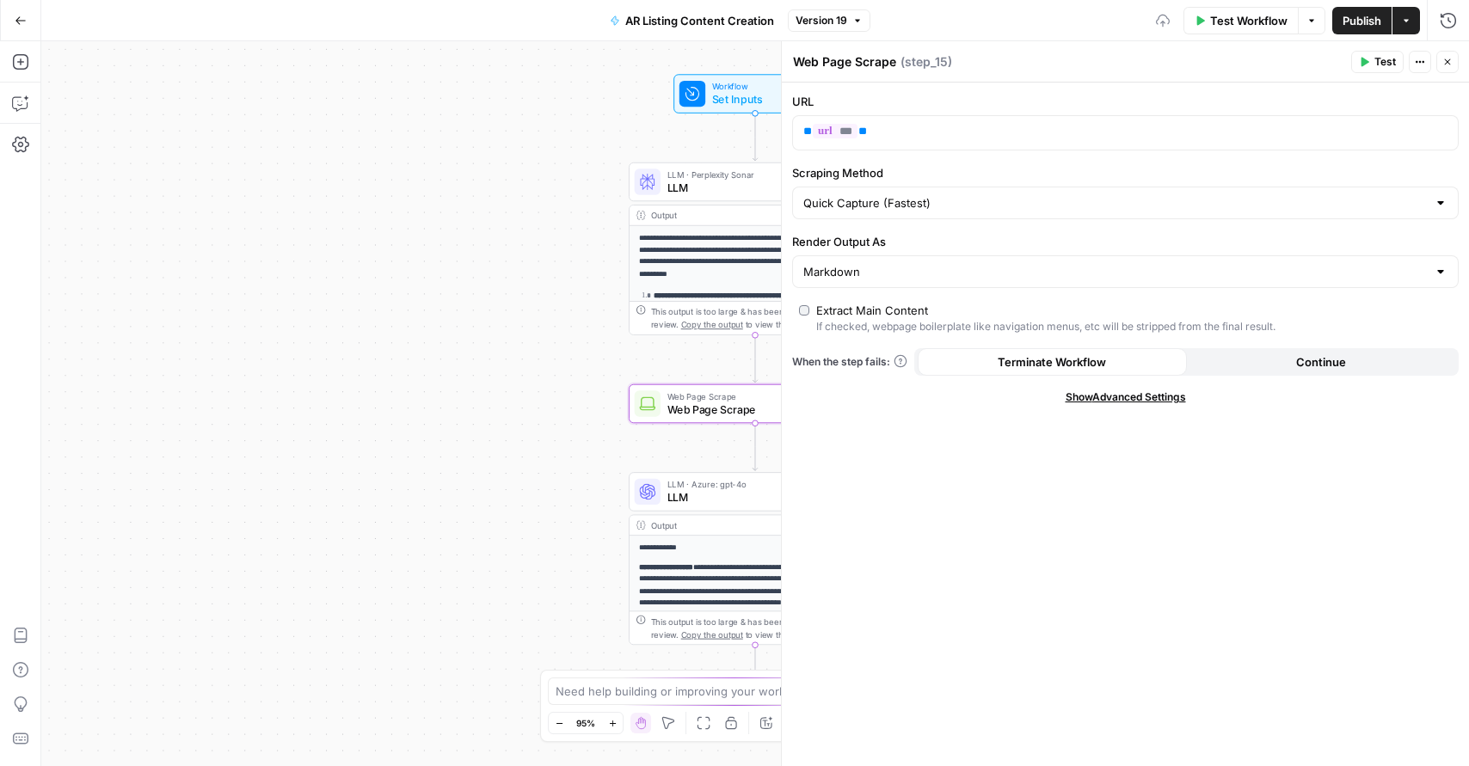
click at [698, 497] on span "LLM" at bounding box center [752, 497] width 169 height 16
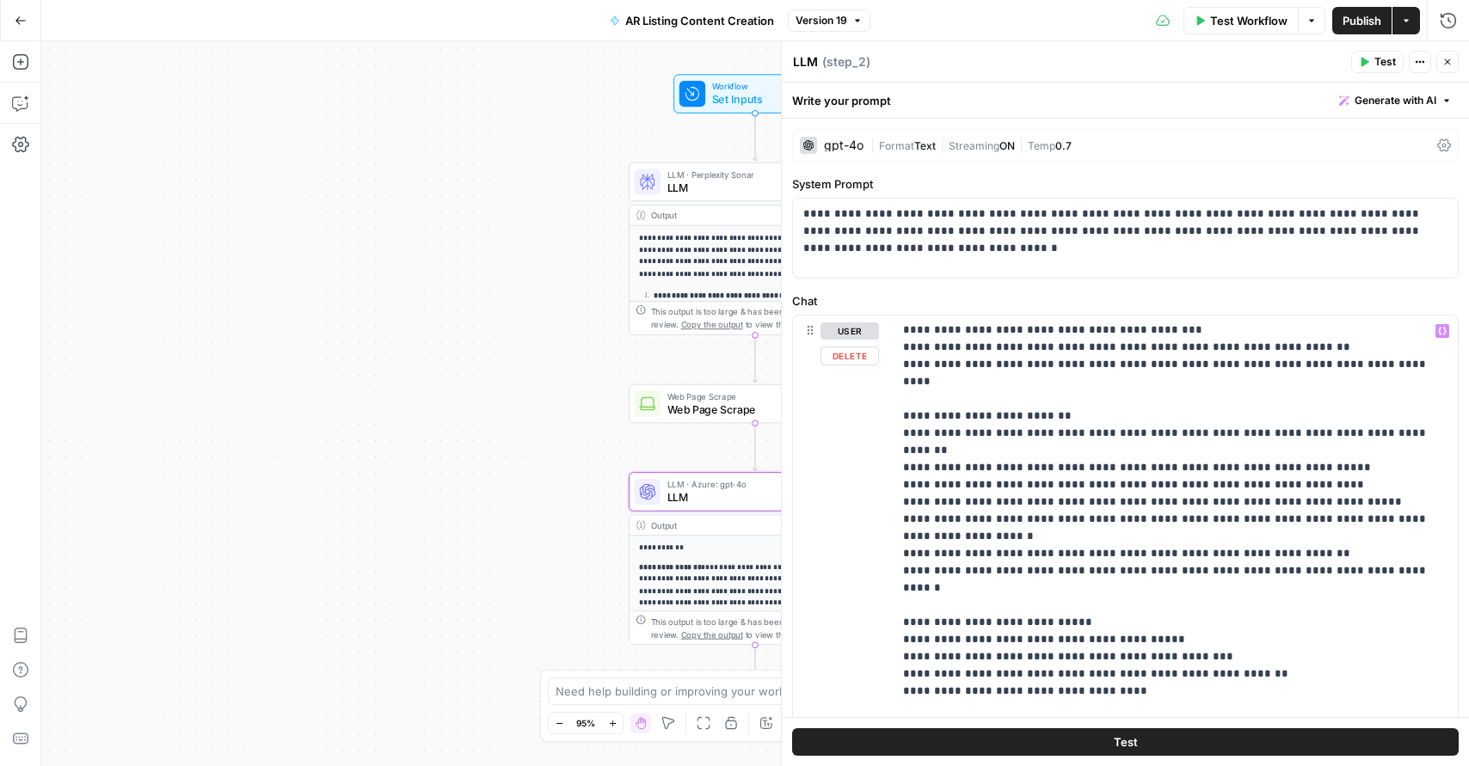
scroll to position [395, 0]
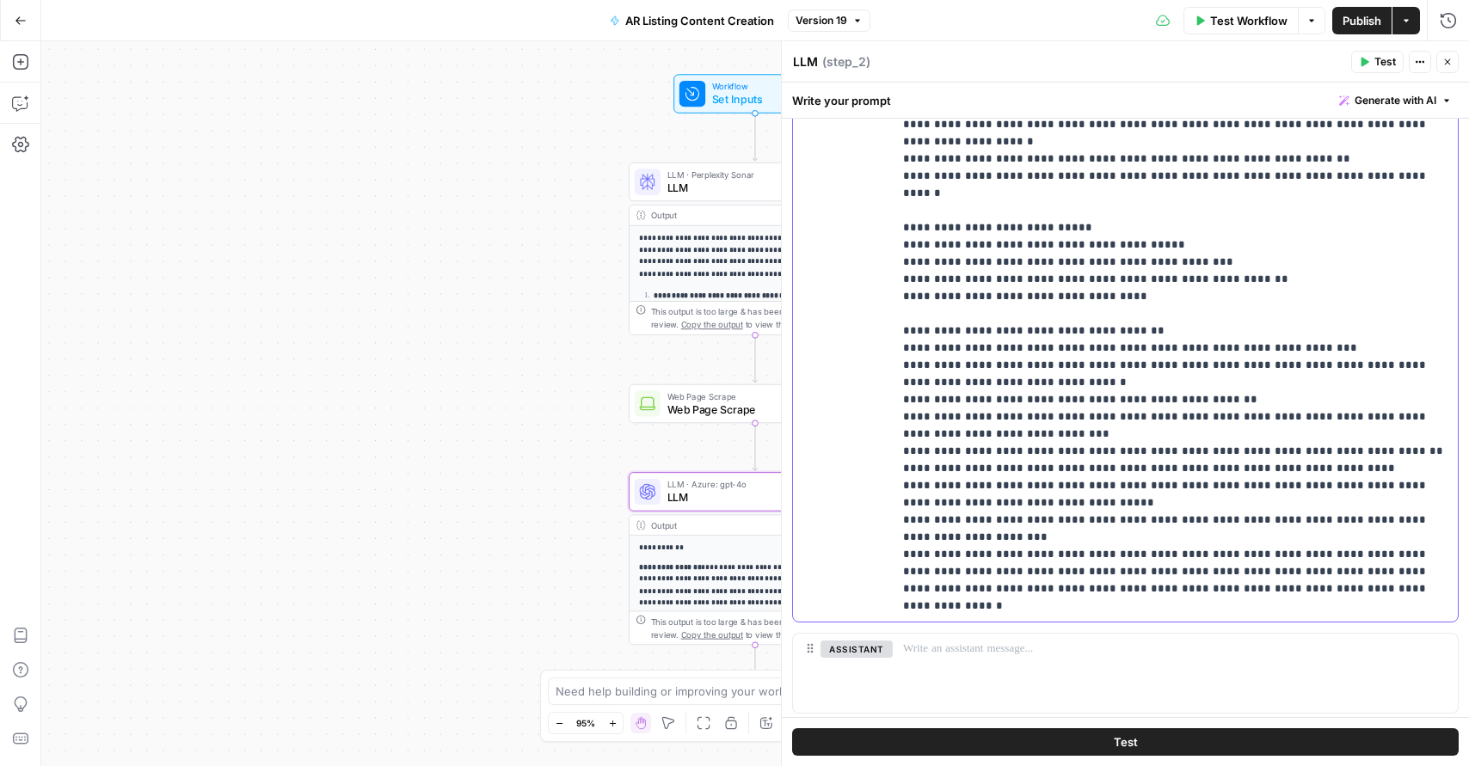
drag, startPoint x: 1152, startPoint y: 157, endPoint x: 900, endPoint y: 159, distance: 252.1
click at [900, 159] on div "**********" at bounding box center [1175, 271] width 565 height 701
copy p "**********"
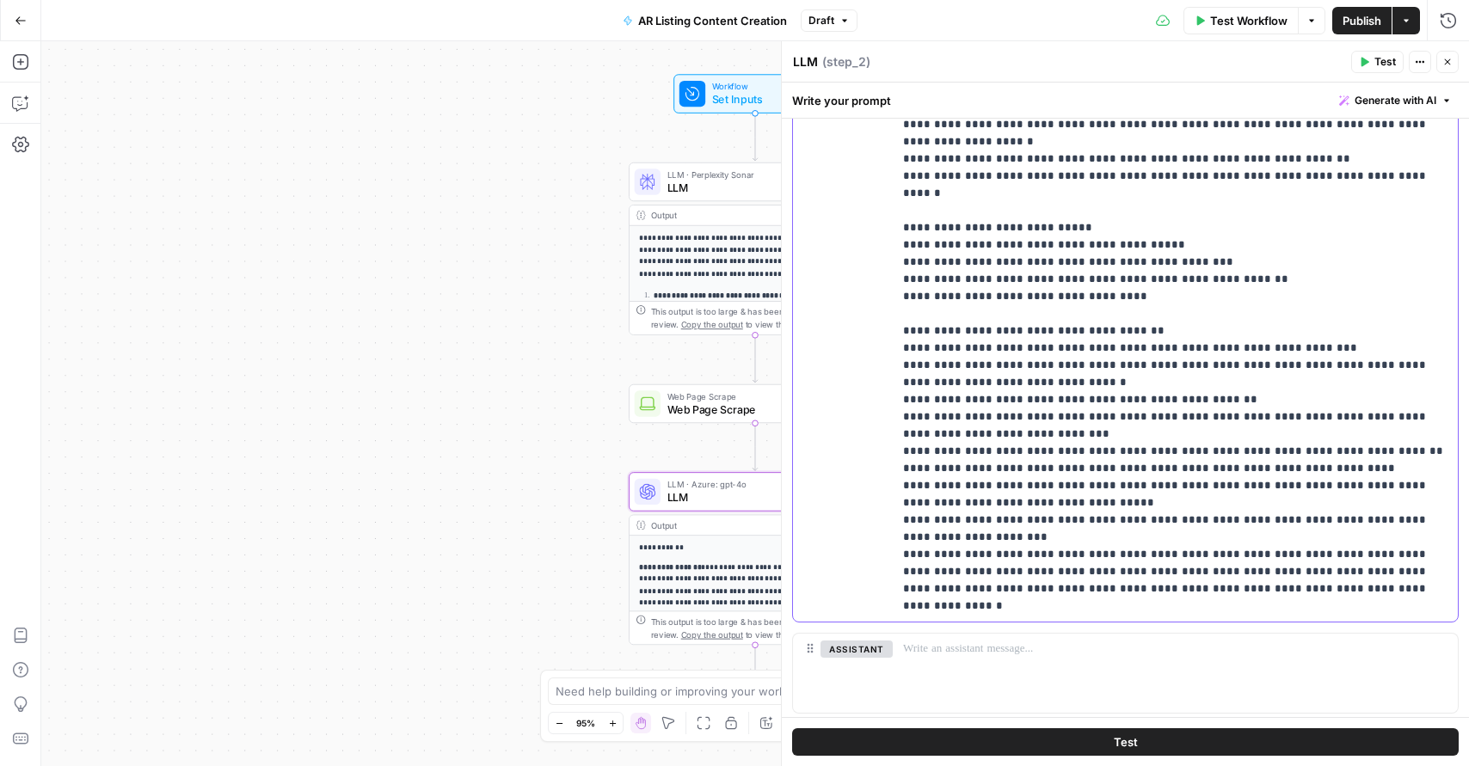
drag, startPoint x: 1135, startPoint y: 469, endPoint x: 932, endPoint y: 469, distance: 203.0
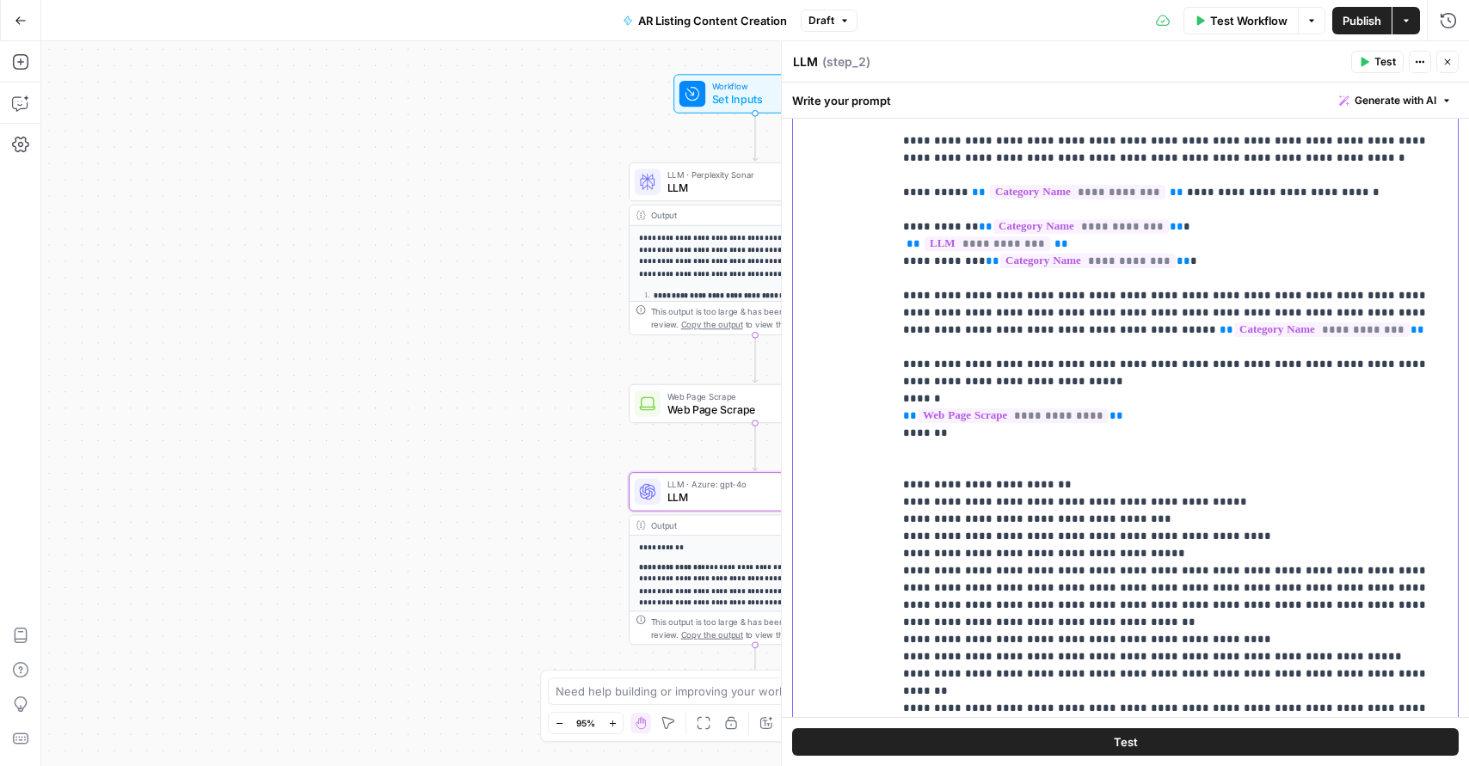
scroll to position [0, 0]
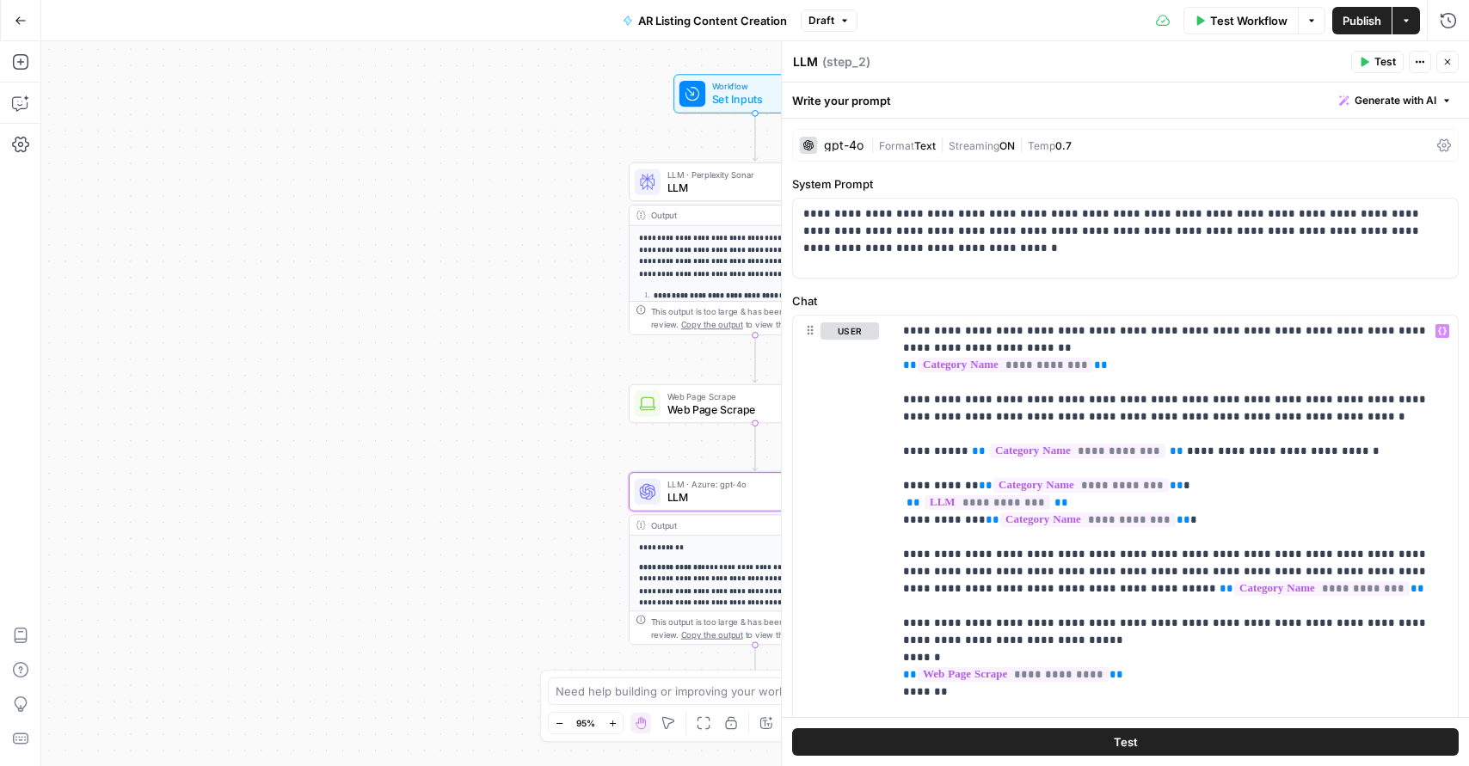
click at [1357, 10] on button "Publish" at bounding box center [1362, 21] width 59 height 28
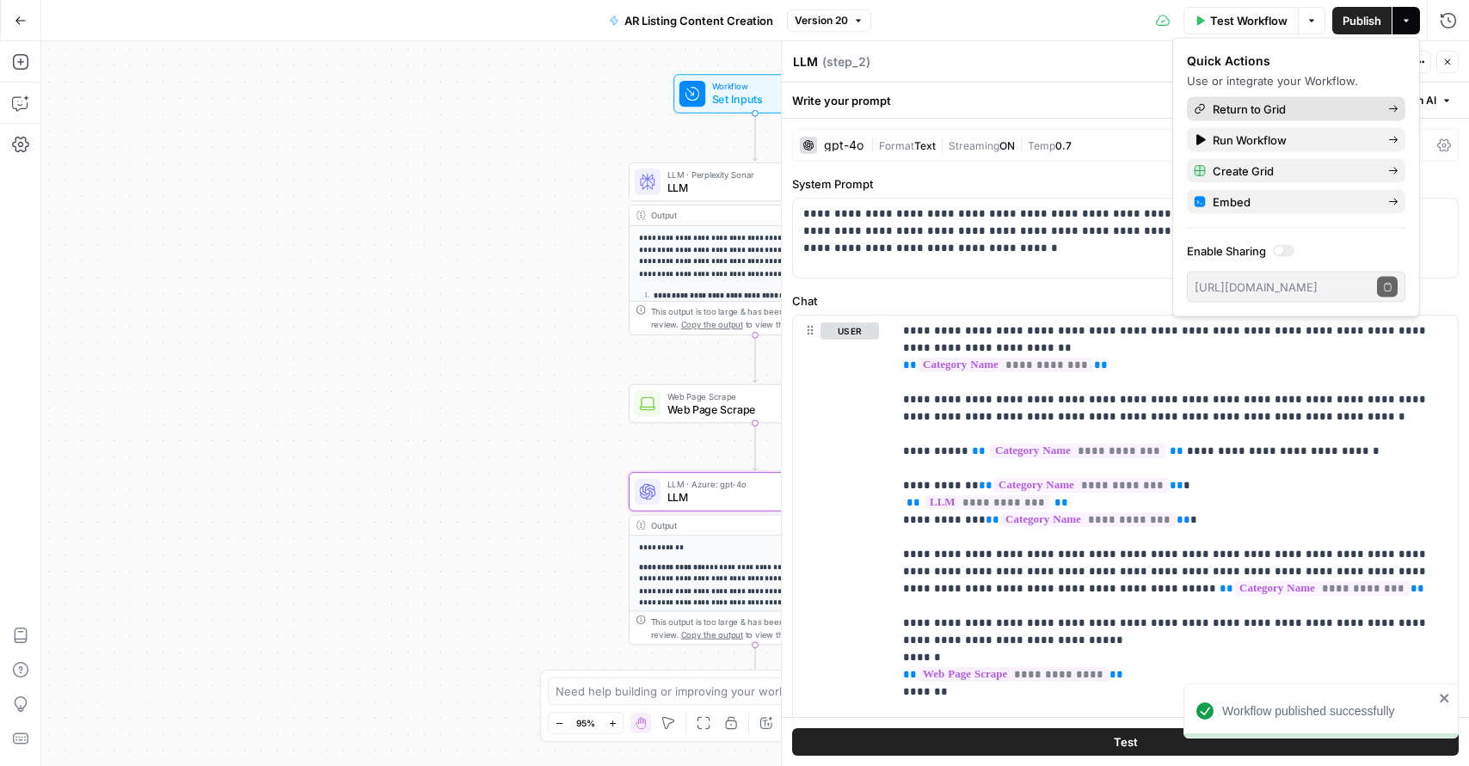
click at [1226, 114] on span "Return to Grid" at bounding box center [1294, 109] width 162 height 17
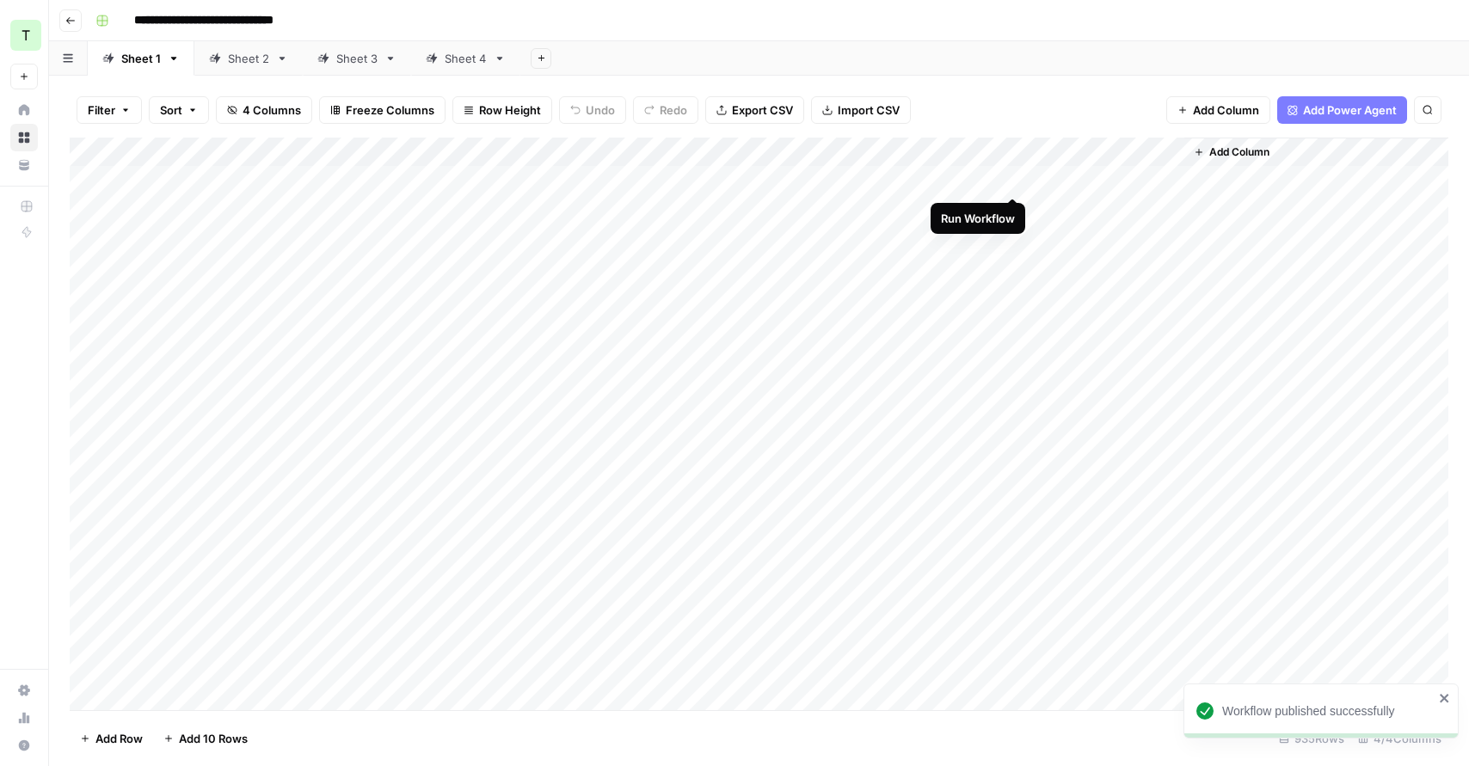
click at [1015, 179] on div "Add Column" at bounding box center [759, 424] width 1379 height 573
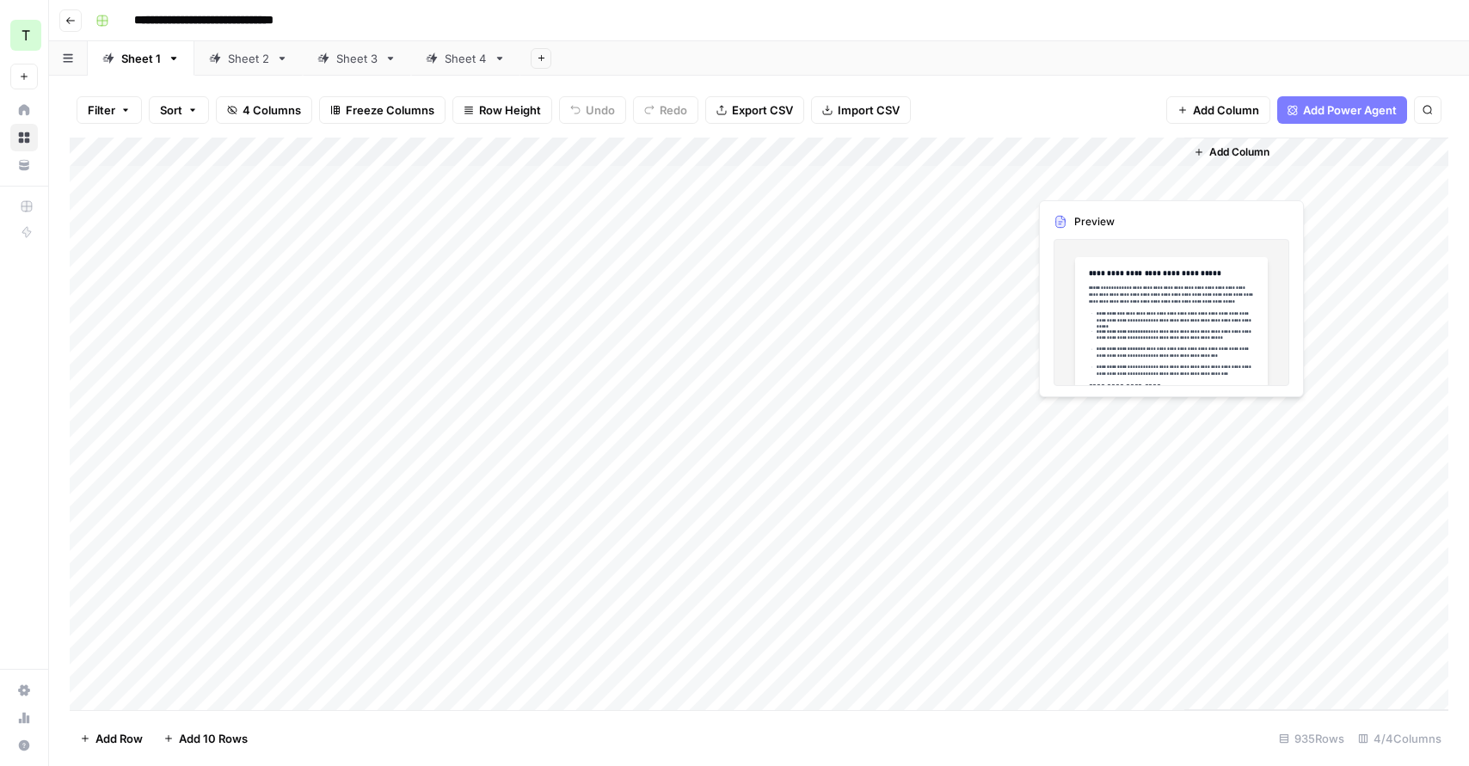
click at [1111, 179] on div "Add Column" at bounding box center [759, 424] width 1379 height 573
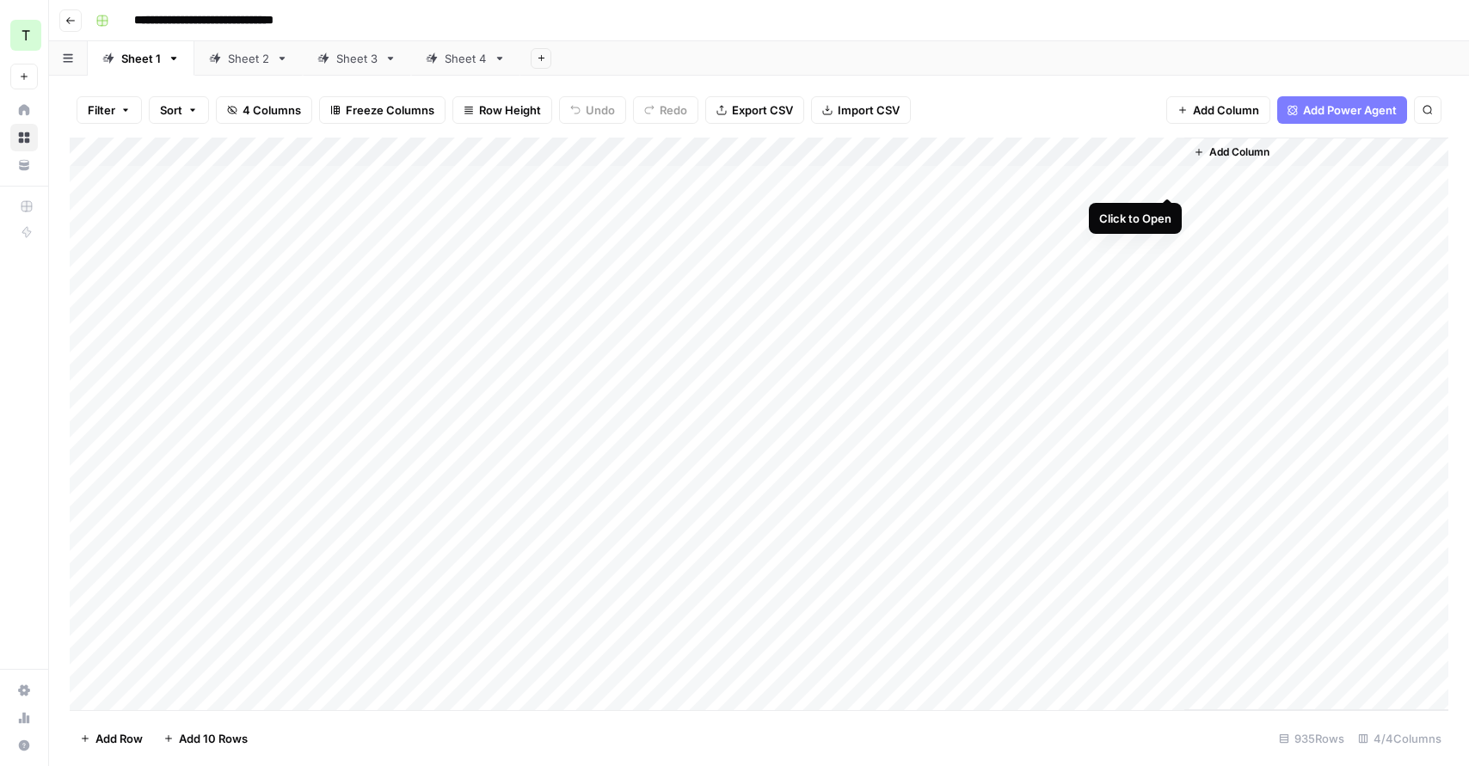
click at [1169, 179] on div "Add Column" at bounding box center [759, 424] width 1379 height 573
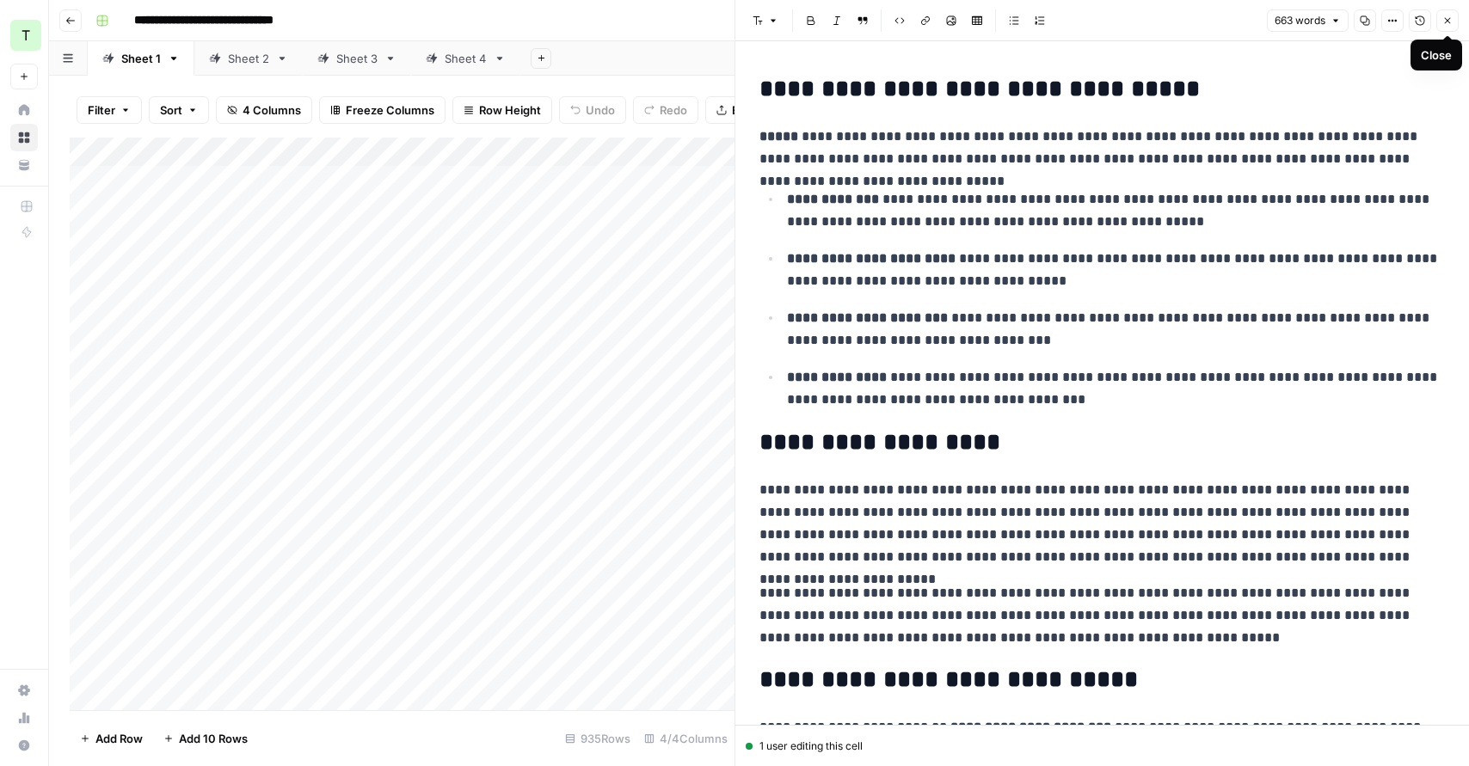
click at [1271, 166] on p "**********" at bounding box center [1103, 148] width 686 height 45
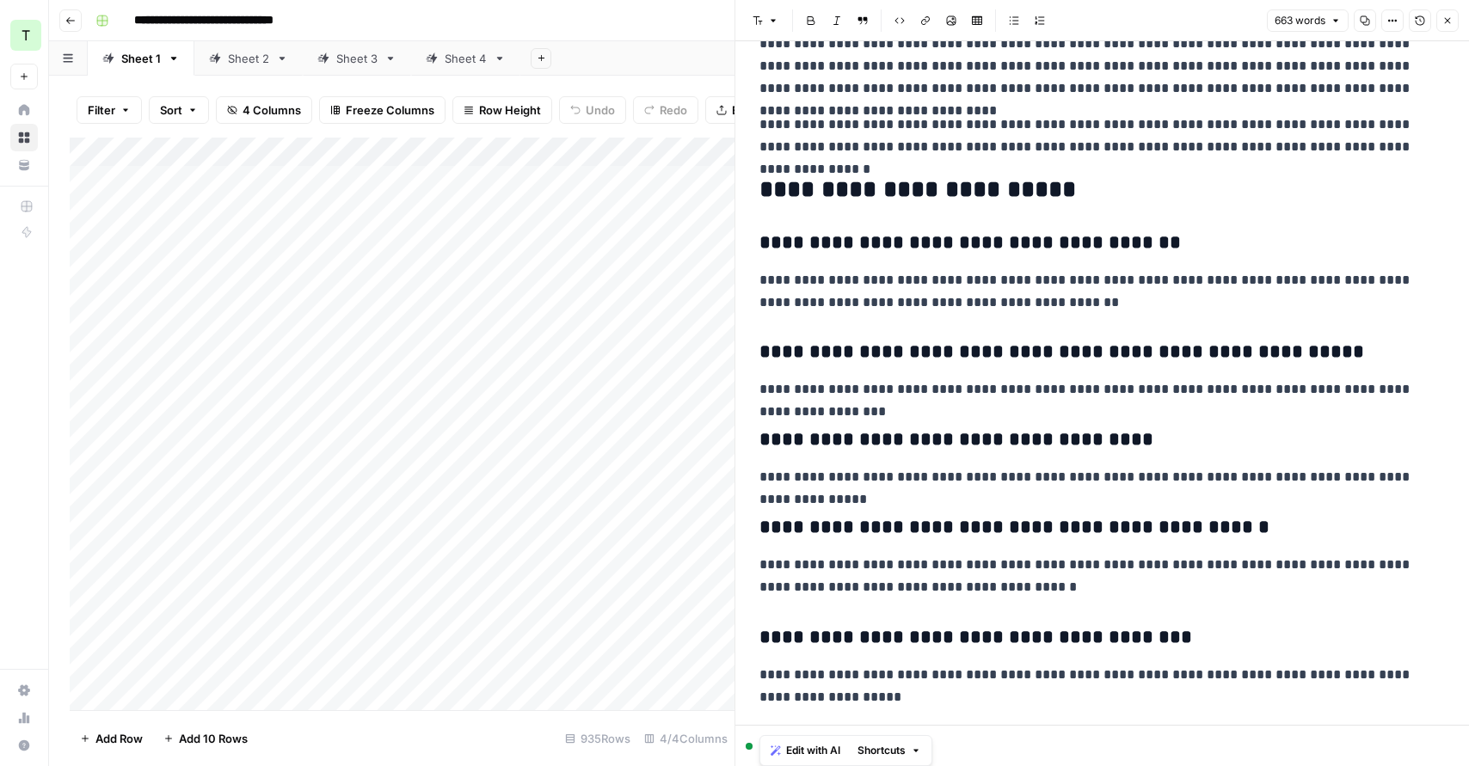
scroll to position [1116, 0]
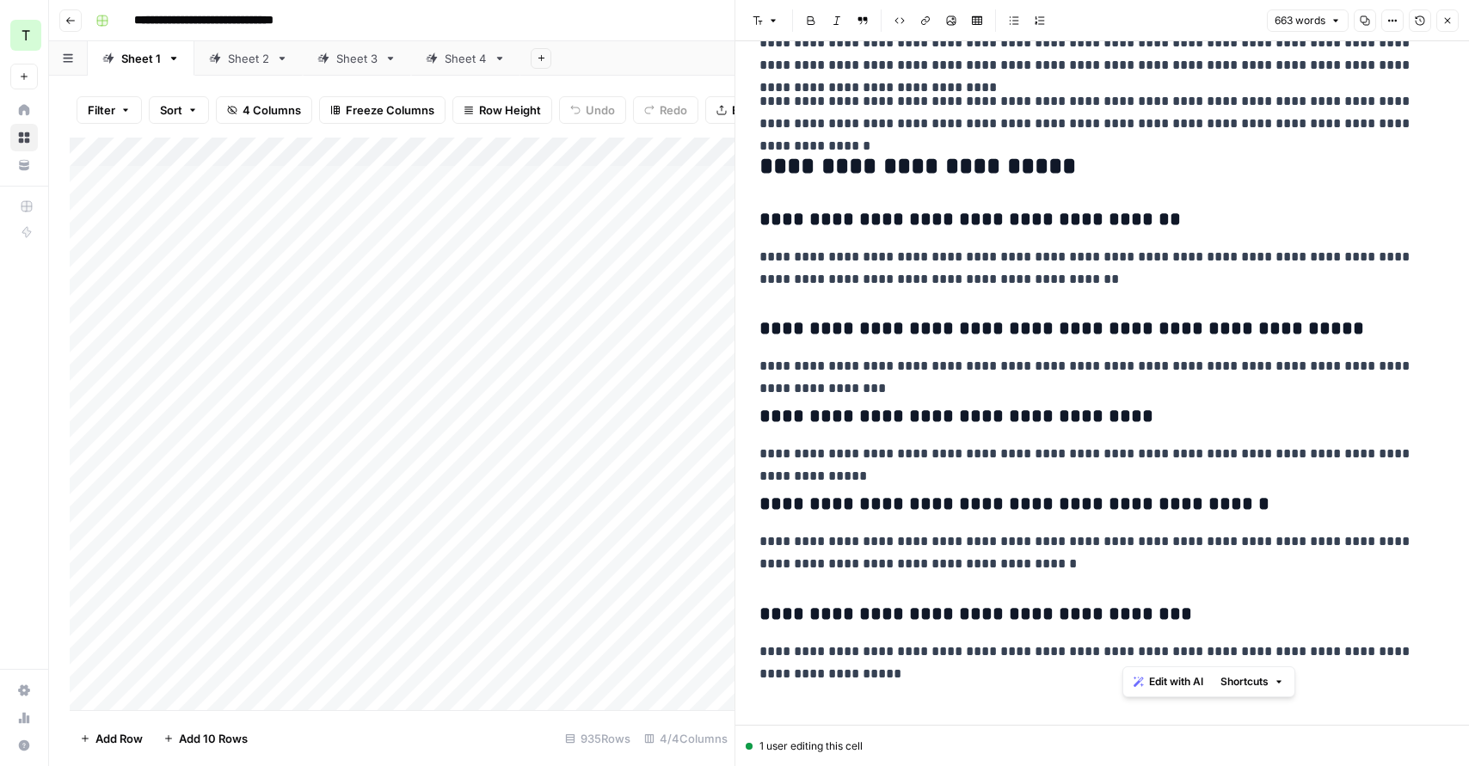
drag, startPoint x: 754, startPoint y: 83, endPoint x: 1351, endPoint y: 651, distance: 823.8
copy div "**********"
click at [470, 274] on div "Add Column" at bounding box center [402, 424] width 665 height 573
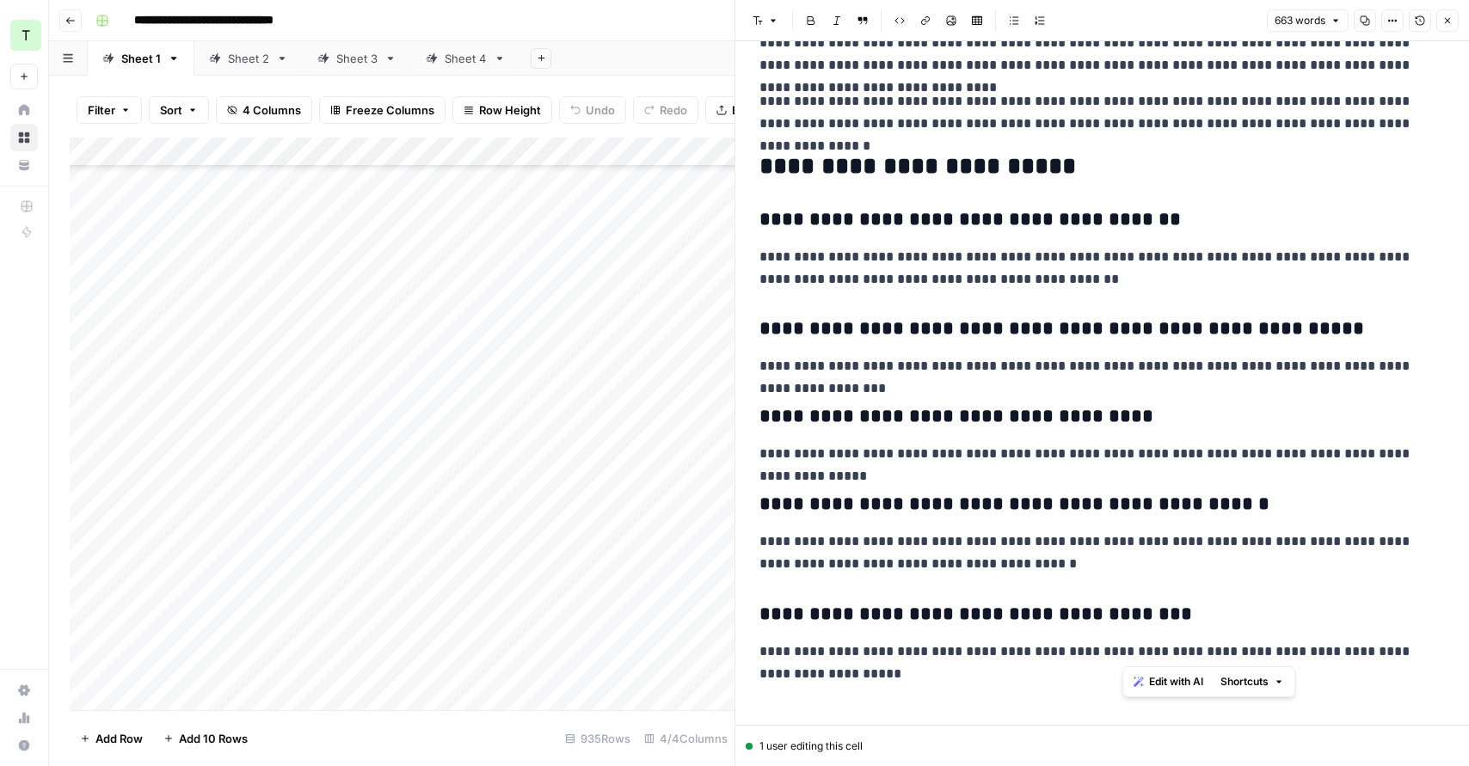
click at [643, 570] on div "Add Column" at bounding box center [402, 424] width 665 height 573
click at [1445, 20] on icon "button" at bounding box center [1448, 20] width 10 height 10
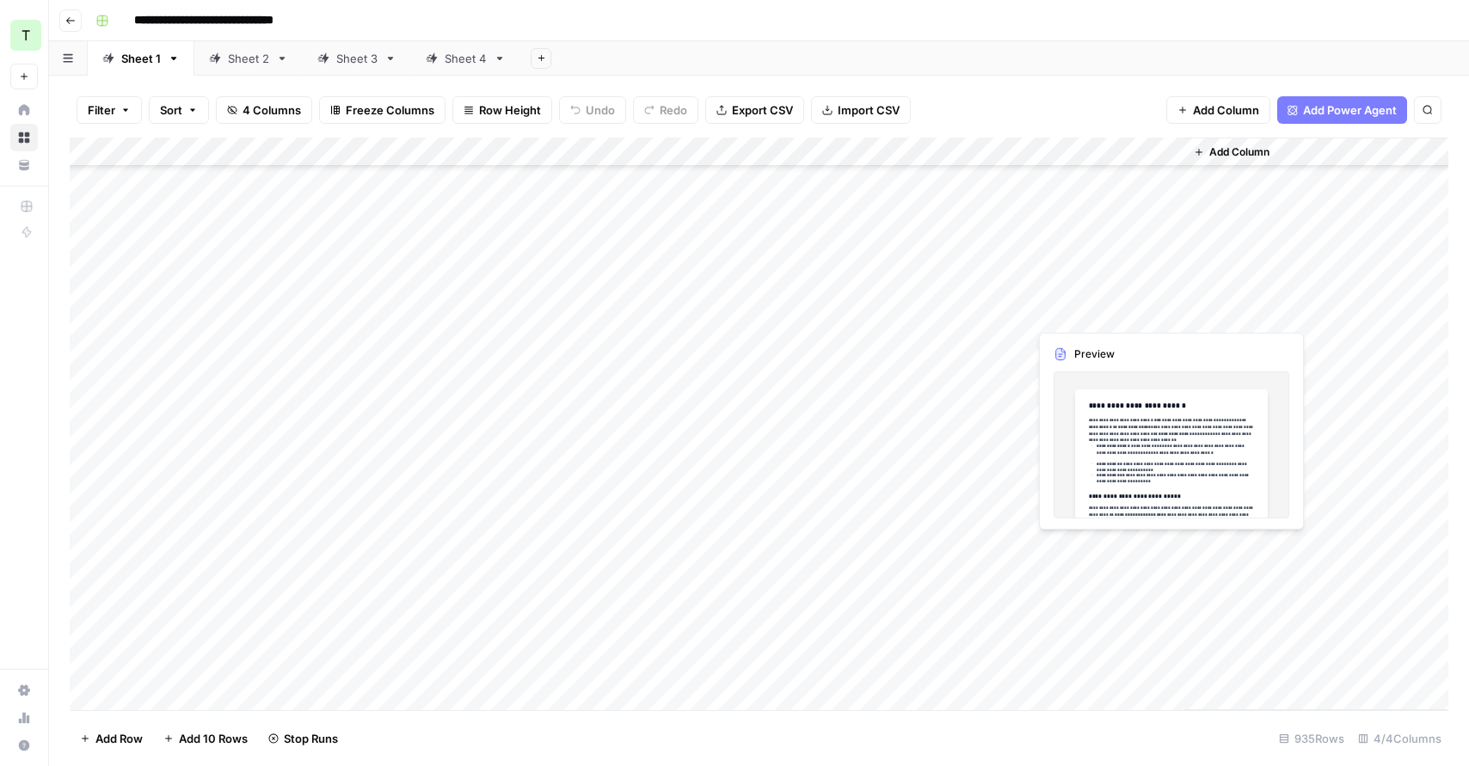
click at [1099, 303] on div "Add Column" at bounding box center [759, 424] width 1379 height 573
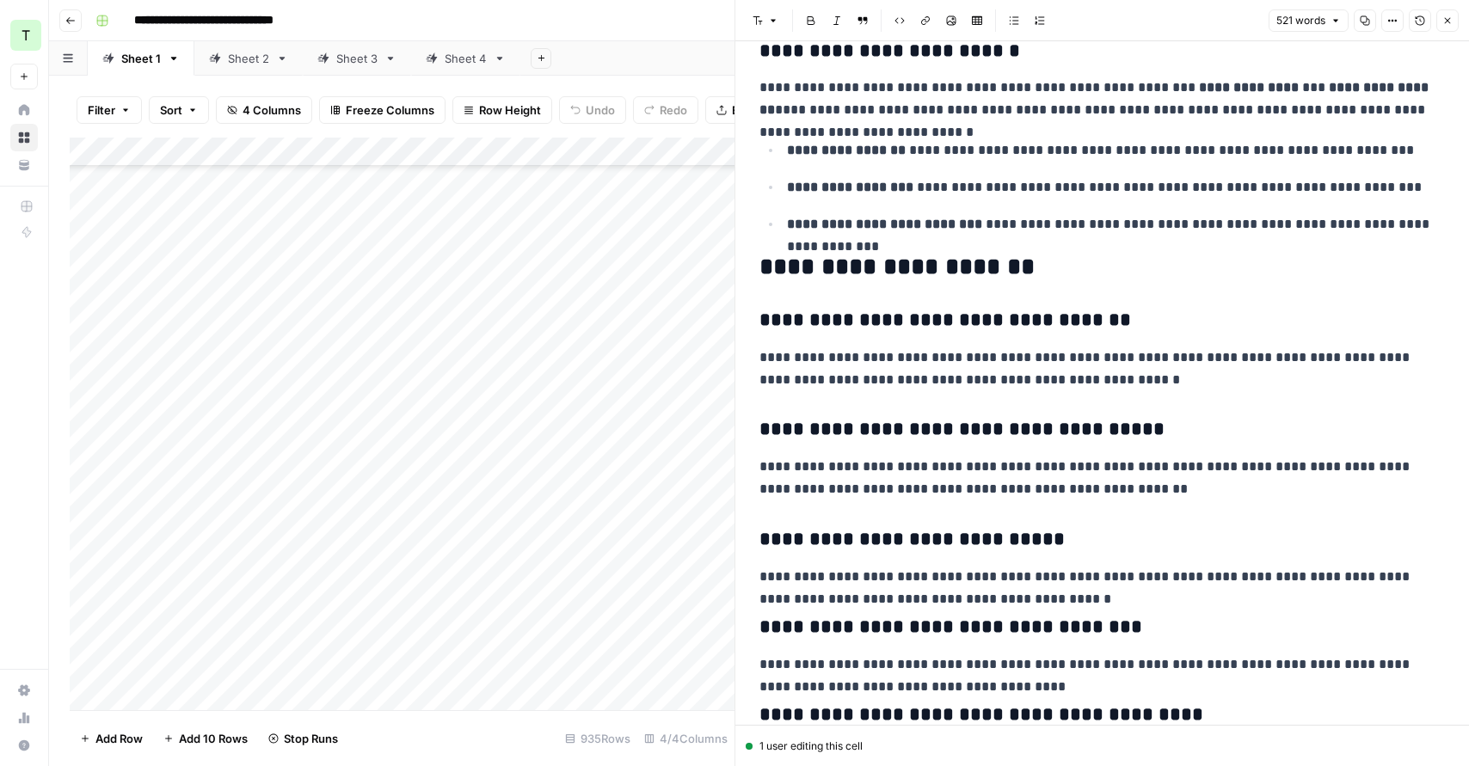
scroll to position [867, 0]
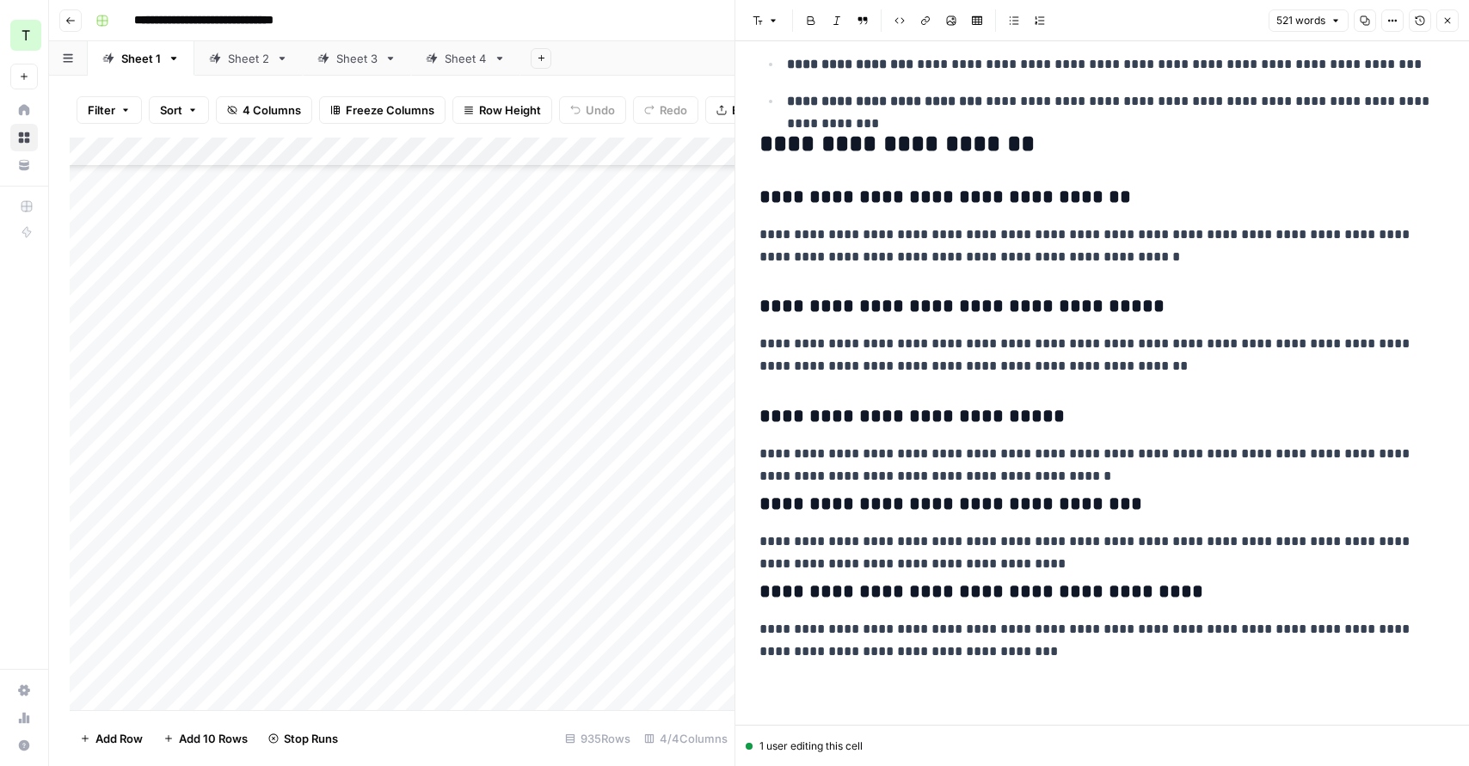
click at [1453, 30] on button "Close" at bounding box center [1448, 20] width 22 height 22
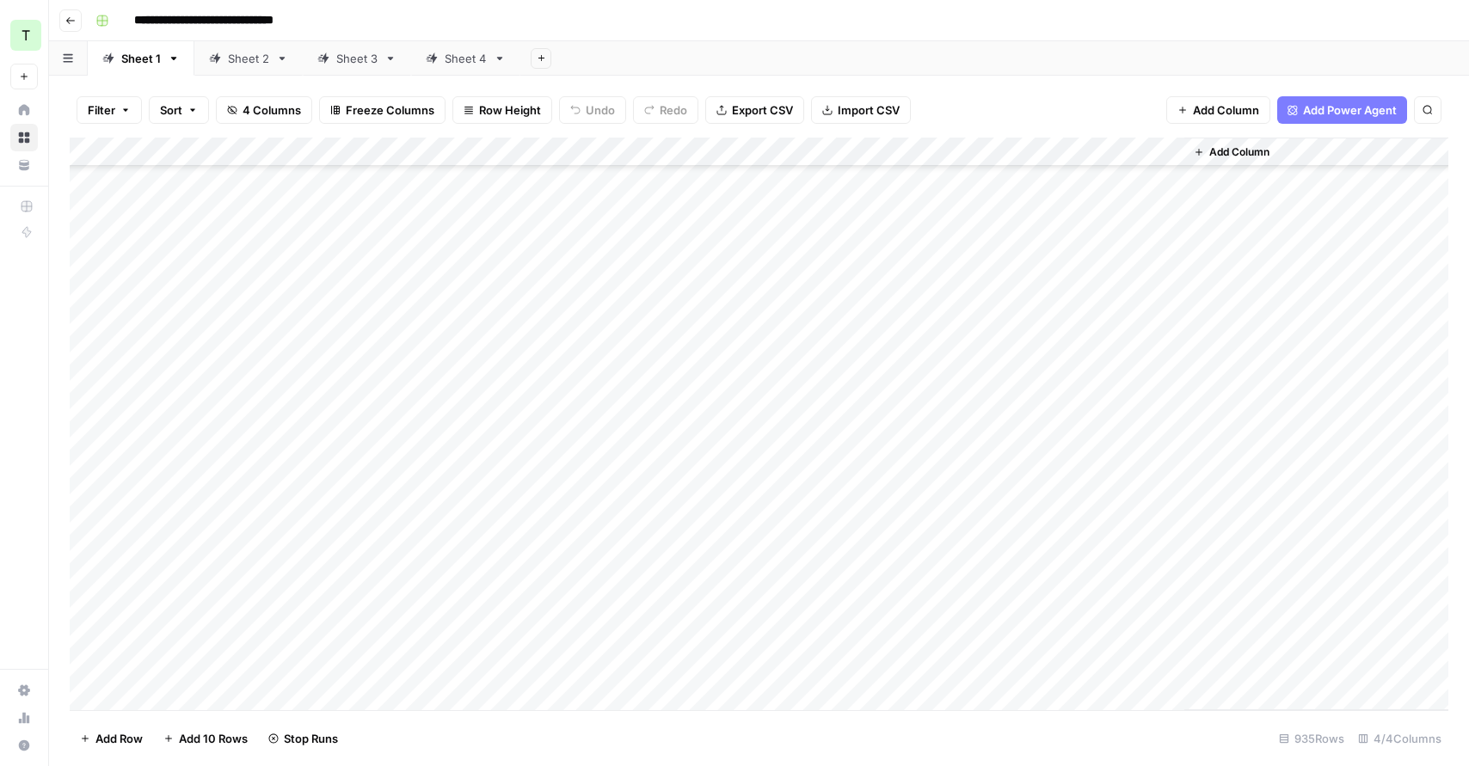
scroll to position [8372, 0]
